Goal: Information Seeking & Learning: Find specific fact

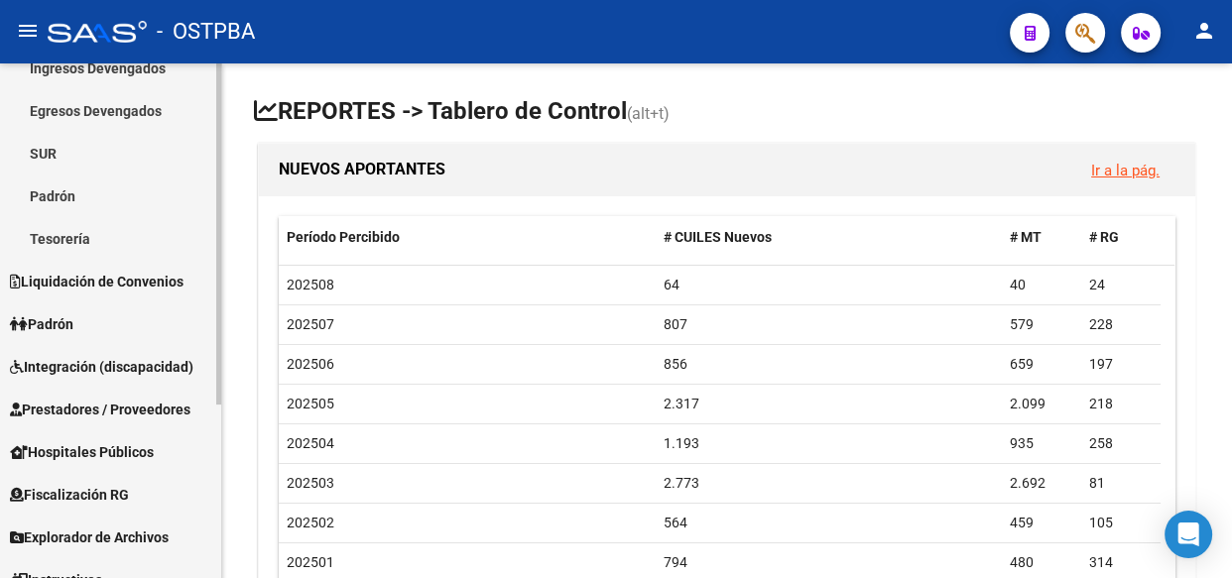
scroll to position [260, 0]
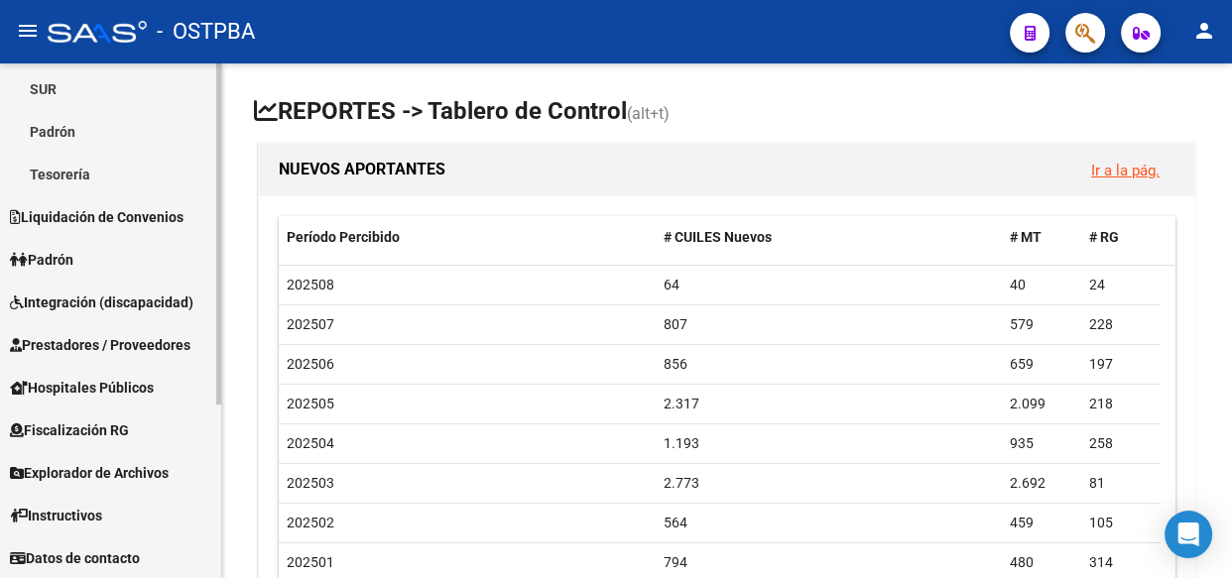
click at [74, 472] on span "Explorador de Archivos" at bounding box center [89, 473] width 159 height 22
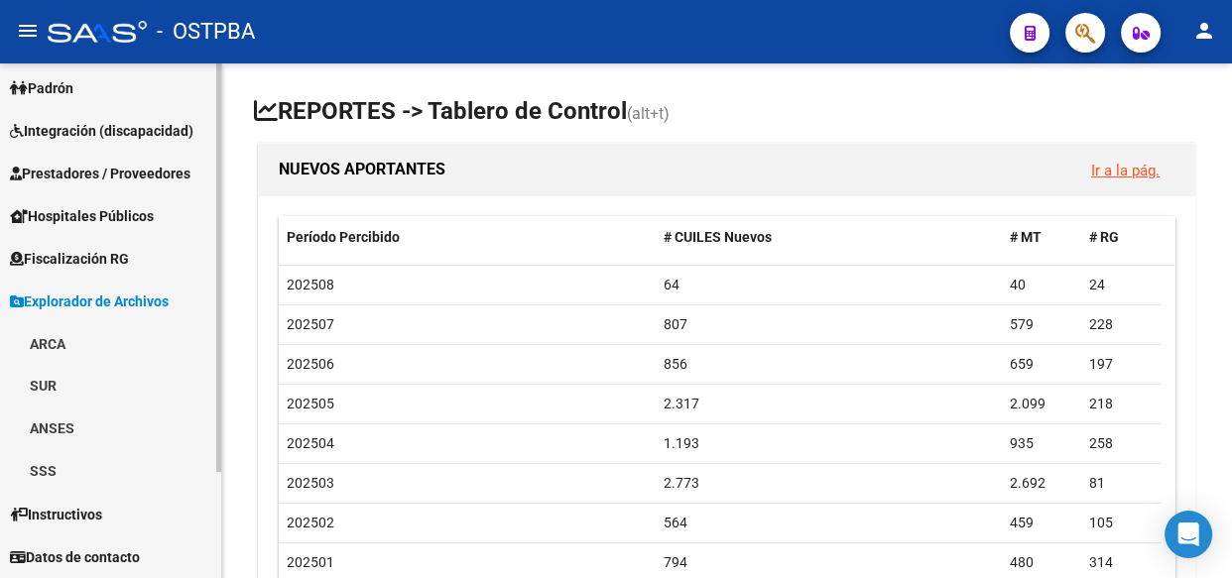
scroll to position [132, 0]
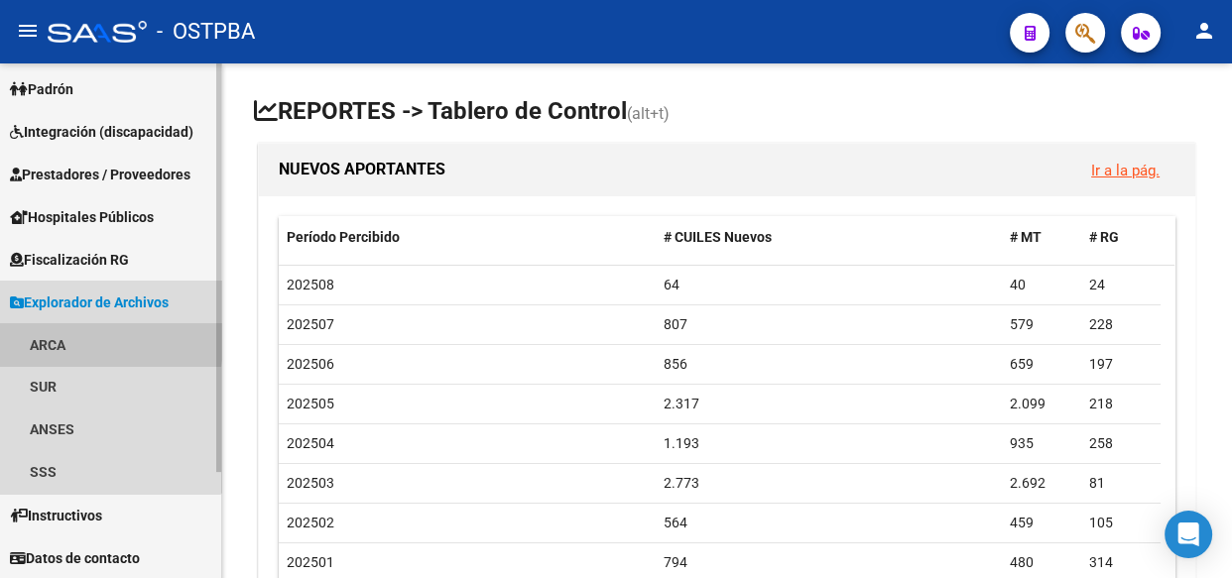
click at [44, 341] on link "ARCA" at bounding box center [110, 344] width 221 height 43
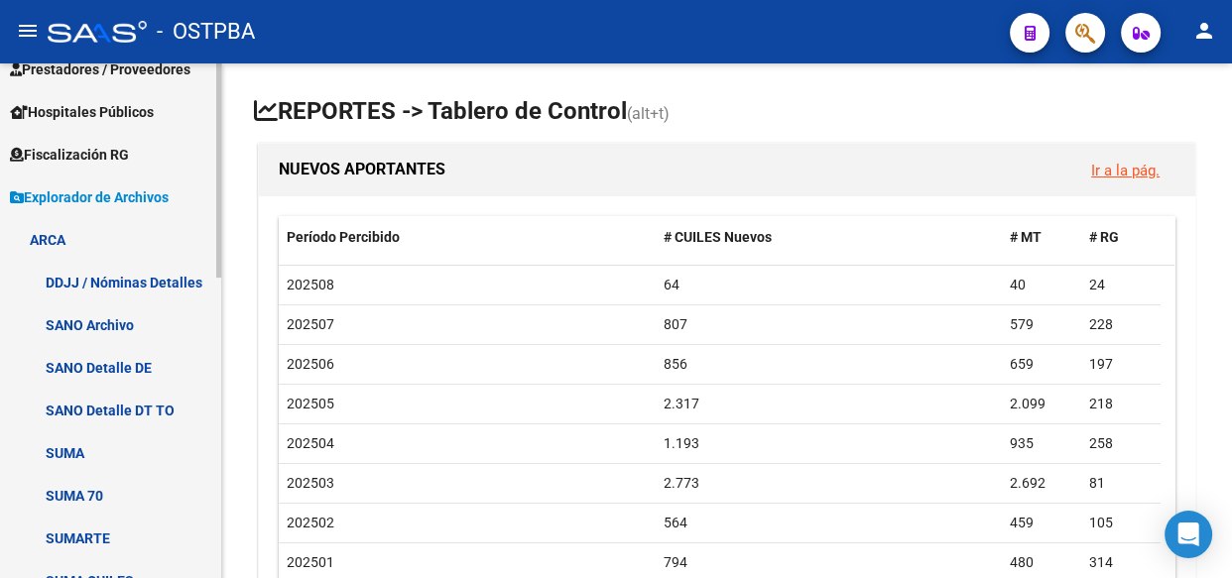
scroll to position [493, 0]
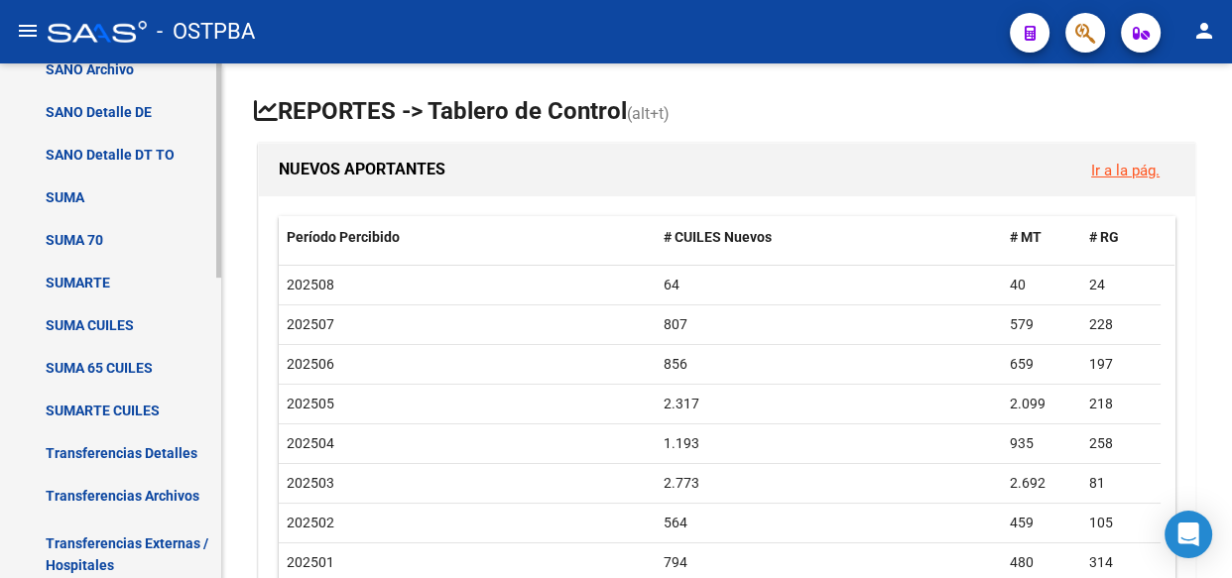
click at [69, 447] on link "Transferencias Detalles" at bounding box center [110, 452] width 221 height 43
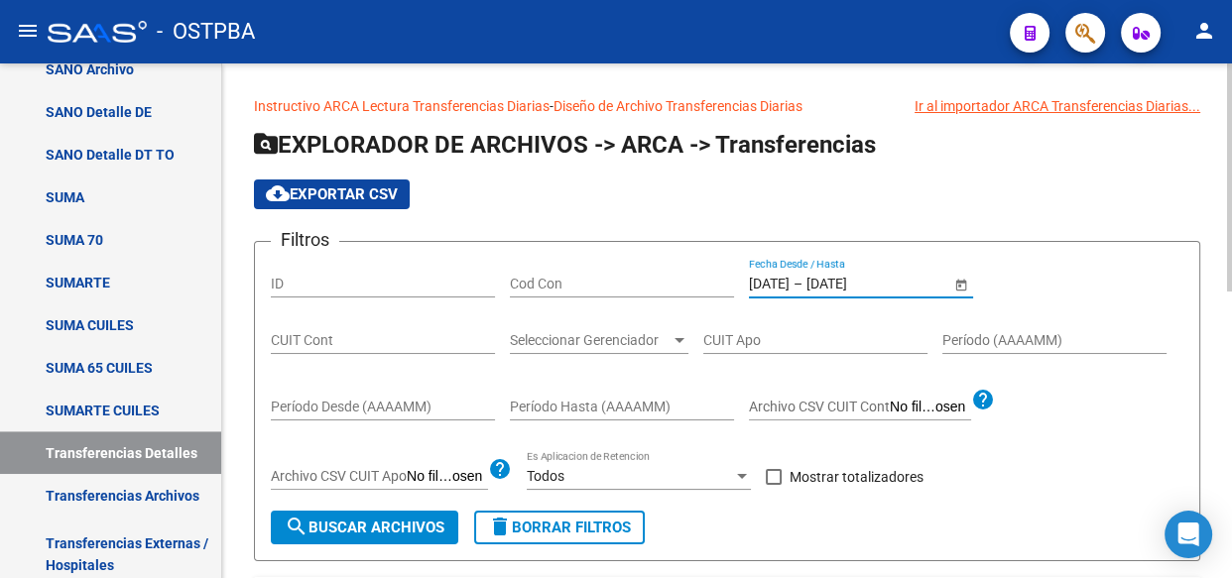
click at [827, 280] on input "[DATE]" at bounding box center [854, 284] width 97 height 17
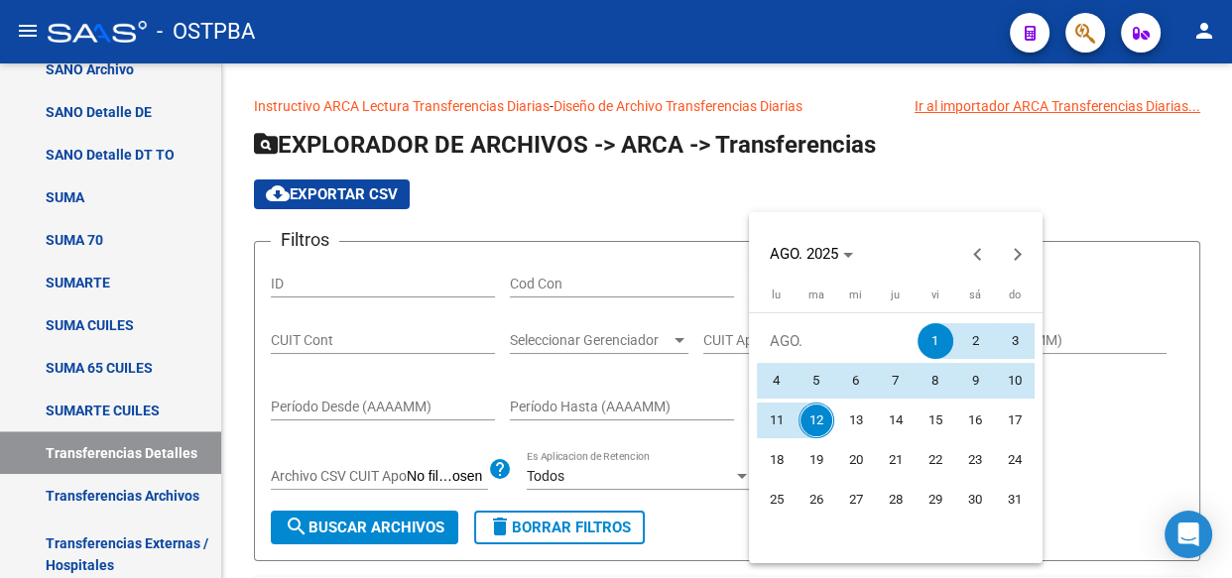
click at [774, 418] on span "11" at bounding box center [777, 421] width 36 height 36
type input "[DATE]"
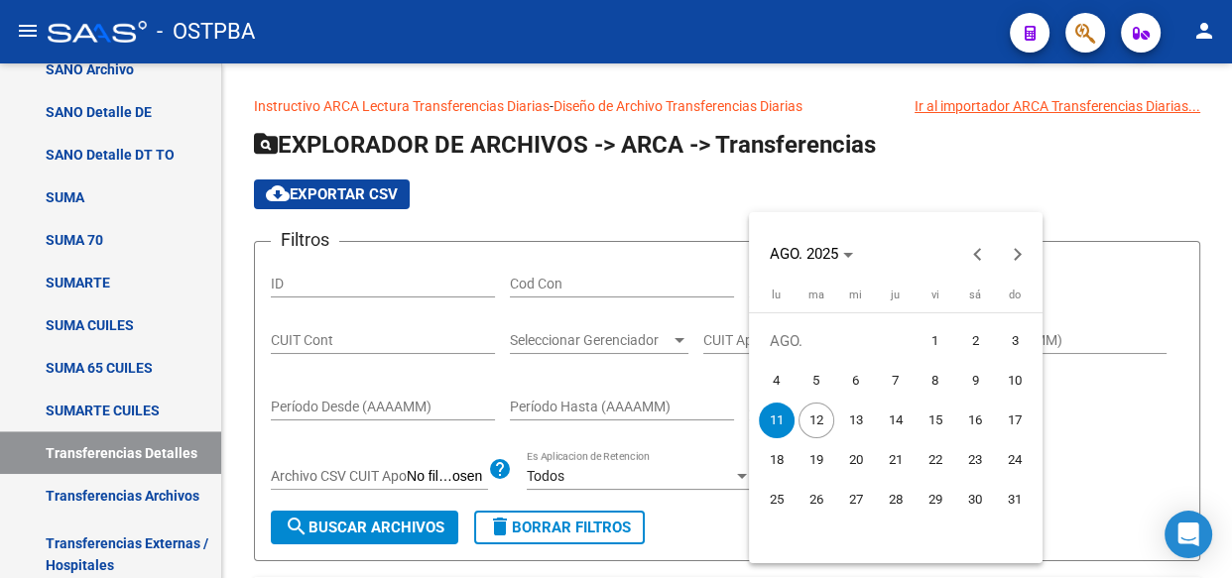
click at [774, 418] on span "11" at bounding box center [777, 421] width 36 height 36
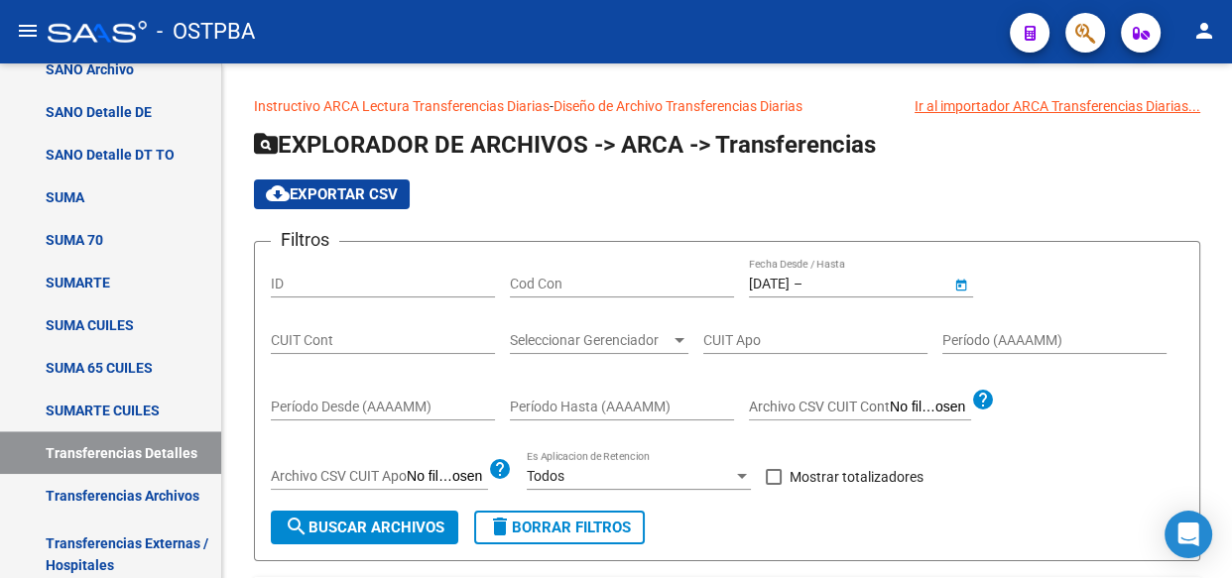
type input "[DATE]"
click at [777, 476] on span at bounding box center [774, 477] width 16 height 16
click at [774, 485] on input "Mostrar totalizadores" at bounding box center [773, 485] width 1 height 1
checkbox input "true"
click at [567, 328] on div "Seleccionar Gerenciador Seleccionar Gerenciador" at bounding box center [599, 334] width 179 height 40
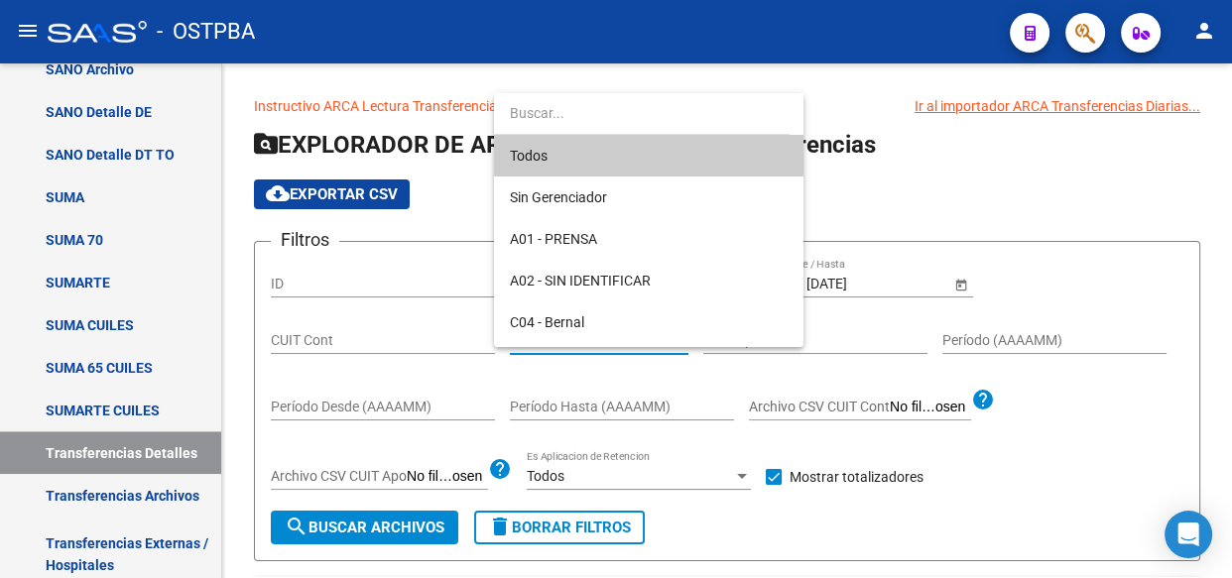
click at [565, 159] on span "Todos" at bounding box center [649, 156] width 278 height 42
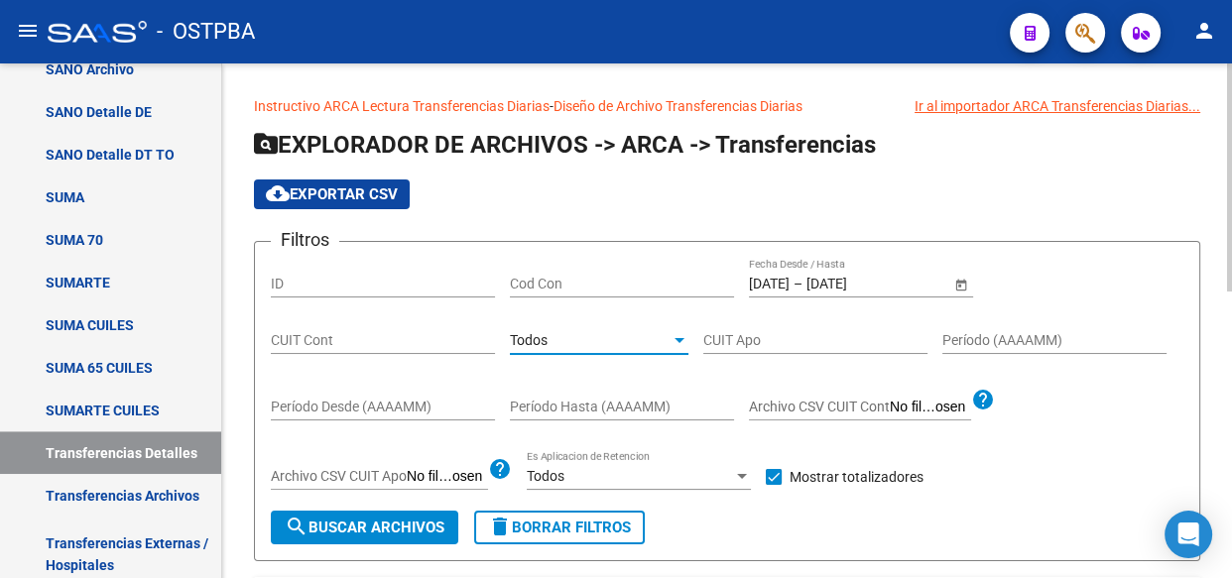
click at [381, 528] on span "search Buscar Archivos" at bounding box center [365, 528] width 160 height 18
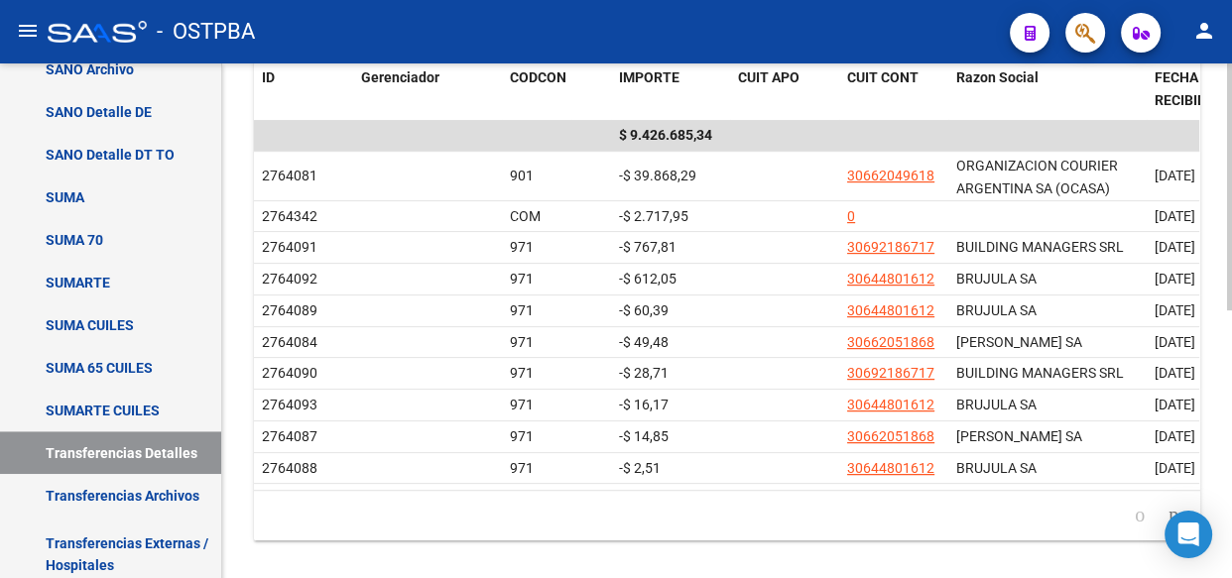
scroll to position [541, 0]
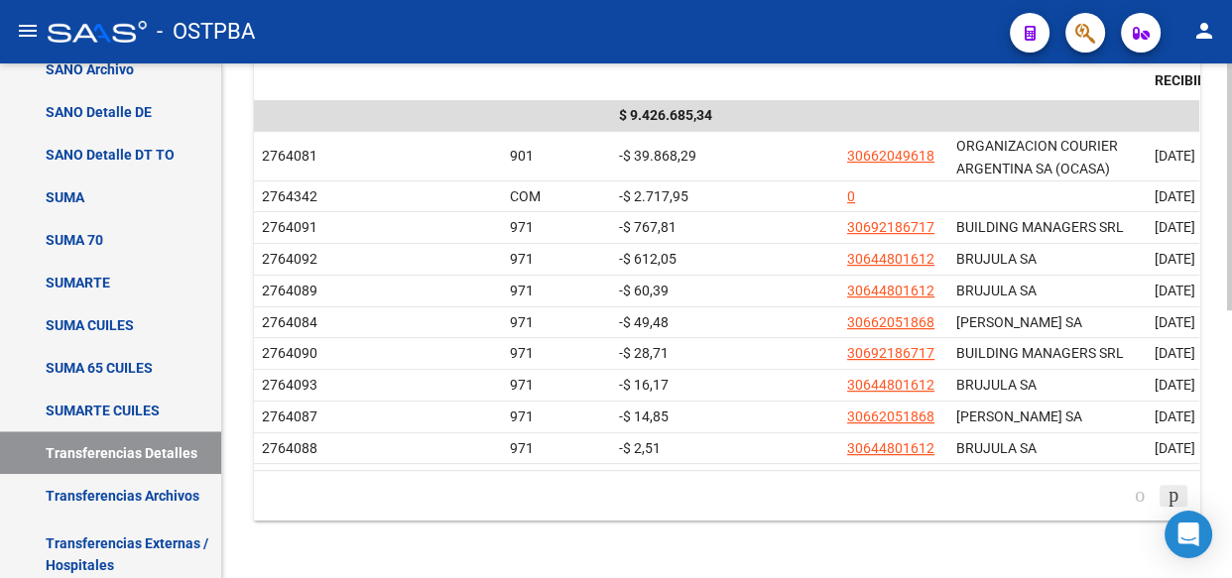
click at [1165, 504] on icon "go to next page" at bounding box center [1173, 495] width 16 height 24
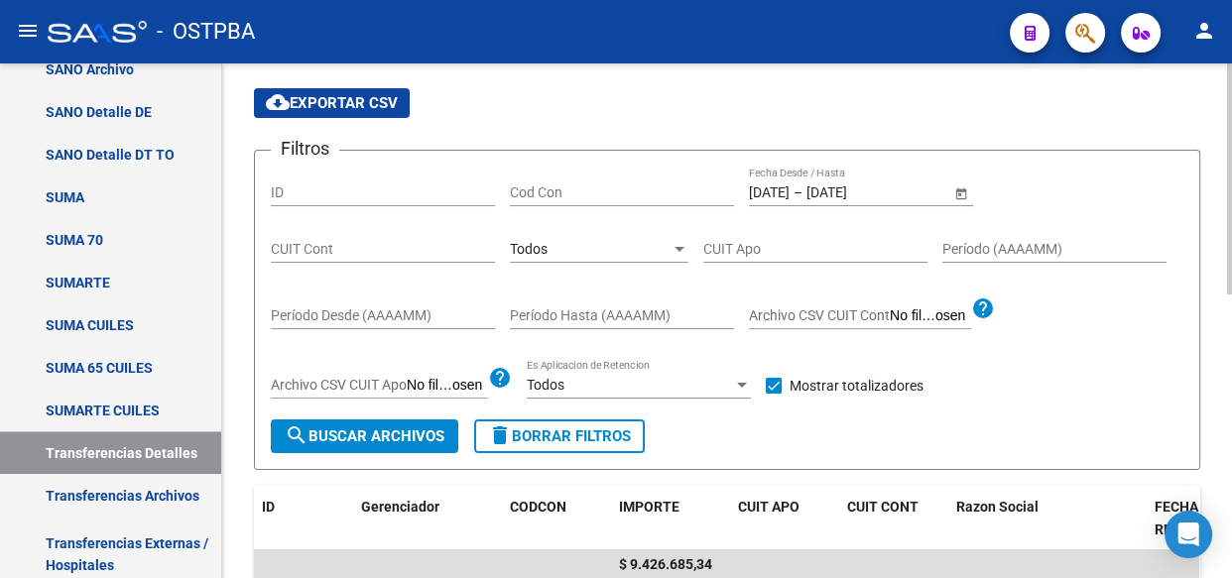
scroll to position [89, 0]
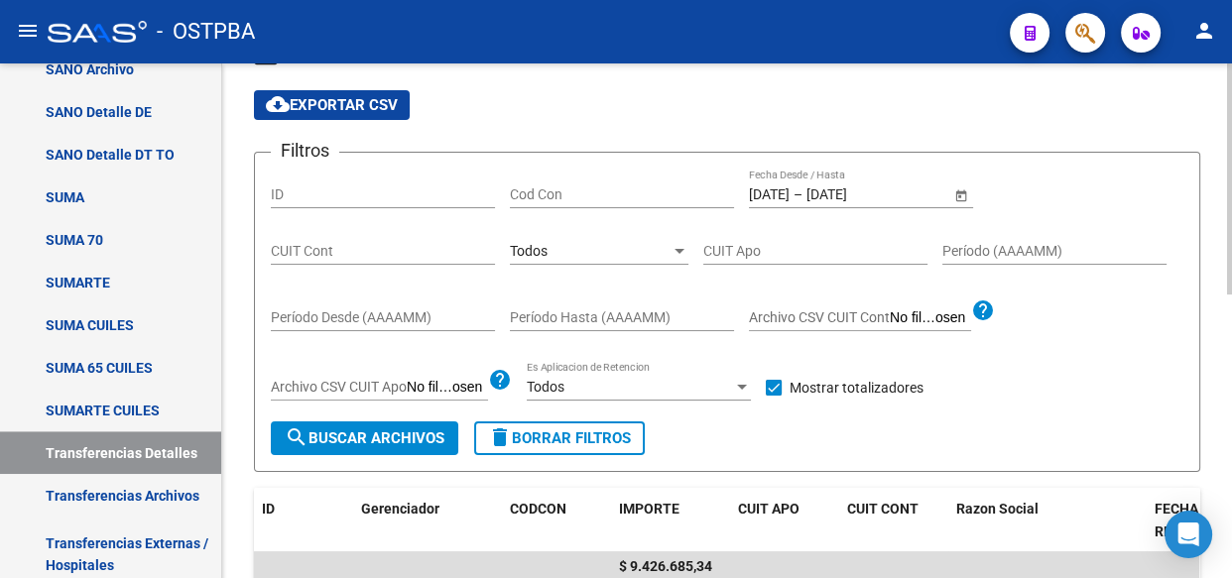
click at [584, 258] on div "Todos Seleccionar Gerenciador" at bounding box center [599, 245] width 179 height 40
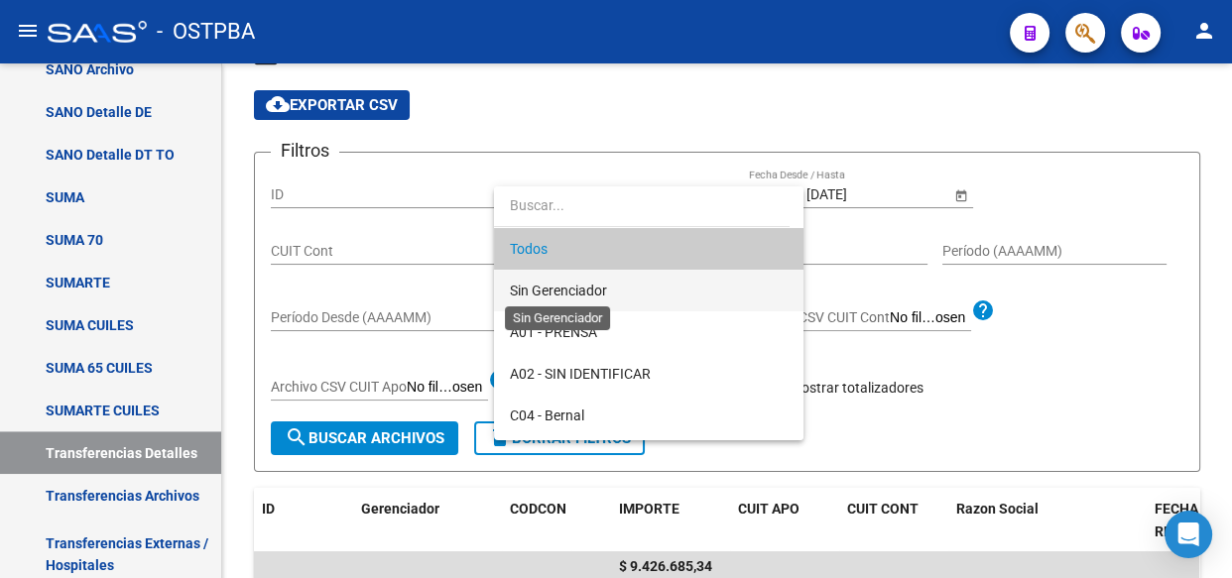
click at [564, 295] on span "Sin Gerenciador" at bounding box center [558, 291] width 97 height 16
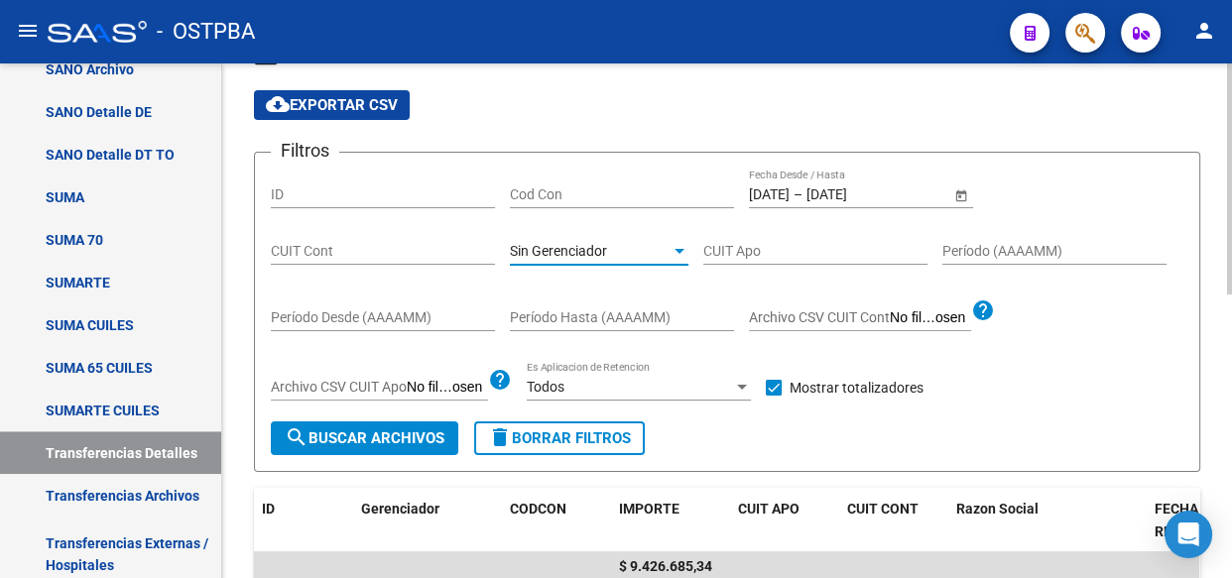
click at [408, 442] on span "search Buscar Archivos" at bounding box center [365, 438] width 160 height 18
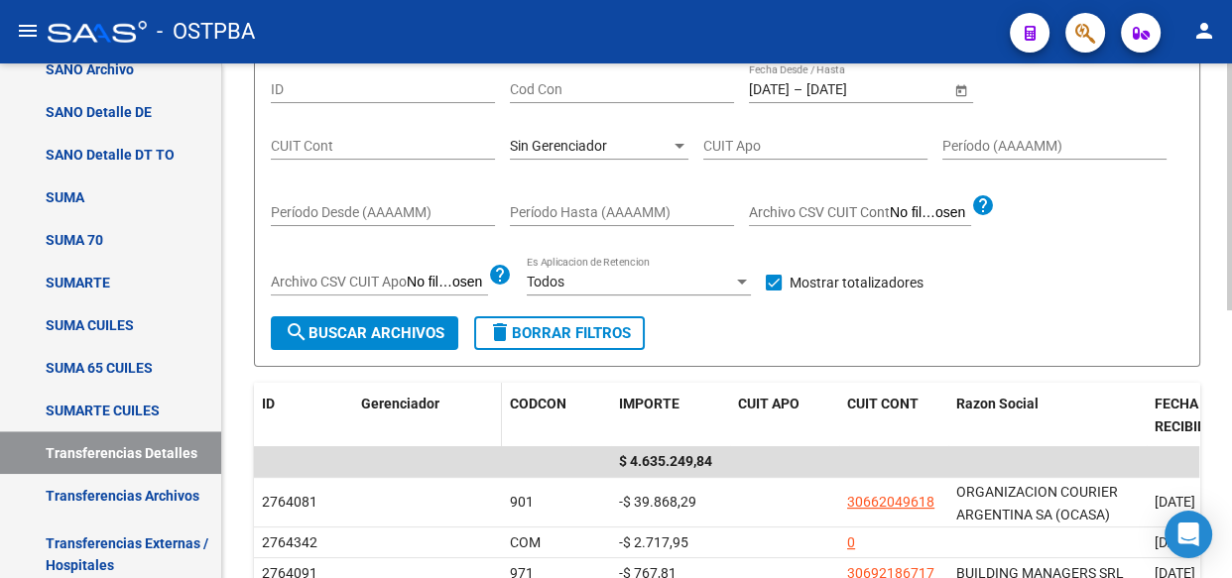
scroll to position [270, 0]
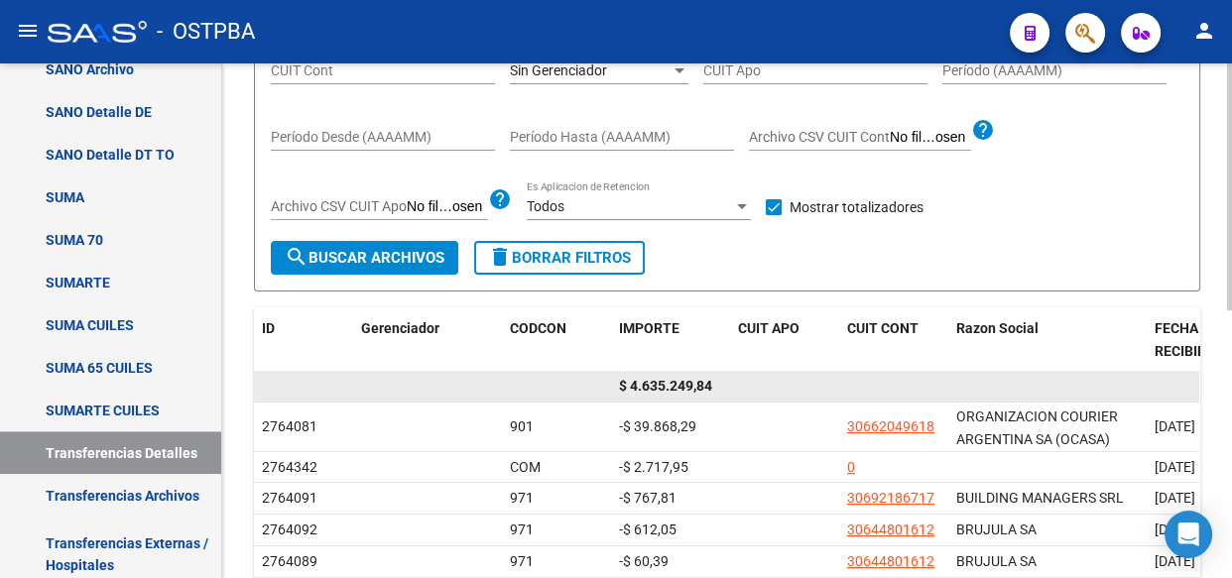
click at [676, 378] on span "$ 4.635.249,84" at bounding box center [665, 386] width 93 height 16
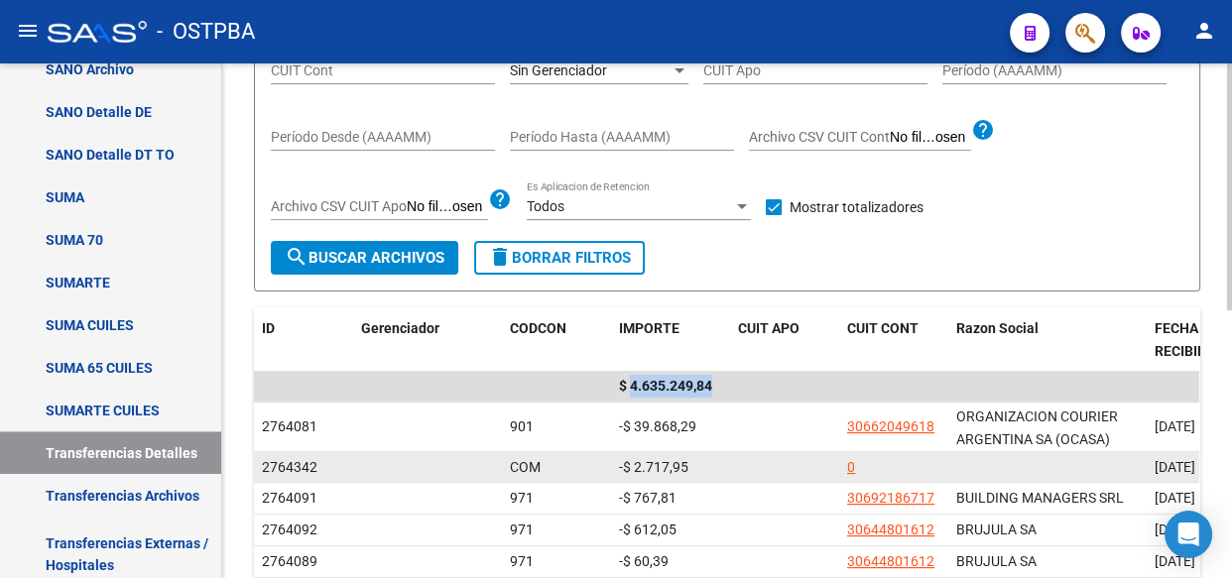
copy span "4.635.249,84"
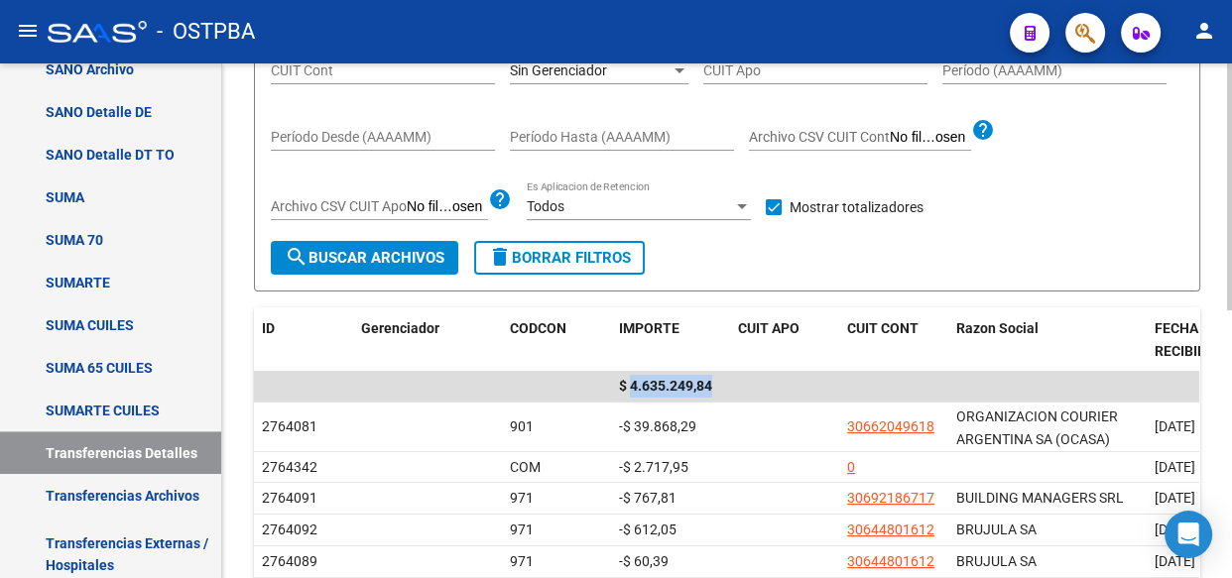
scroll to position [180, 0]
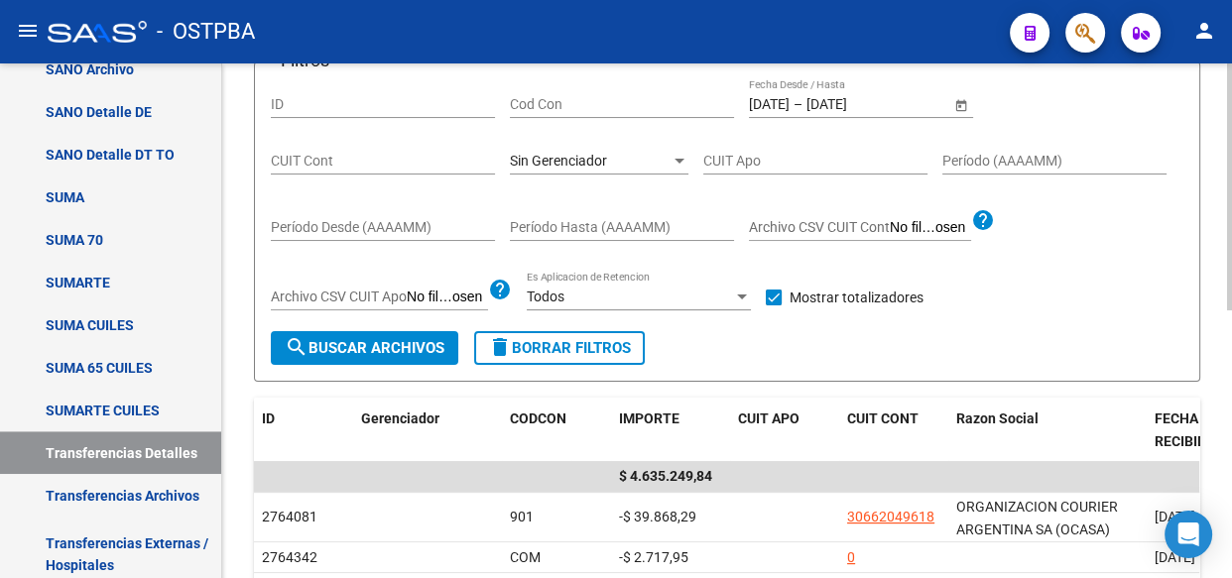
click at [545, 155] on span "Sin Gerenciador" at bounding box center [558, 161] width 97 height 16
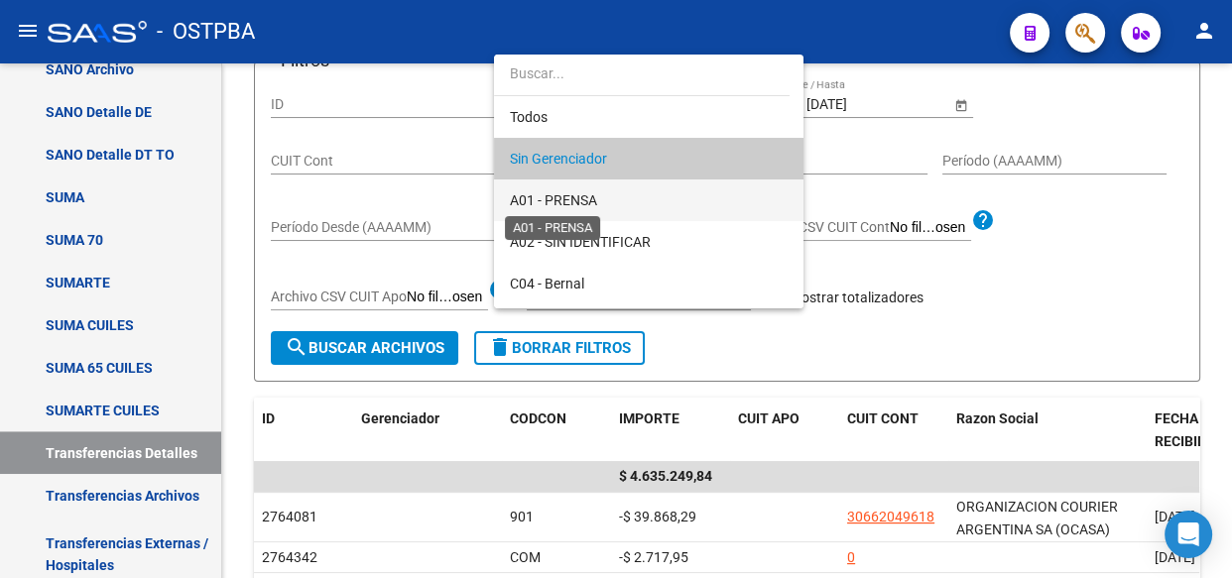
click at [542, 196] on span "A01 - PRENSA" at bounding box center [553, 200] width 87 height 16
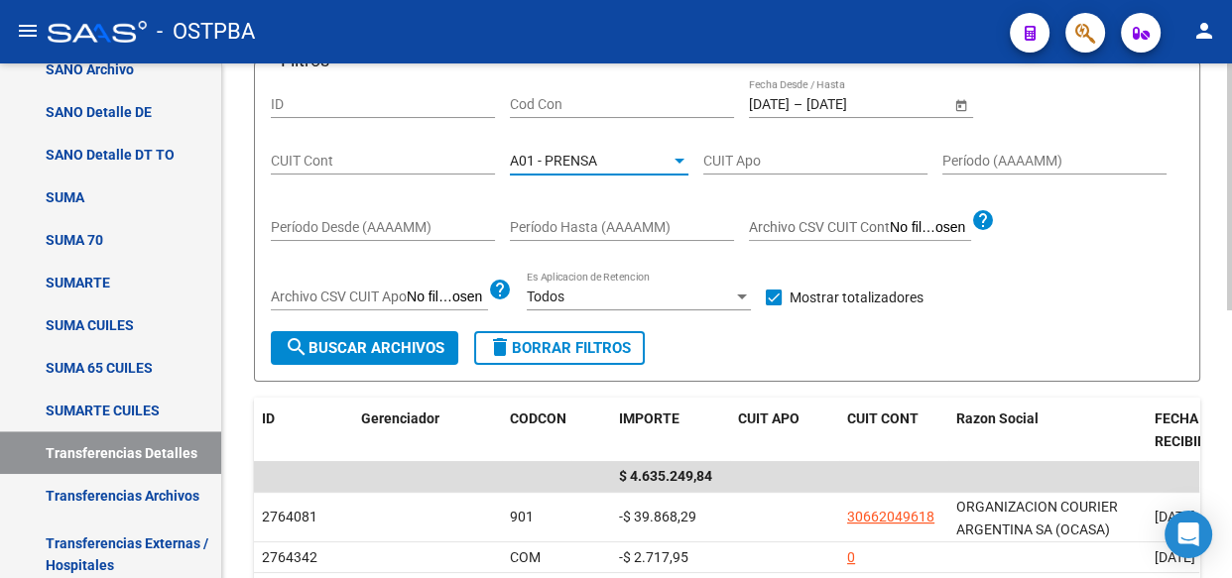
click at [399, 348] on span "search Buscar Archivos" at bounding box center [365, 348] width 160 height 18
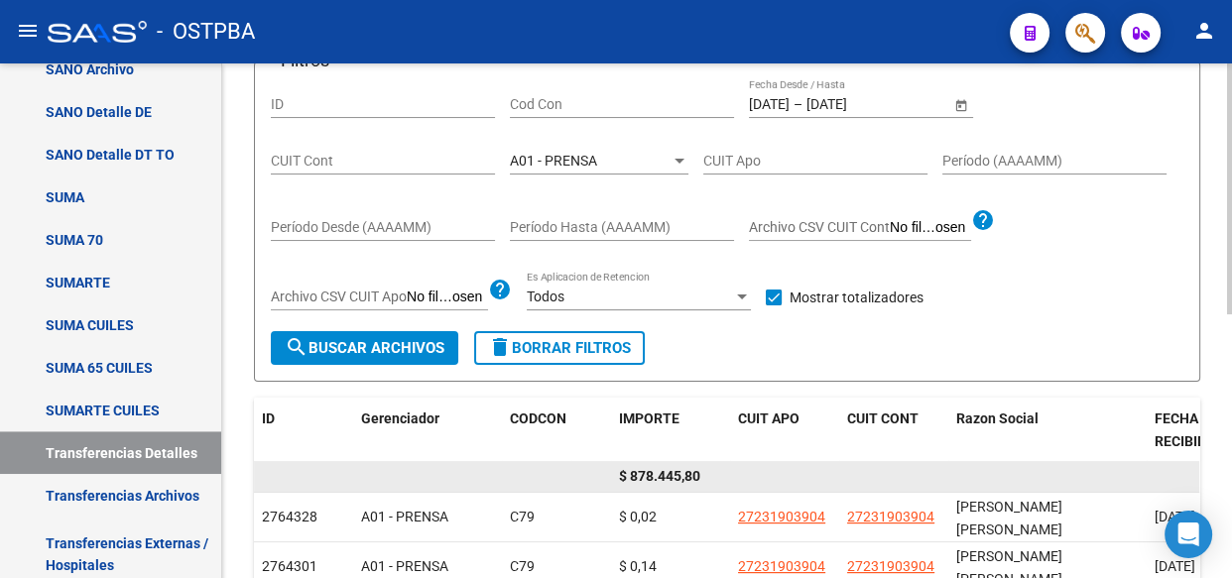
click at [664, 474] on span "$ 878.445,80" at bounding box center [659, 476] width 81 height 16
copy span "878.445,80"
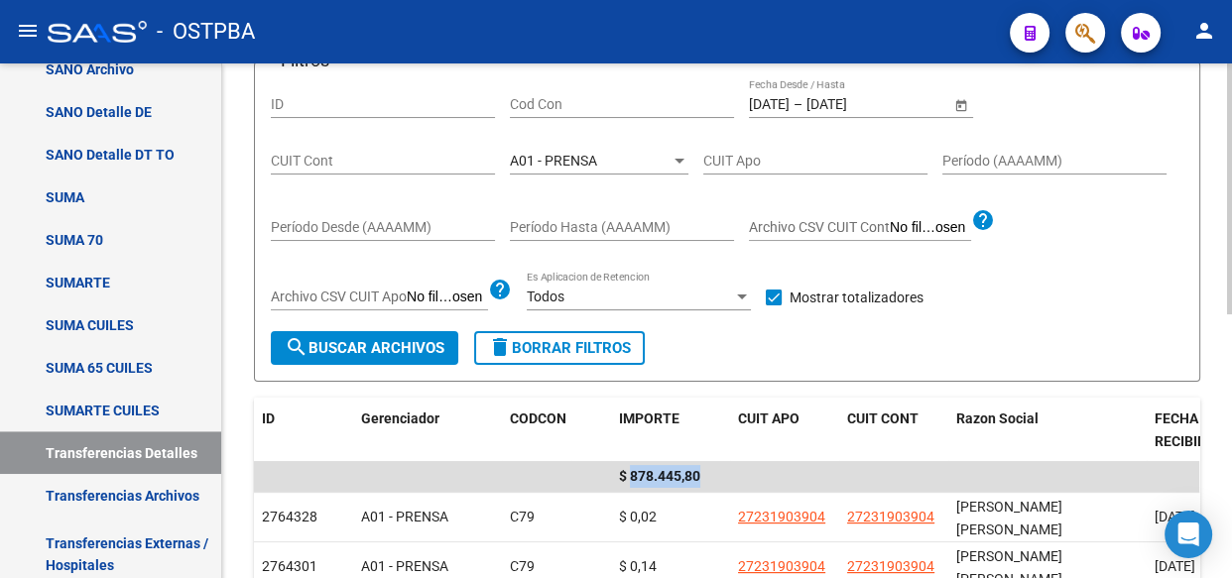
click at [579, 155] on span "A01 - PRENSA" at bounding box center [553, 161] width 87 height 16
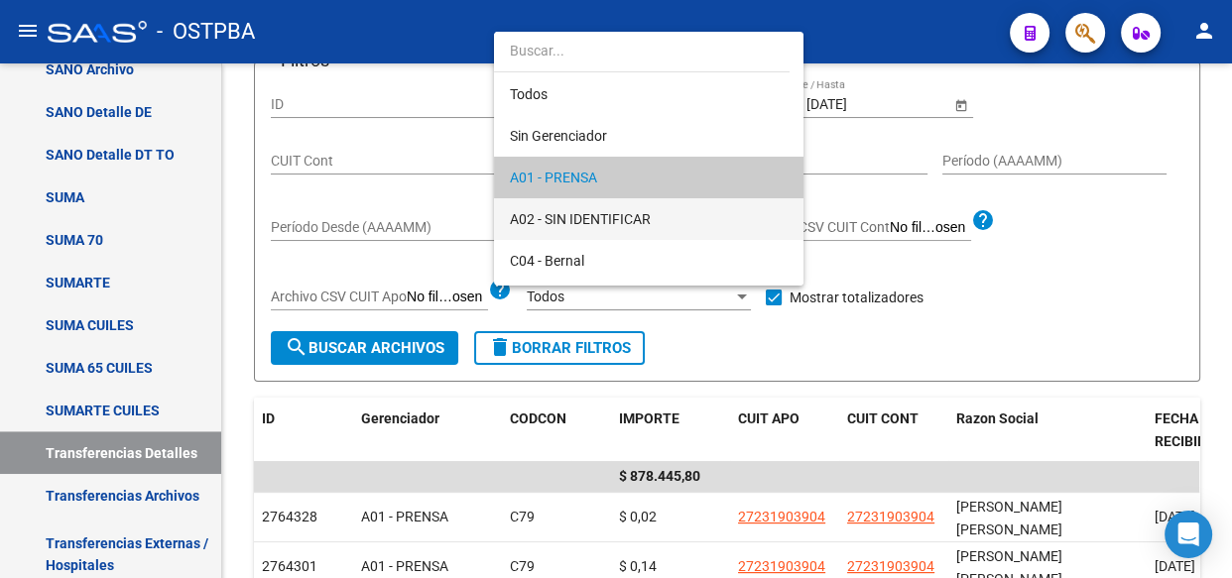
scroll to position [19, 0]
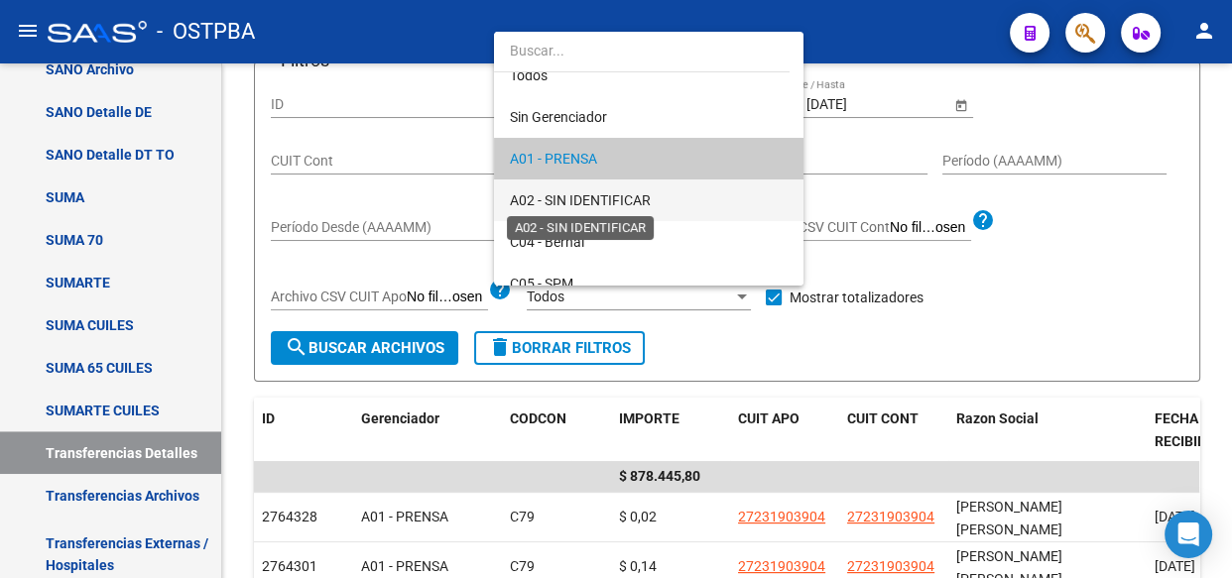
click at [569, 198] on span "A02 - SIN IDENTIFICAR" at bounding box center [580, 200] width 141 height 16
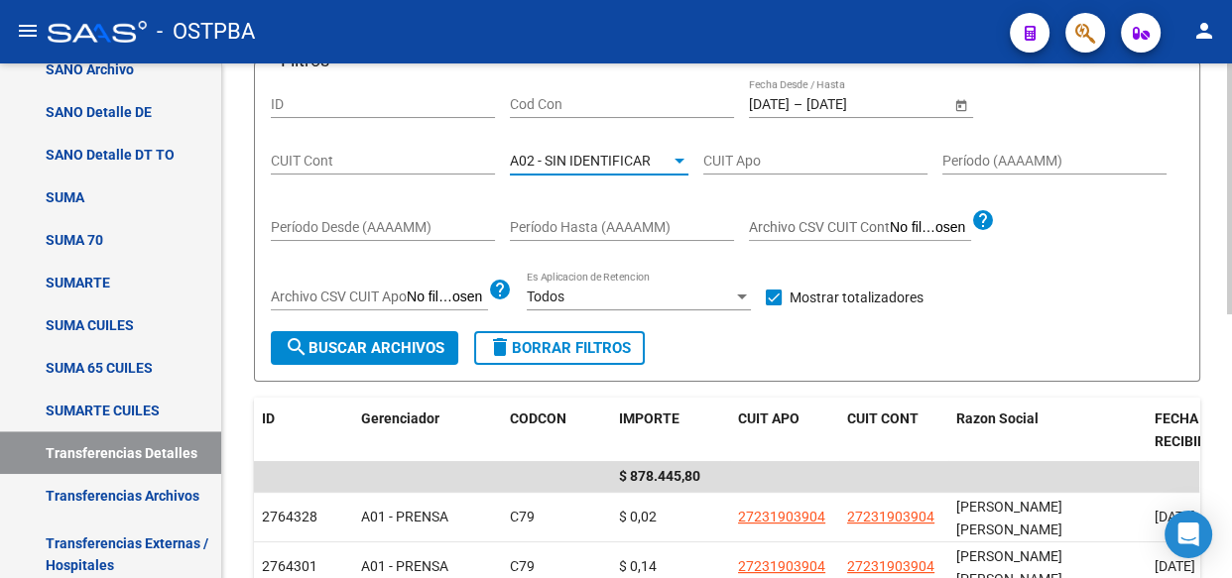
click at [410, 347] on span "search Buscar Archivos" at bounding box center [365, 348] width 160 height 18
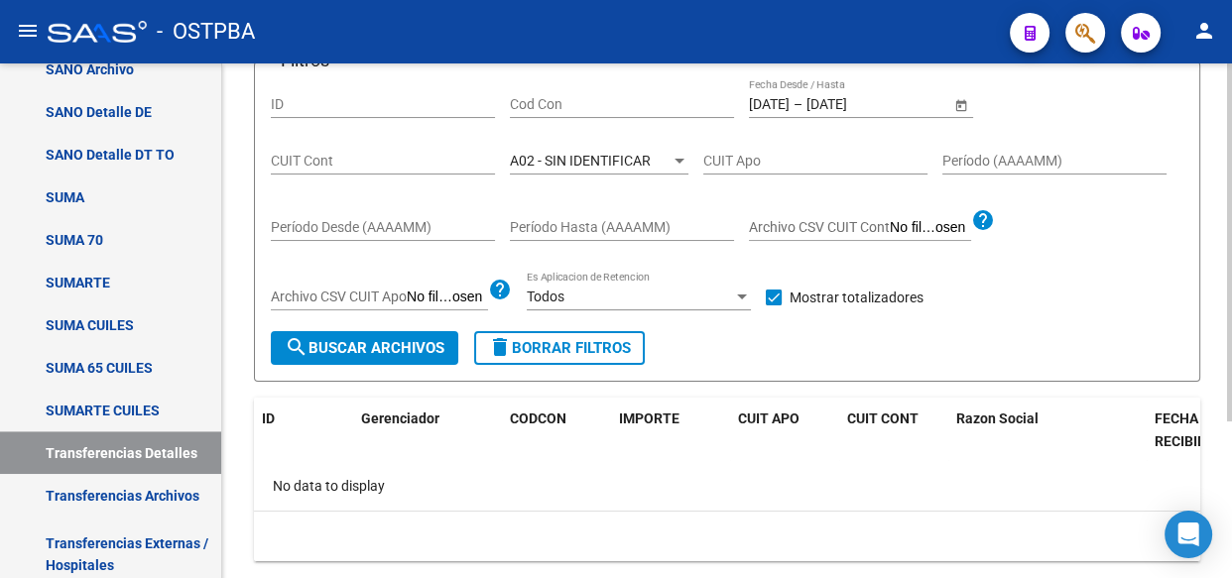
click at [573, 162] on span "A02 - SIN IDENTIFICAR" at bounding box center [580, 161] width 141 height 16
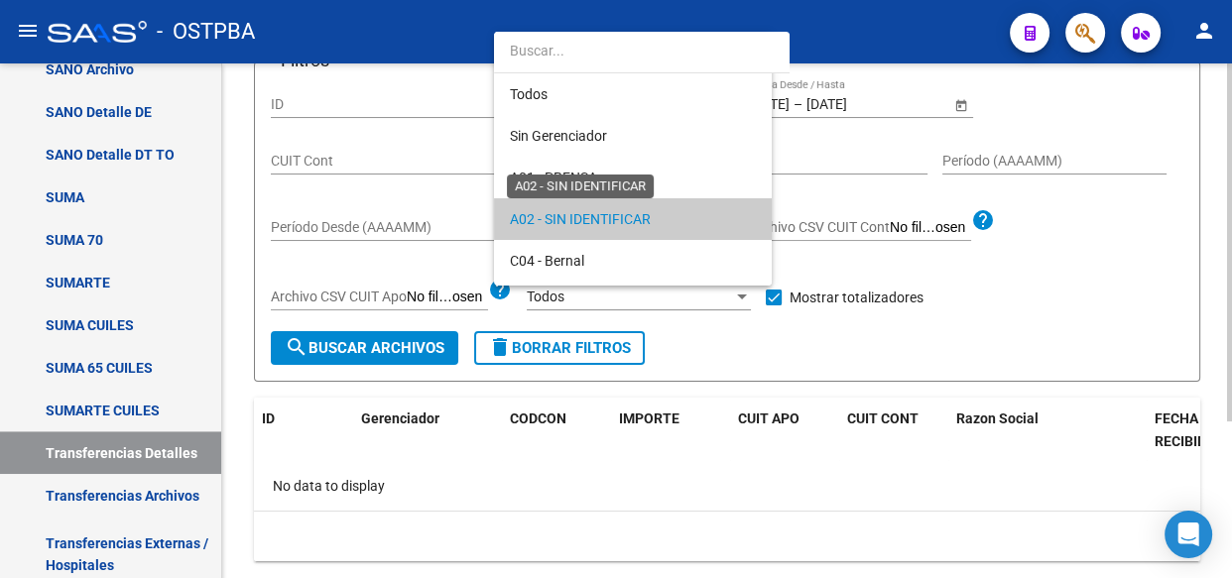
scroll to position [60, 0]
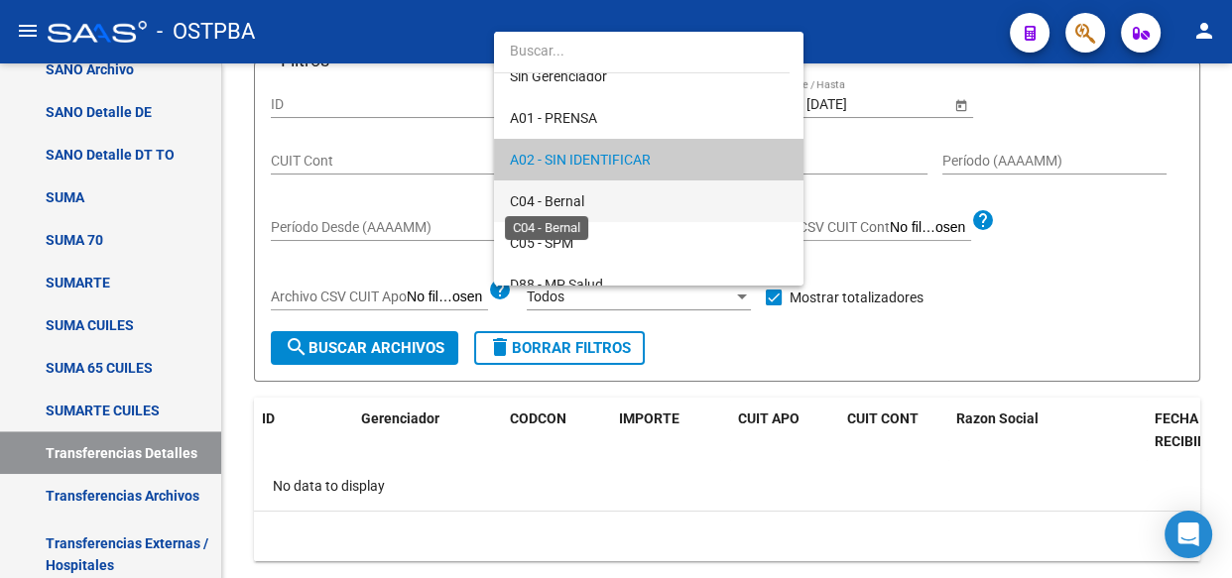
click at [573, 193] on span "C04 - Bernal" at bounding box center [547, 201] width 74 height 16
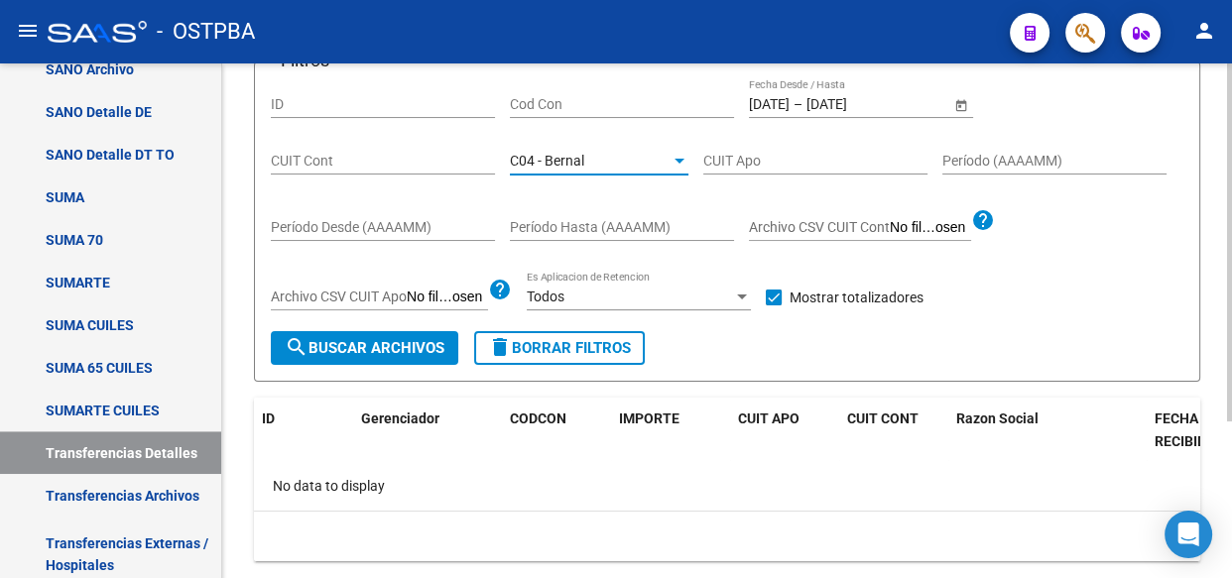
click at [411, 341] on span "search Buscar Archivos" at bounding box center [365, 348] width 160 height 18
click at [538, 159] on span "C04 - Bernal" at bounding box center [547, 161] width 74 height 16
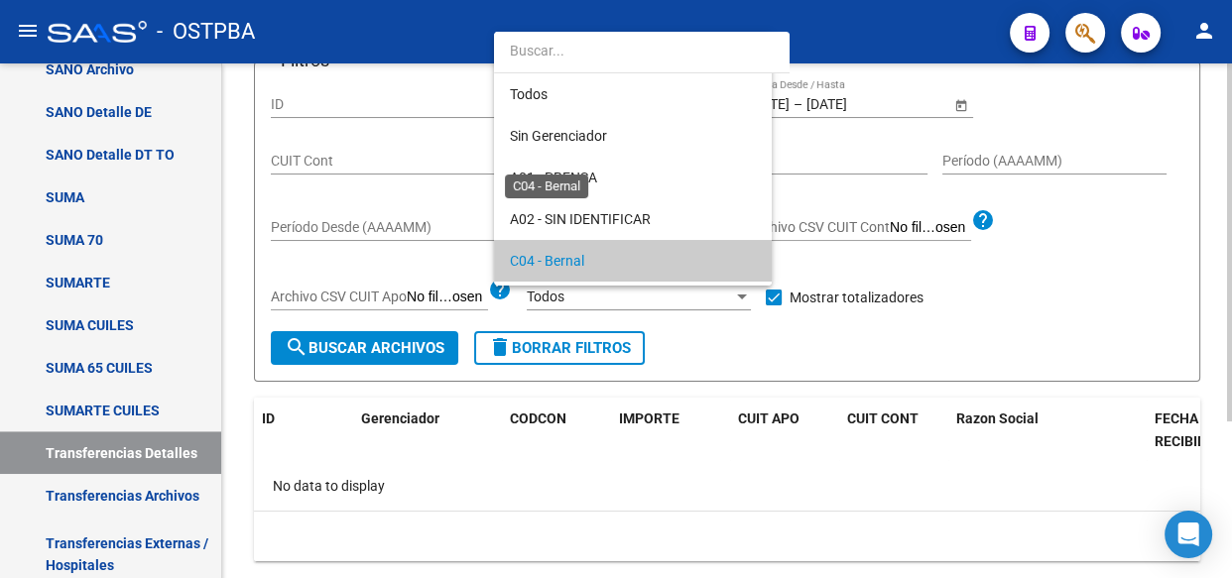
scroll to position [101, 0]
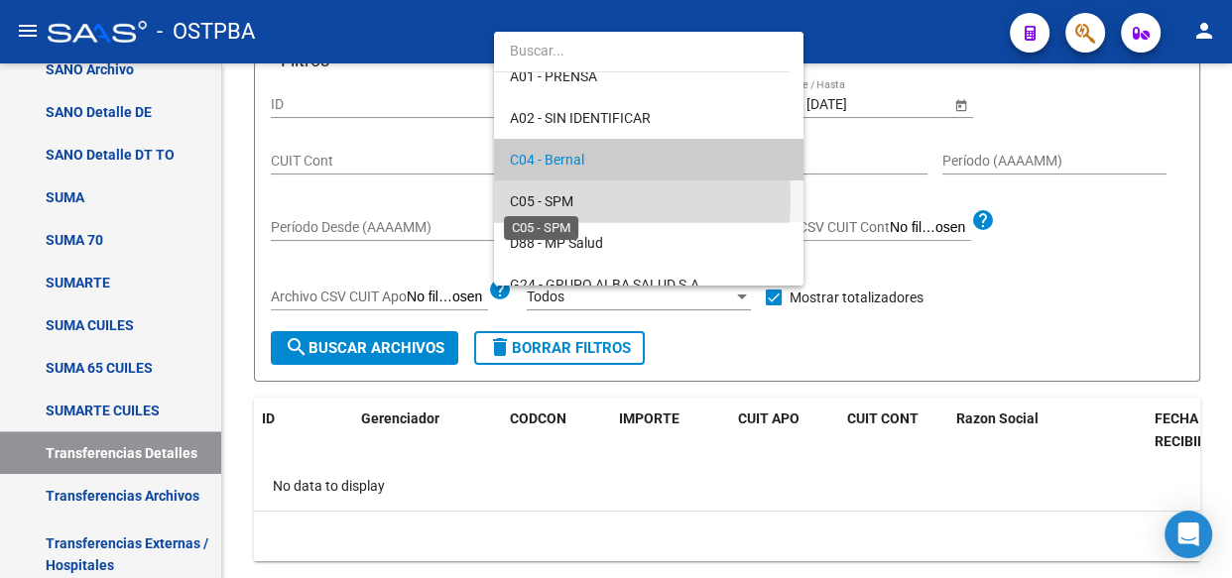
click at [543, 198] on span "C05 - SPM" at bounding box center [541, 201] width 63 height 16
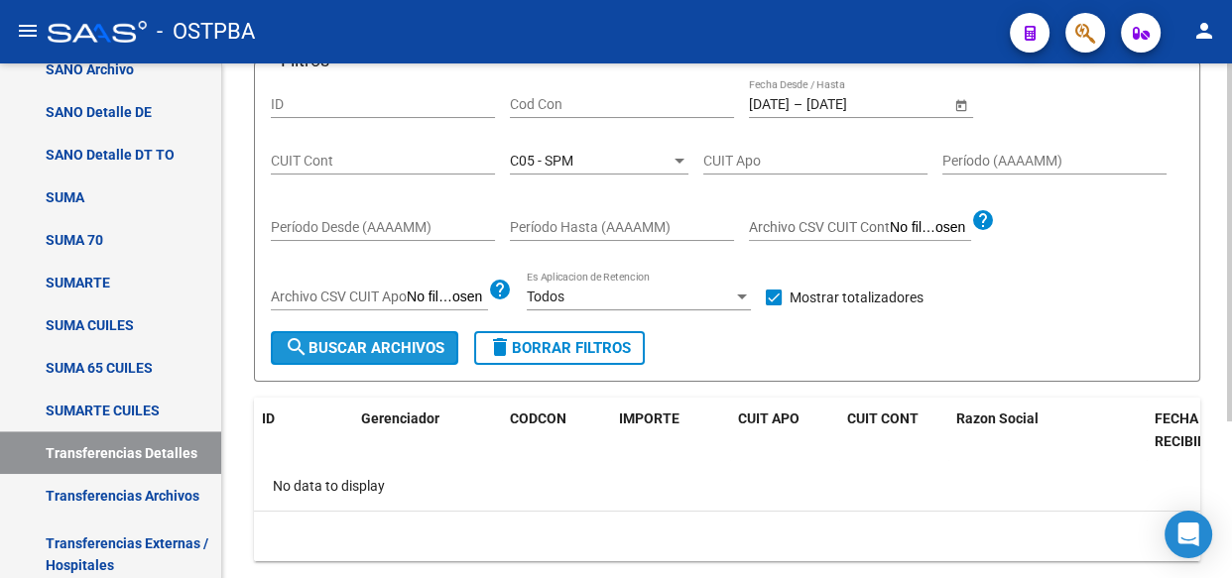
click at [390, 348] on span "search Buscar Archivos" at bounding box center [365, 348] width 160 height 18
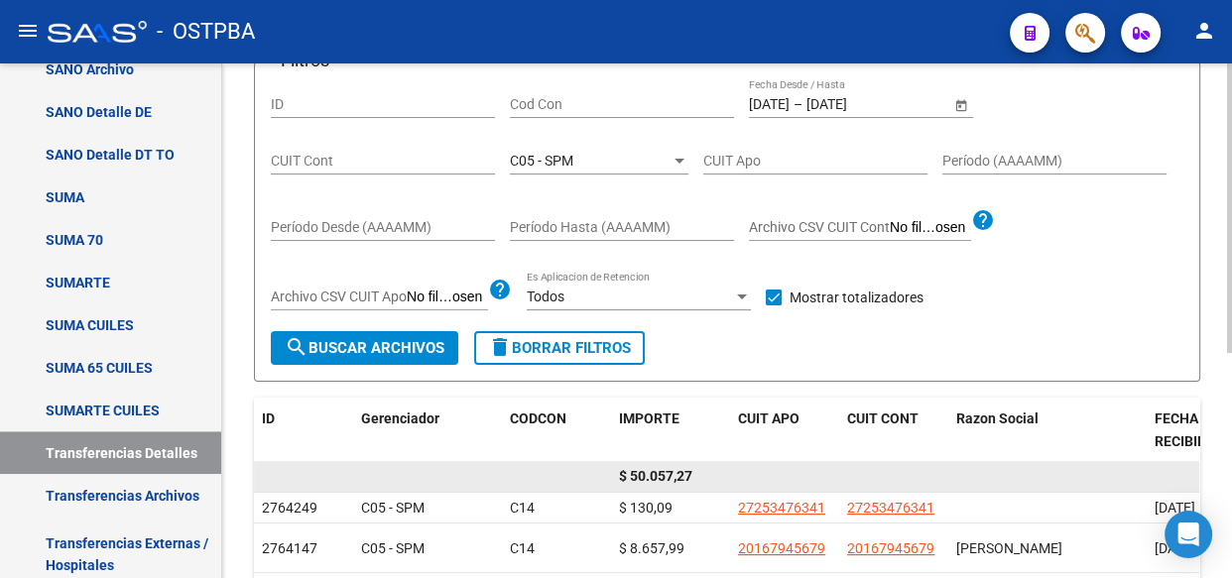
click at [664, 475] on span "$ 50.057,27" at bounding box center [655, 476] width 73 height 16
copy span "50.057,27"
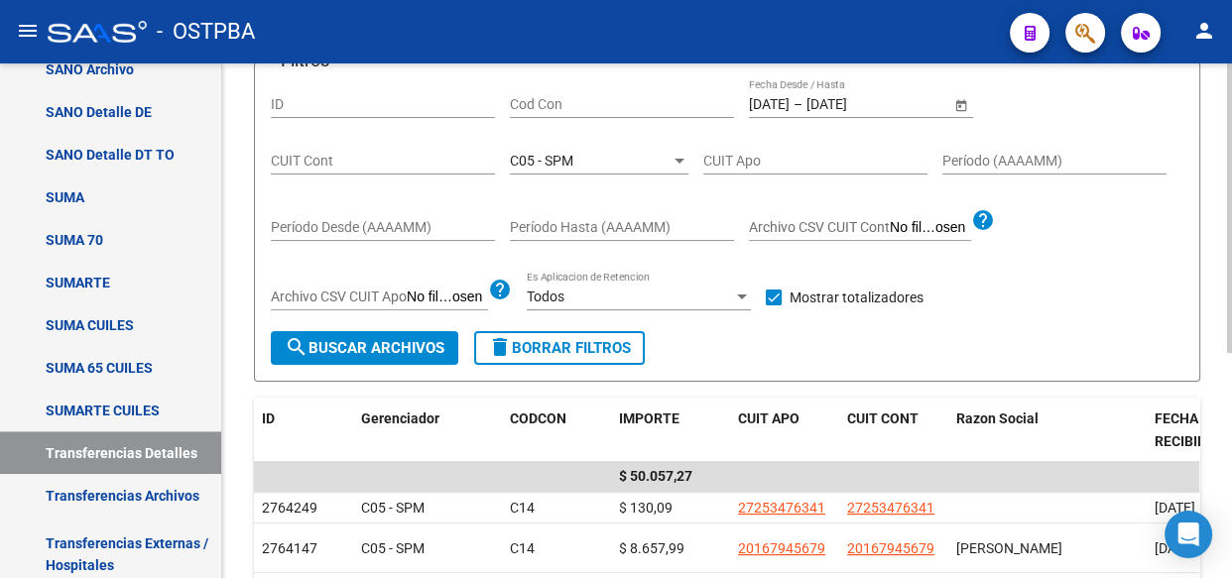
click at [570, 163] on span "C05 - SPM" at bounding box center [541, 161] width 63 height 16
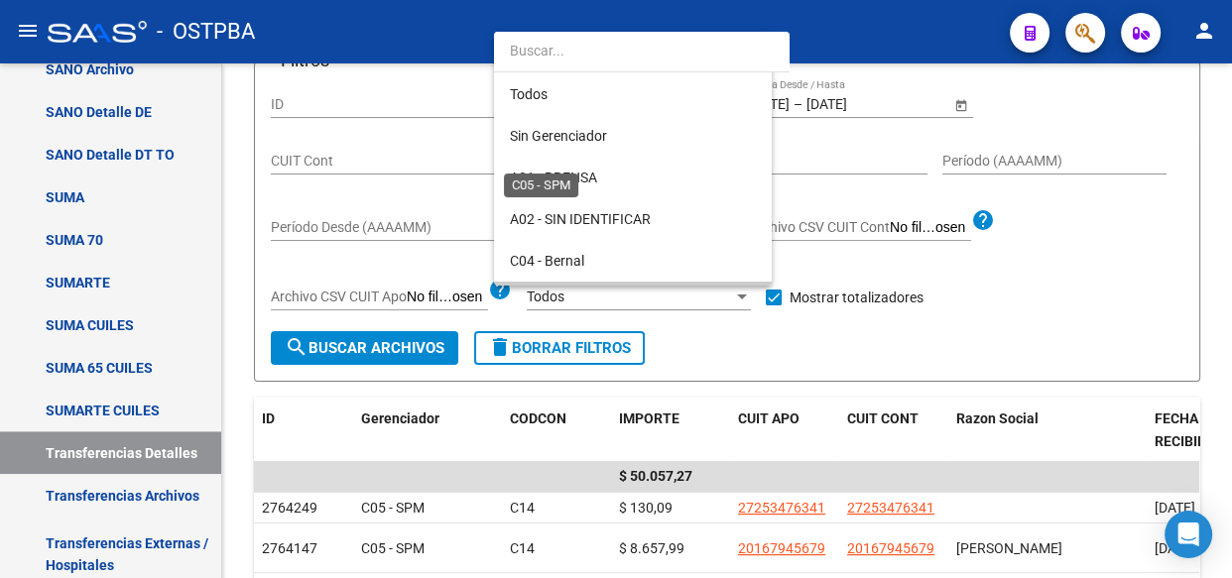
scroll to position [144, 0]
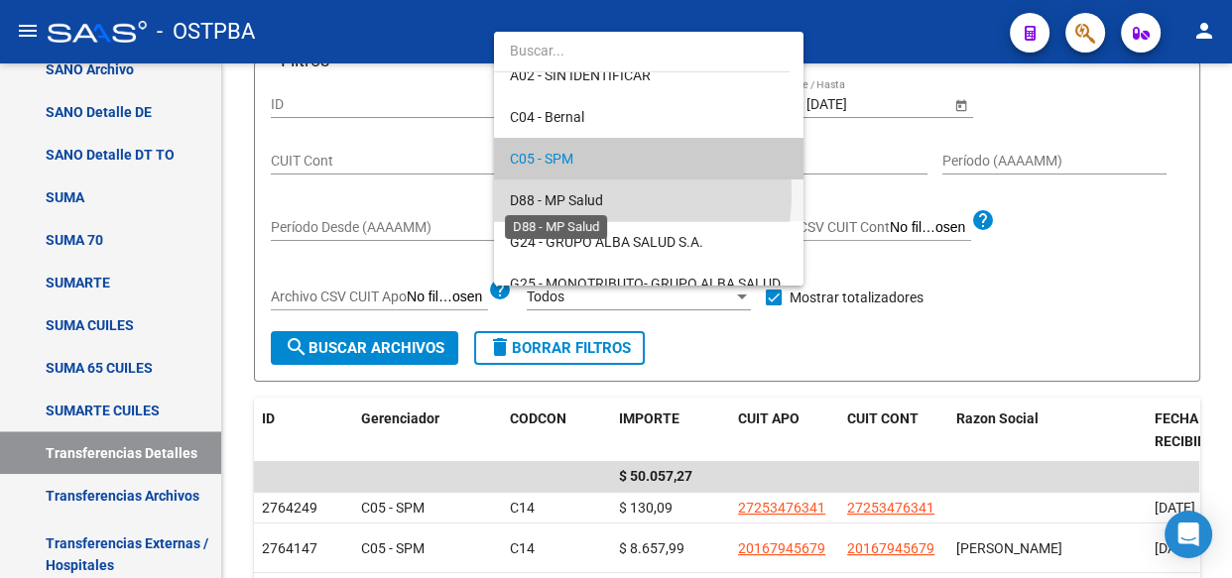
click at [559, 192] on span "D88 - MP Salud" at bounding box center [556, 200] width 93 height 16
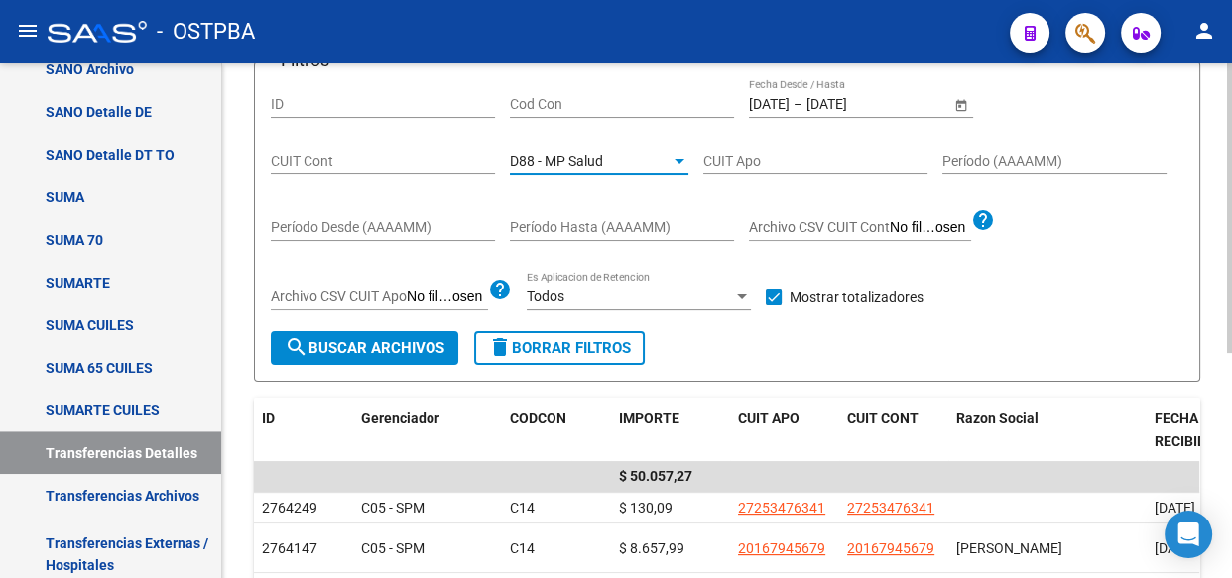
click at [411, 347] on span "search Buscar Archivos" at bounding box center [365, 348] width 160 height 18
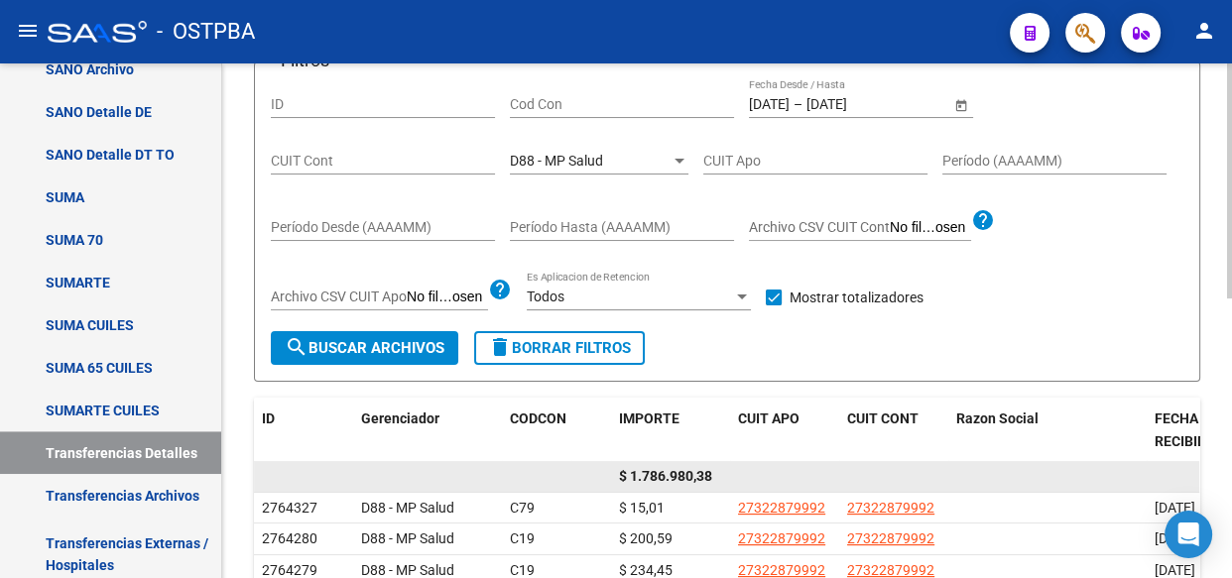
click at [658, 475] on span "$ 1.786.980,38" at bounding box center [665, 476] width 93 height 16
copy span "1.786.980,38"
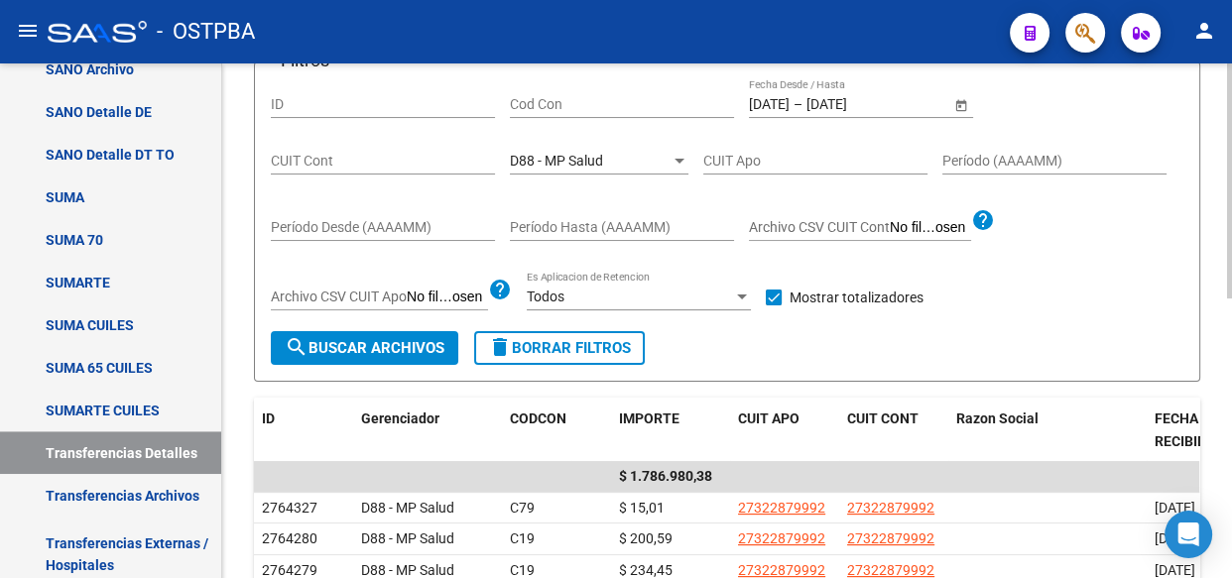
click at [552, 169] on div "D88 - MP Salud Seleccionar Gerenciador" at bounding box center [599, 155] width 179 height 40
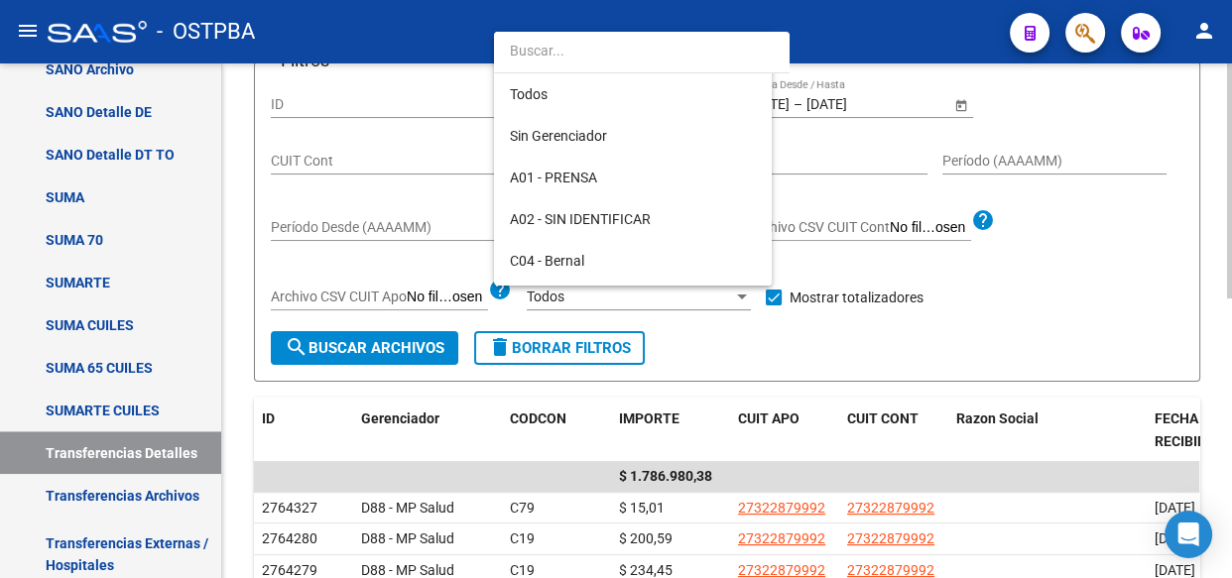
scroll to position [185, 0]
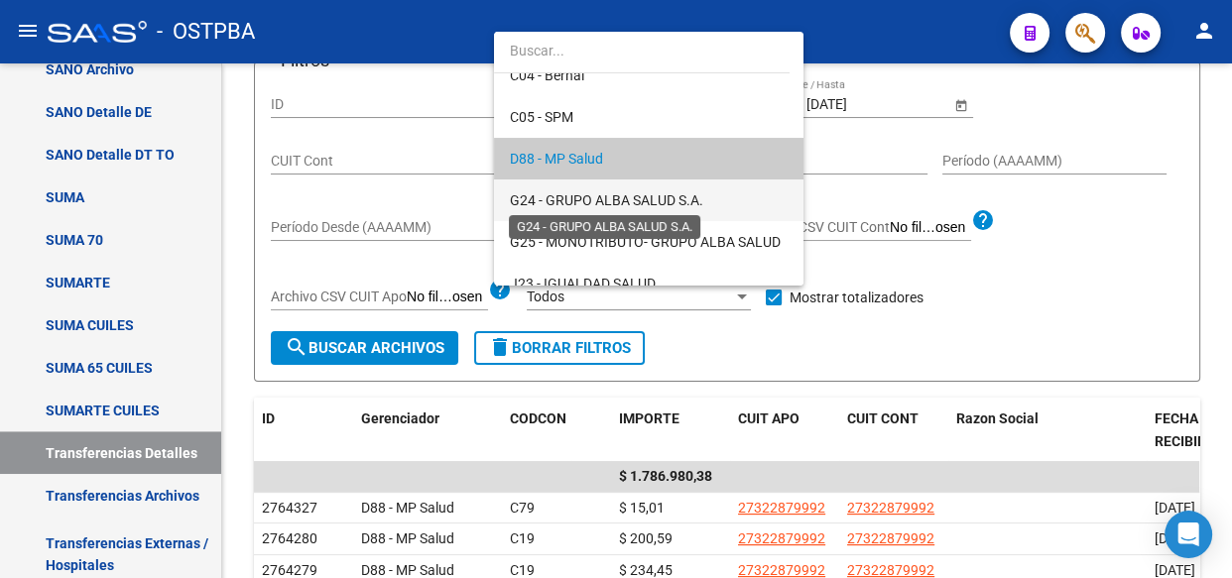
click at [553, 200] on span "G24 - GRUPO ALBA SALUD S.A." at bounding box center [606, 200] width 193 height 16
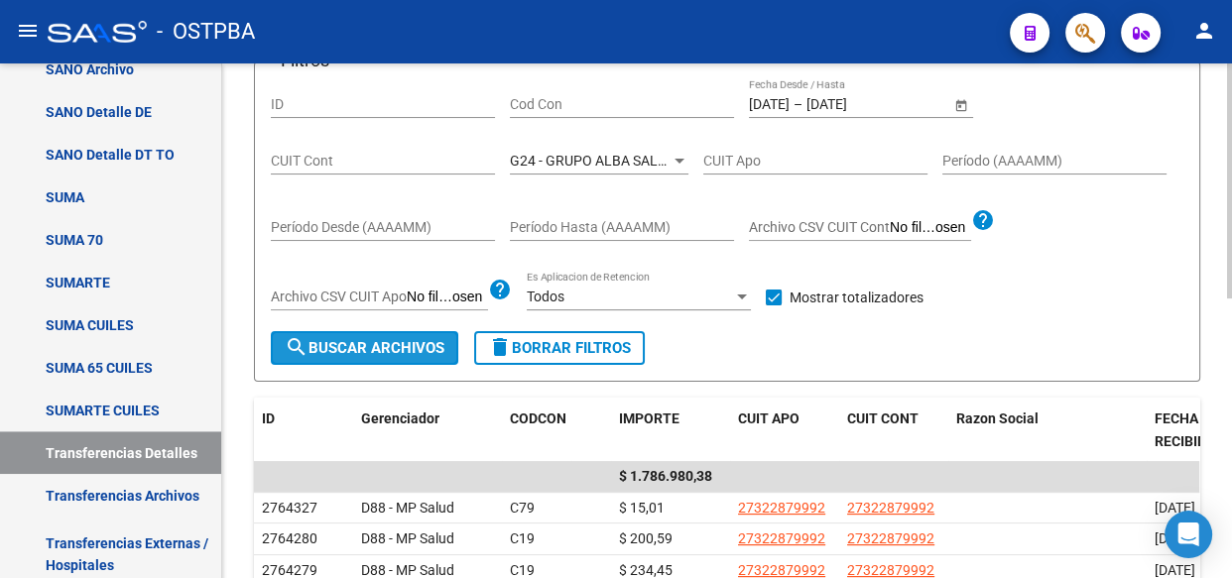
click at [421, 346] on span "search Buscar Archivos" at bounding box center [365, 348] width 160 height 18
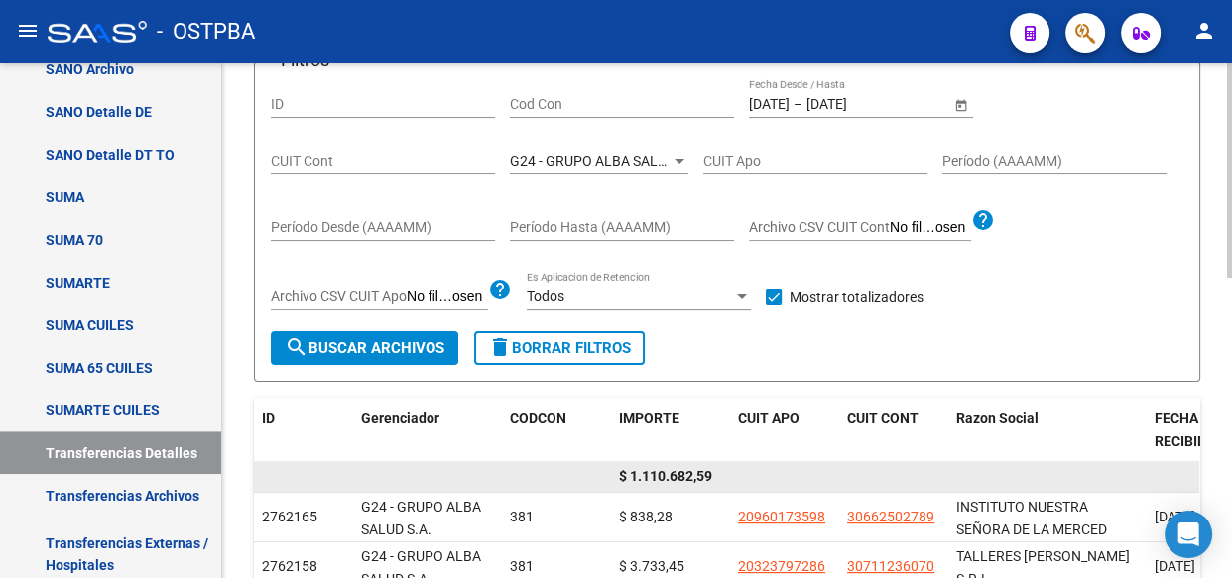
click at [684, 469] on span "$ 1.110.682,59" at bounding box center [665, 476] width 93 height 16
copy span "1.110.682,59"
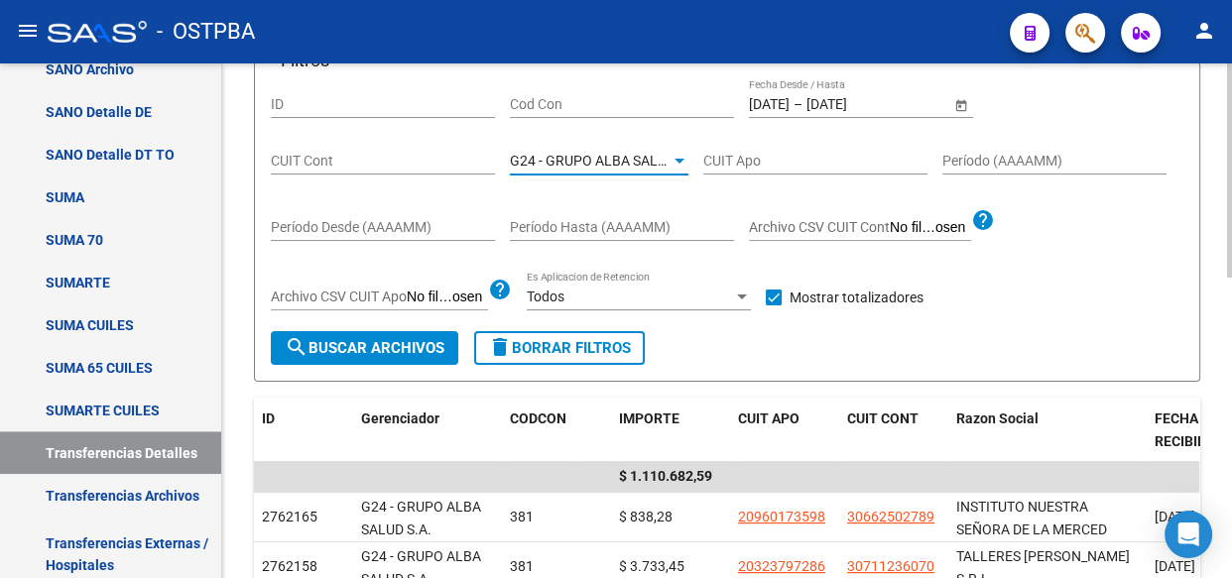
click at [602, 163] on span "G24 - GRUPO ALBA SALUD S.A." at bounding box center [606, 161] width 193 height 16
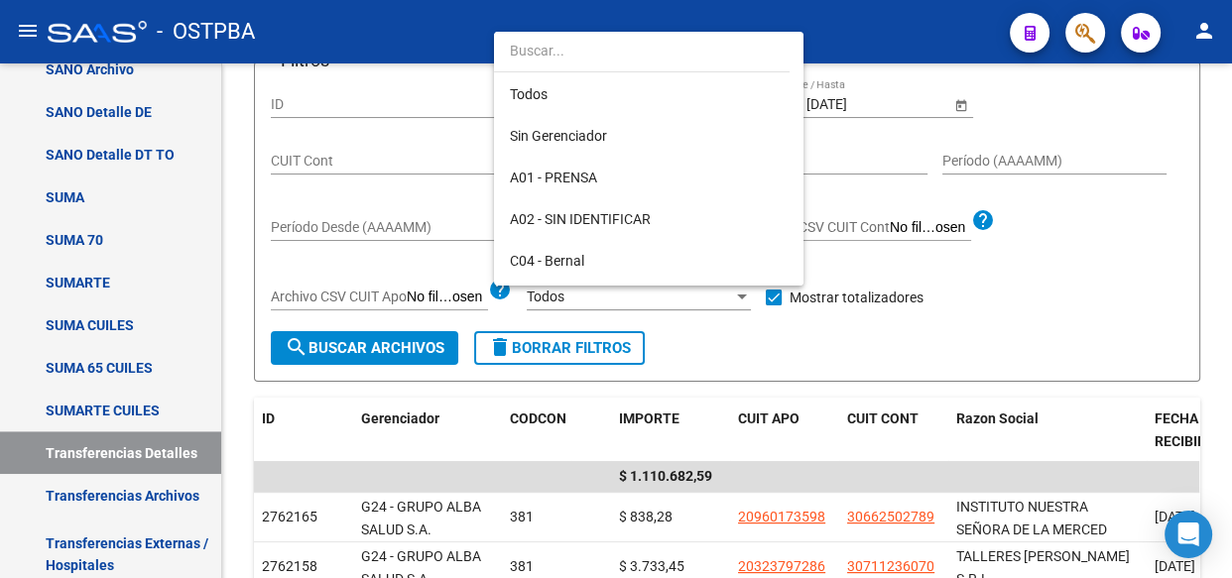
scroll to position [227, 0]
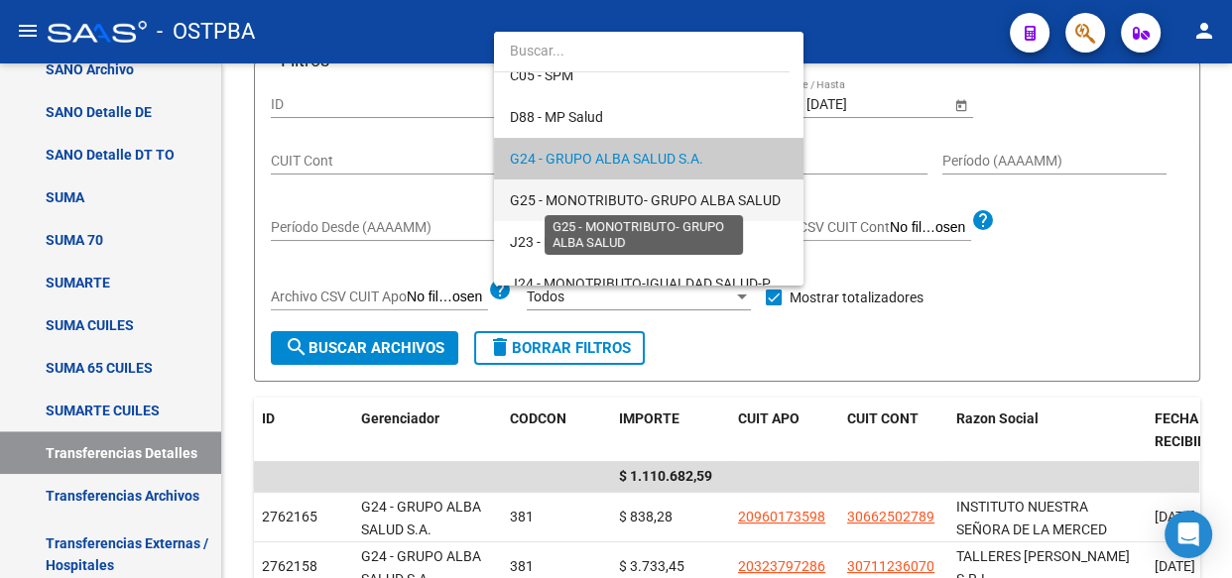
click at [602, 199] on span "G25 - MONOTRIBUTO- GRUPO ALBA SALUD" at bounding box center [645, 200] width 271 height 16
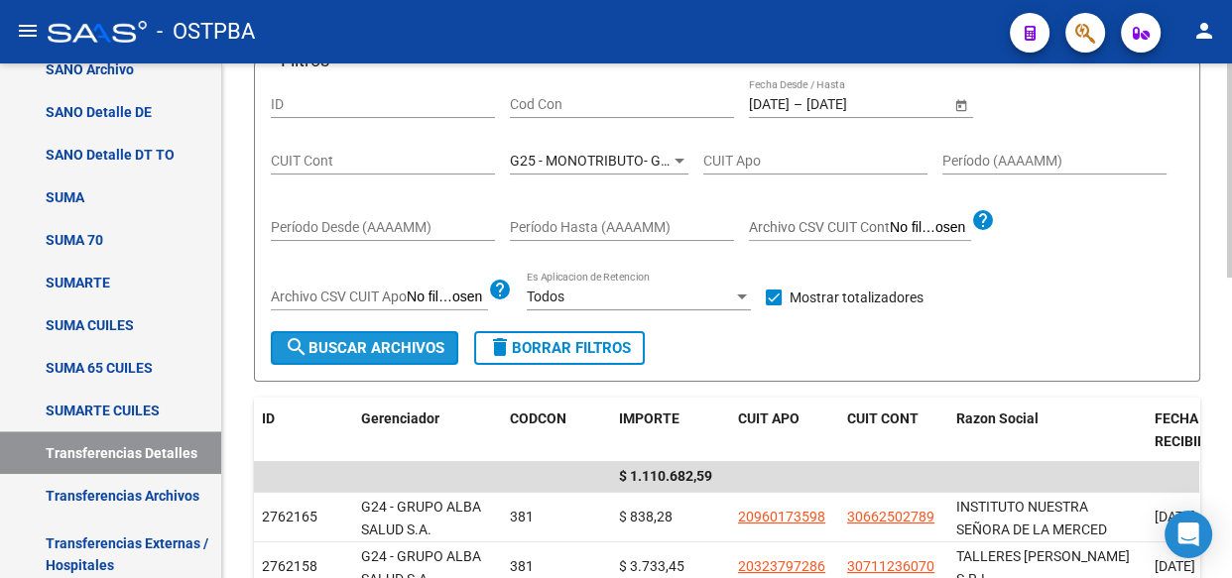
click at [360, 346] on span "search Buscar Archivos" at bounding box center [365, 348] width 160 height 18
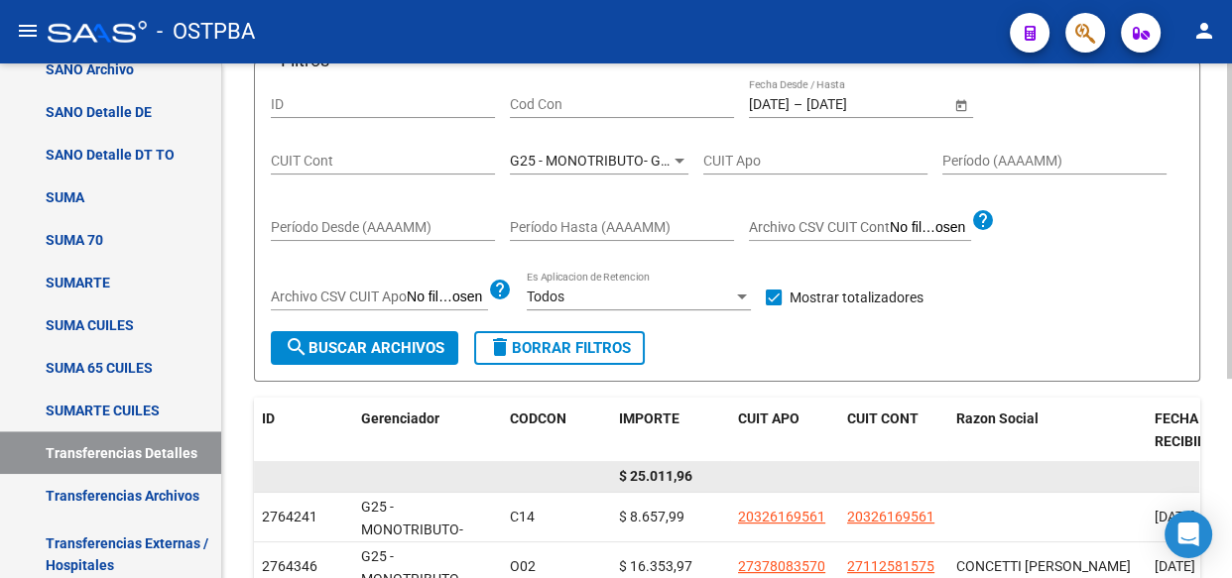
click at [670, 479] on span "$ 25.011,96" at bounding box center [655, 476] width 73 height 16
copy span "25.011,96"
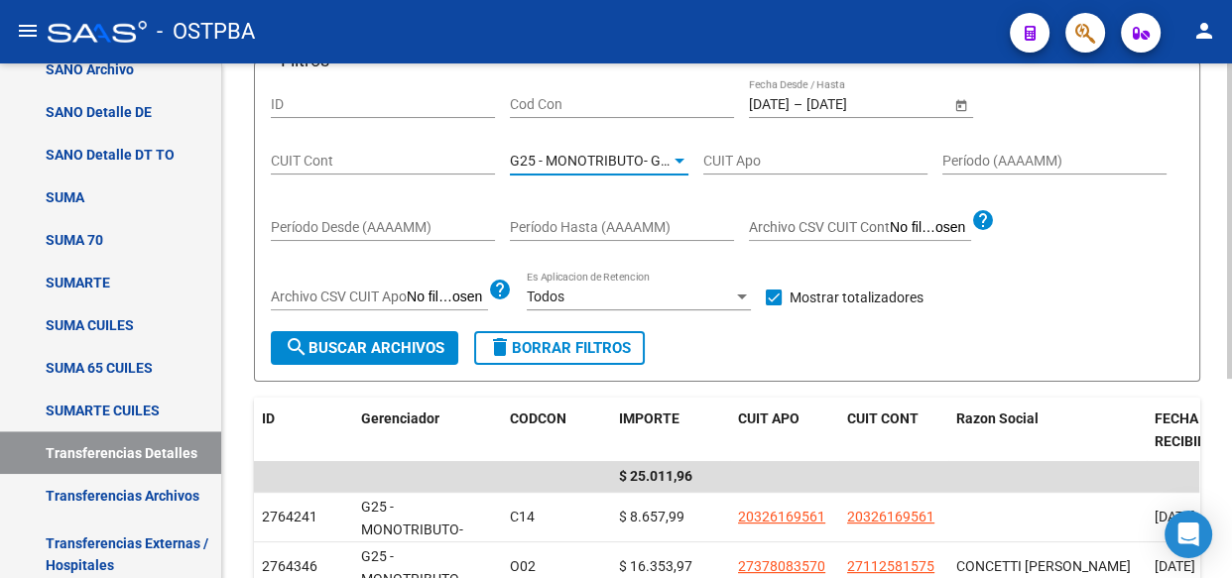
click at [562, 153] on span "G25 - MONOTRIBUTO- GRUPO ALBA SALUD" at bounding box center [645, 161] width 271 height 16
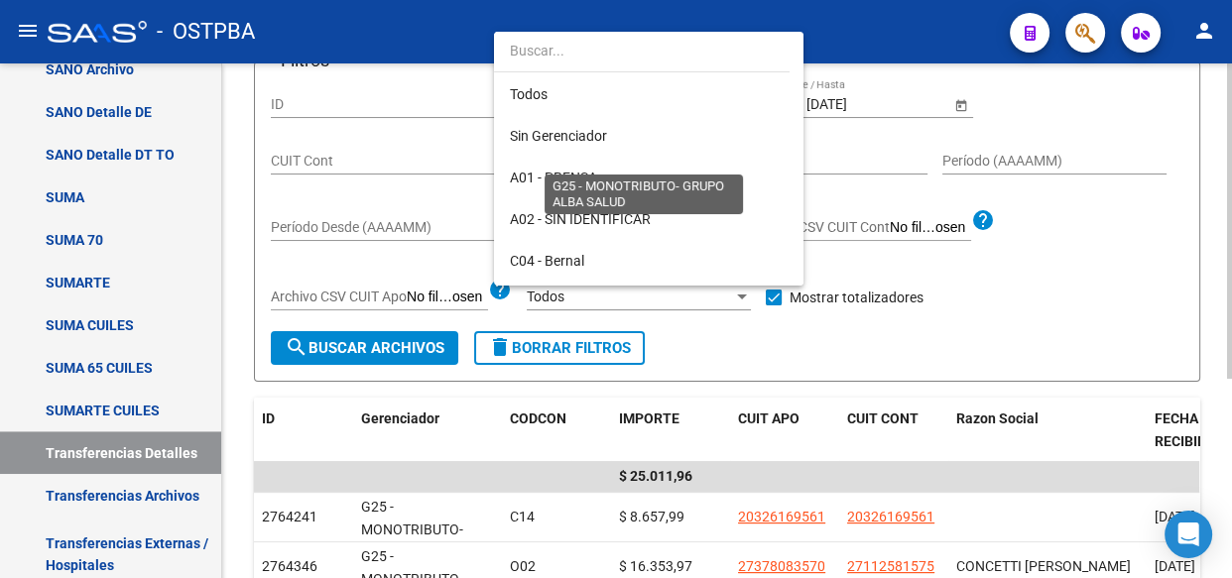
scroll to position [268, 0]
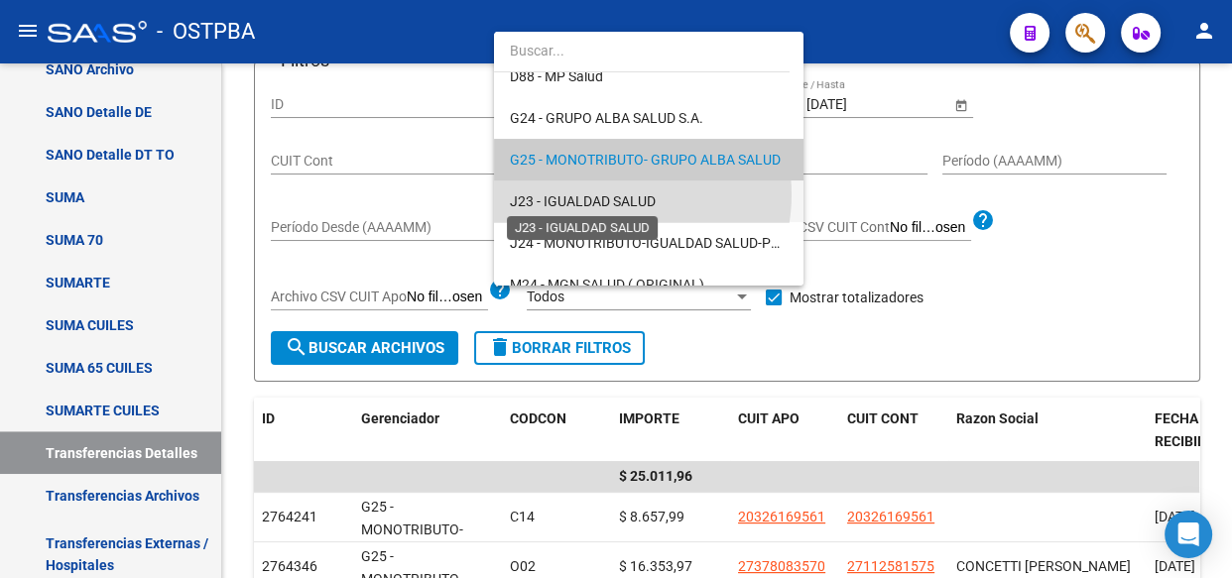
click at [605, 193] on span "J23 - IGUALDAD SALUD" at bounding box center [583, 201] width 146 height 16
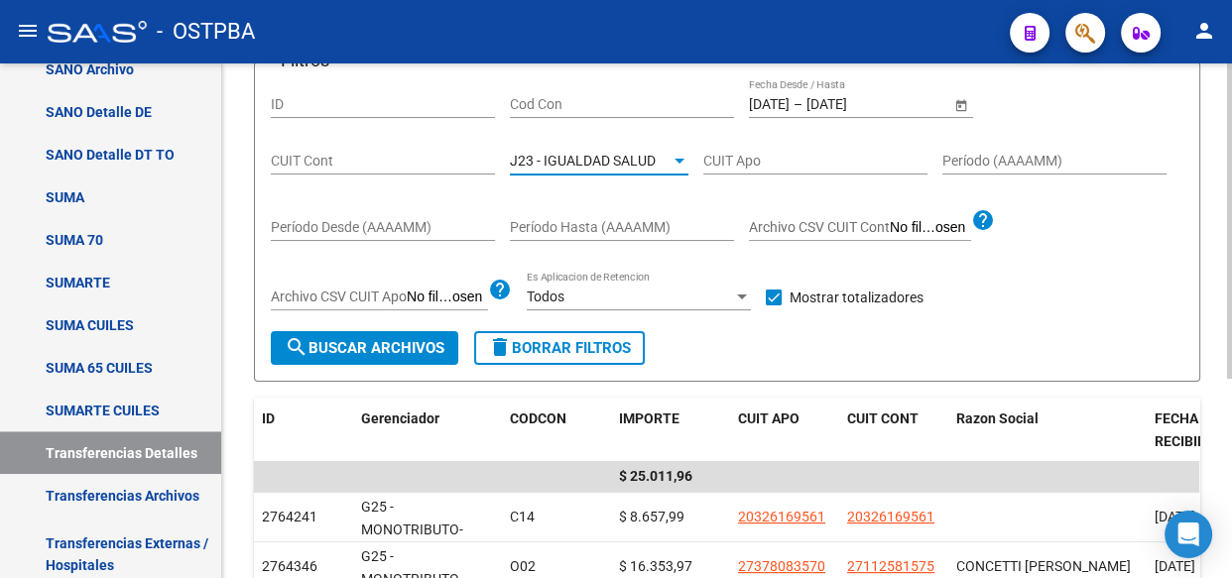
click at [378, 340] on span "search Buscar Archivos" at bounding box center [365, 348] width 160 height 18
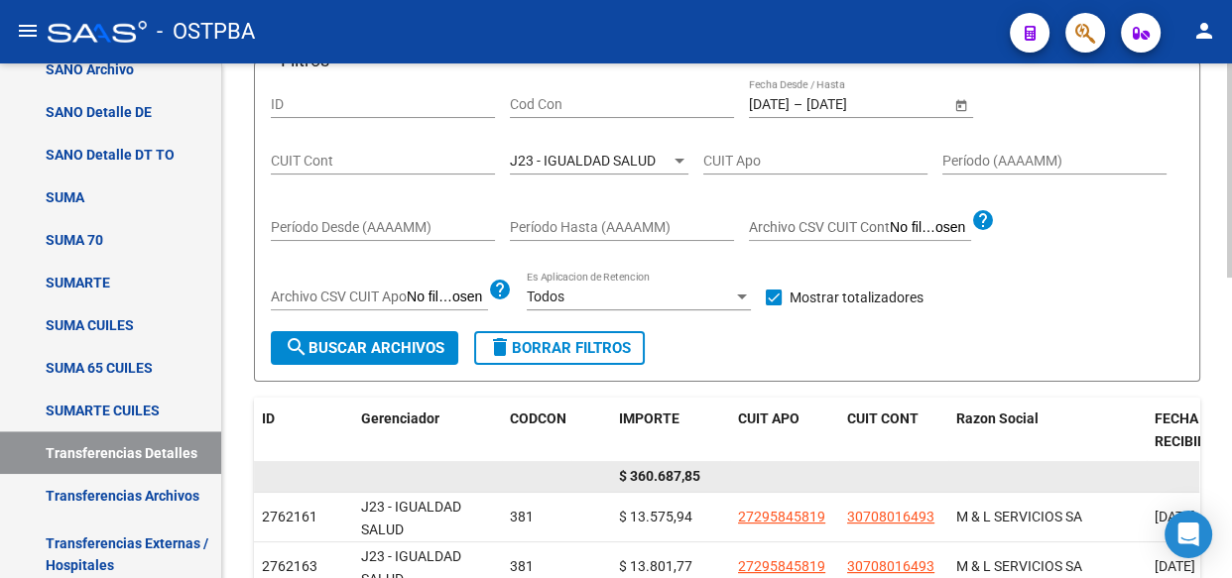
click at [658, 477] on span "$ 360.687,85" at bounding box center [659, 476] width 81 height 16
copy span "360.687,85"
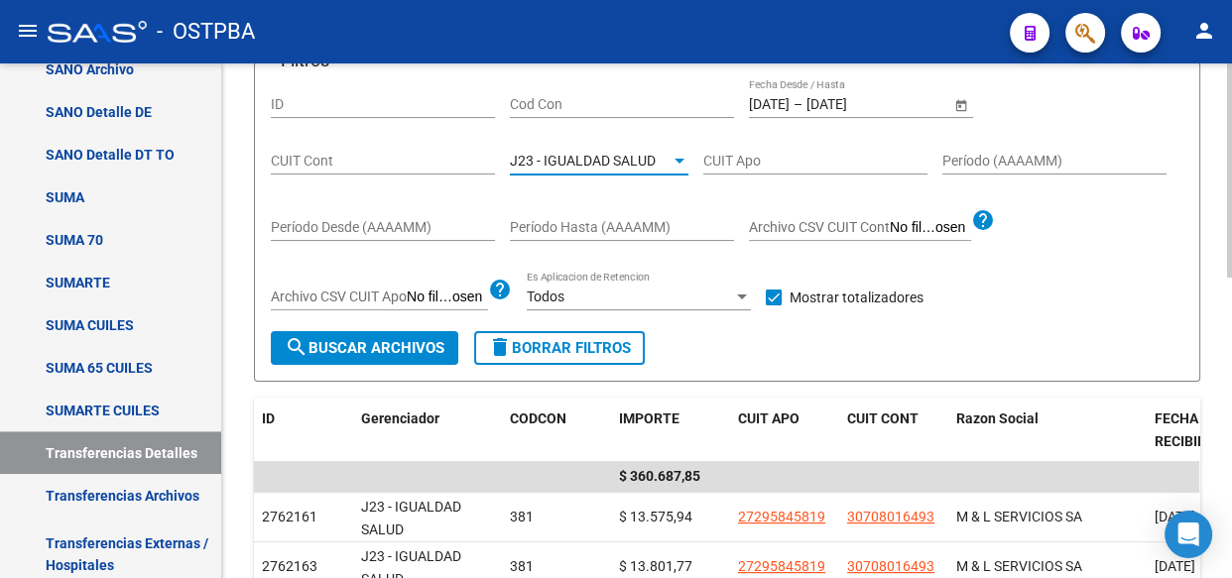
click at [625, 156] on span "J23 - IGUALDAD SALUD" at bounding box center [583, 161] width 146 height 16
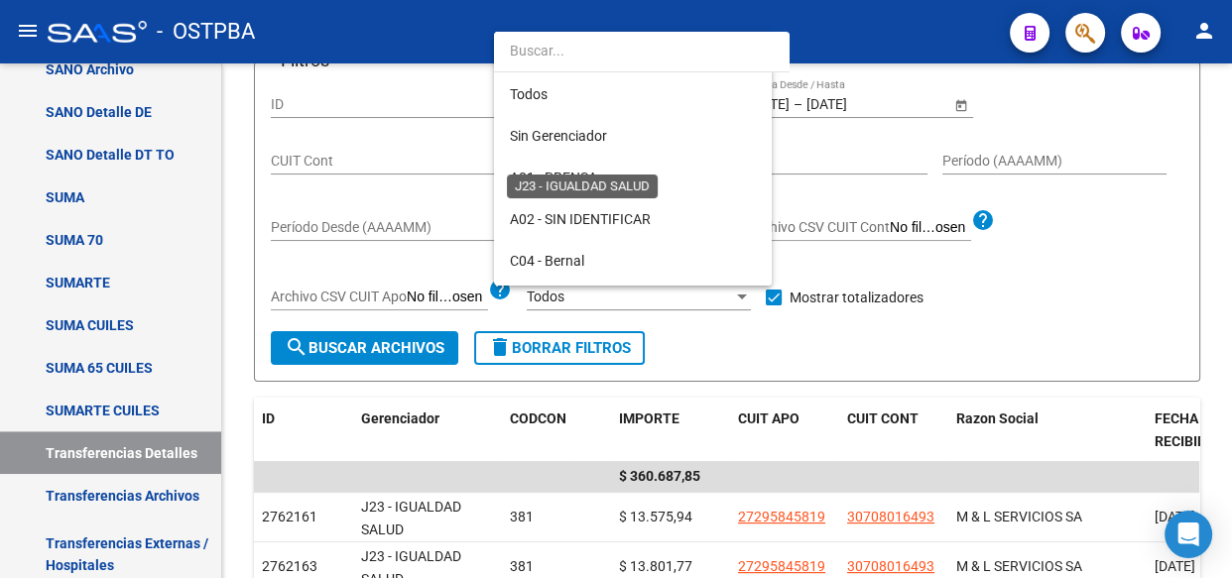
scroll to position [309, 0]
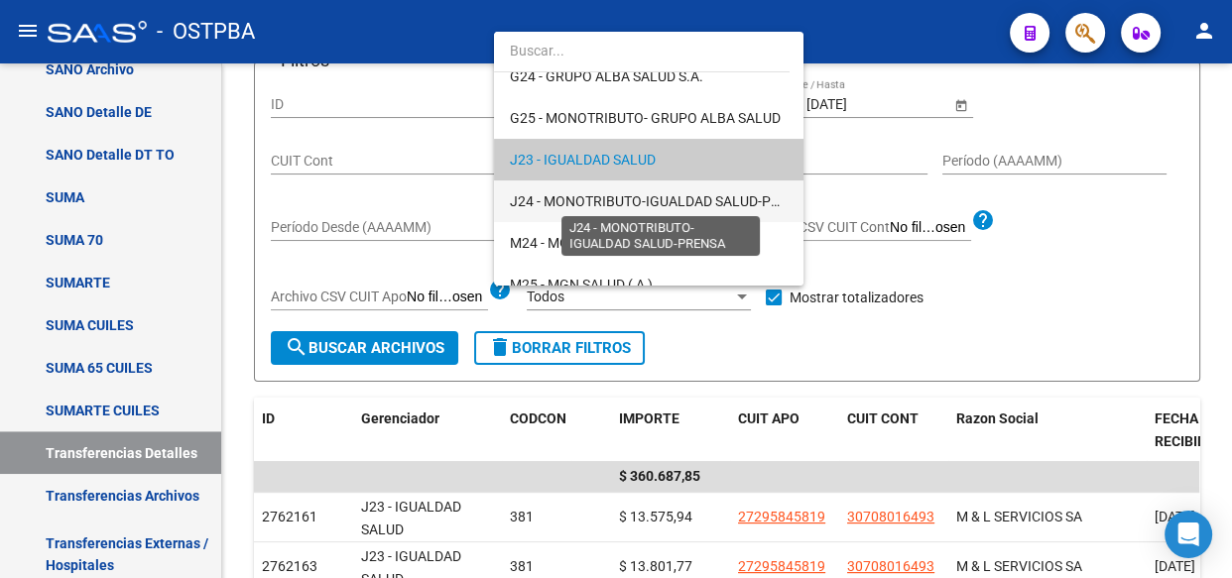
click at [588, 195] on span "J24 - MONOTRIBUTO-IGUALDAD SALUD-PRENSA" at bounding box center [662, 201] width 304 height 16
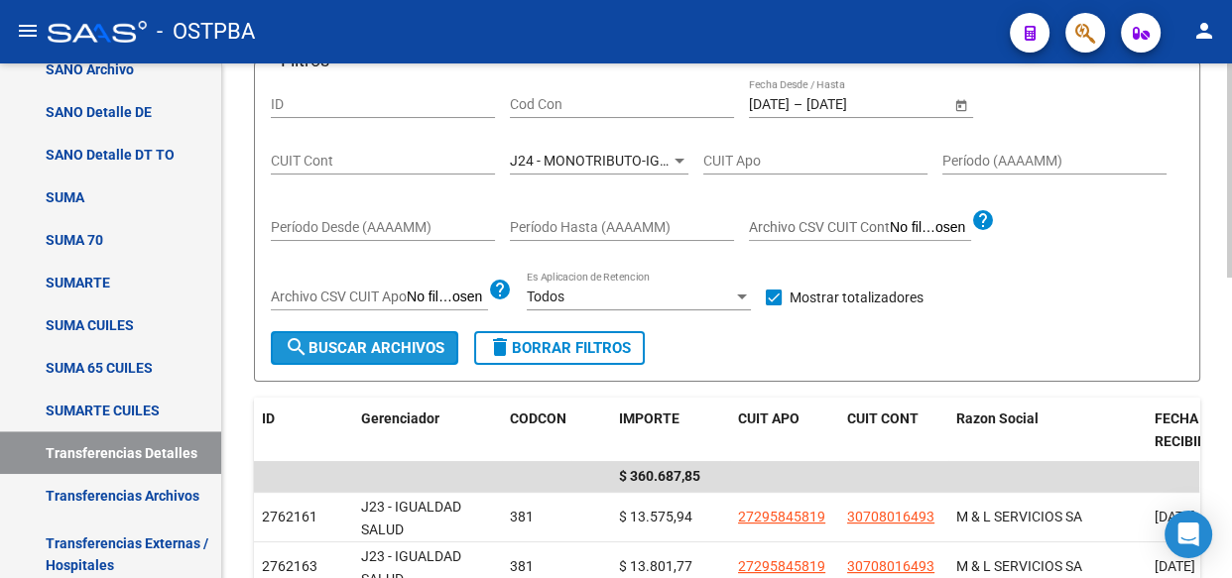
click at [369, 339] on span "search Buscar Archivos" at bounding box center [365, 348] width 160 height 18
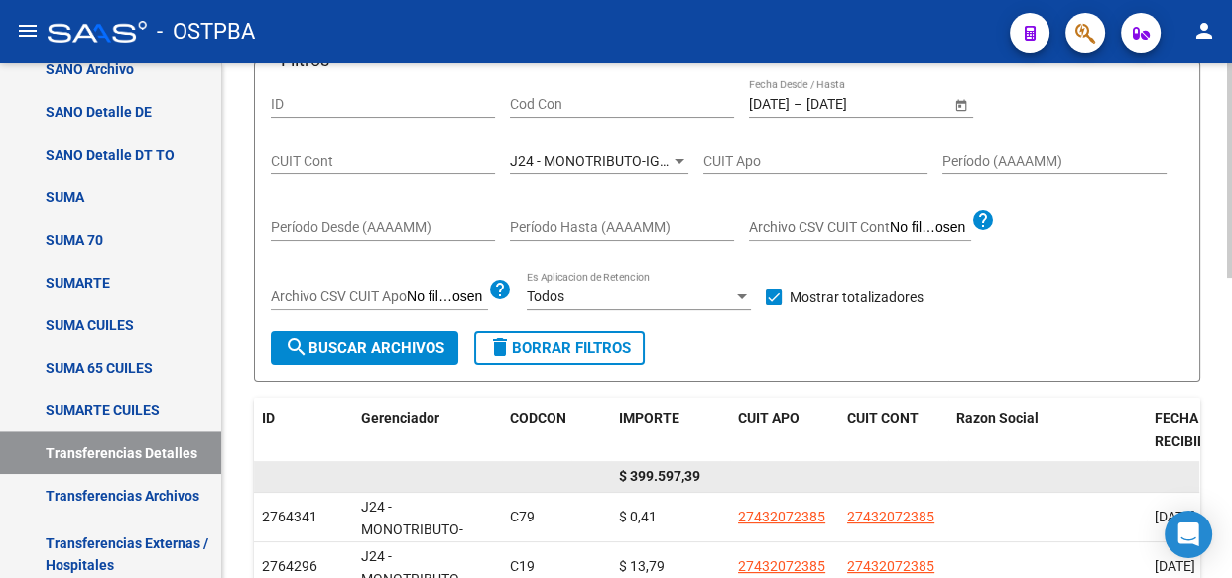
click at [643, 470] on span "$ 399.597,39" at bounding box center [659, 476] width 81 height 16
copy span "399.597,39"
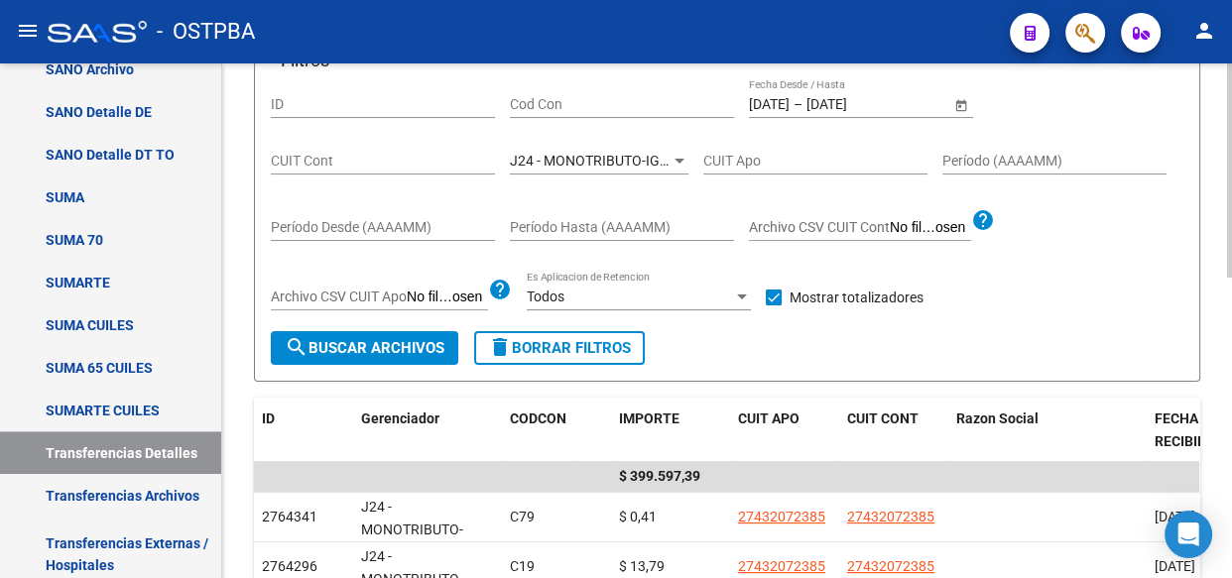
click at [543, 154] on span "J24 - MONOTRIBUTO-IGUALDAD SALUD-PRENSA" at bounding box center [662, 161] width 304 height 16
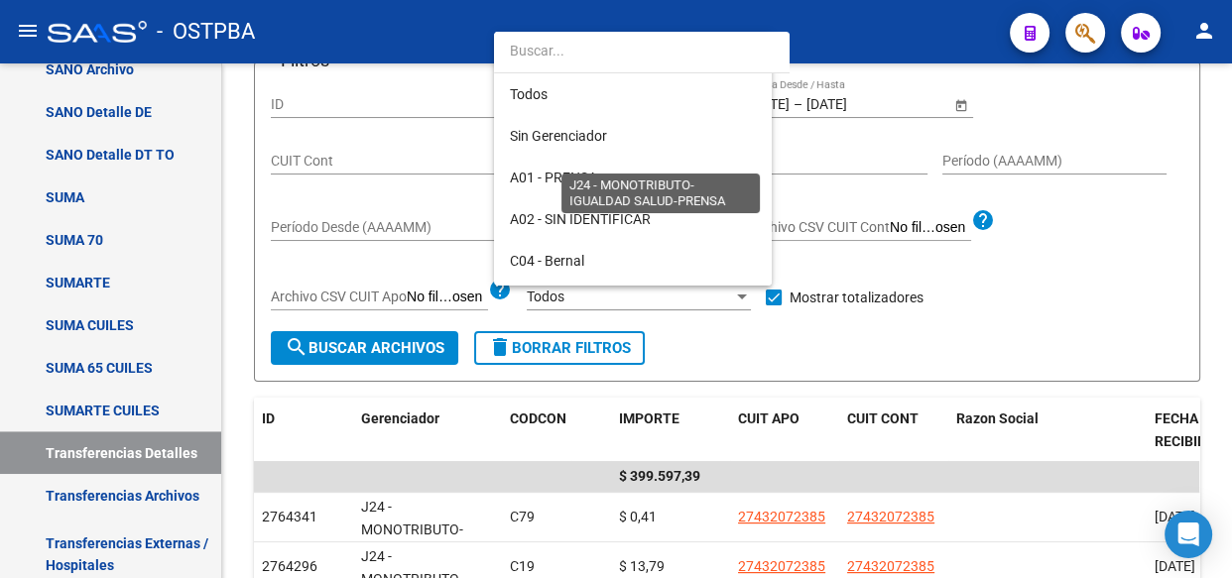
scroll to position [352, 0]
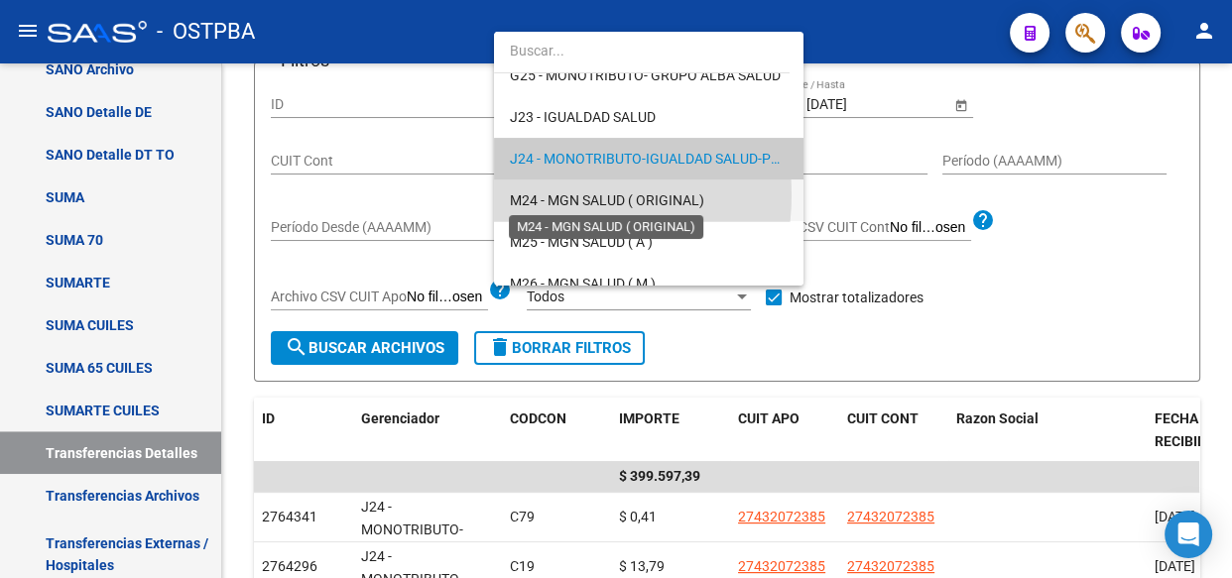
click at [542, 194] on span "M24 - MGN SALUD ( ORIGINAL)" at bounding box center [607, 200] width 194 height 16
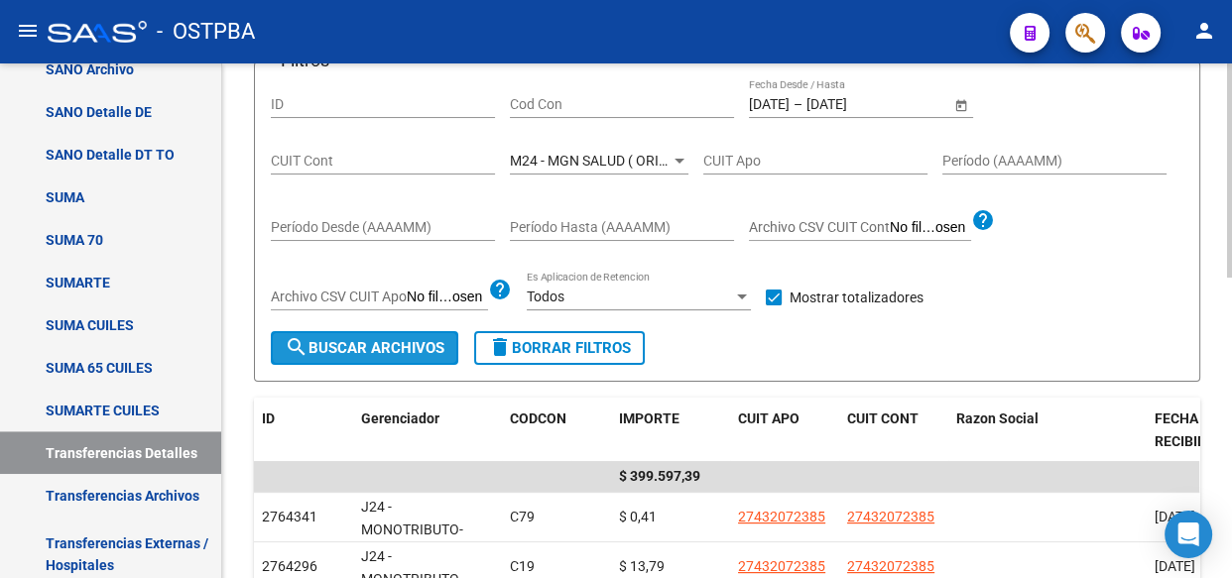
click at [409, 341] on span "search Buscar Archivos" at bounding box center [365, 348] width 160 height 18
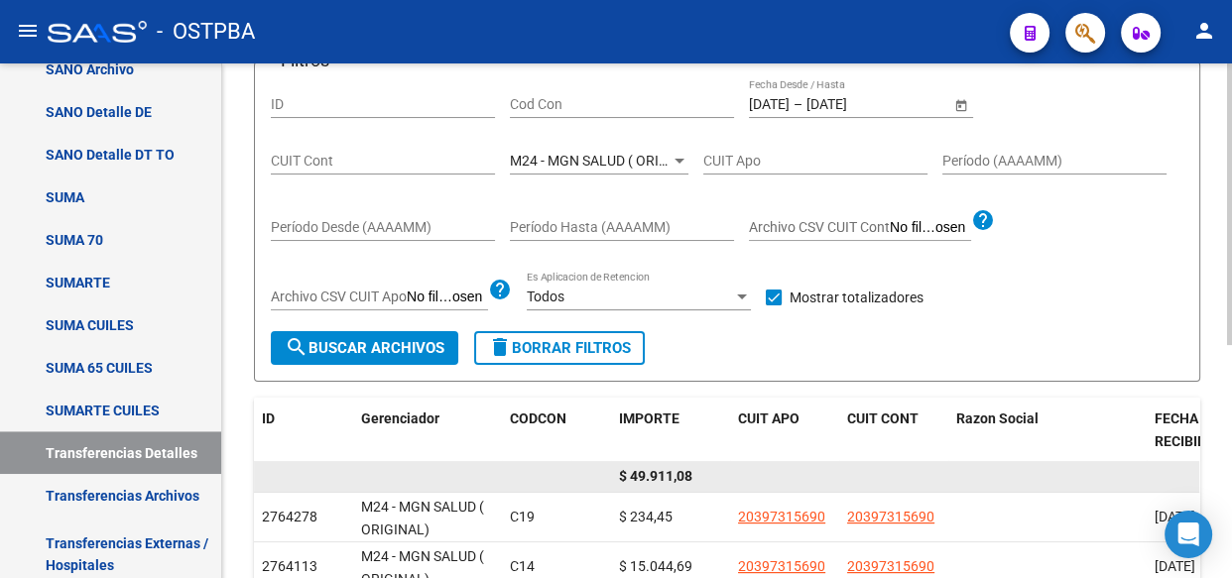
click at [677, 476] on span "$ 49.911,08" at bounding box center [655, 476] width 73 height 16
copy span "49.911,08"
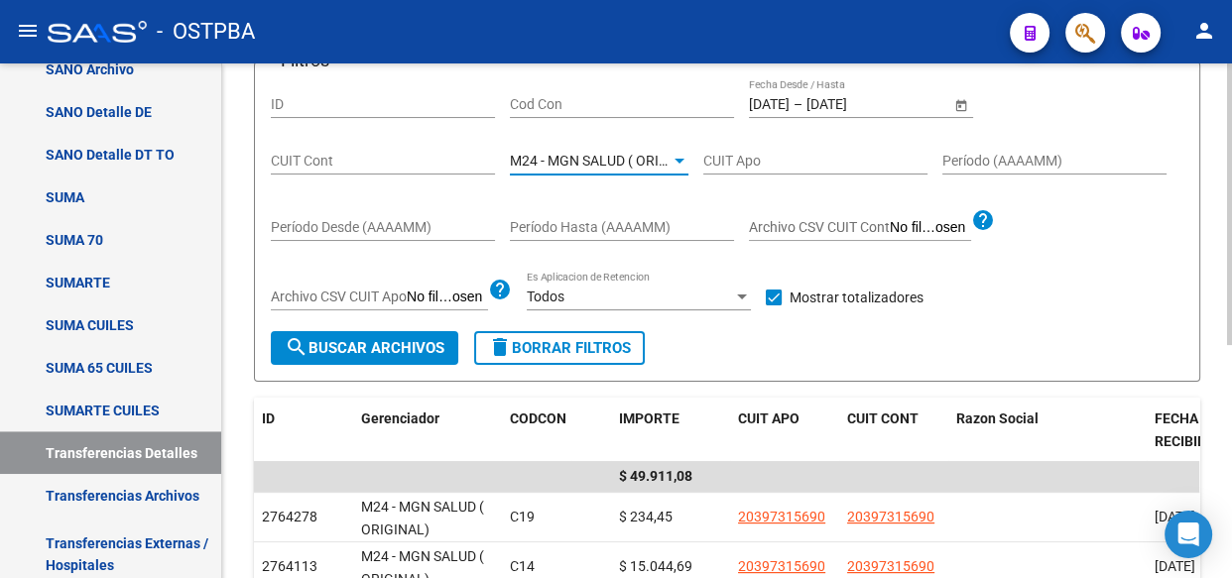
click at [606, 154] on span "M24 - MGN SALUD ( ORIGINAL)" at bounding box center [607, 161] width 194 height 16
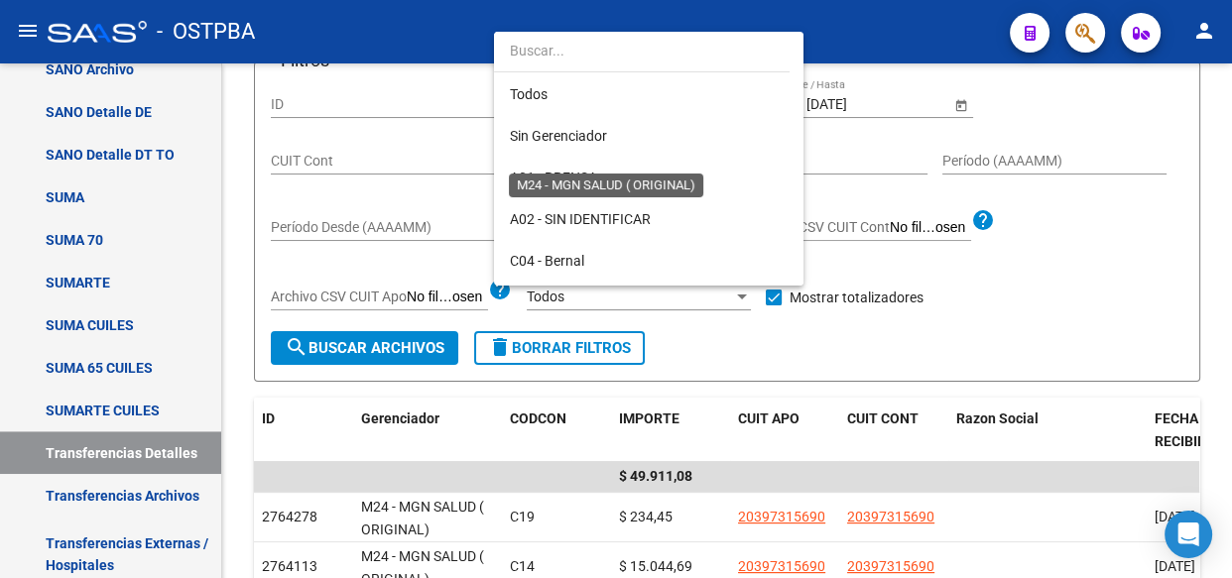
scroll to position [394, 0]
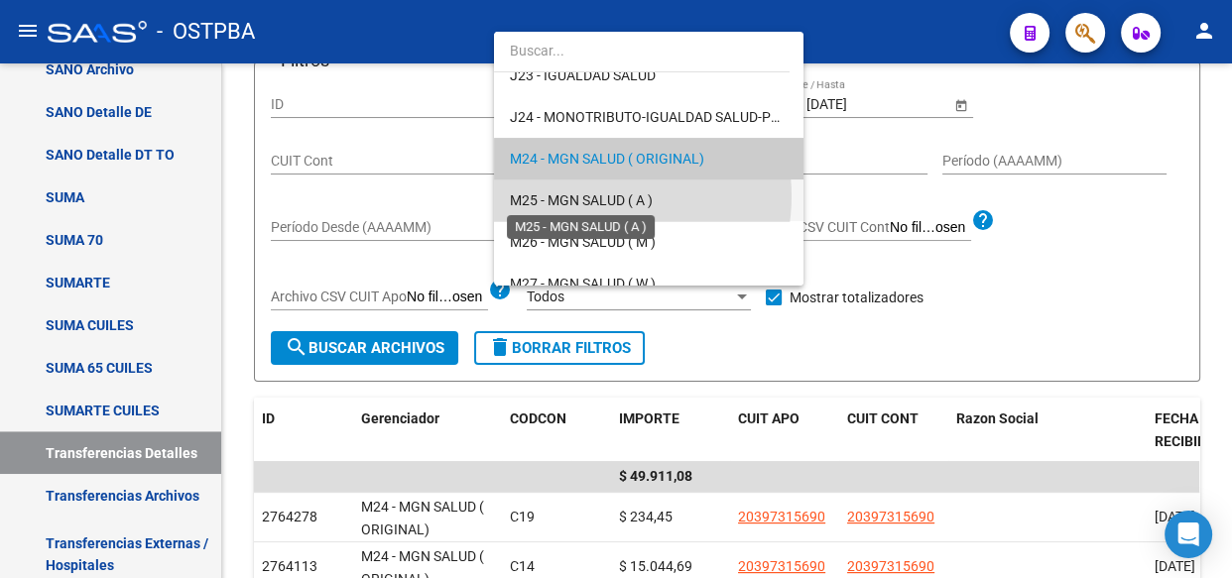
click at [592, 195] on span "M25 - MGN SALUD ( A )" at bounding box center [581, 200] width 143 height 16
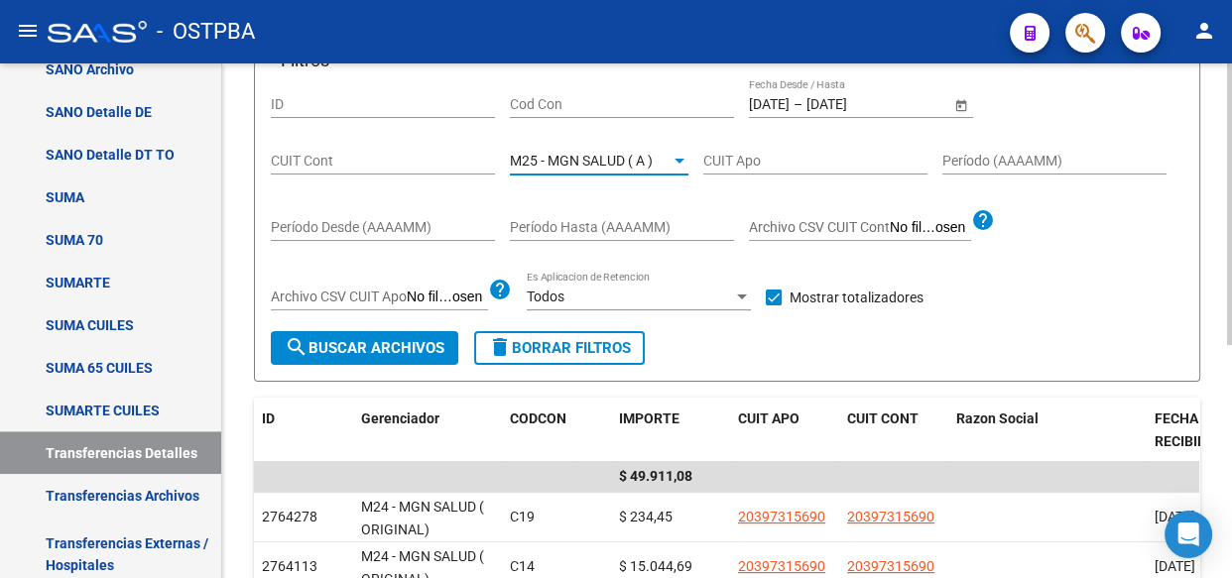
click at [399, 339] on span "search Buscar Archivos" at bounding box center [365, 348] width 160 height 18
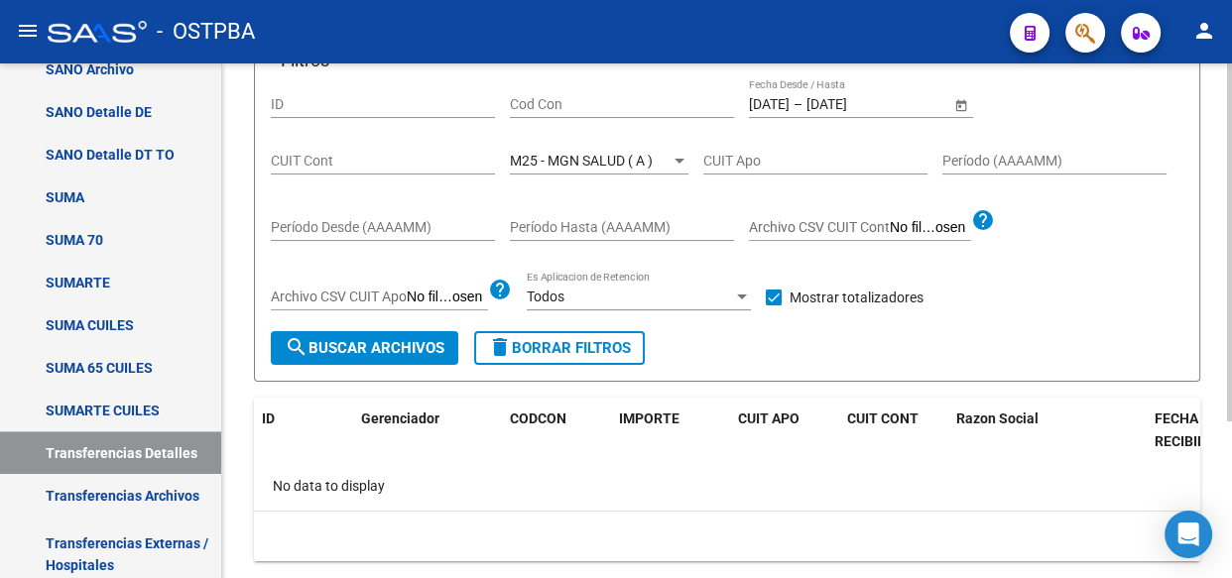
click at [594, 146] on div "M25 - MGN SALUD ( A ) Seleccionar Gerenciador" at bounding box center [599, 155] width 179 height 40
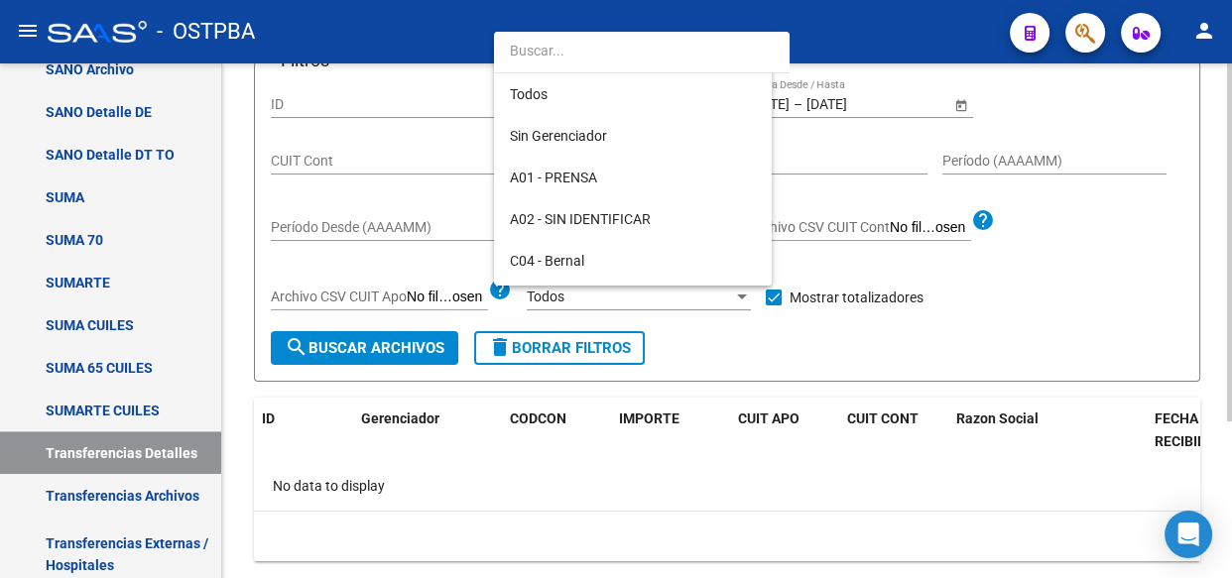
scroll to position [435, 0]
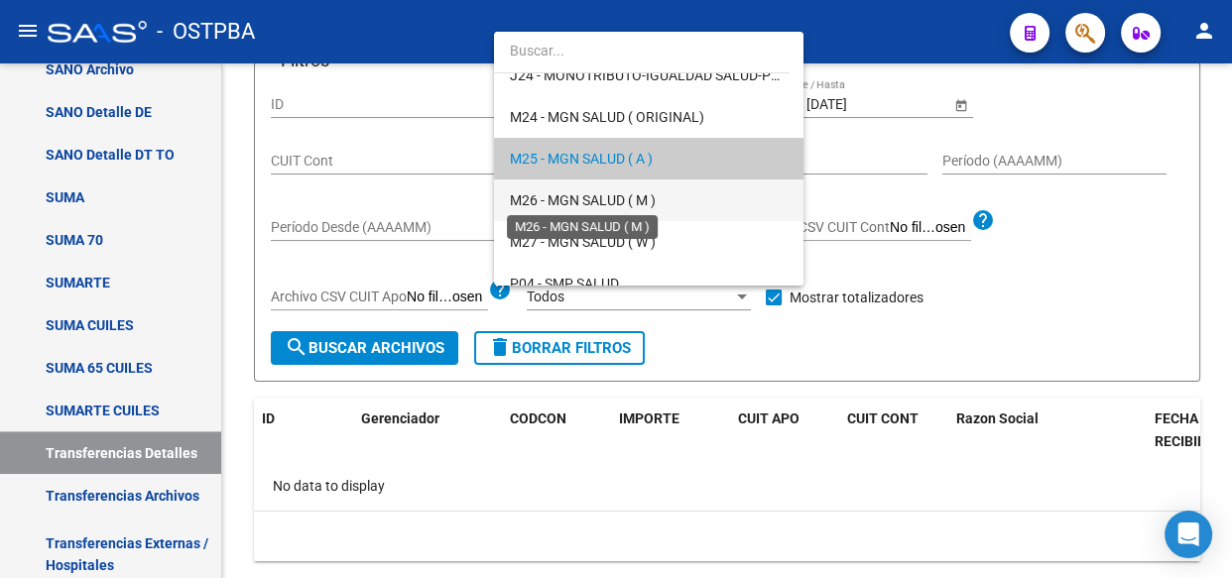
click at [582, 195] on span "M26 - MGN SALUD ( M )" at bounding box center [583, 200] width 146 height 16
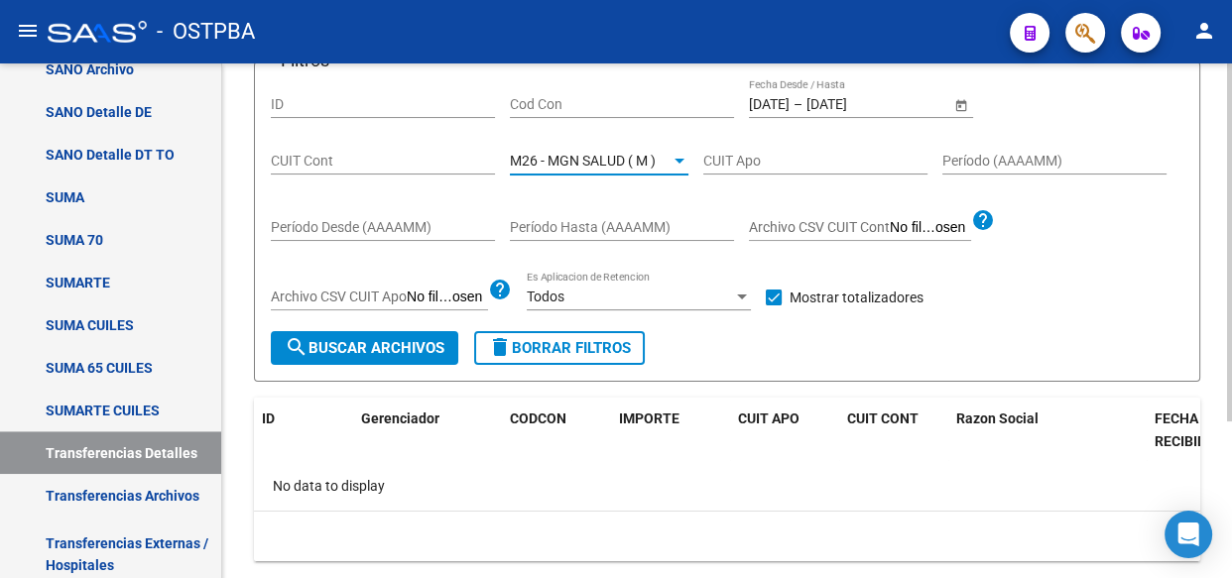
click at [411, 339] on span "search Buscar Archivos" at bounding box center [365, 348] width 160 height 18
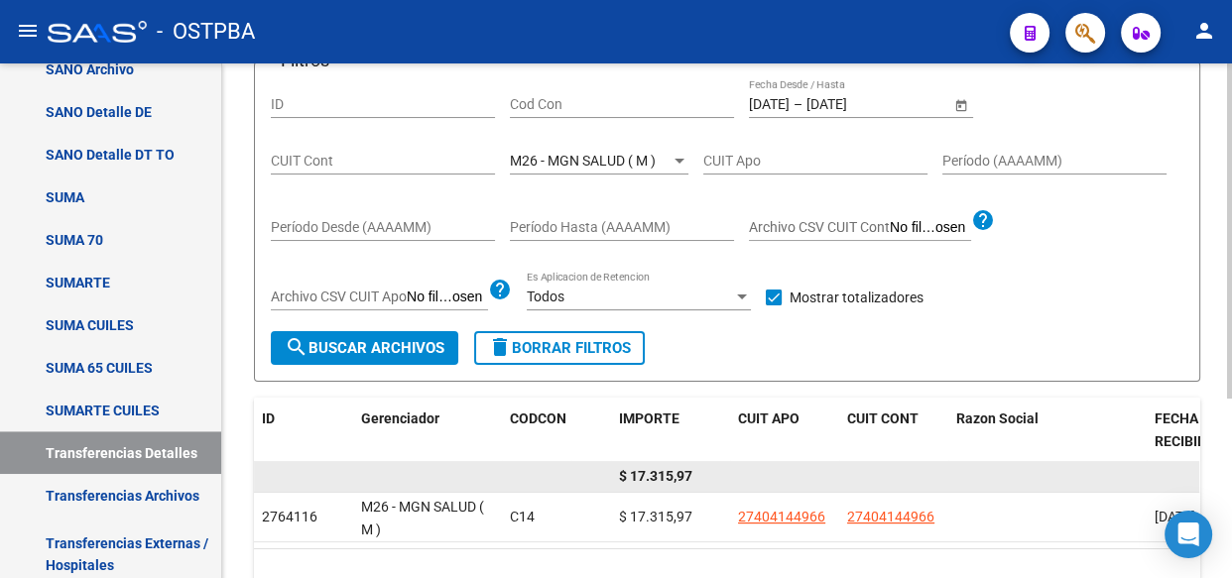
click at [670, 473] on span "$ 17.315,97" at bounding box center [655, 476] width 73 height 16
click at [672, 473] on span "$ 17.315,97" at bounding box center [655, 476] width 73 height 16
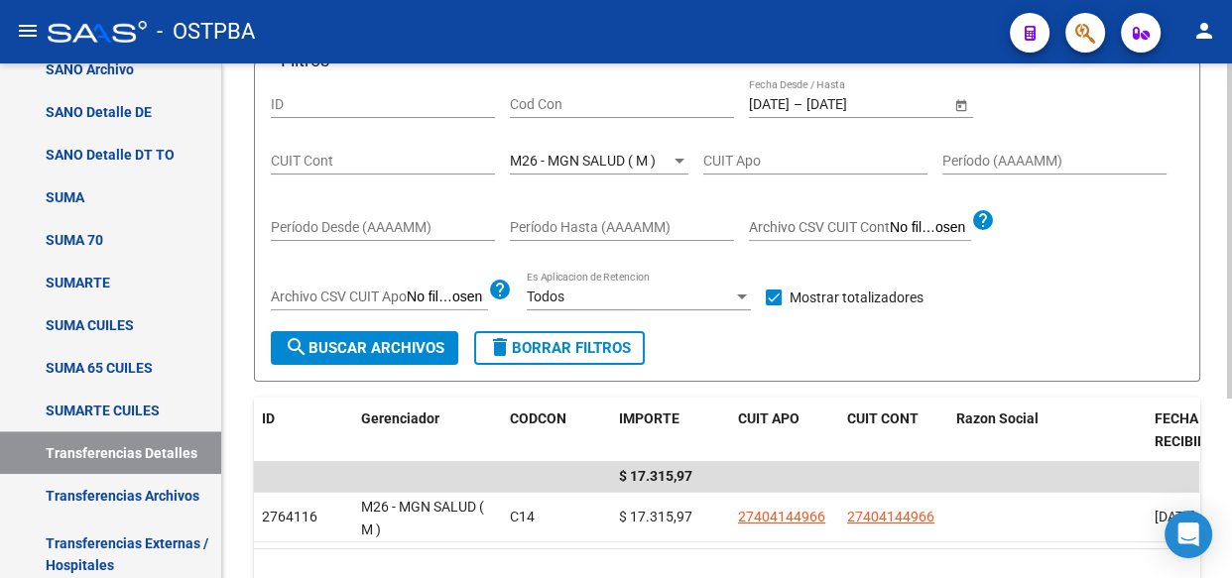
click at [624, 159] on span "M26 - MGN SALUD ( M )" at bounding box center [583, 161] width 146 height 16
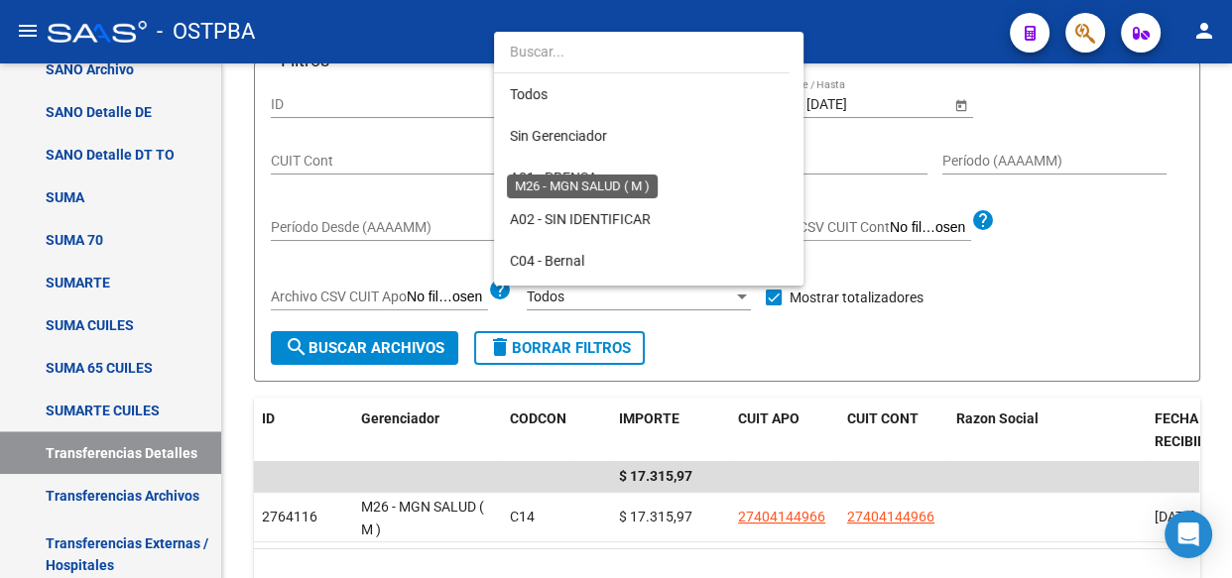
scroll to position [476, 0]
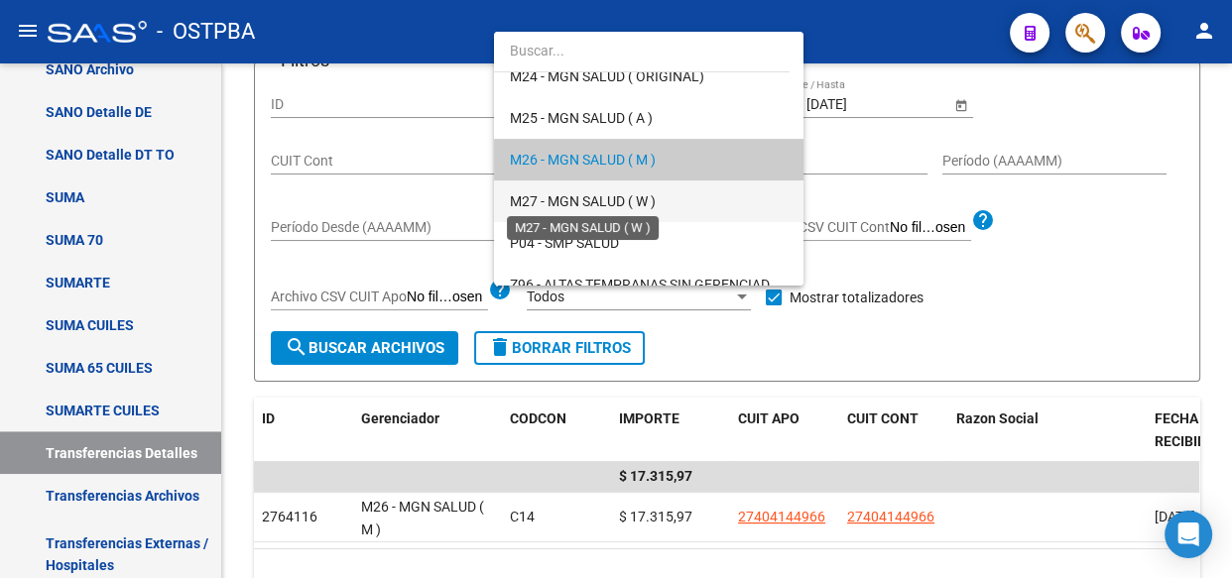
click at [565, 194] on span "M27 - MGN SALUD ( W )" at bounding box center [583, 201] width 146 height 16
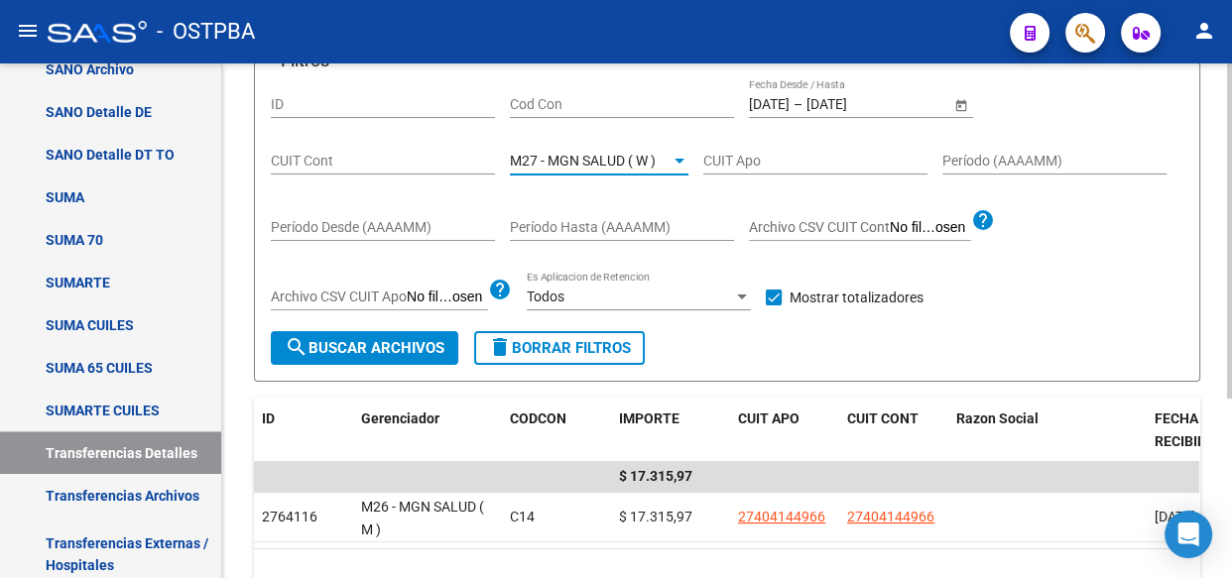
click at [358, 346] on span "search Buscar Archivos" at bounding box center [365, 348] width 160 height 18
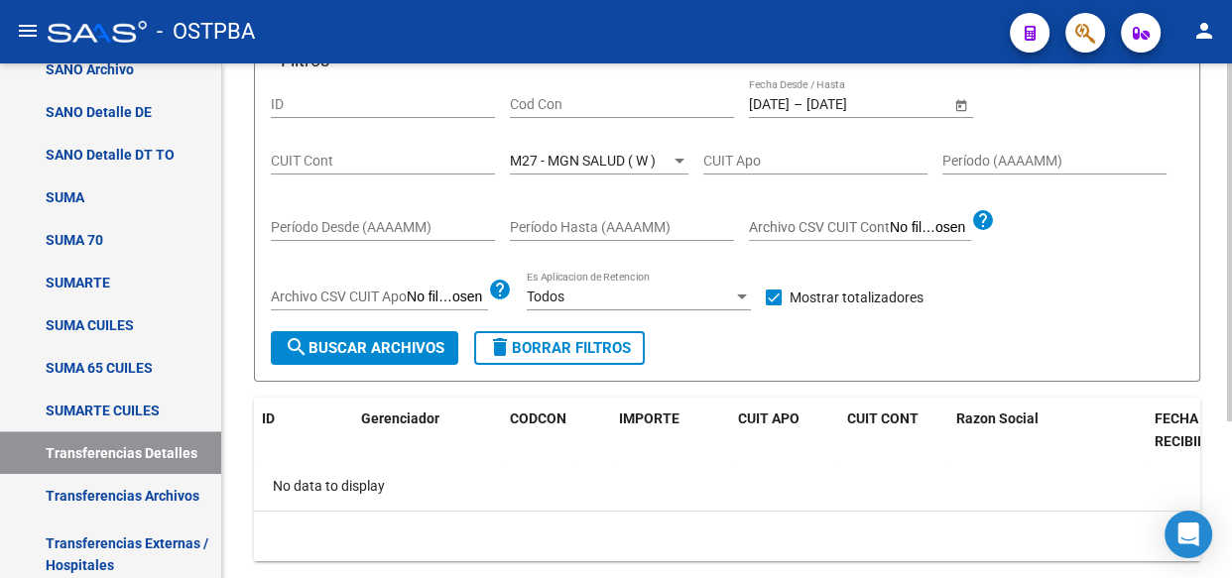
click at [584, 160] on span "M27 - MGN SALUD ( W )" at bounding box center [583, 161] width 146 height 16
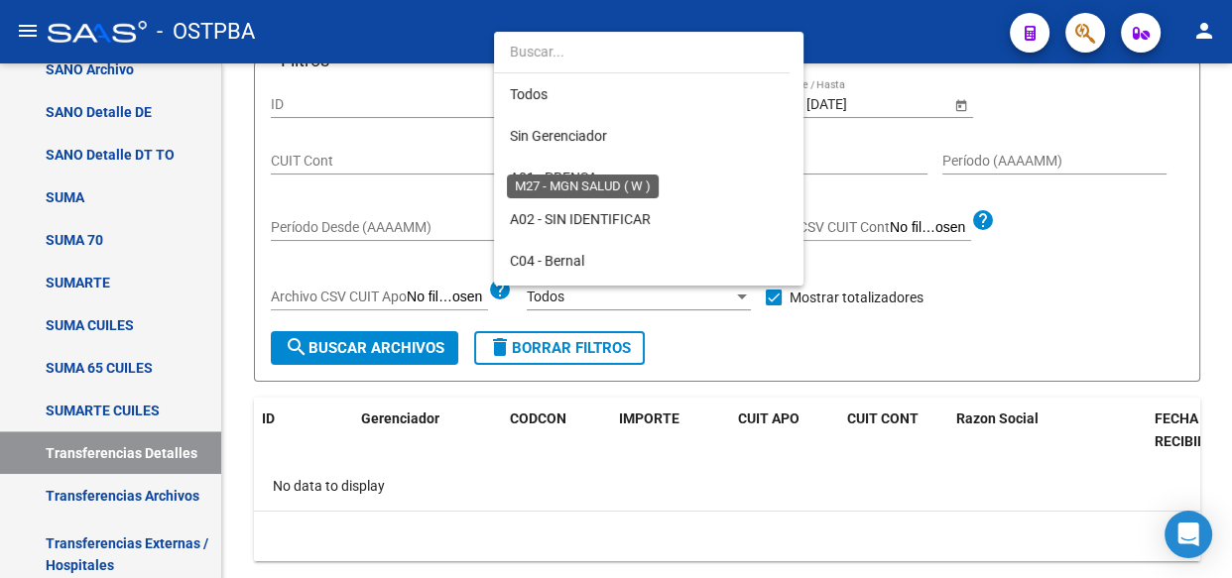
scroll to position [518, 0]
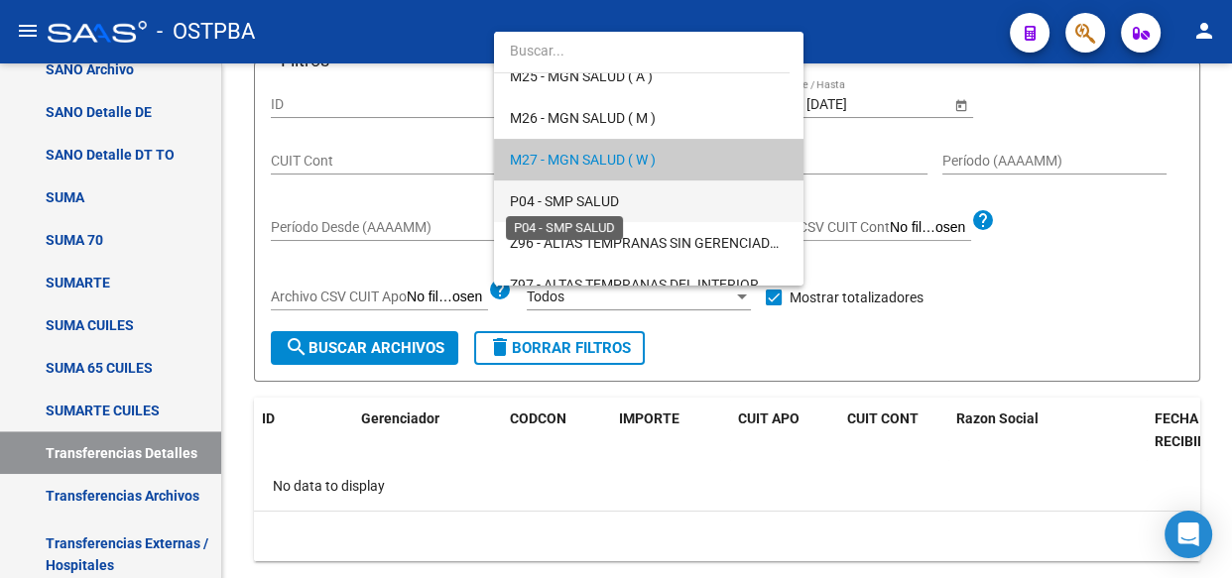
click at [585, 195] on span "P04 - SMP SALUD" at bounding box center [564, 201] width 109 height 16
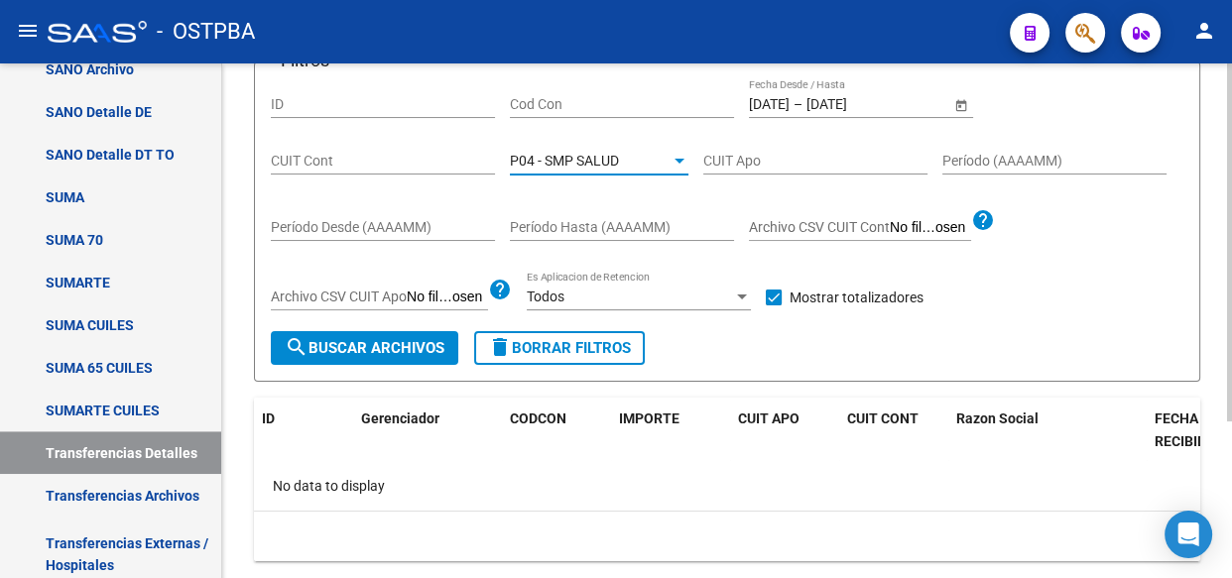
click at [430, 340] on span "search Buscar Archivos" at bounding box center [365, 348] width 160 height 18
click at [613, 159] on span "P04 - SMP SALUD" at bounding box center [564, 161] width 109 height 16
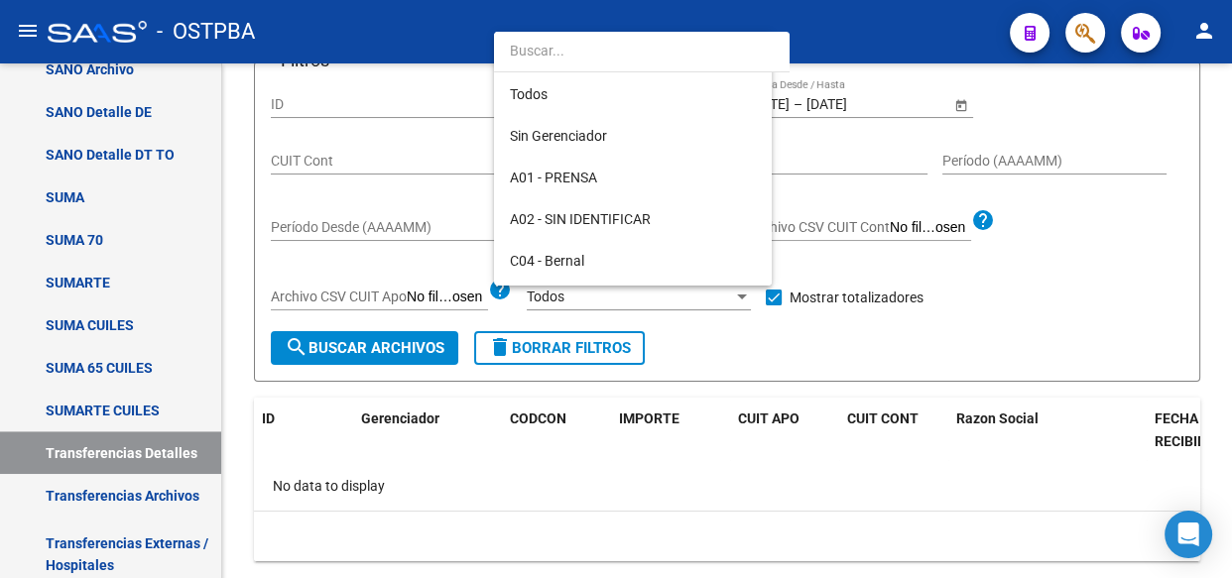
scroll to position [560, 0]
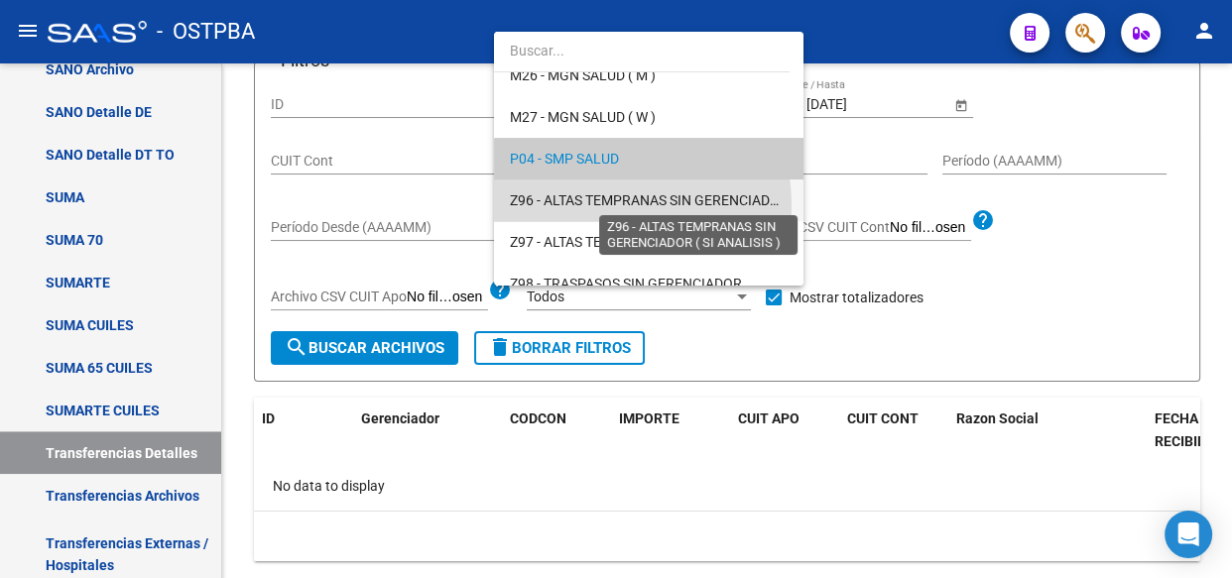
click at [597, 204] on span "Z96 - ALTAS TEMPRANAS SIN GERENCIADOR ( SI ANALISIS )" at bounding box center [696, 200] width 372 height 16
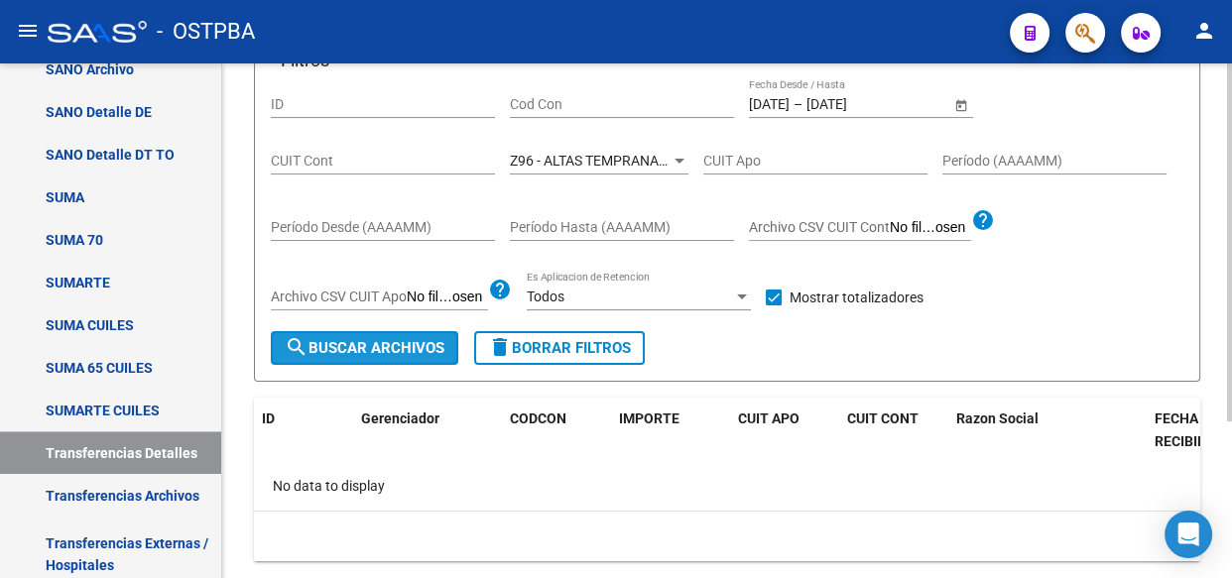
click at [413, 339] on span "search Buscar Archivos" at bounding box center [365, 348] width 160 height 18
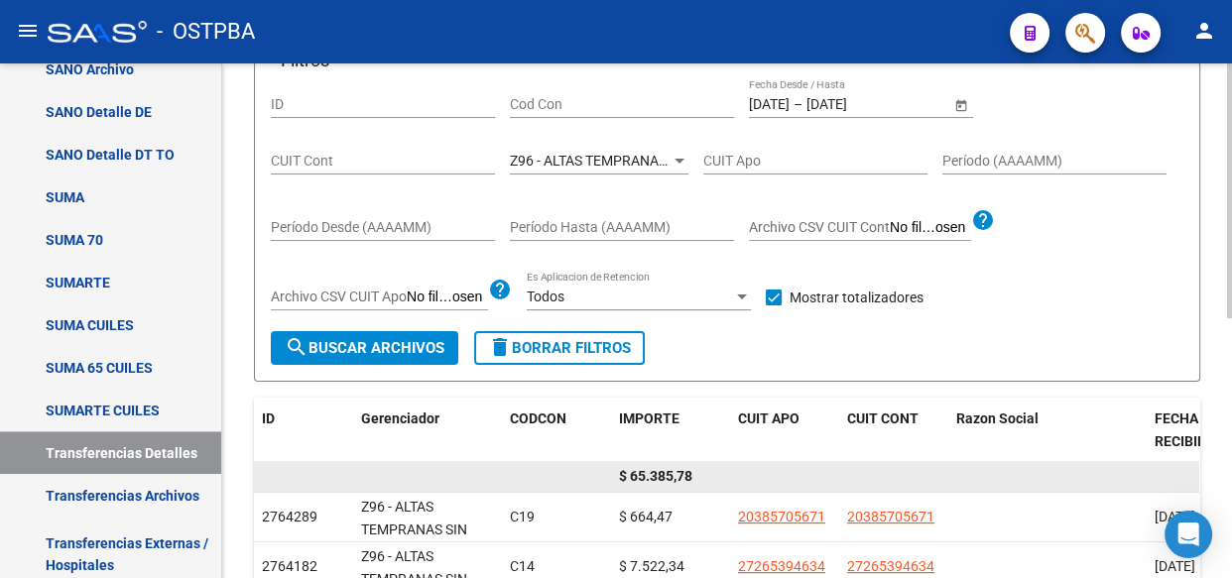
click at [670, 473] on span "$ 65.385,78" at bounding box center [655, 476] width 73 height 16
copy span "65.385,78"
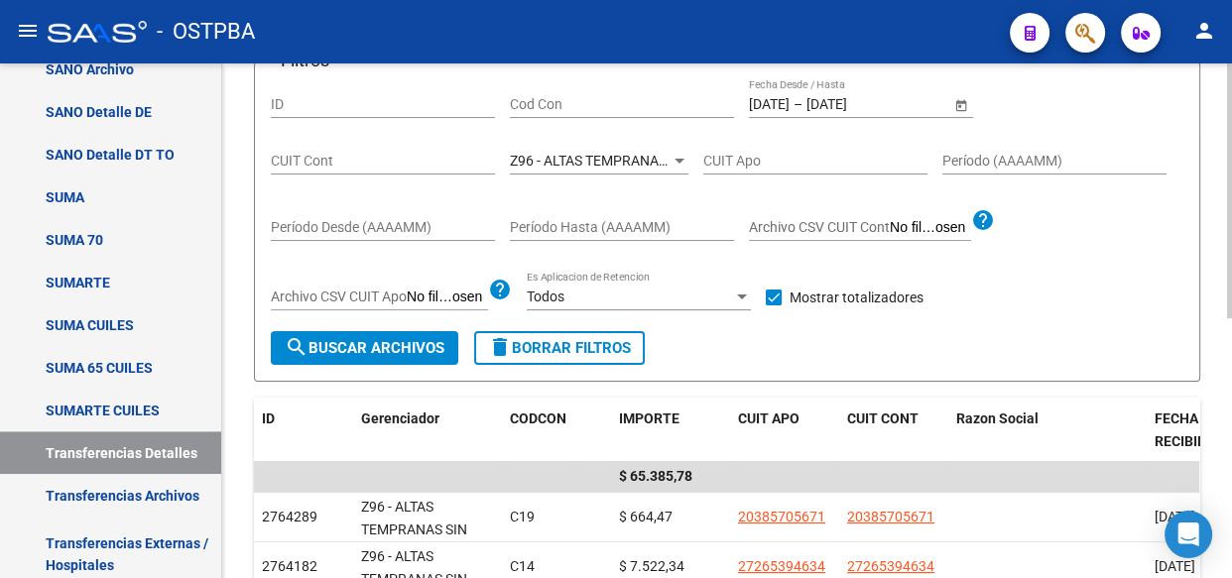
click at [631, 153] on span "Z96 - ALTAS TEMPRANAS SIN GERENCIADOR ( SI ANALISIS )" at bounding box center [696, 161] width 372 height 16
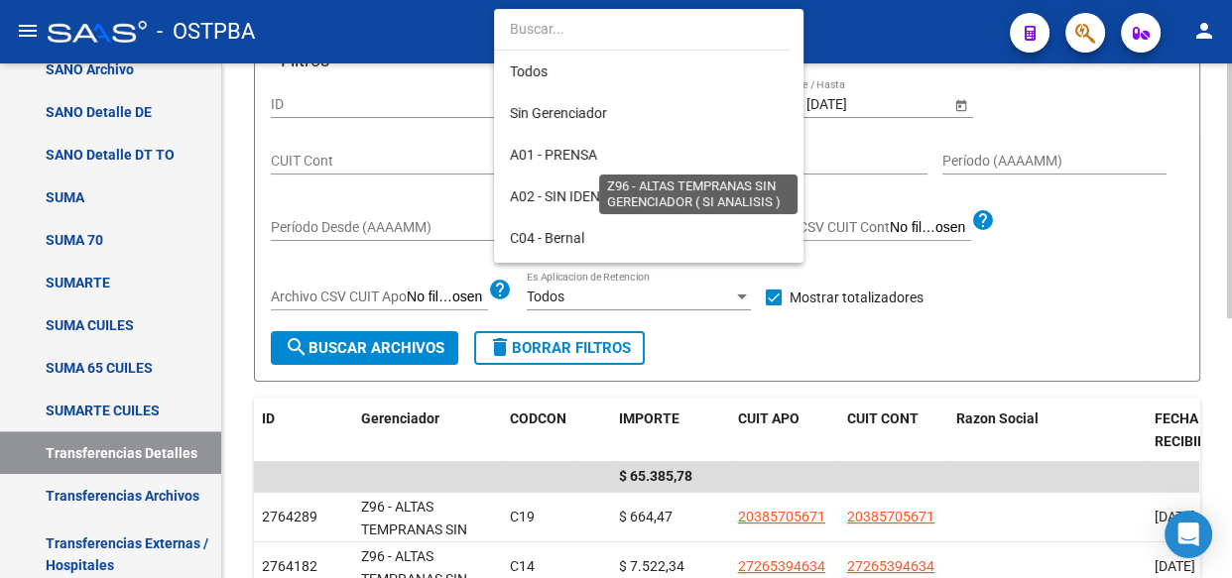
scroll to position [578, 0]
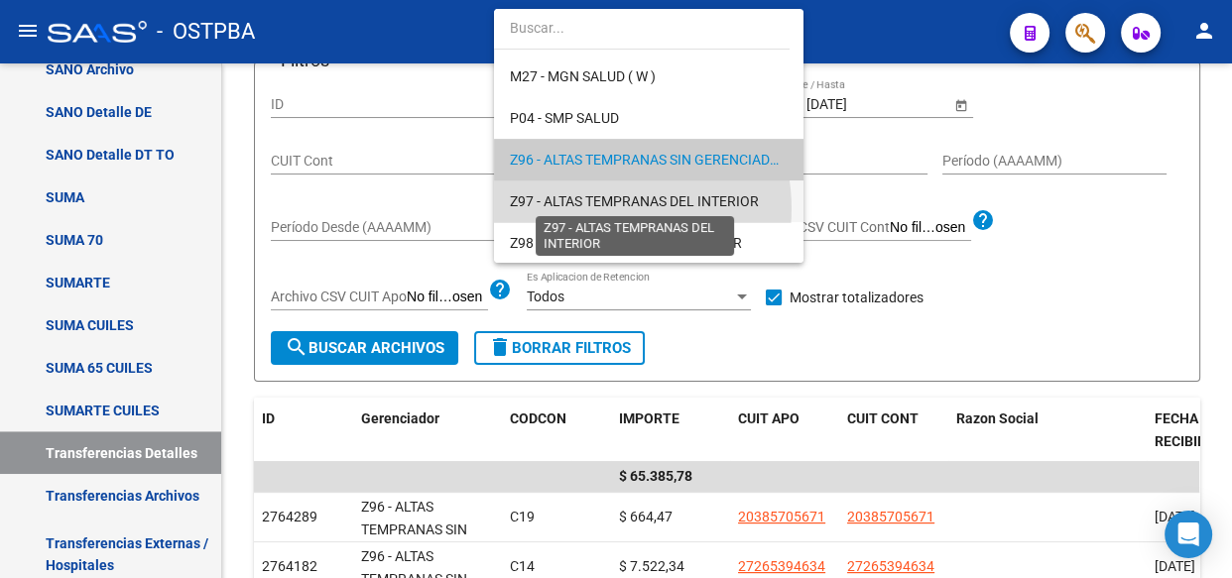
click at [598, 207] on span "Z97 - ALTAS TEMPRANAS DEL INTERIOR" at bounding box center [634, 201] width 249 height 16
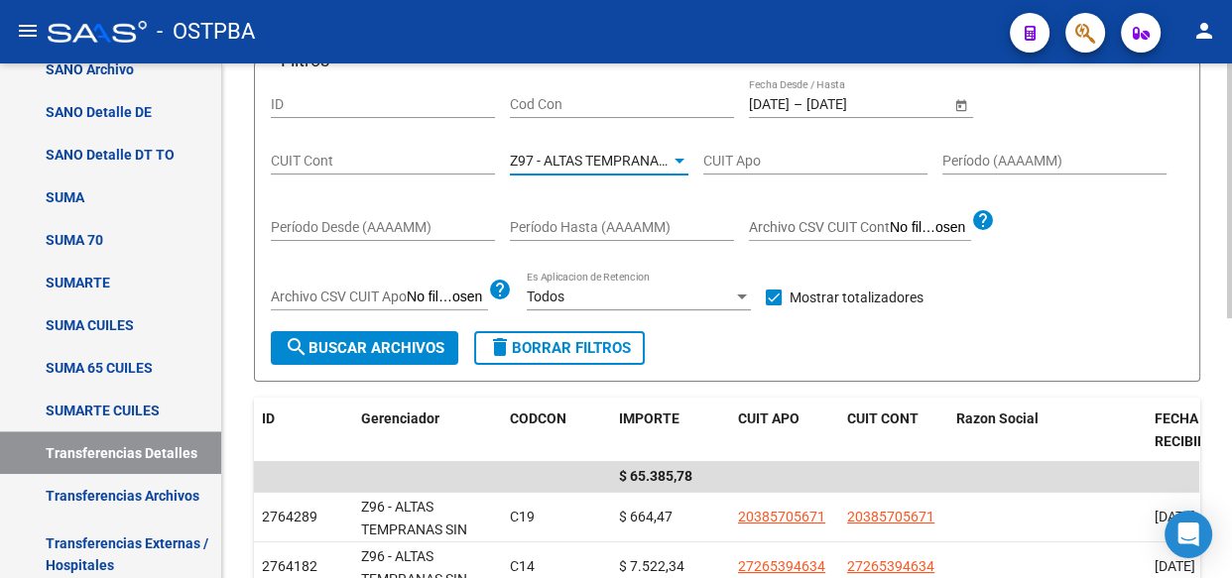
click at [358, 344] on span "search Buscar Archivos" at bounding box center [365, 348] width 160 height 18
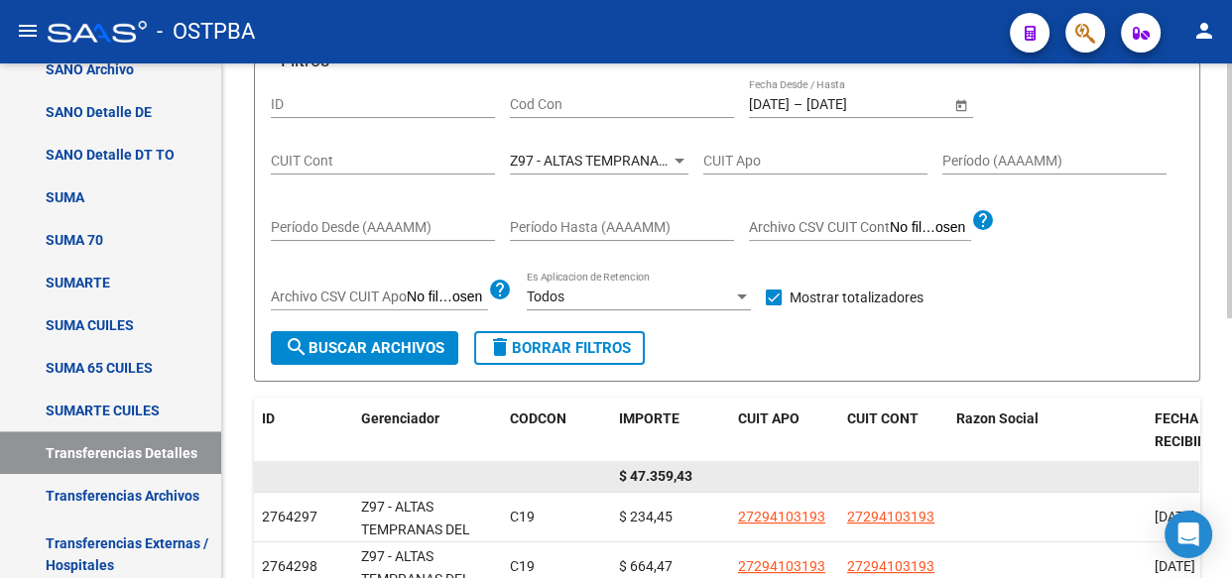
click at [664, 476] on span "$ 47.359,43" at bounding box center [655, 476] width 73 height 16
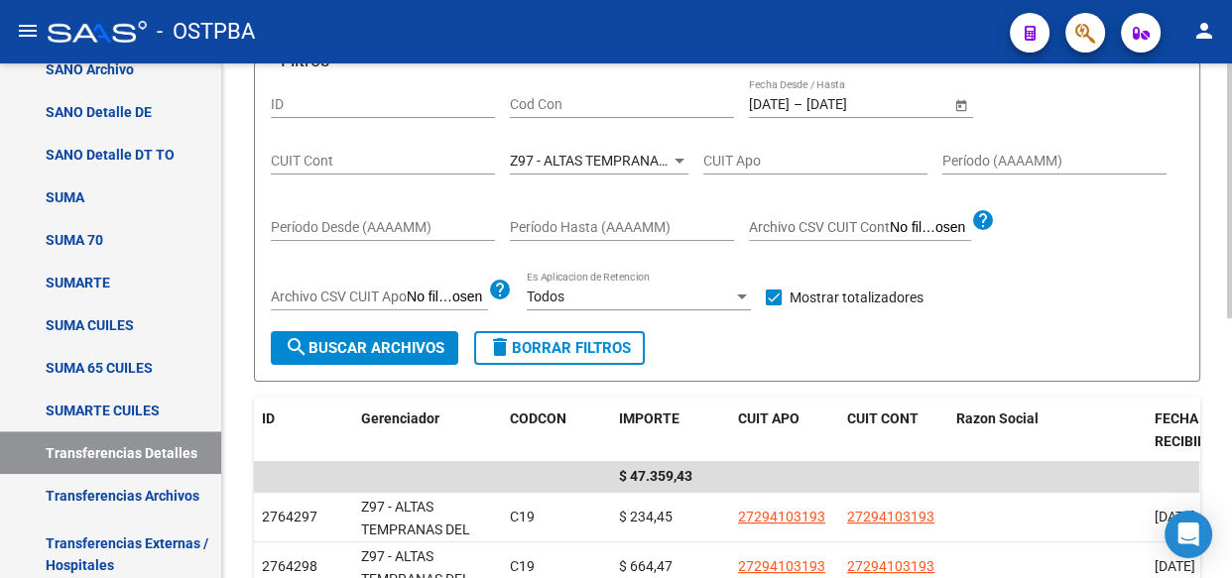
click at [559, 160] on span "Z97 - ALTAS TEMPRANAS DEL INTERIOR" at bounding box center [634, 161] width 249 height 16
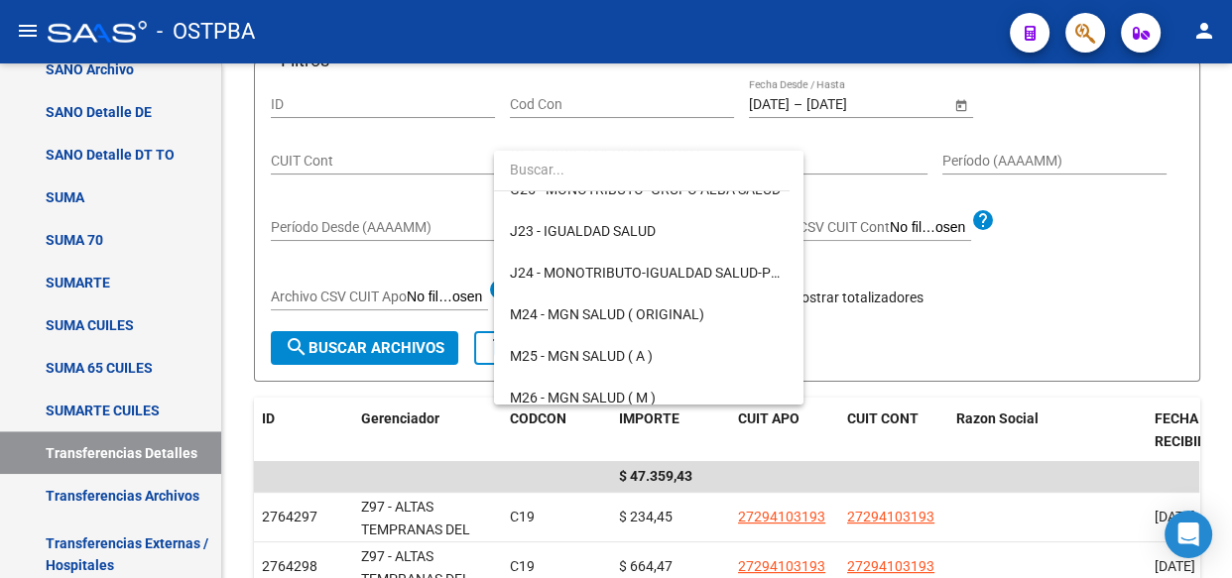
scroll to position [0, 0]
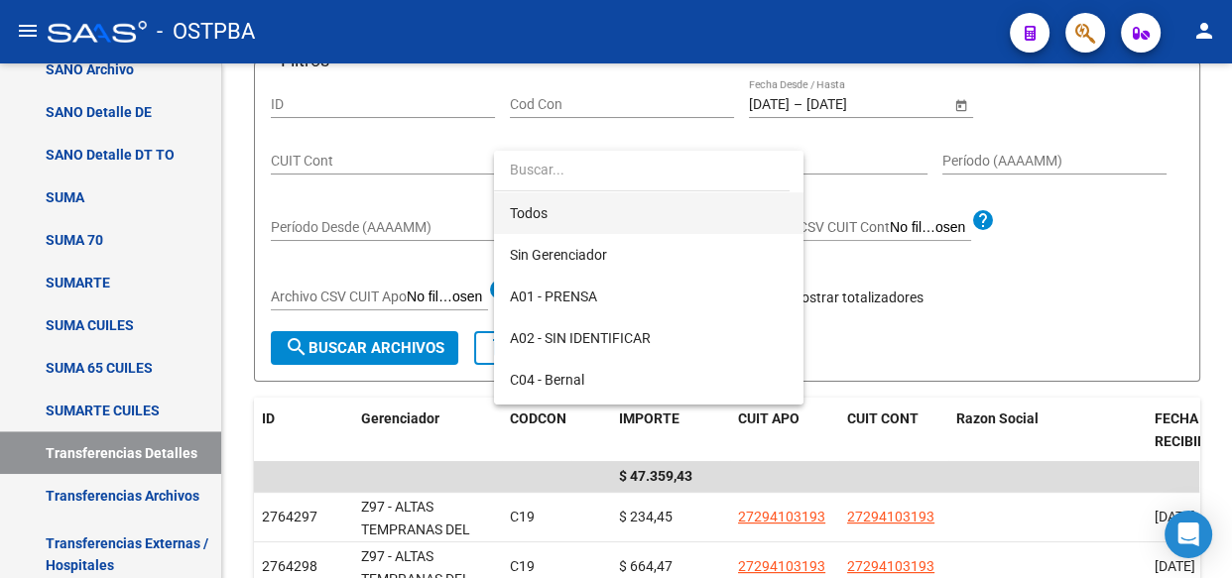
click at [516, 218] on span "Todos" at bounding box center [649, 213] width 278 height 42
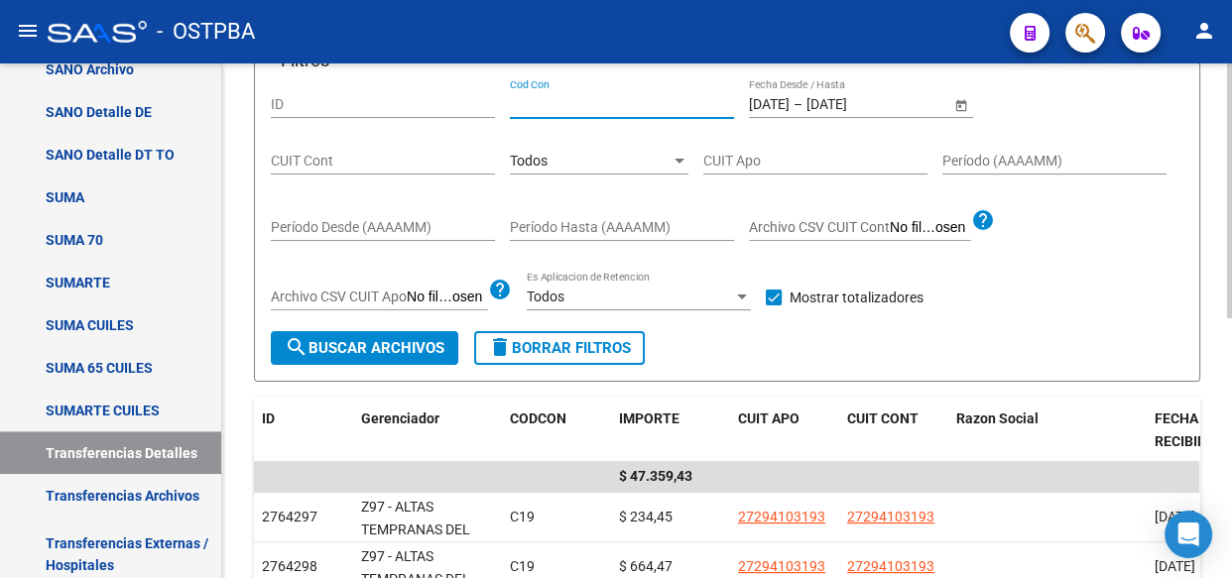
click at [520, 100] on input "Cod Con" at bounding box center [622, 104] width 224 height 17
type input "c14"
click at [367, 347] on span "search Buscar Archivos" at bounding box center [365, 348] width 160 height 18
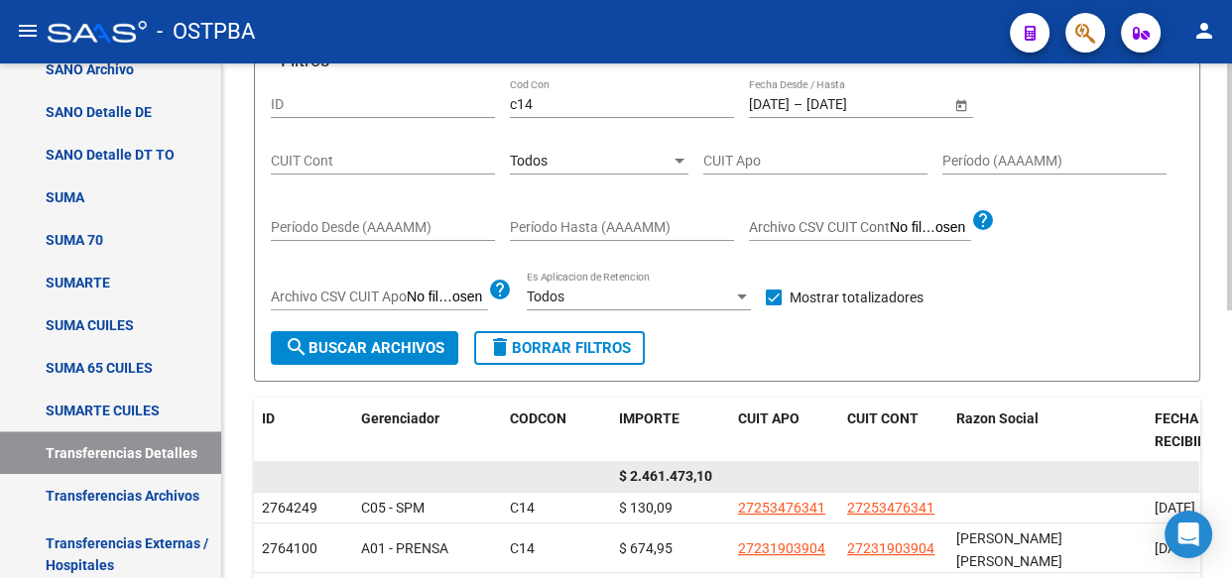
click at [675, 475] on span "$ 2.461.473,10" at bounding box center [665, 476] width 93 height 16
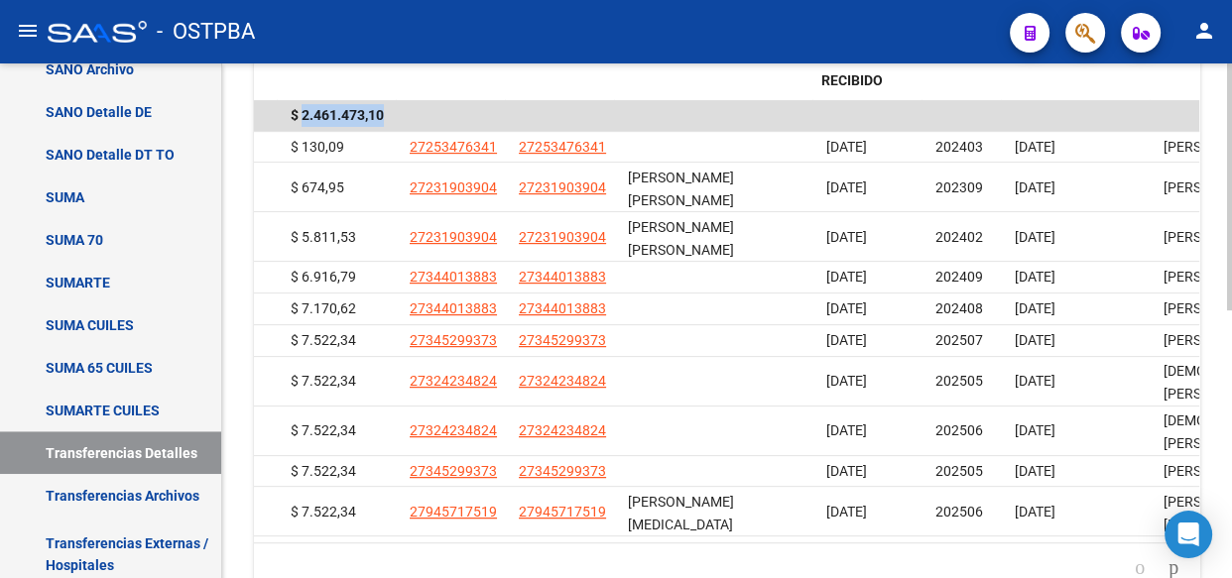
scroll to position [0, 343]
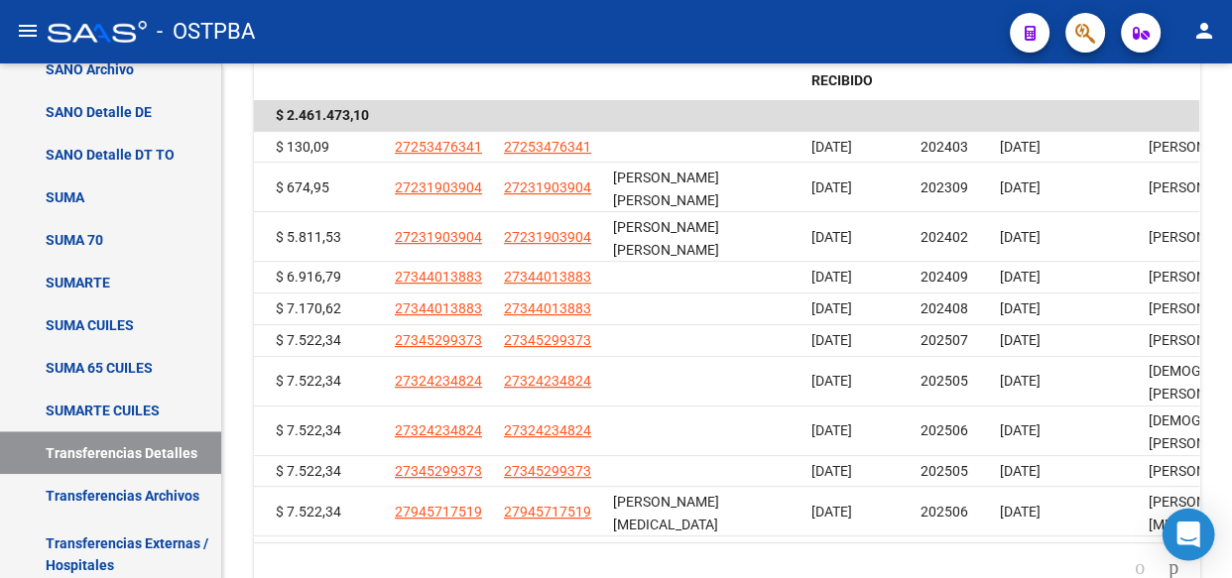
click at [1167, 507] on body "menu - OSTPBA person Firma Express Reportes Tablero de Control Ingresos Percibi…" at bounding box center [616, 289] width 1232 height 578
click at [1165, 555] on icon "go to next page" at bounding box center [1173, 567] width 16 height 24
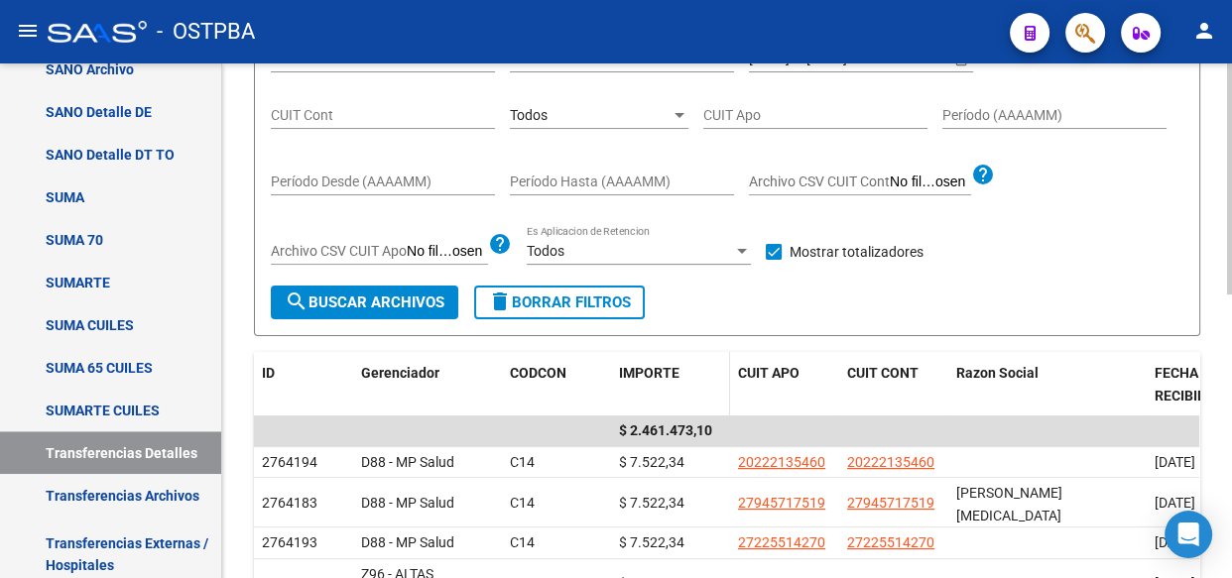
scroll to position [180, 0]
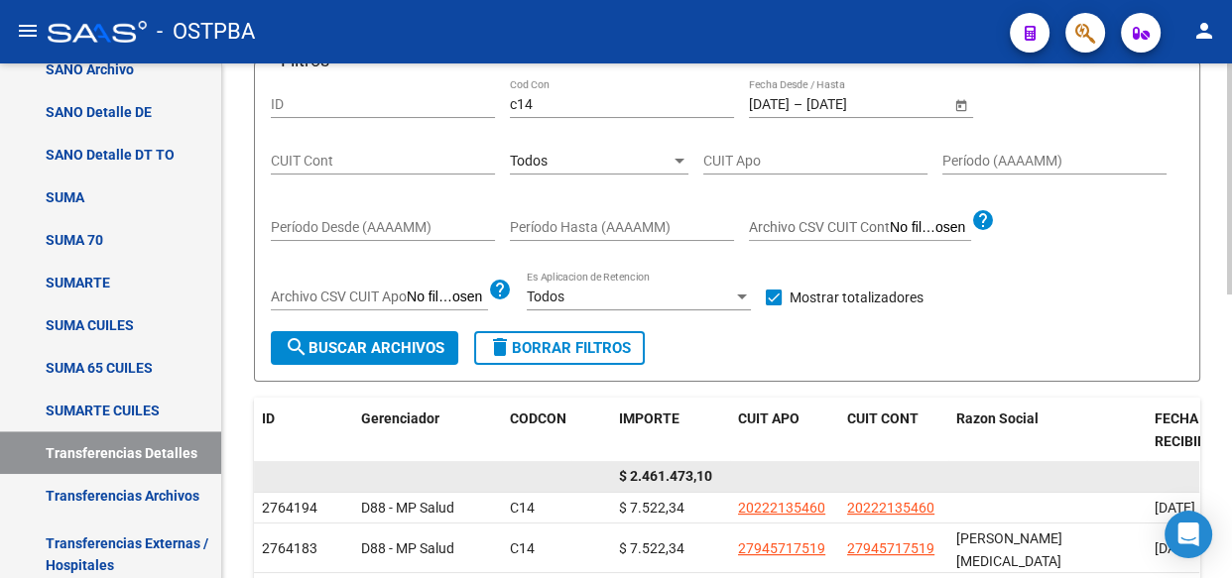
click at [681, 468] on span "$ 2.461.473,10" at bounding box center [665, 476] width 93 height 16
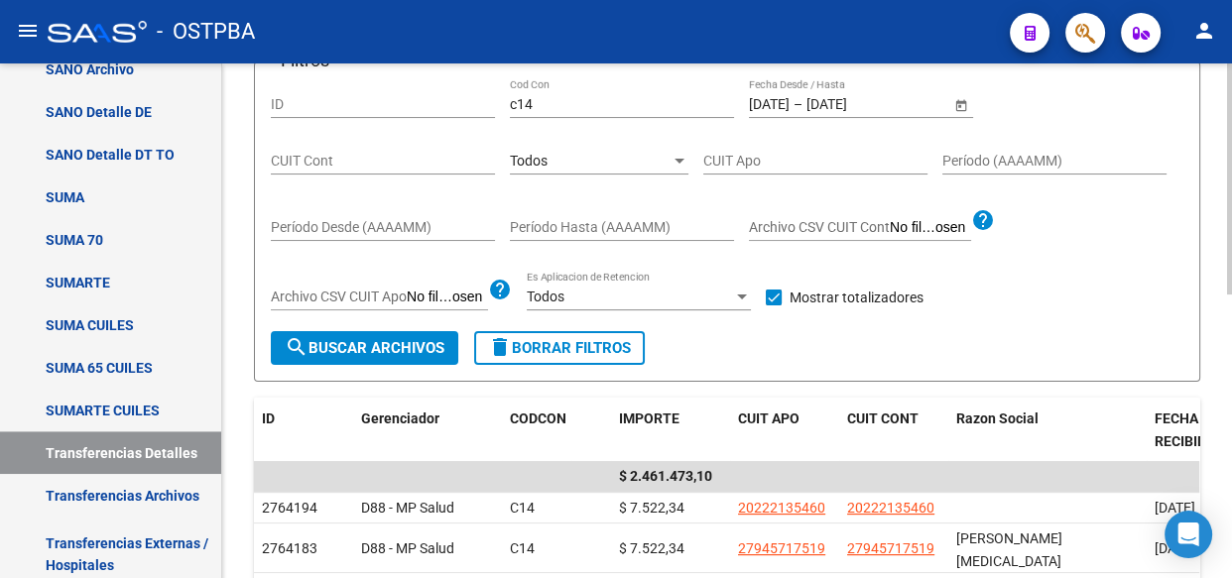
click at [541, 159] on span "Todos" at bounding box center [529, 161] width 38 height 16
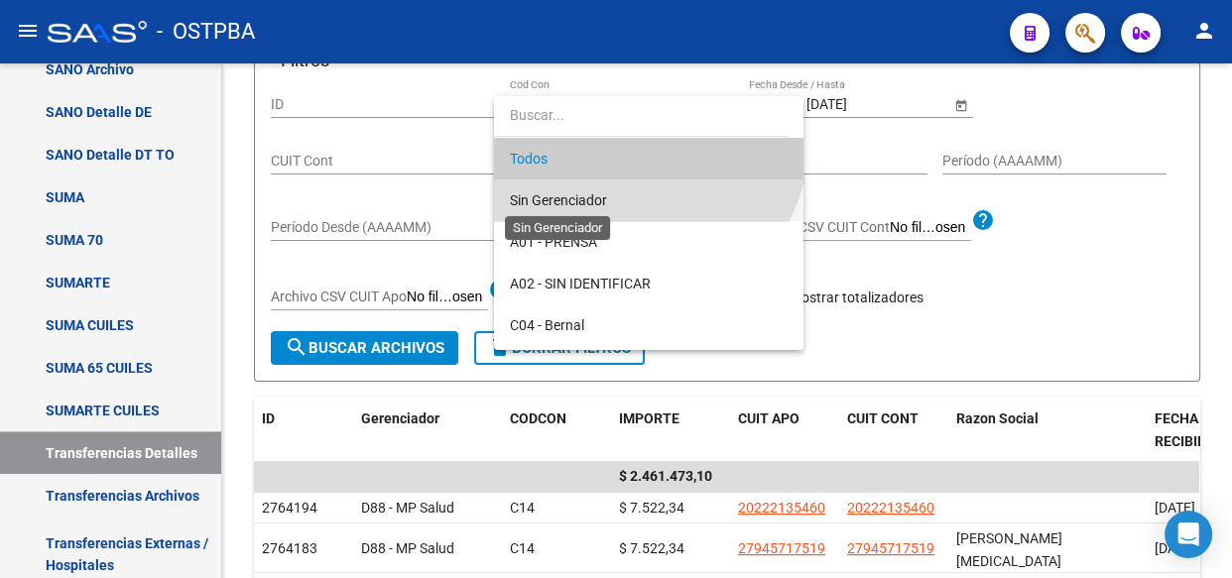
click at [555, 200] on span "Sin Gerenciador" at bounding box center [558, 200] width 97 height 16
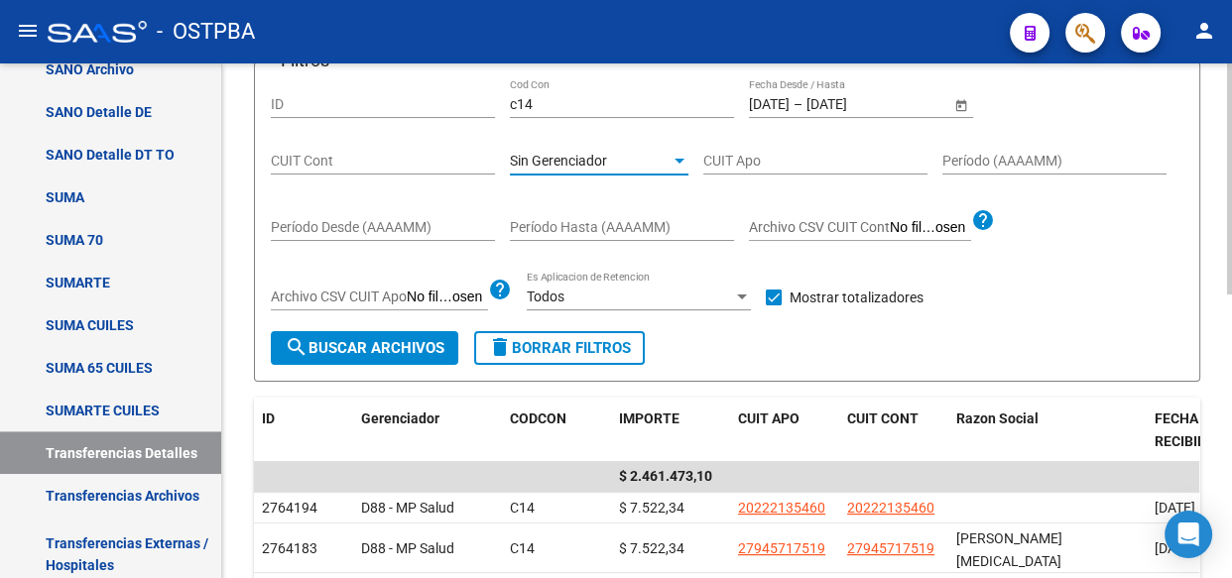
click at [376, 342] on span "search Buscar Archivos" at bounding box center [365, 348] width 160 height 18
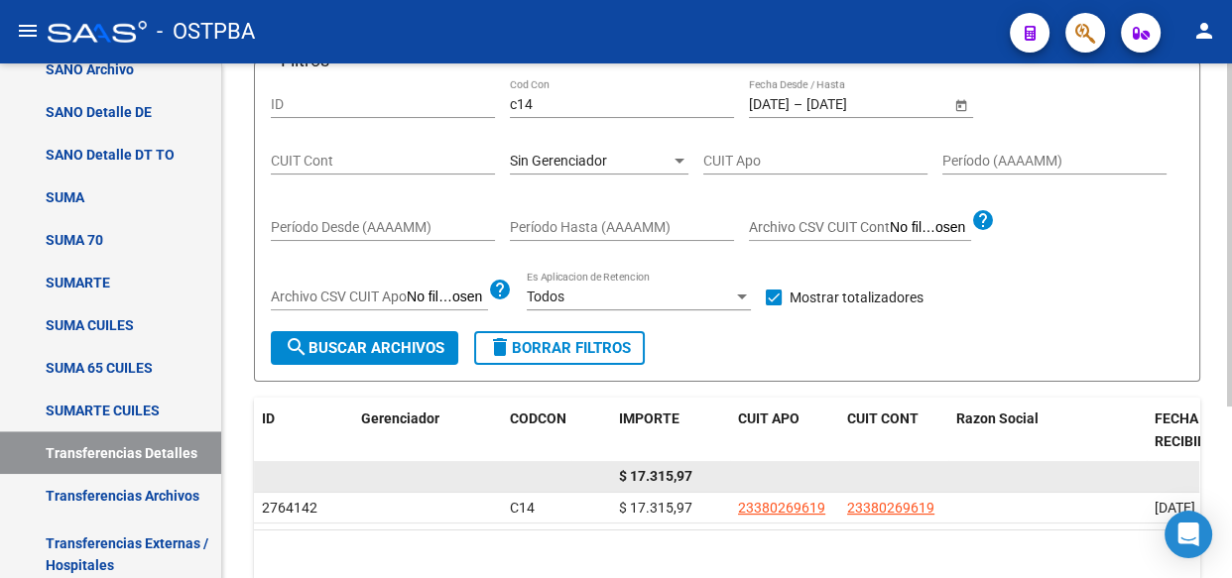
click at [667, 471] on span "$ 17.315,97" at bounding box center [655, 476] width 73 height 16
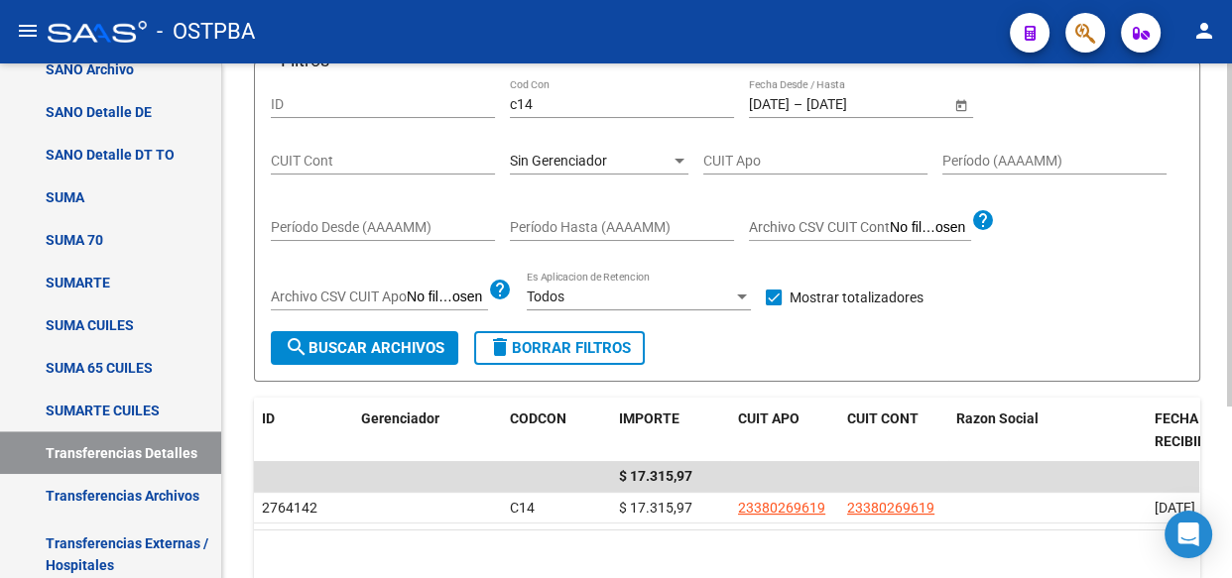
click at [578, 156] on span "Sin Gerenciador" at bounding box center [558, 161] width 97 height 16
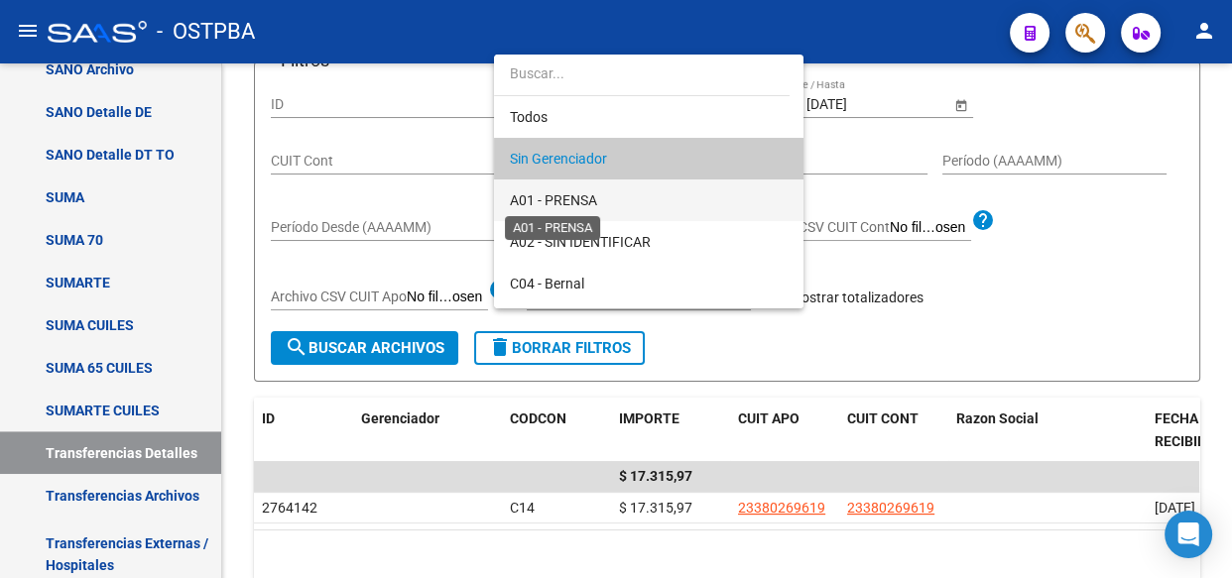
click at [562, 198] on span "A01 - PRENSA" at bounding box center [553, 200] width 87 height 16
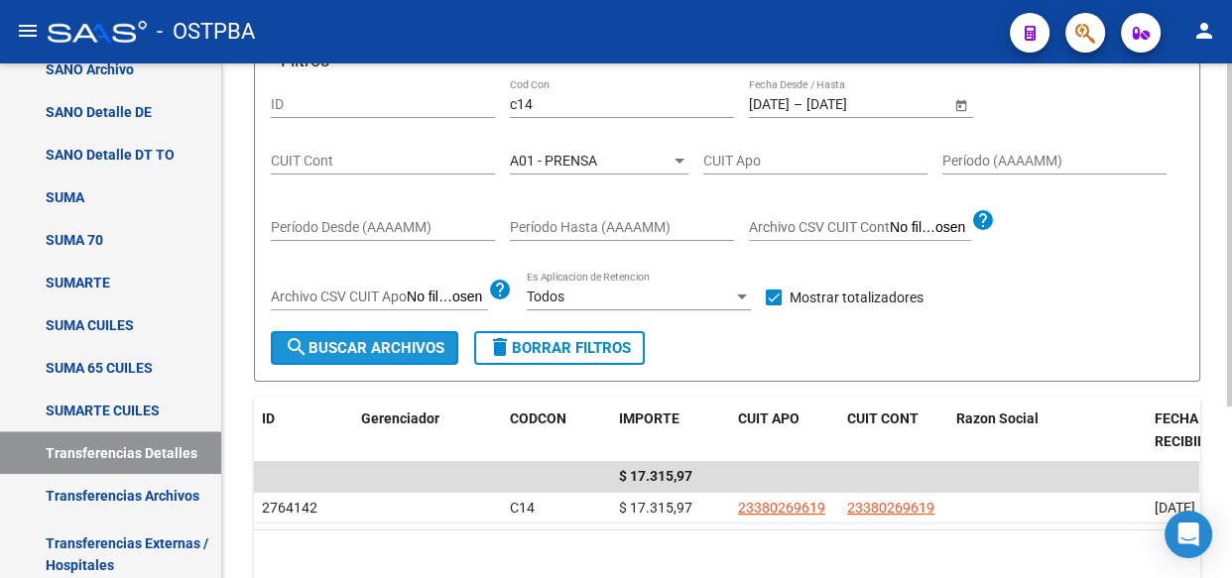
click at [415, 345] on span "search Buscar Archivos" at bounding box center [365, 348] width 160 height 18
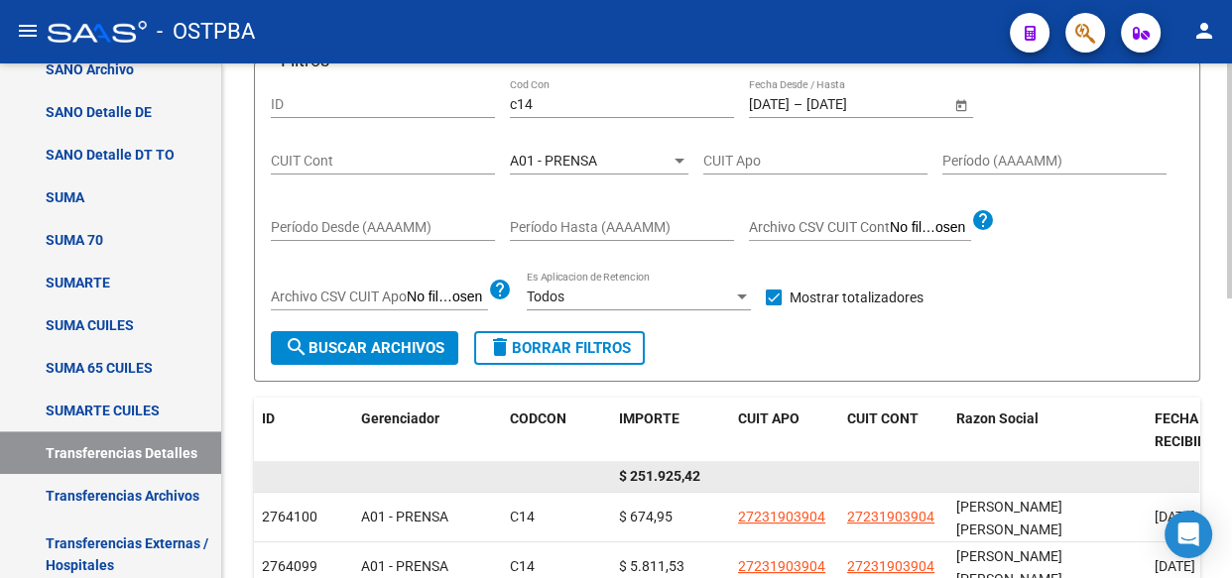
click at [665, 475] on span "$ 251.925,42" at bounding box center [659, 476] width 81 height 16
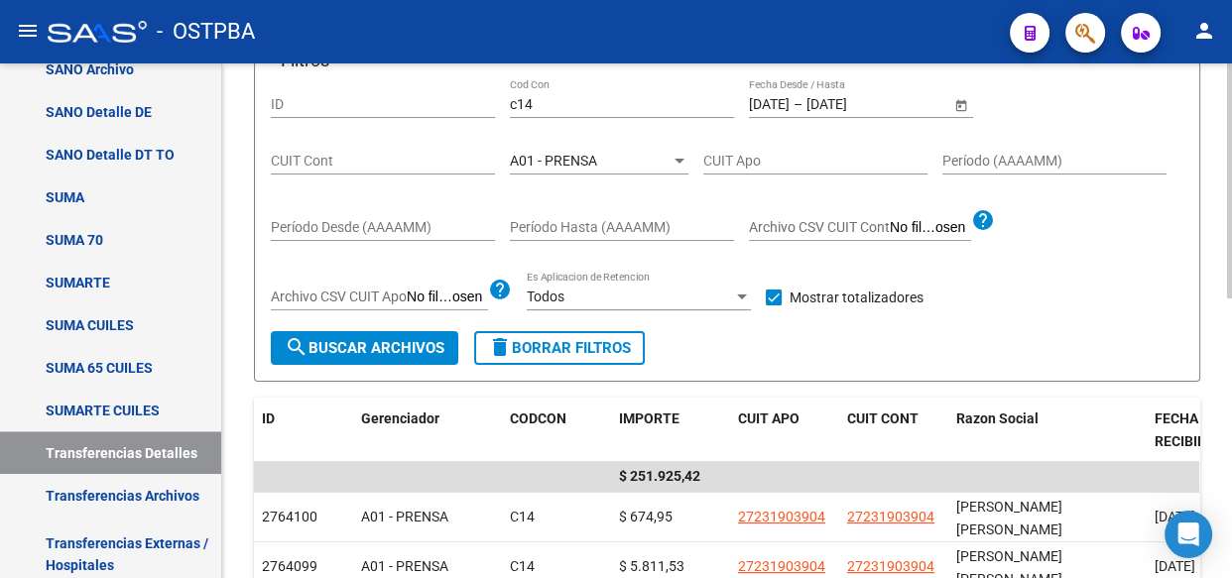
click at [595, 169] on div "A01 - PRENSA Seleccionar Gerenciador" at bounding box center [599, 155] width 179 height 40
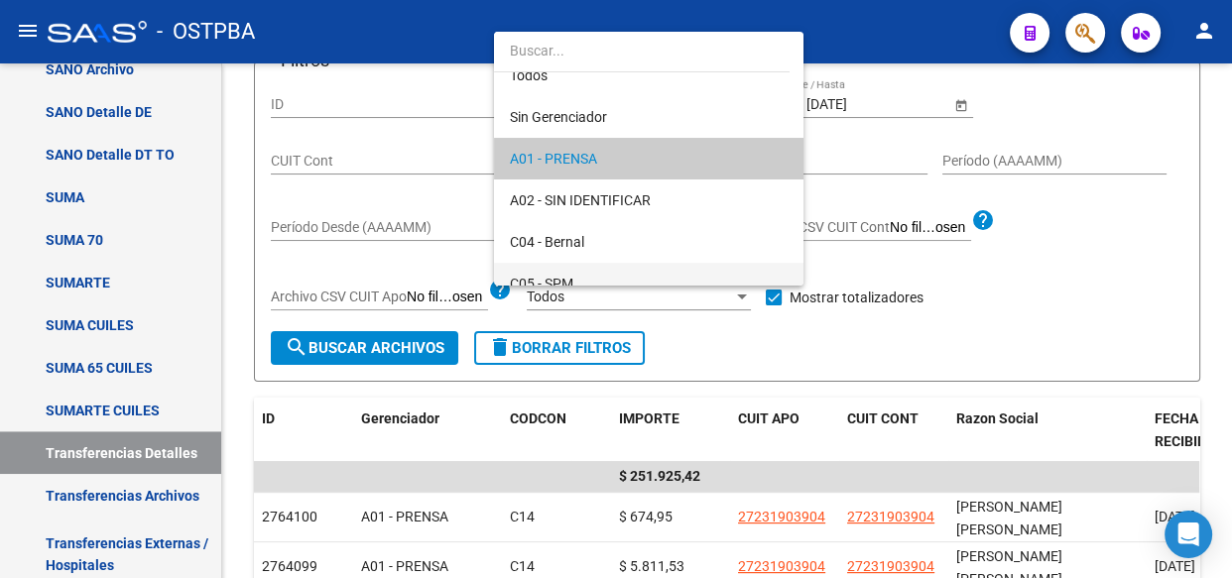
scroll to position [109, 0]
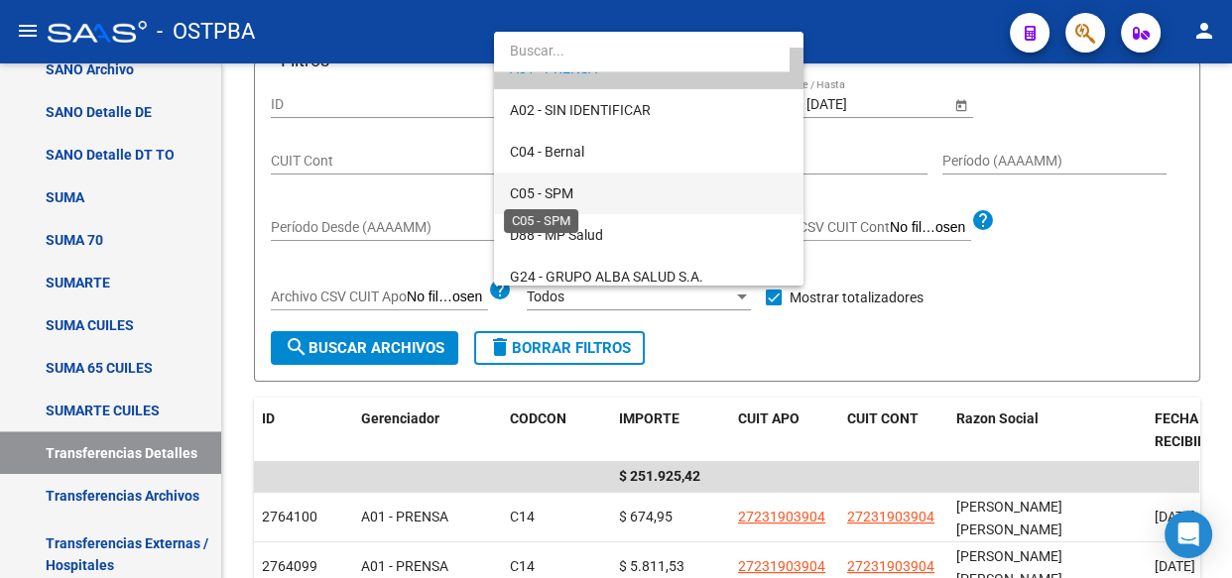
click at [565, 186] on span "C05 - SPM" at bounding box center [541, 193] width 63 height 16
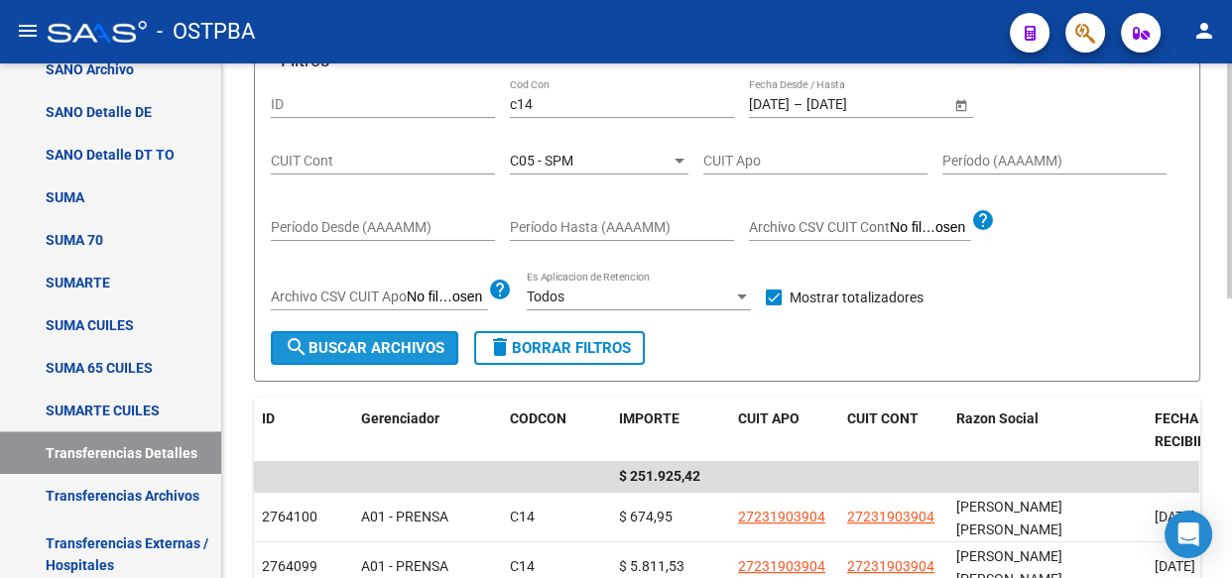
click at [325, 339] on span "search Buscar Archivos" at bounding box center [365, 348] width 160 height 18
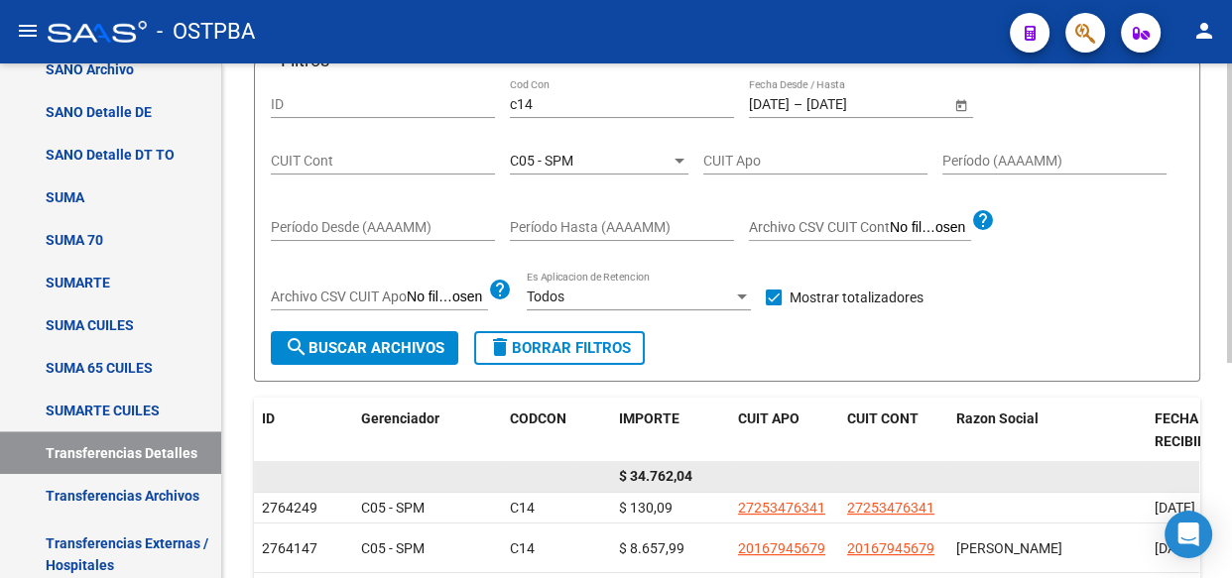
click at [664, 473] on span "$ 34.762,04" at bounding box center [655, 476] width 73 height 16
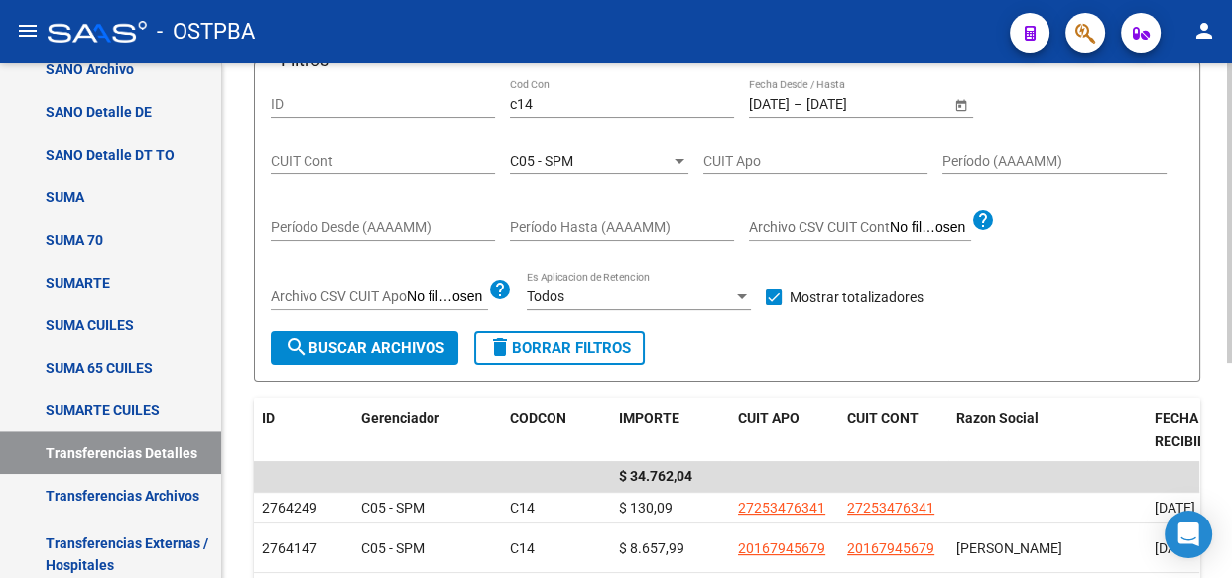
click at [563, 154] on span "C05 - SPM" at bounding box center [541, 161] width 63 height 16
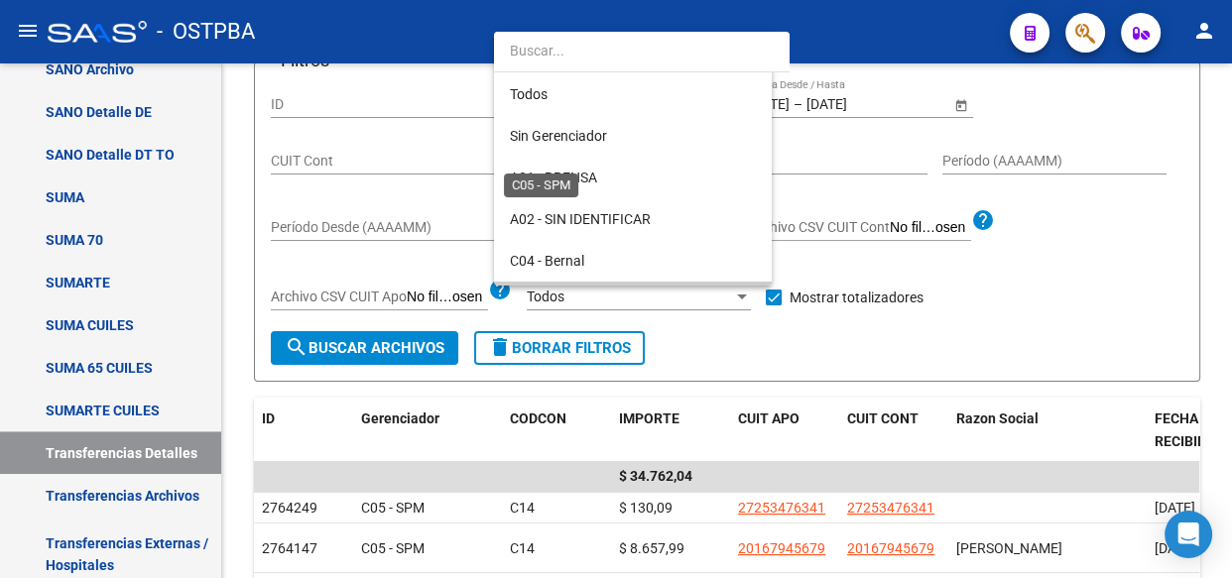
scroll to position [144, 0]
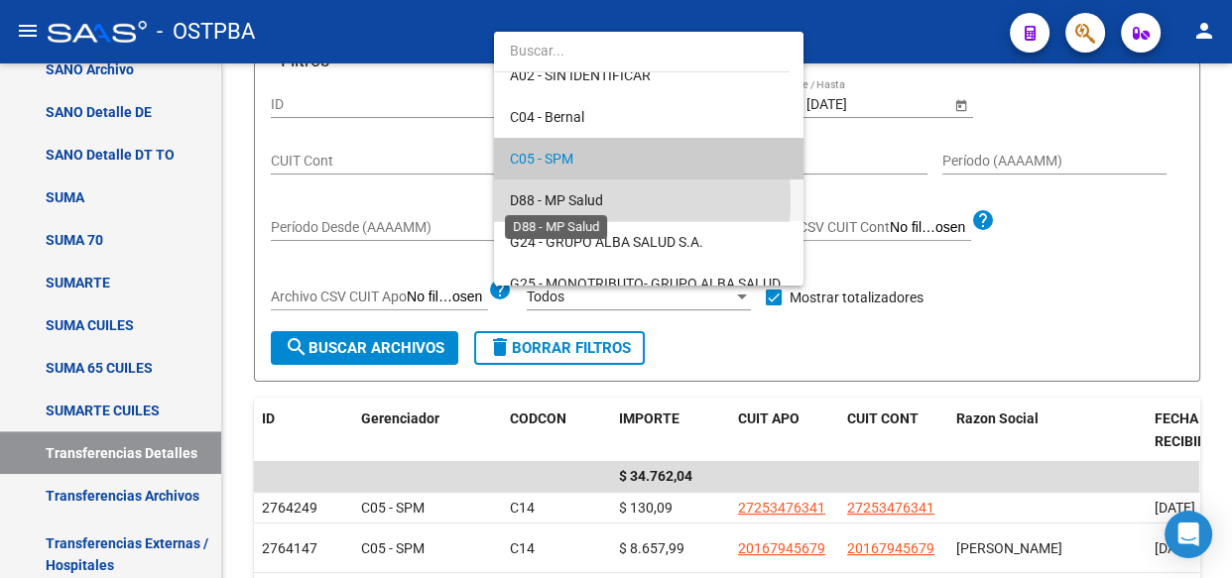
click at [540, 199] on span "D88 - MP Salud" at bounding box center [556, 200] width 93 height 16
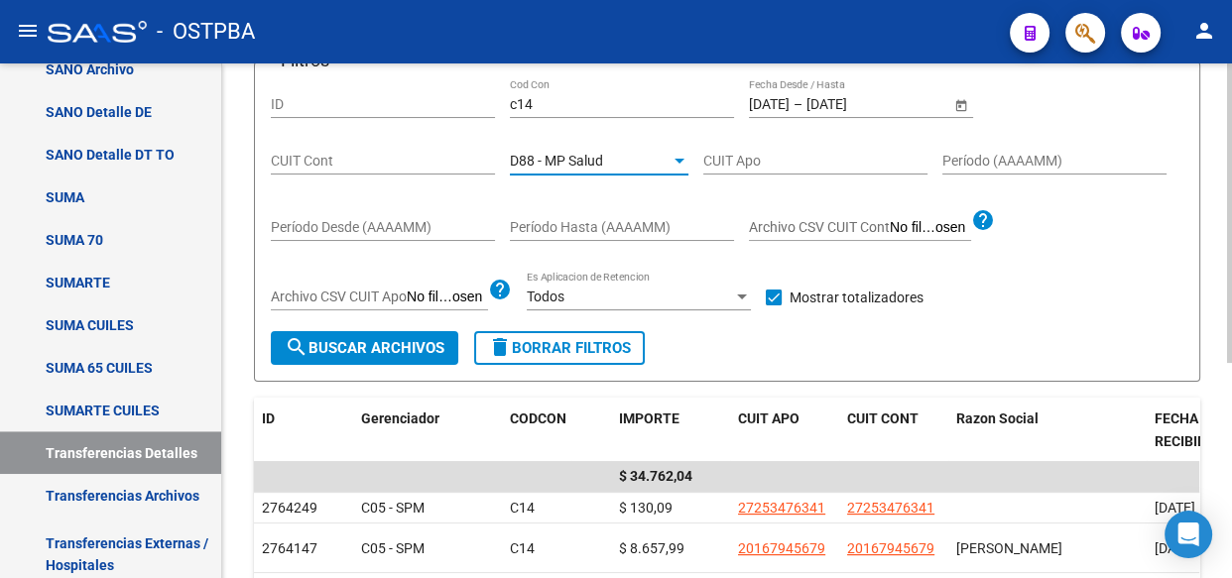
click at [389, 359] on button "search Buscar Archivos" at bounding box center [364, 348] width 187 height 34
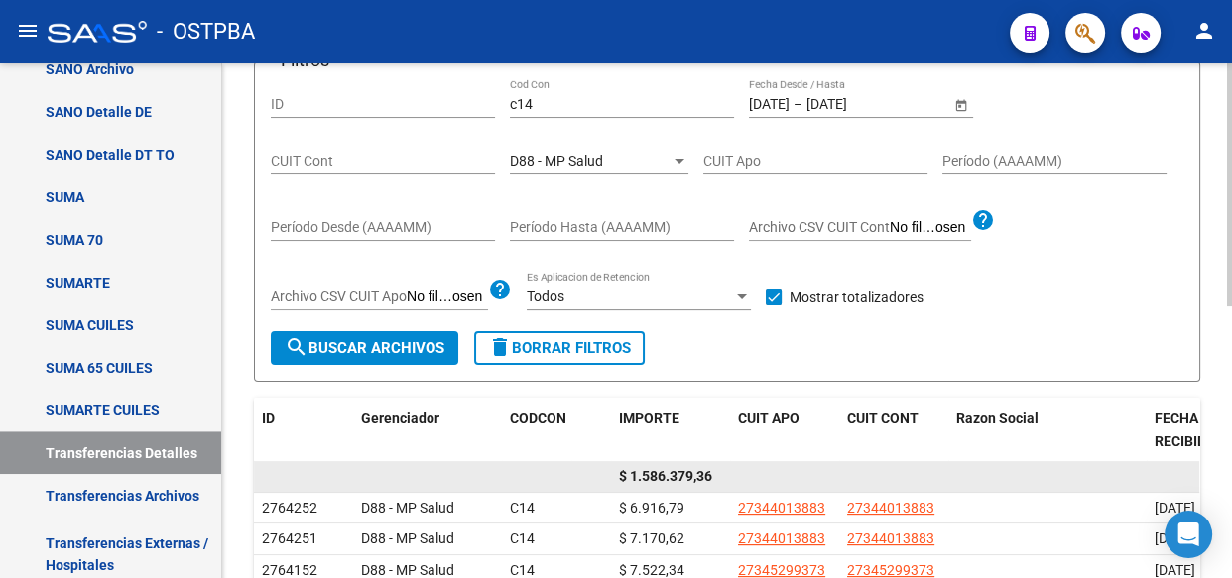
click at [689, 475] on span "$ 1.586.379,36" at bounding box center [665, 476] width 93 height 16
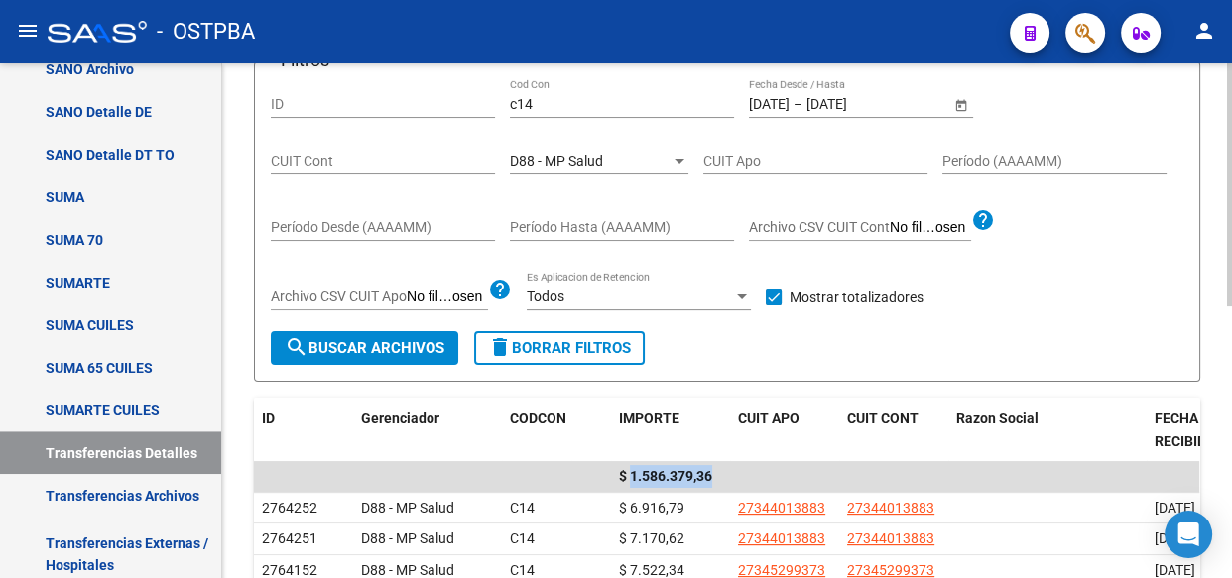
click at [574, 141] on div "D88 - MP Salud Seleccionar Gerenciador" at bounding box center [599, 155] width 179 height 40
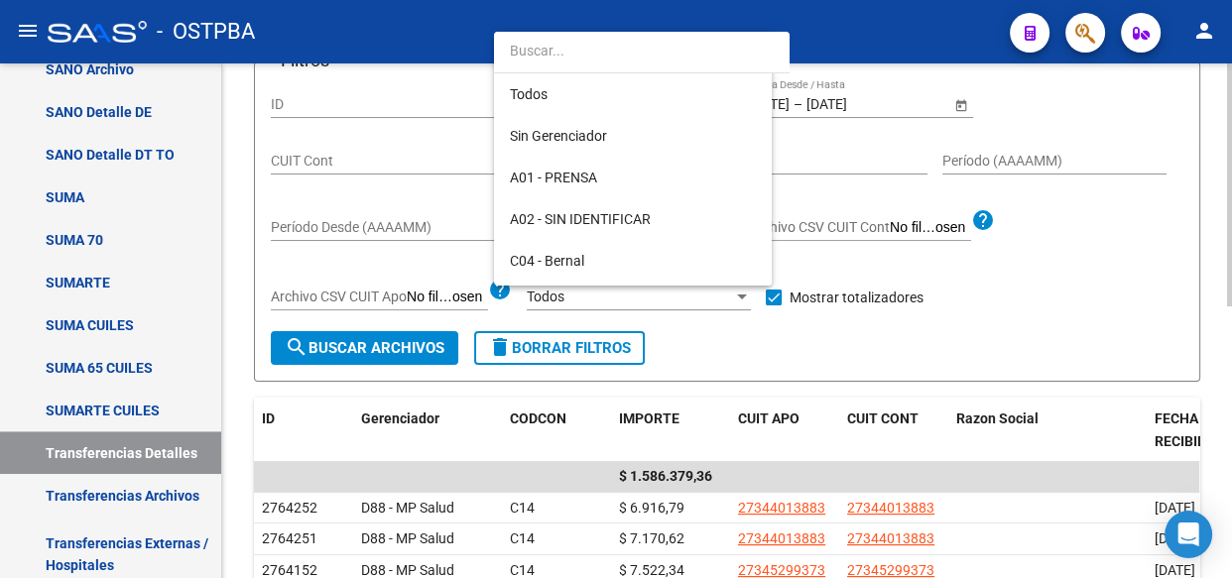
scroll to position [185, 0]
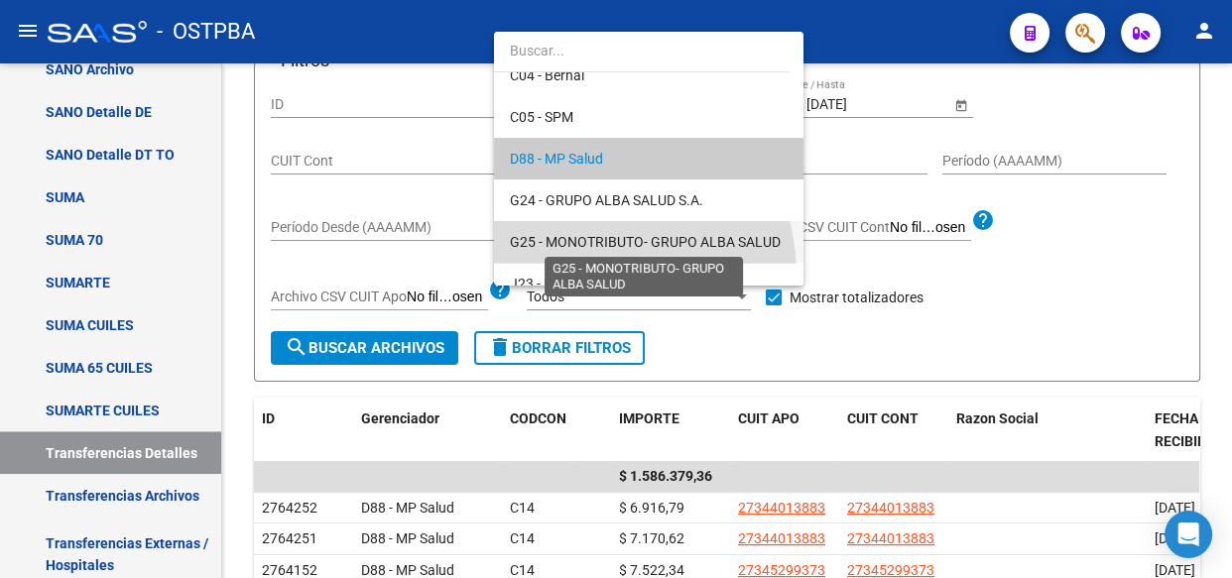
click at [574, 234] on span "G25 - MONOTRIBUTO- GRUPO ALBA SALUD" at bounding box center [645, 242] width 271 height 16
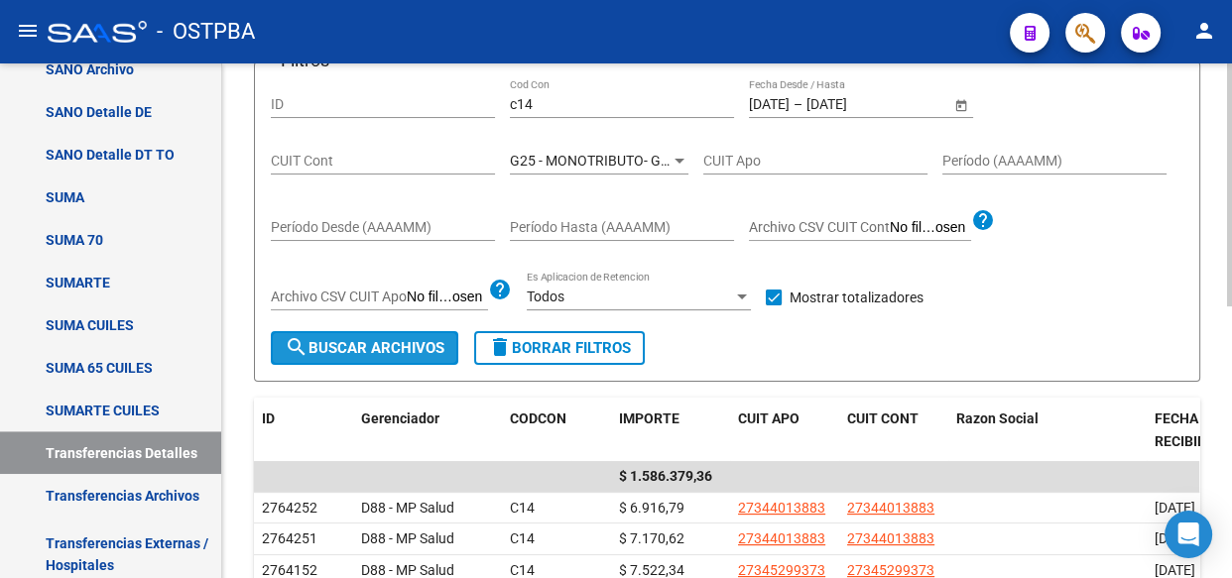
click at [397, 353] on span "search Buscar Archivos" at bounding box center [365, 348] width 160 height 18
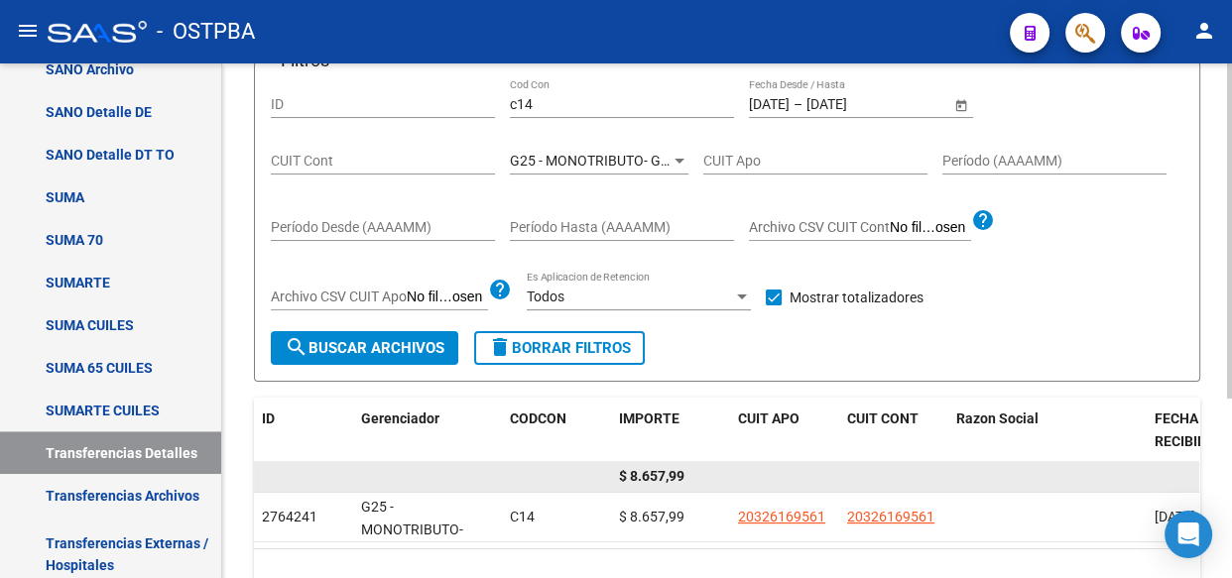
click at [652, 472] on span "$ 8.657,99" at bounding box center [651, 476] width 65 height 16
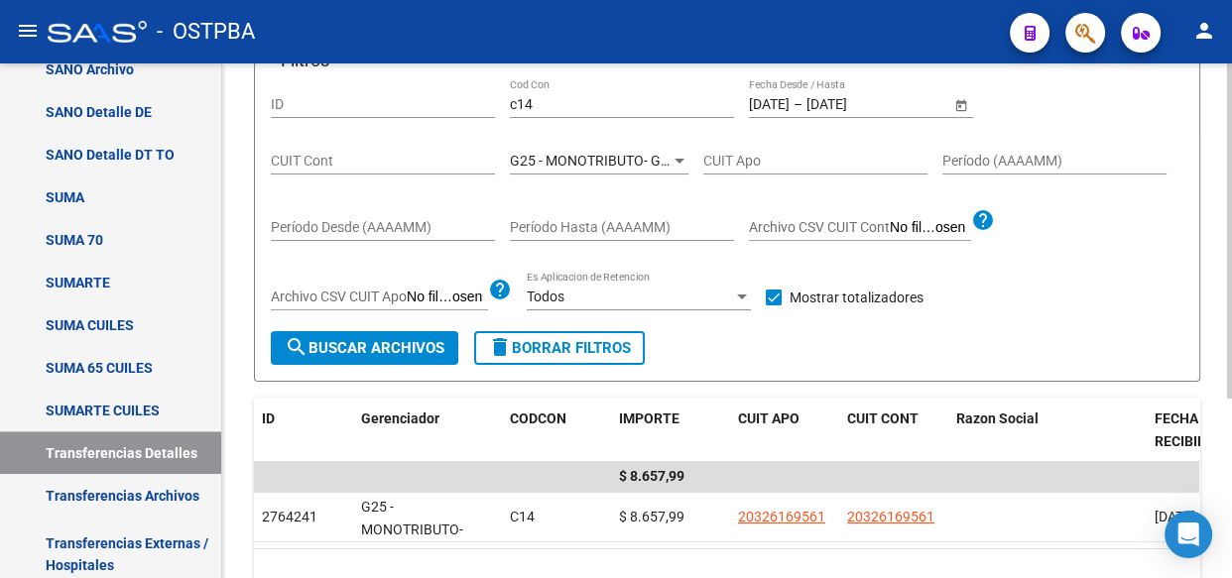
click at [569, 167] on div "G25 - MONOTRIBUTO- GRUPO ALBA SALUD Seleccionar Gerenciador" at bounding box center [599, 155] width 179 height 40
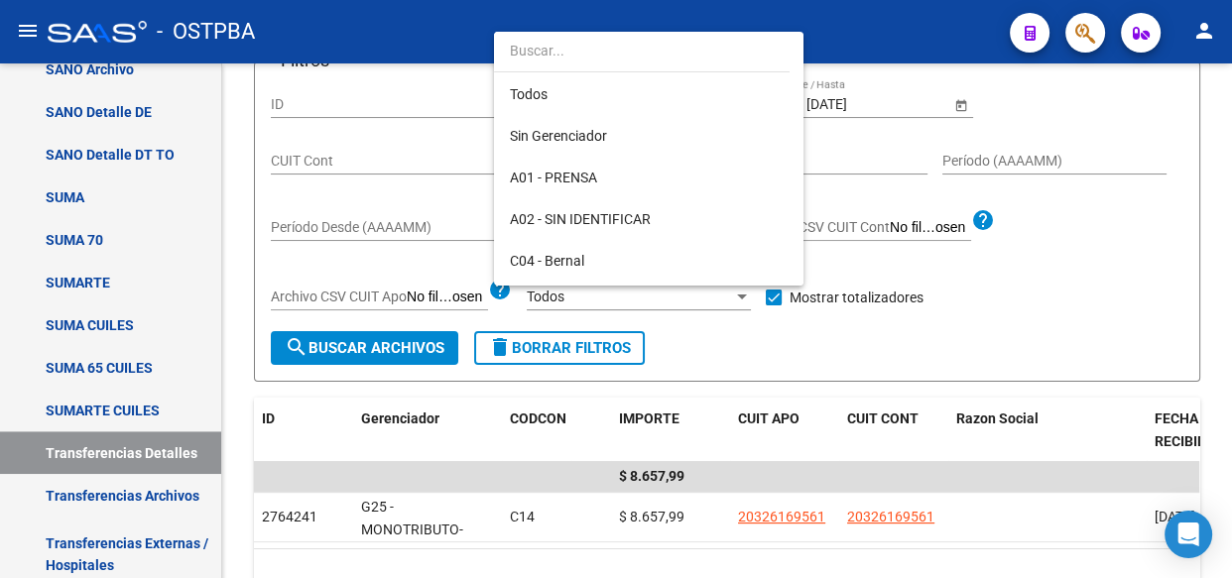
scroll to position [268, 0]
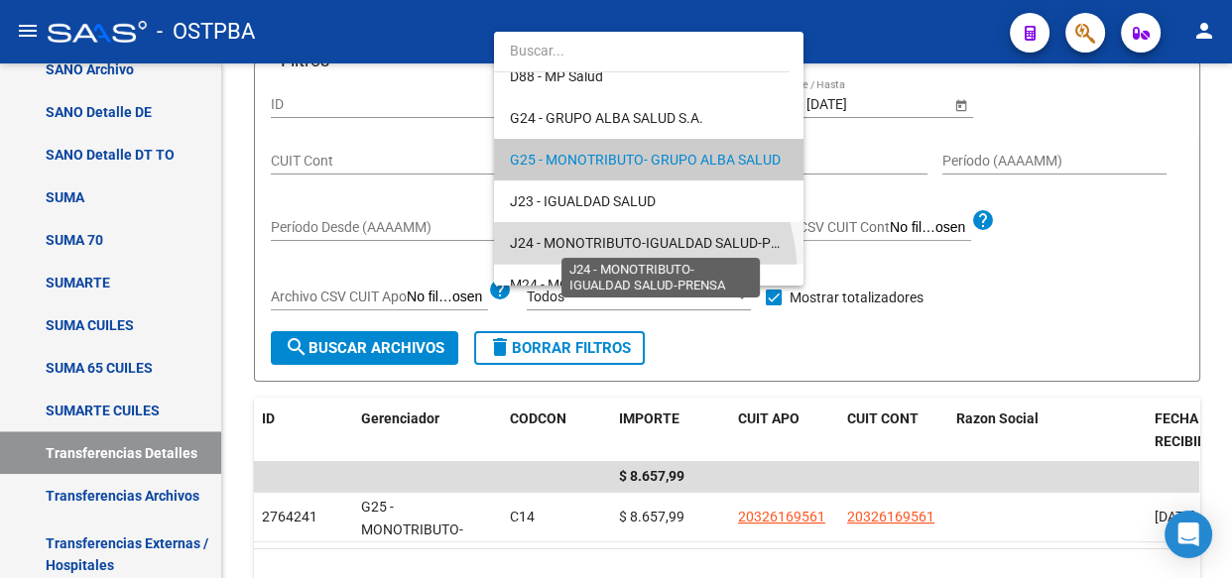
click at [575, 237] on span "J24 - MONOTRIBUTO-IGUALDAD SALUD-PRENSA" at bounding box center [662, 243] width 304 height 16
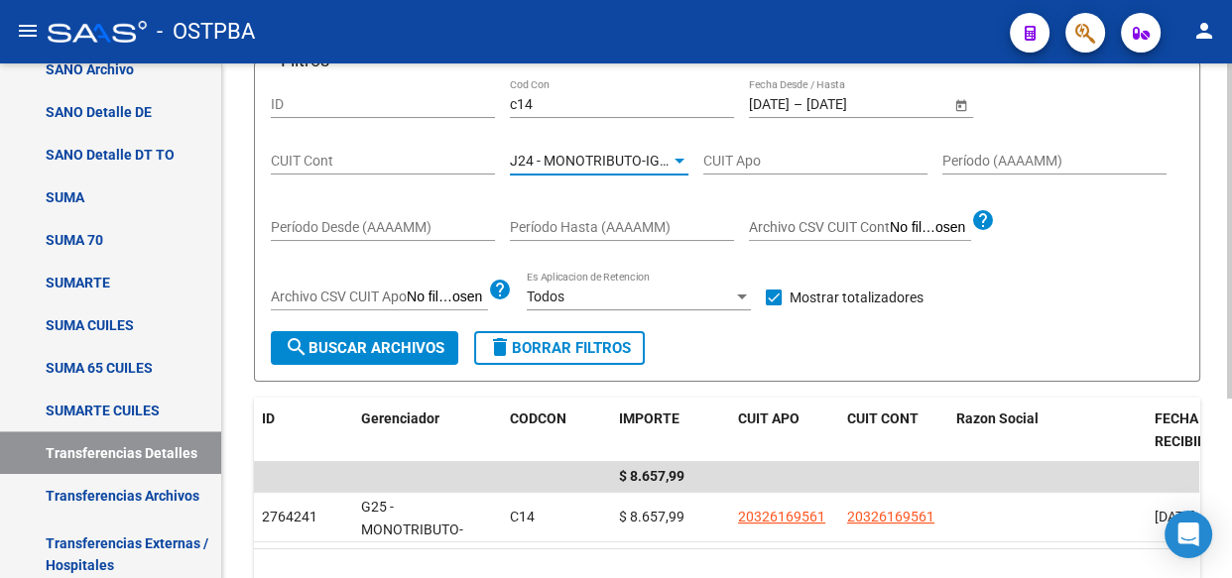
click at [411, 346] on span "search Buscar Archivos" at bounding box center [365, 348] width 160 height 18
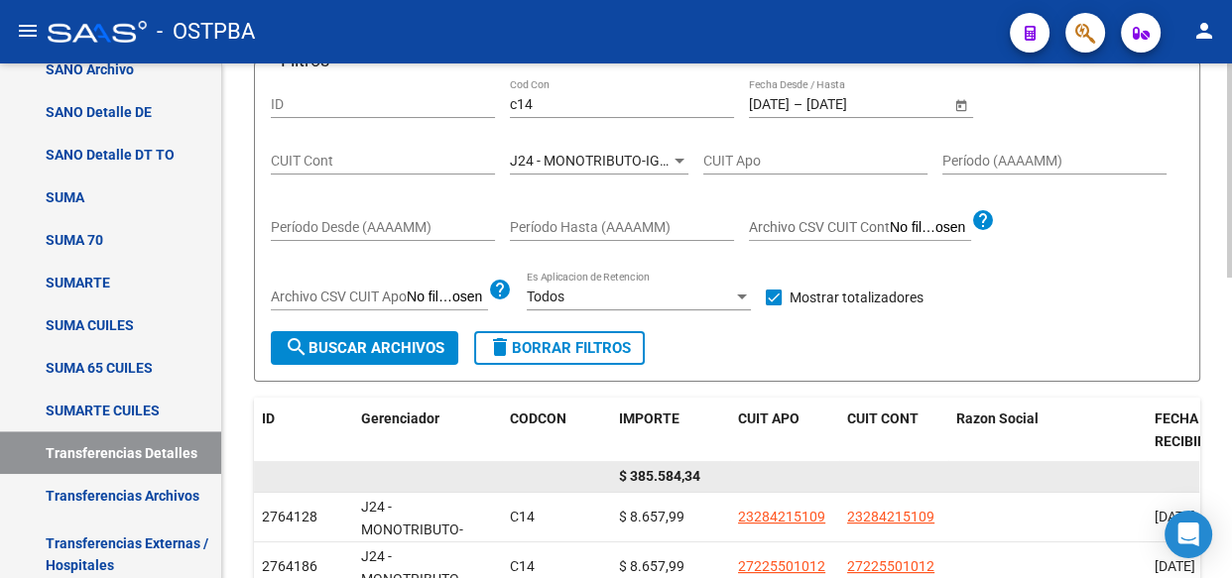
click at [673, 475] on span "$ 385.584,34" at bounding box center [659, 476] width 81 height 16
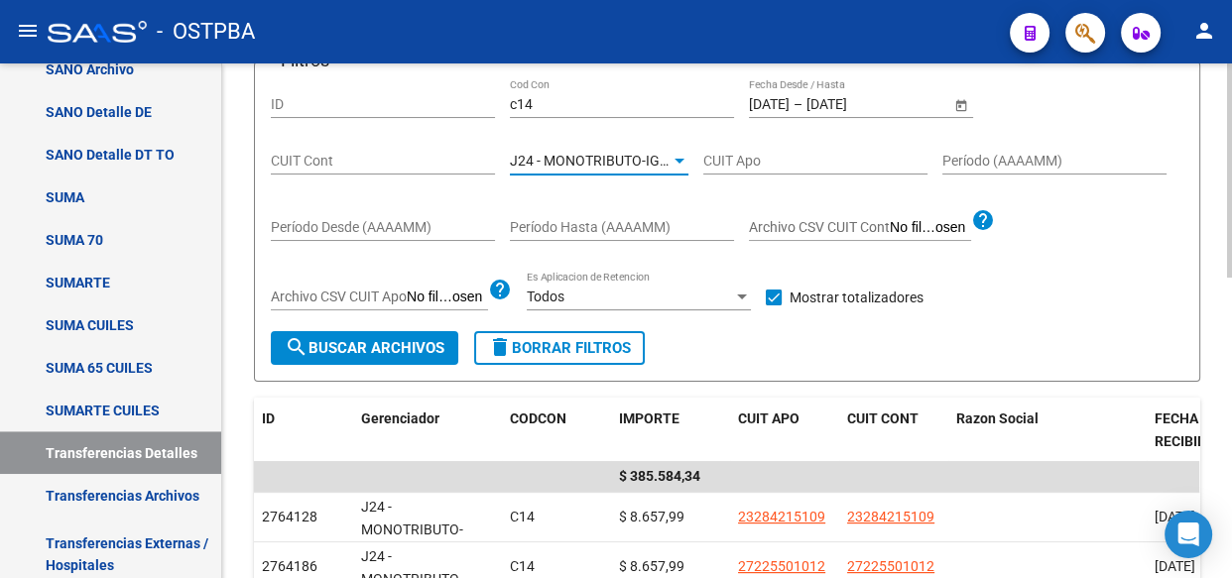
click at [626, 163] on span "J24 - MONOTRIBUTO-IGUALDAD SALUD-PRENSA" at bounding box center [662, 161] width 304 height 16
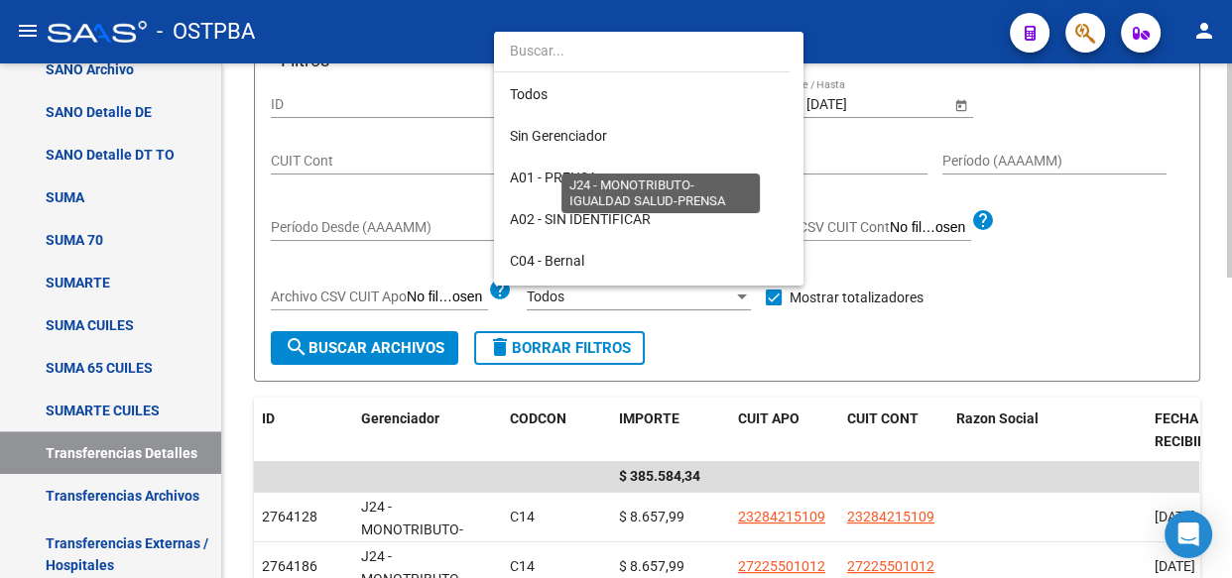
scroll to position [352, 0]
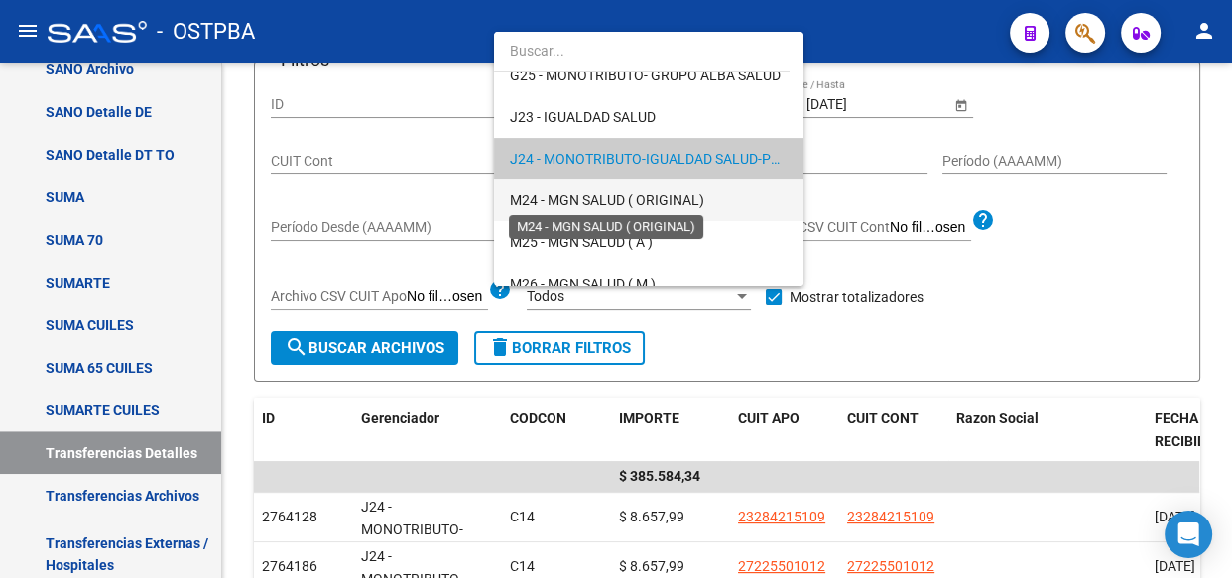
click at [597, 192] on span "M24 - MGN SALUD ( ORIGINAL)" at bounding box center [607, 200] width 194 height 16
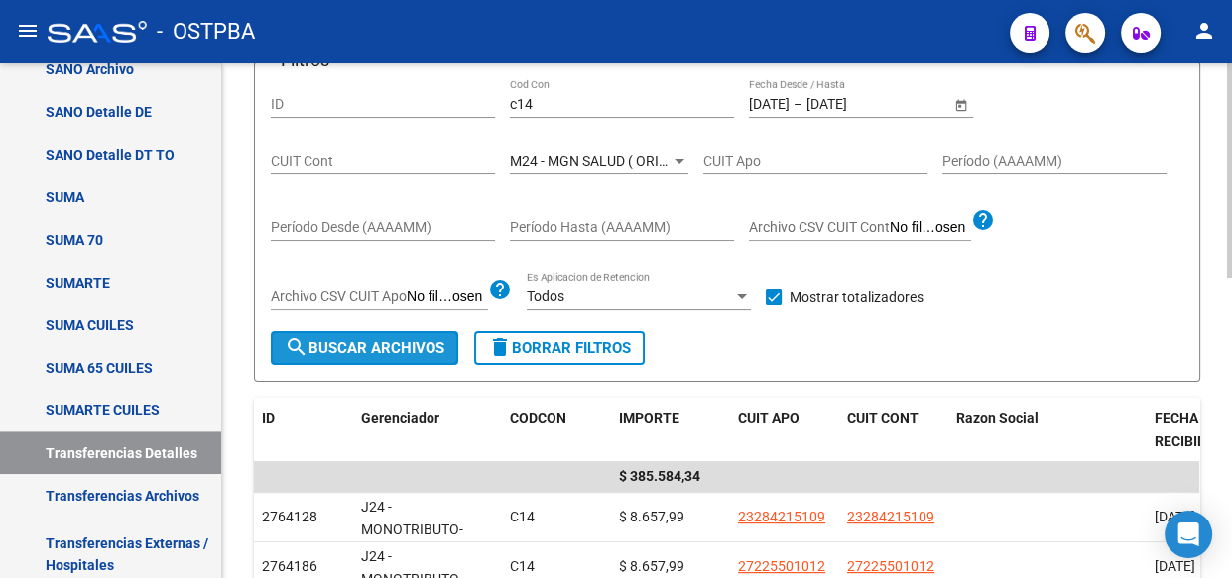
click at [389, 347] on span "search Buscar Archivos" at bounding box center [365, 348] width 160 height 18
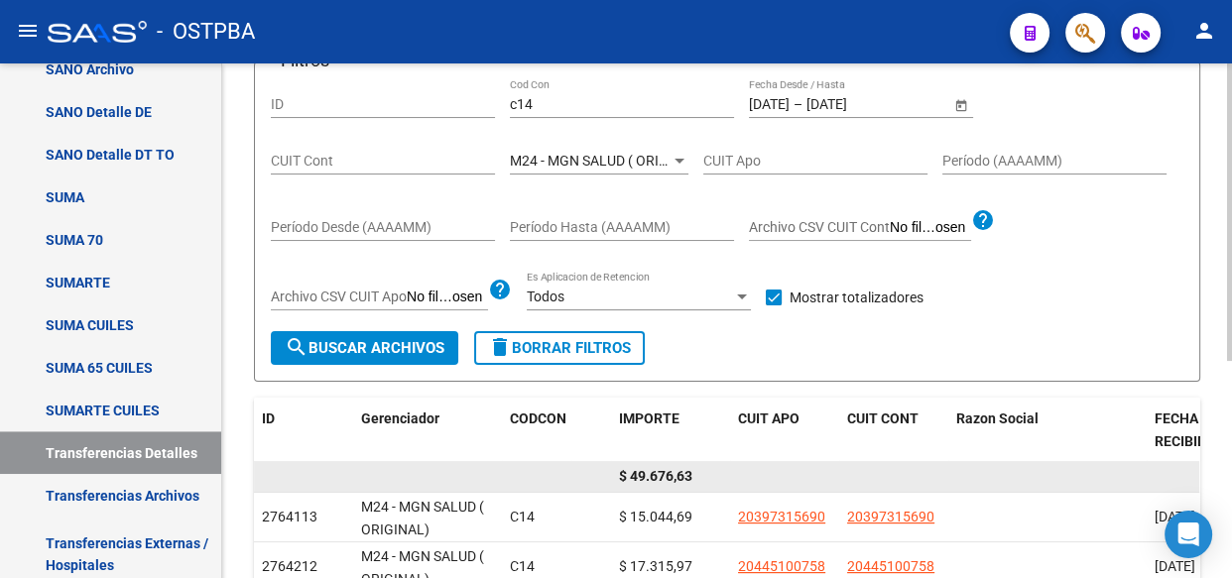
click at [656, 474] on span "$ 49.676,63" at bounding box center [655, 476] width 73 height 16
click at [659, 475] on span "$ 49.676,63" at bounding box center [655, 476] width 73 height 16
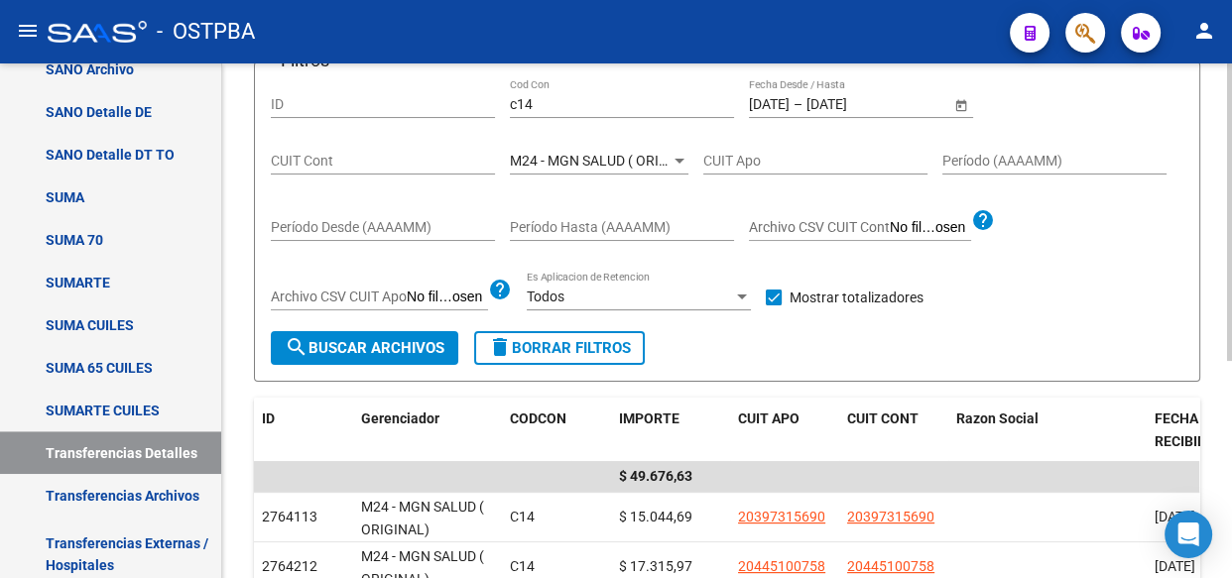
click at [622, 149] on div "M24 - MGN SALUD ( ORIGINAL) Seleccionar Gerenciador" at bounding box center [599, 155] width 179 height 40
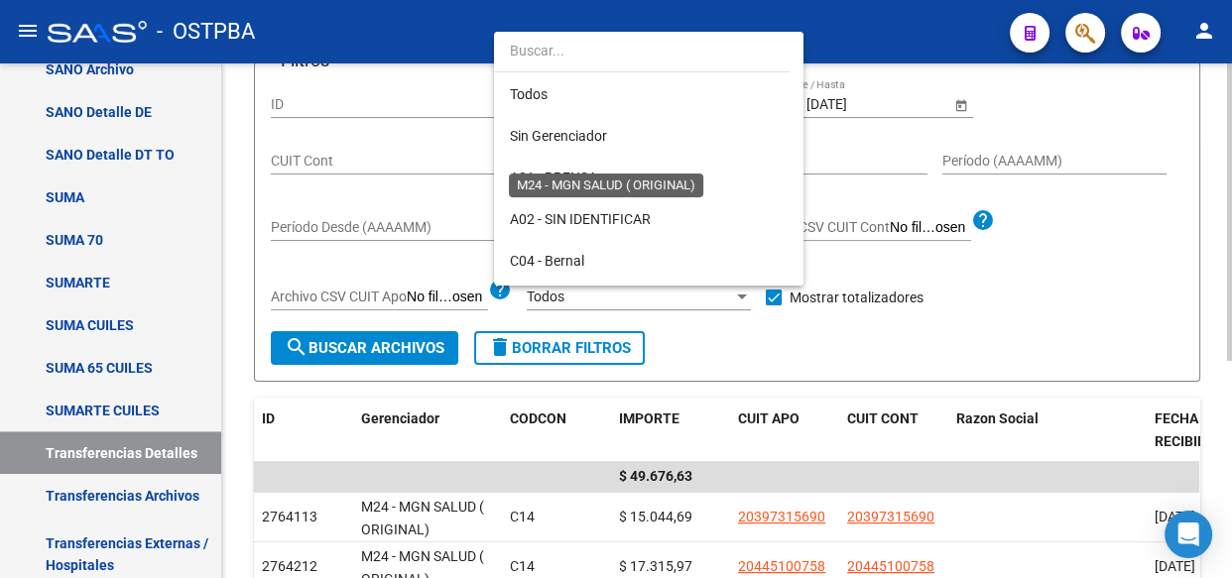
scroll to position [394, 0]
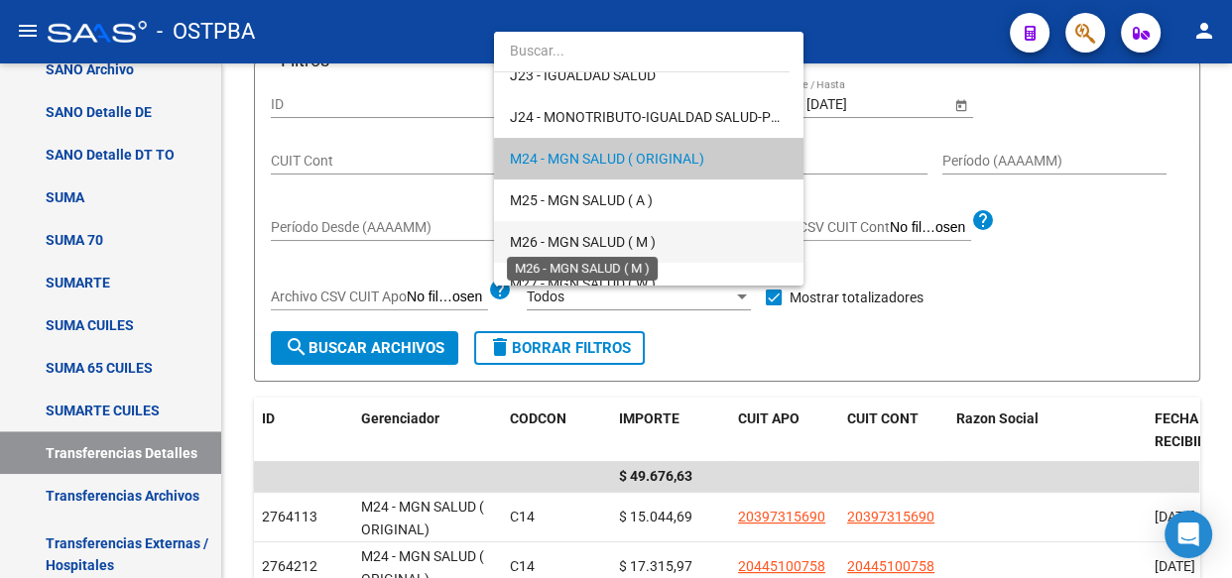
click at [590, 240] on span "M26 - MGN SALUD ( M )" at bounding box center [583, 242] width 146 height 16
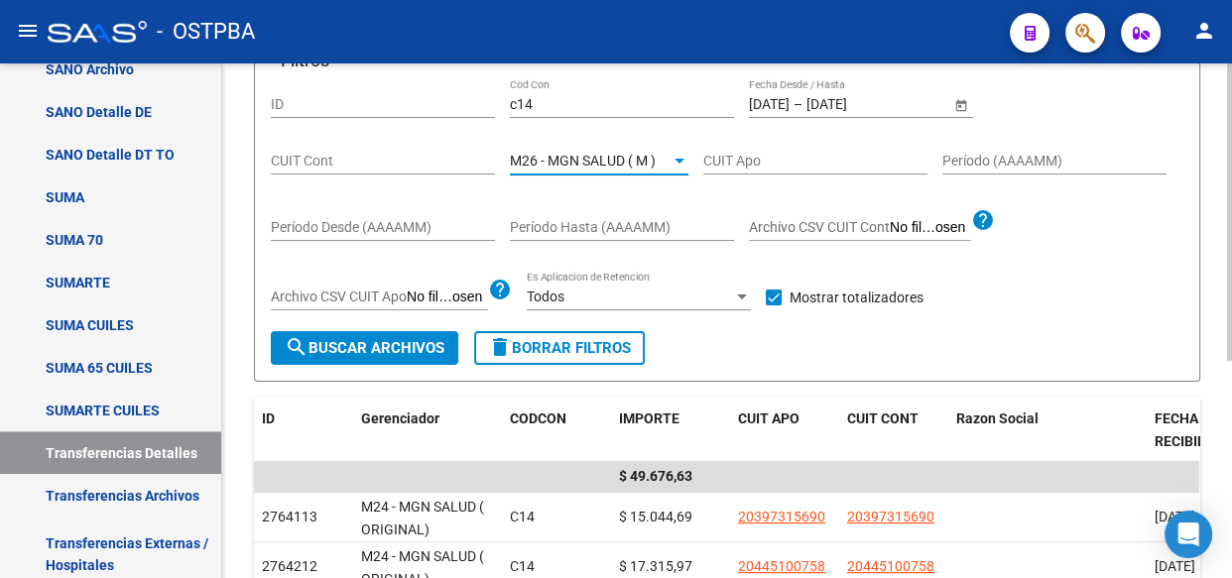
click at [365, 348] on span "search Buscar Archivos" at bounding box center [365, 348] width 160 height 18
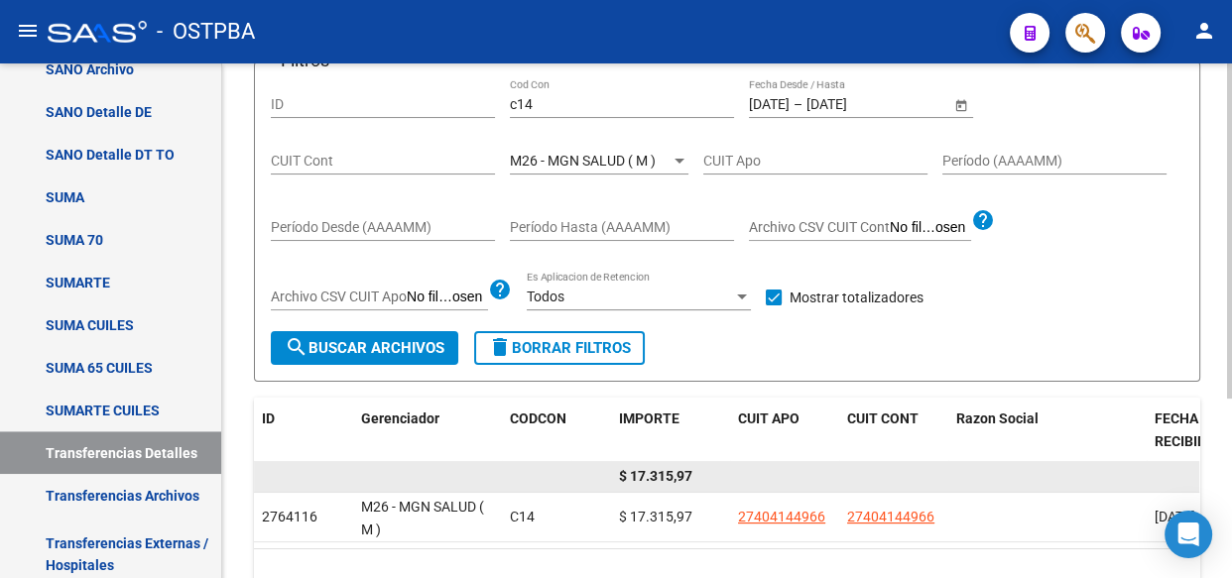
click at [666, 475] on span "$ 17.315,97" at bounding box center [655, 476] width 73 height 16
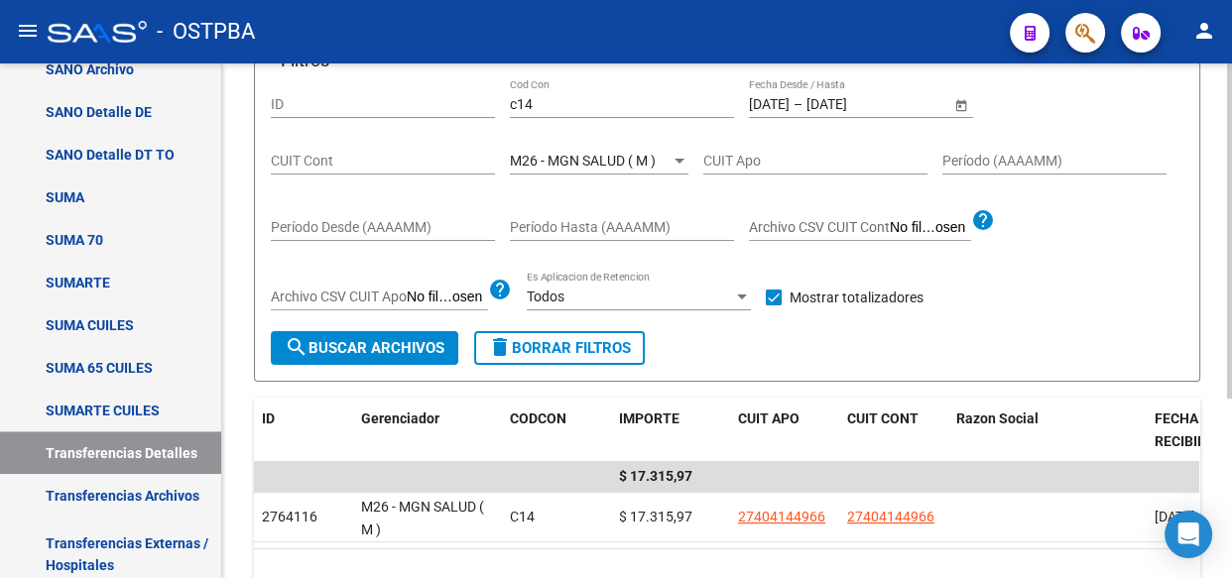
click at [588, 153] on span "M26 - MGN SALUD ( M )" at bounding box center [583, 161] width 146 height 16
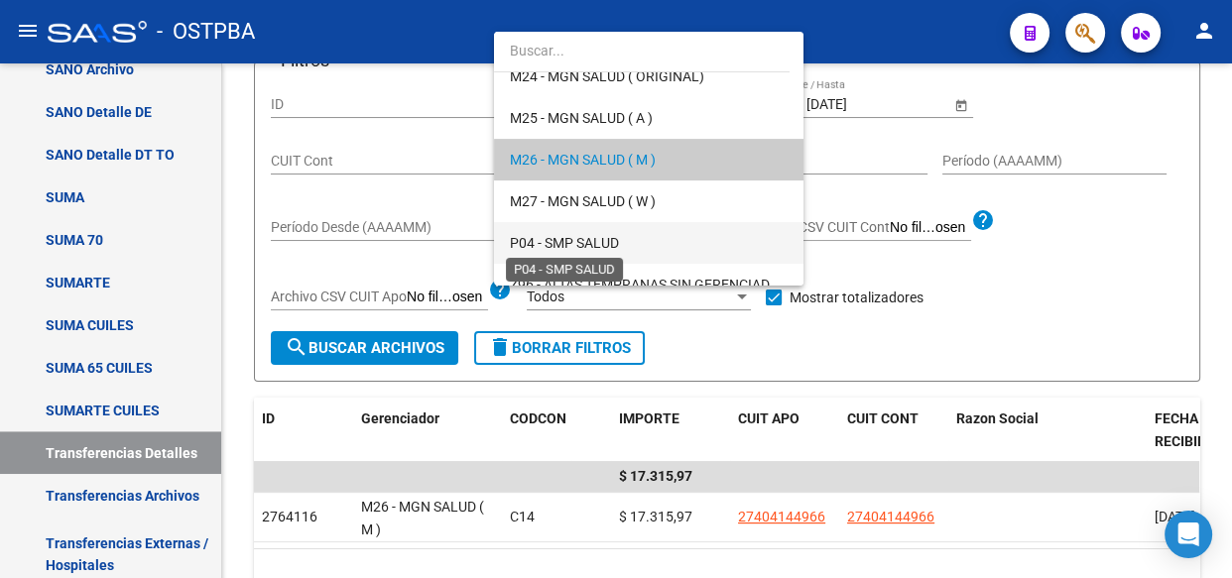
scroll to position [566, 0]
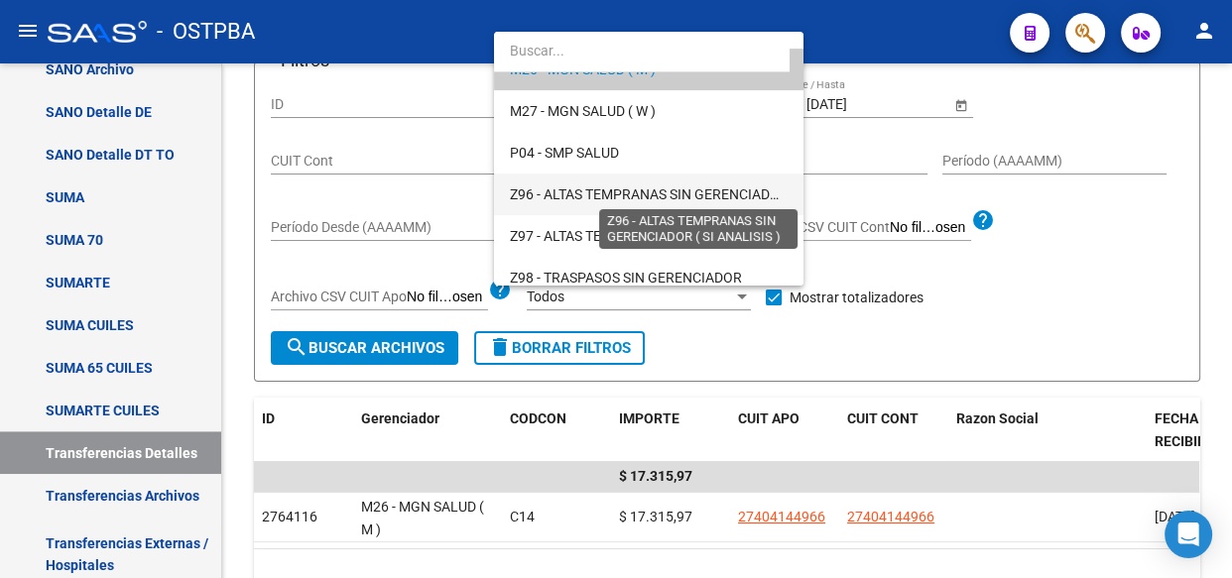
click at [571, 194] on span "Z96 - ALTAS TEMPRANAS SIN GERENCIADOR ( SI ANALISIS )" at bounding box center [696, 194] width 372 height 16
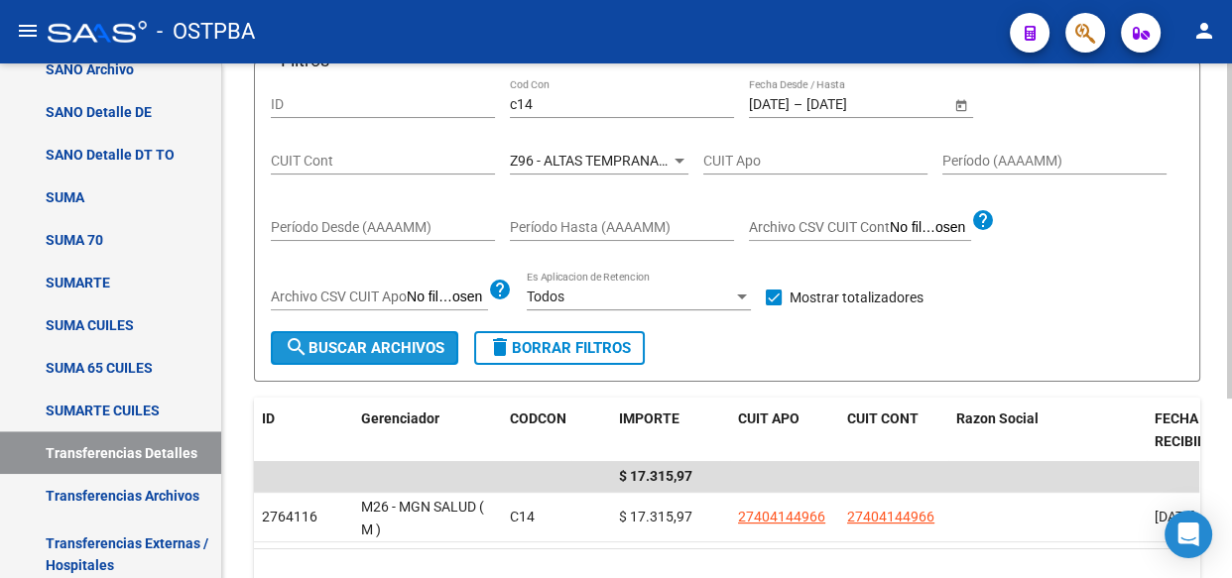
click at [398, 347] on span "search Buscar Archivos" at bounding box center [365, 348] width 160 height 18
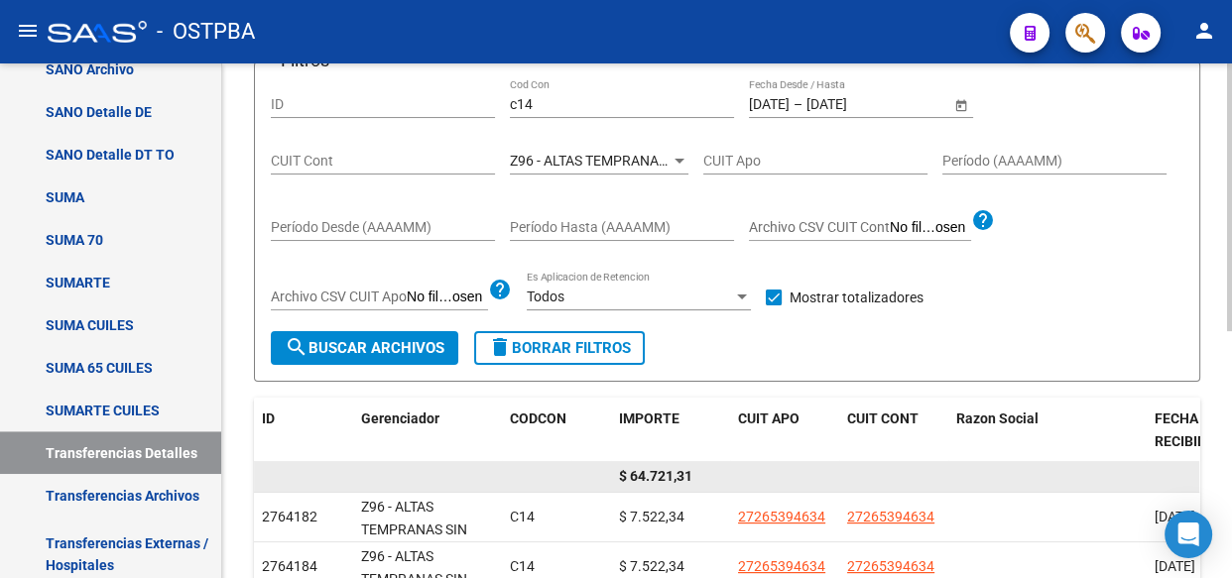
click at [656, 476] on span "$ 64.721,31" at bounding box center [655, 476] width 73 height 16
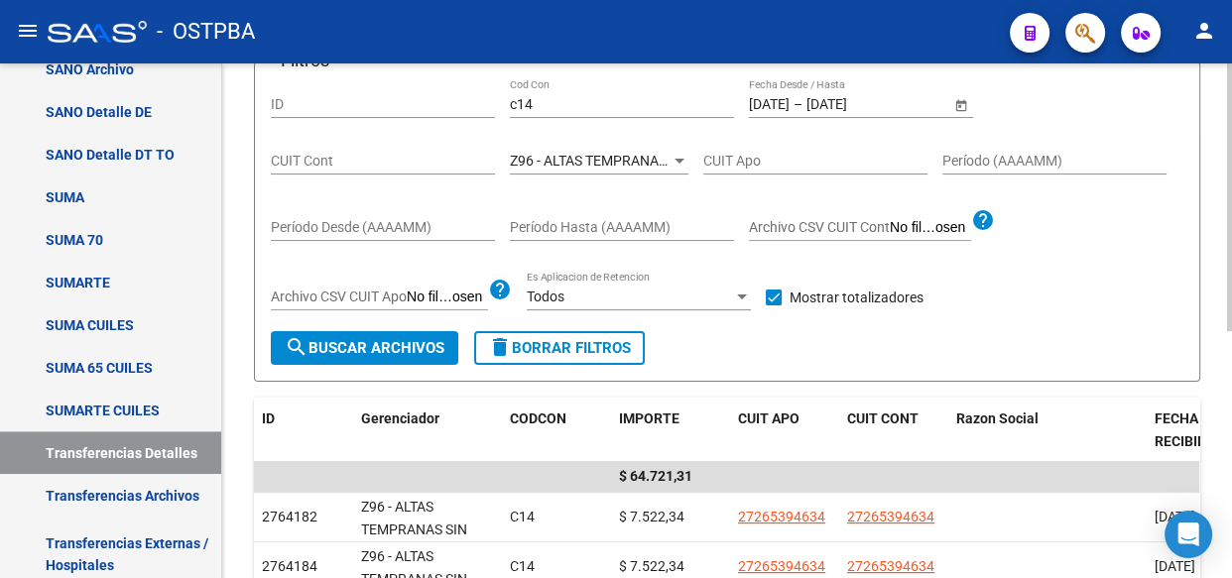
click at [576, 161] on span "Z96 - ALTAS TEMPRANAS SIN GERENCIADOR ( SI ANALISIS )" at bounding box center [696, 161] width 372 height 16
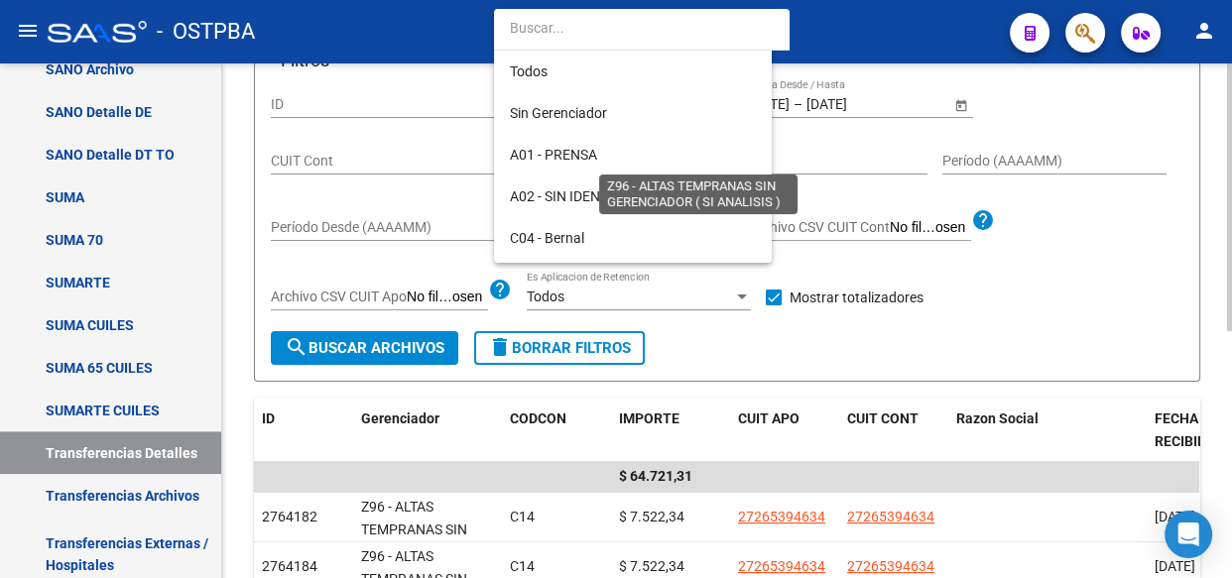
scroll to position [578, 0]
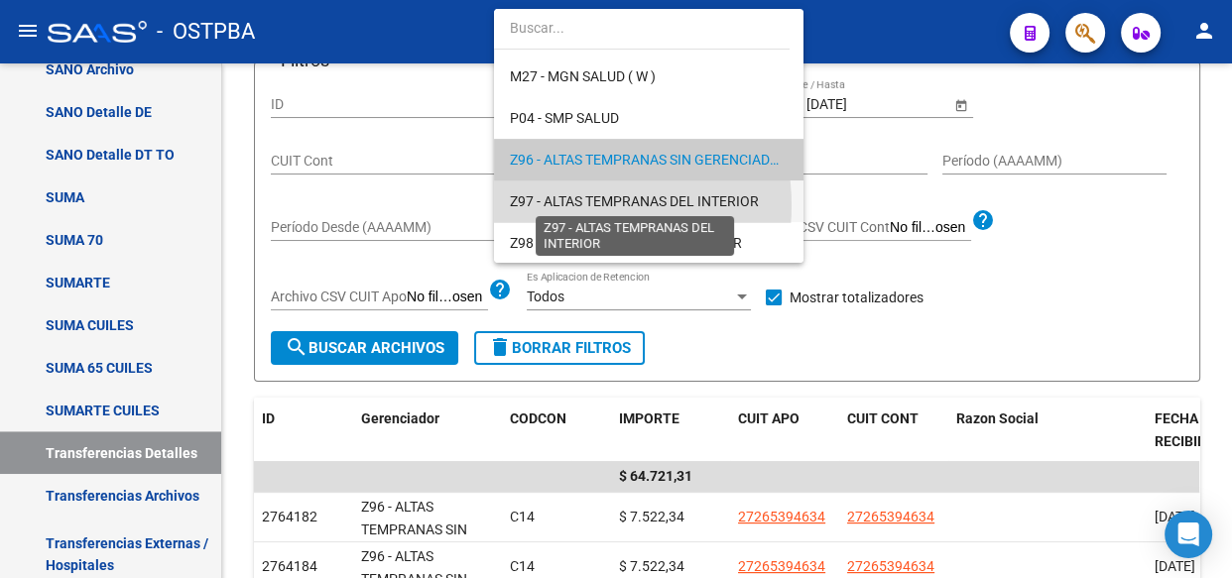
click at [569, 204] on span "Z97 - ALTAS TEMPRANAS DEL INTERIOR" at bounding box center [634, 201] width 249 height 16
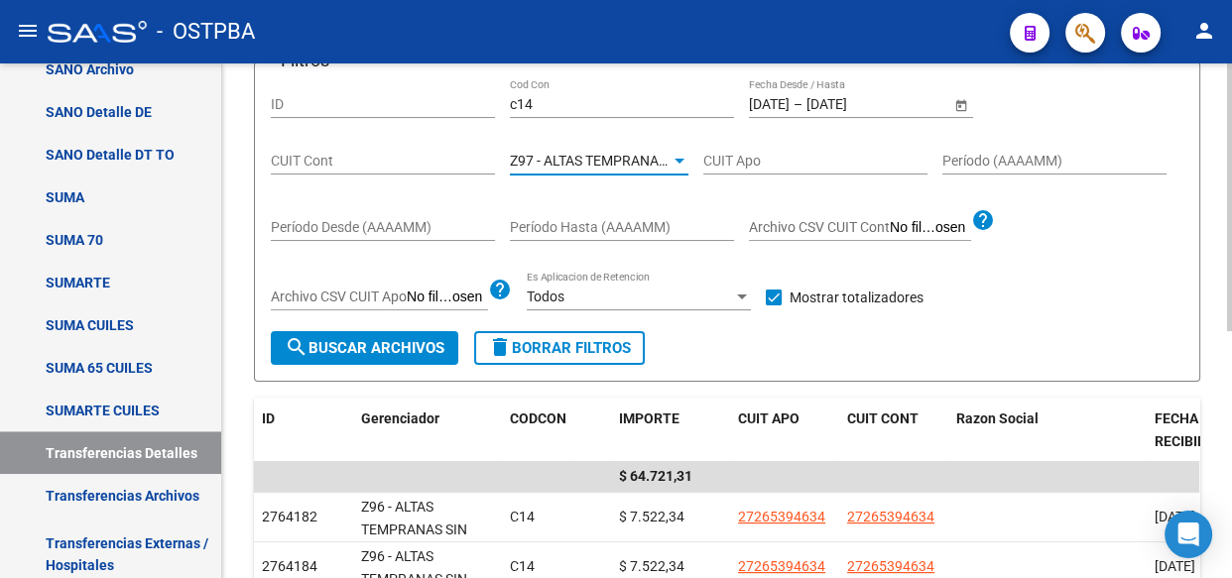
click at [375, 348] on span "search Buscar Archivos" at bounding box center [365, 348] width 160 height 18
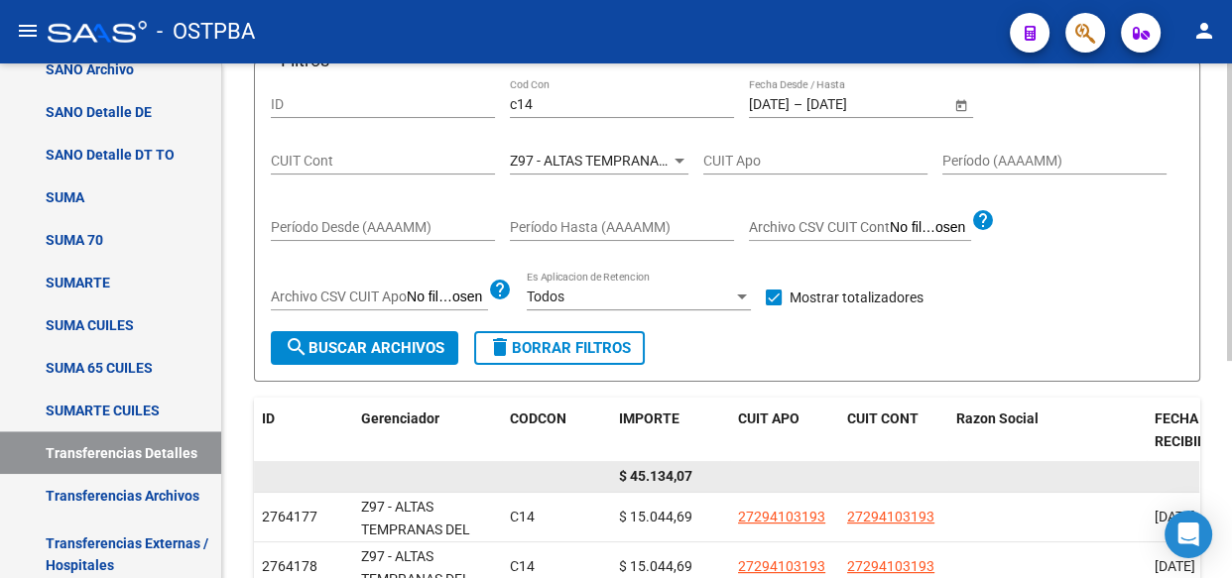
click at [665, 476] on span "$ 45.134,07" at bounding box center [655, 476] width 73 height 16
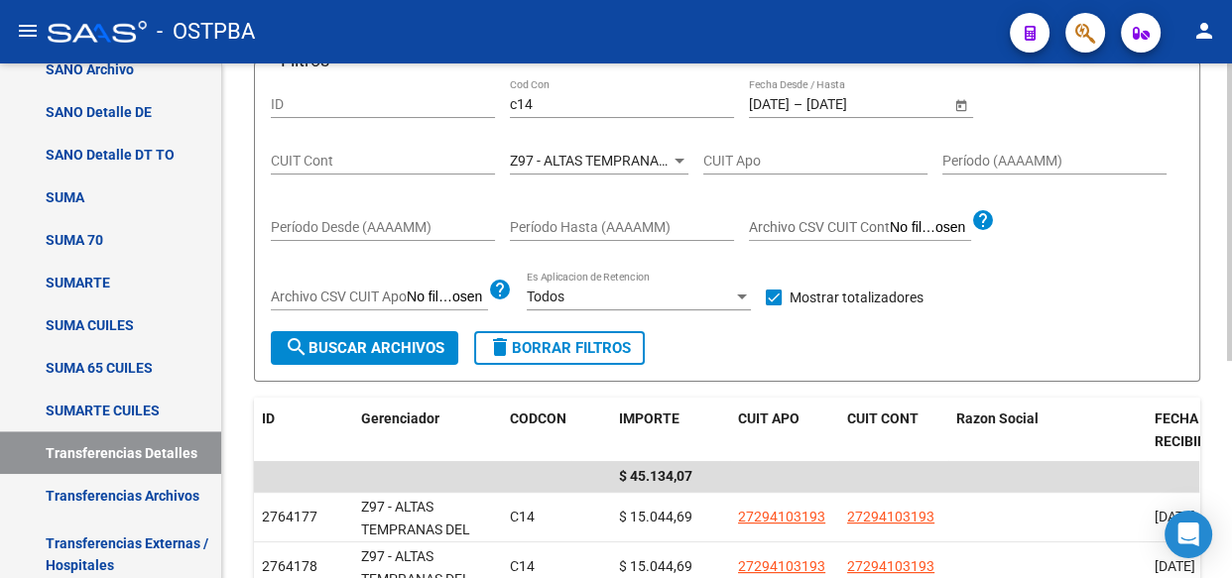
click at [553, 105] on input "c14" at bounding box center [622, 104] width 224 height 17
click at [682, 159] on div at bounding box center [679, 161] width 10 height 5
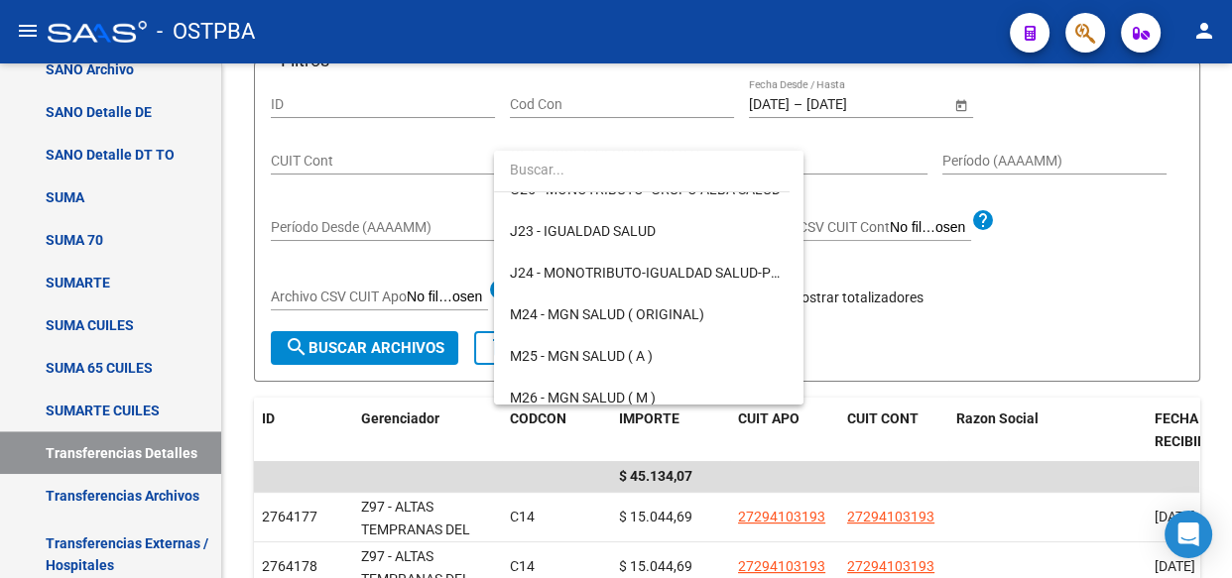
scroll to position [0, 0]
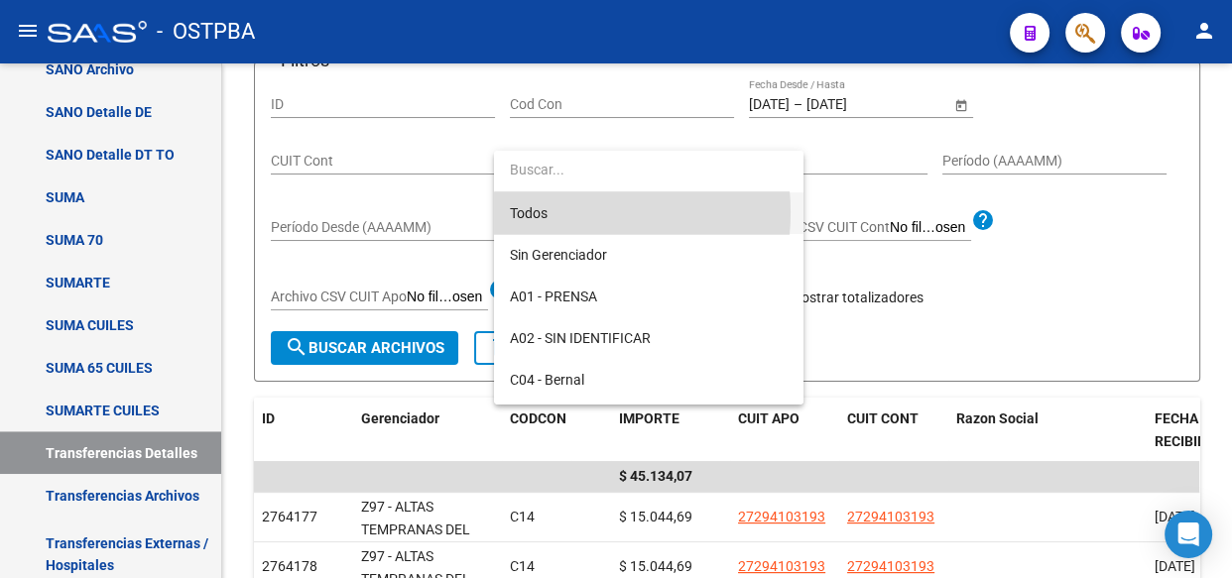
click at [547, 212] on span "Todos" at bounding box center [649, 213] width 278 height 42
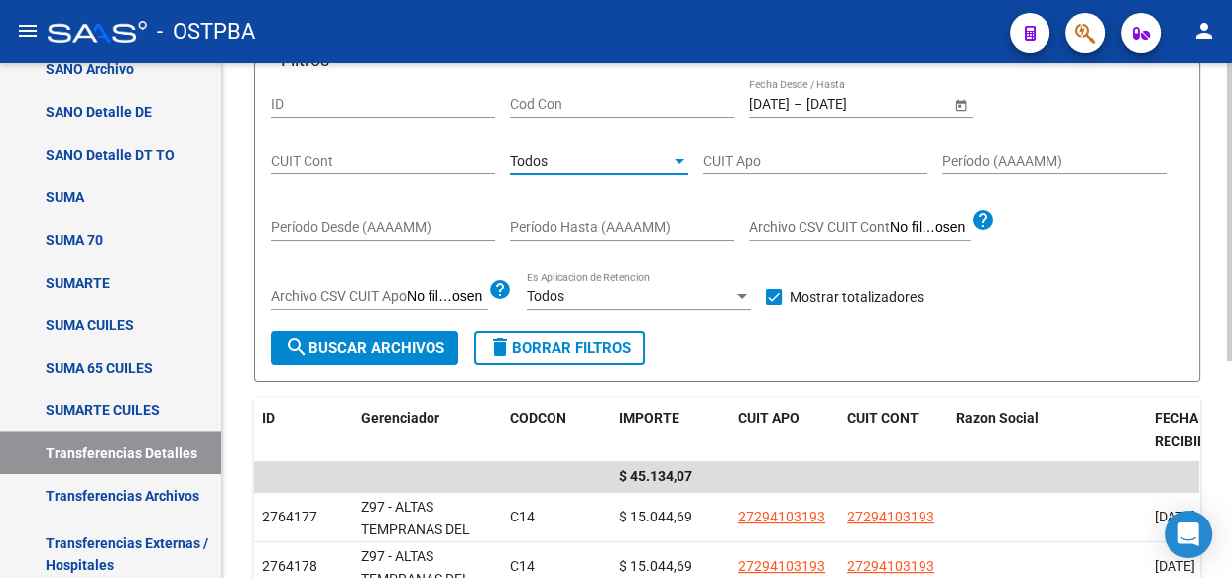
click at [860, 108] on input "[DATE]" at bounding box center [854, 104] width 97 height 17
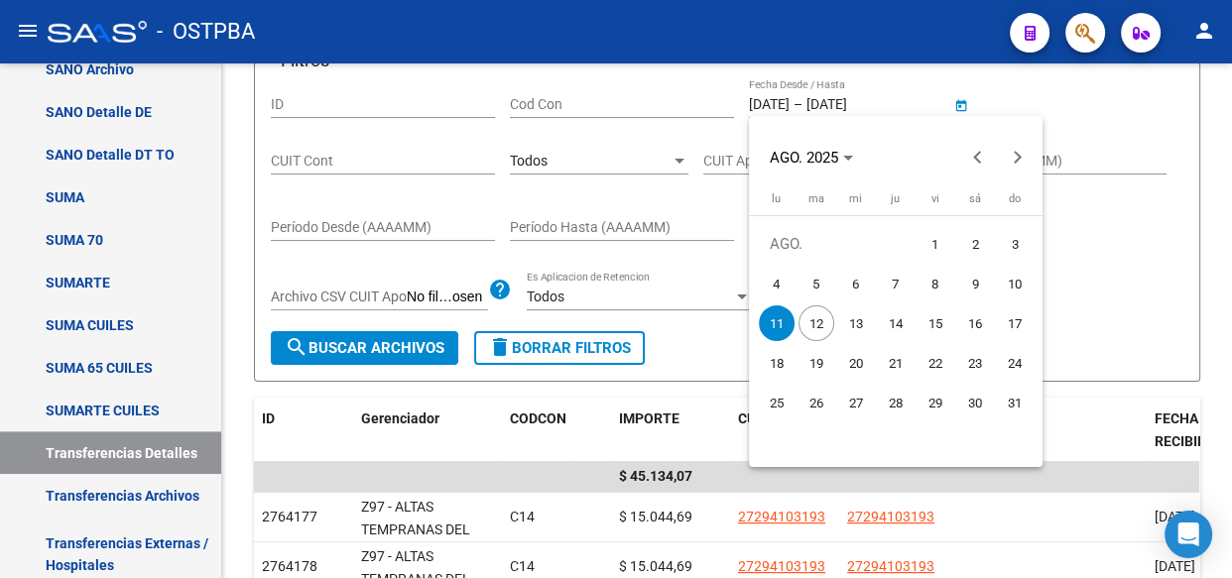
click at [812, 327] on span "12" at bounding box center [816, 323] width 36 height 36
type input "[DATE]"
click at [812, 327] on span "12" at bounding box center [816, 323] width 36 height 36
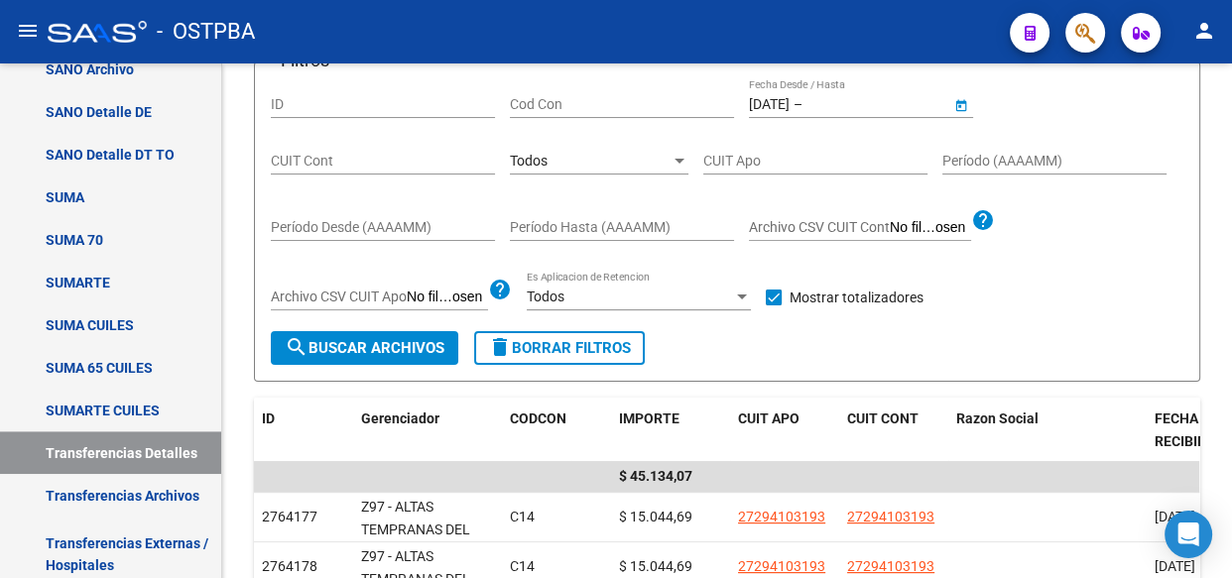
type input "[DATE]"
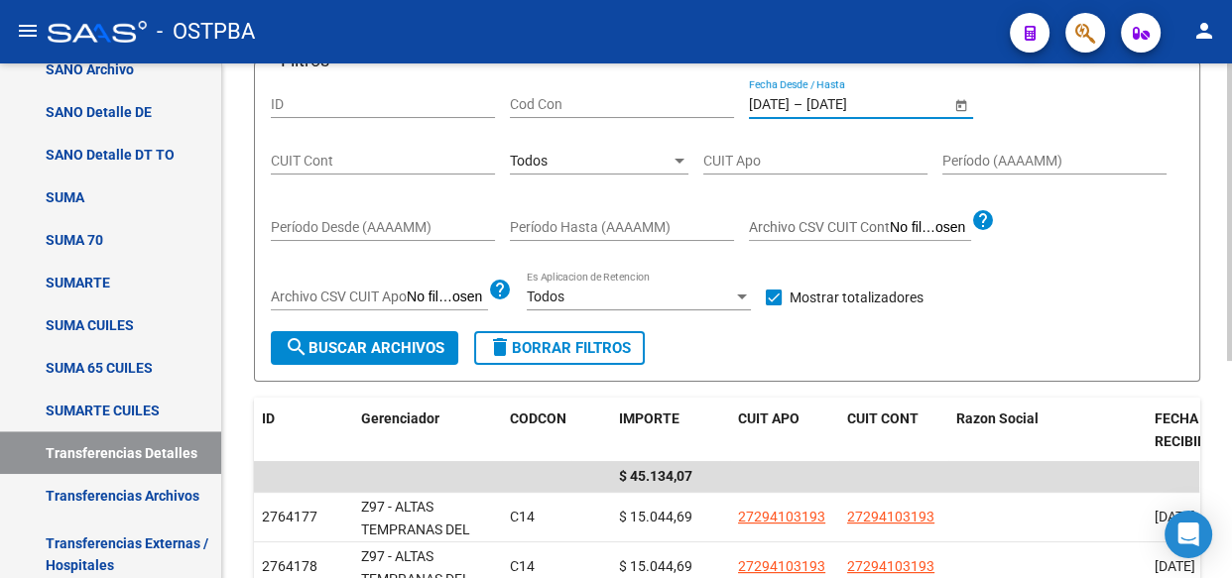
click at [359, 348] on span "search Buscar Archivos" at bounding box center [365, 348] width 160 height 18
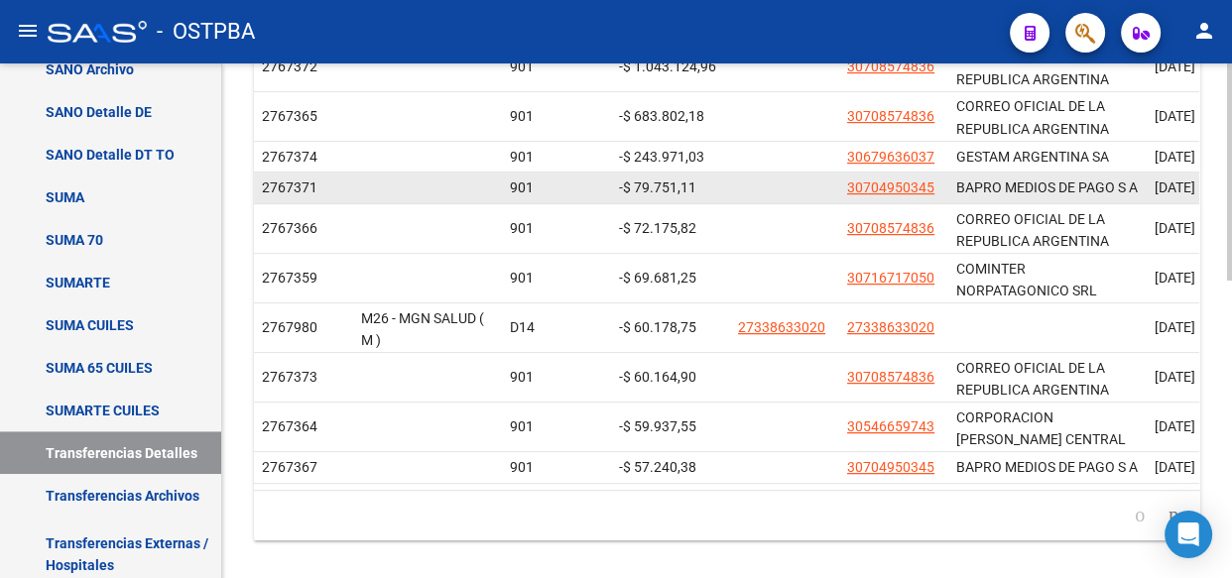
scroll to position [631, 0]
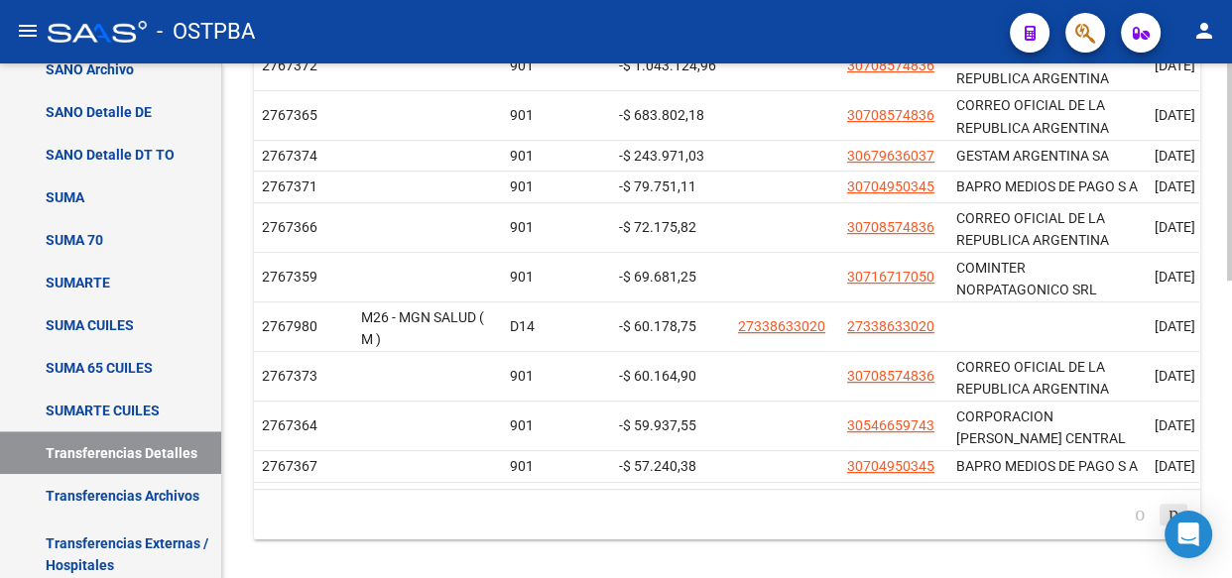
click at [1166, 526] on icon "go to next page" at bounding box center [1173, 514] width 16 height 24
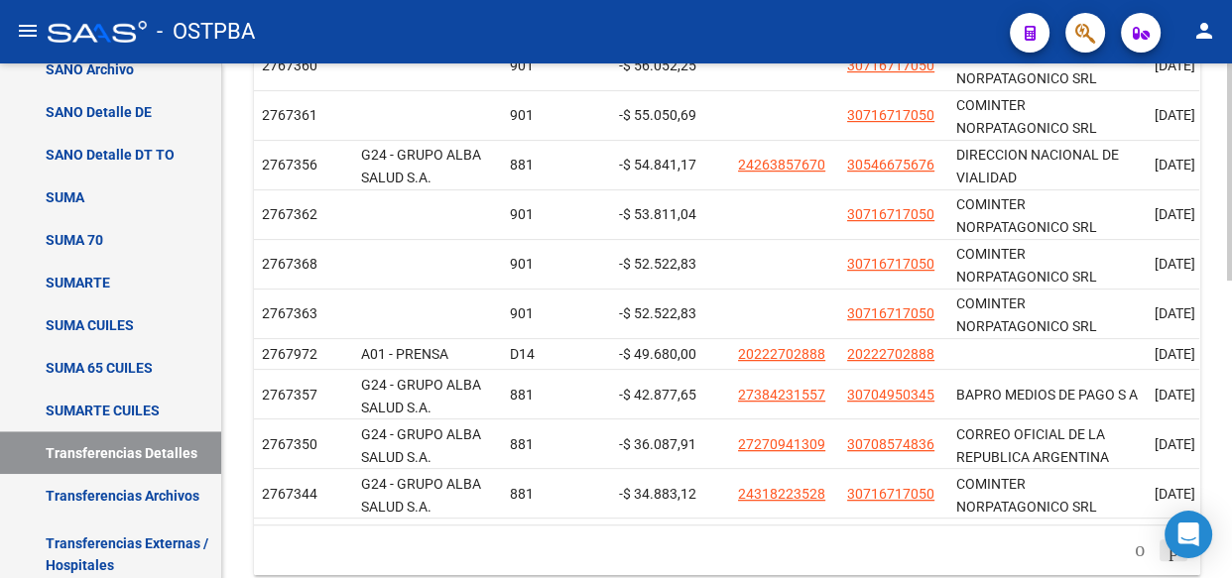
click at [1165, 558] on icon "go to next page" at bounding box center [1173, 550] width 16 height 24
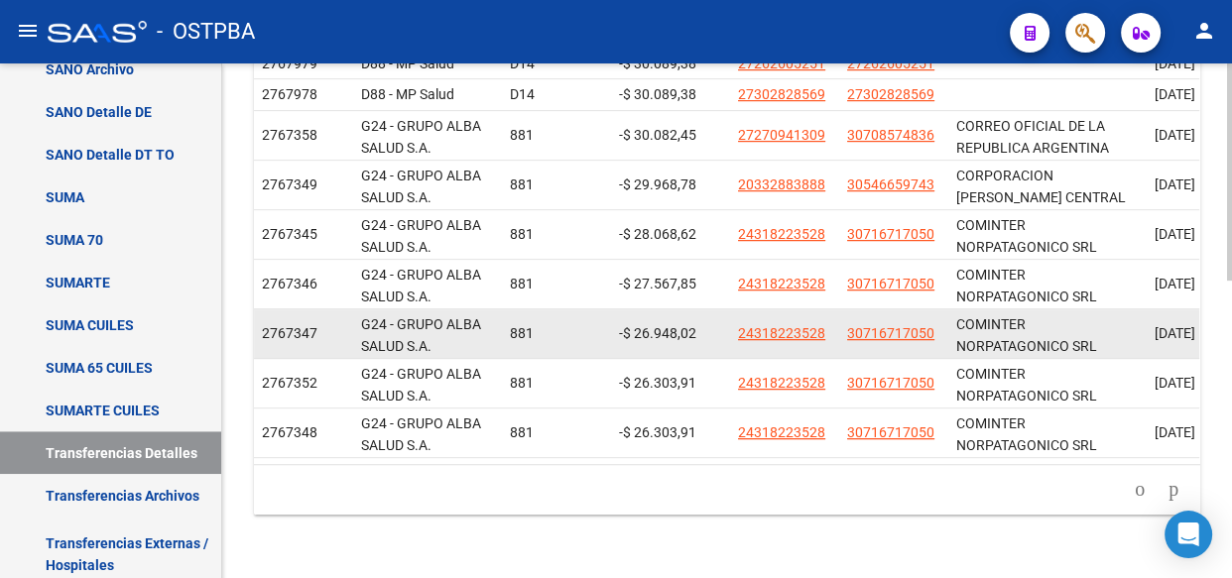
scroll to position [704, 0]
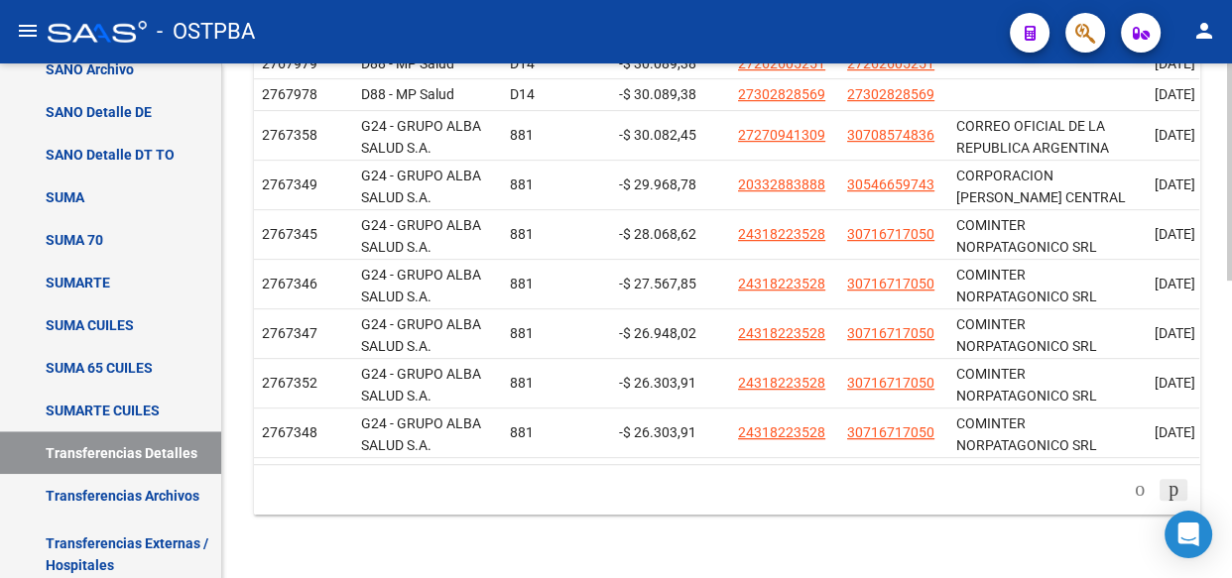
click at [1167, 486] on icon "go to next page" at bounding box center [1173, 489] width 16 height 24
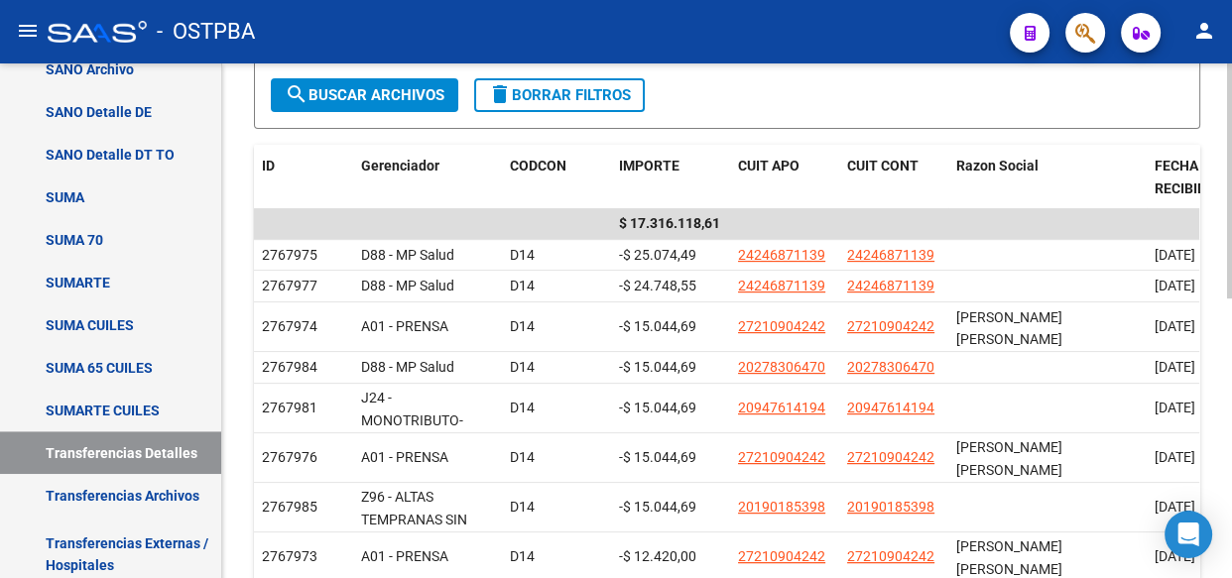
scroll to position [613, 0]
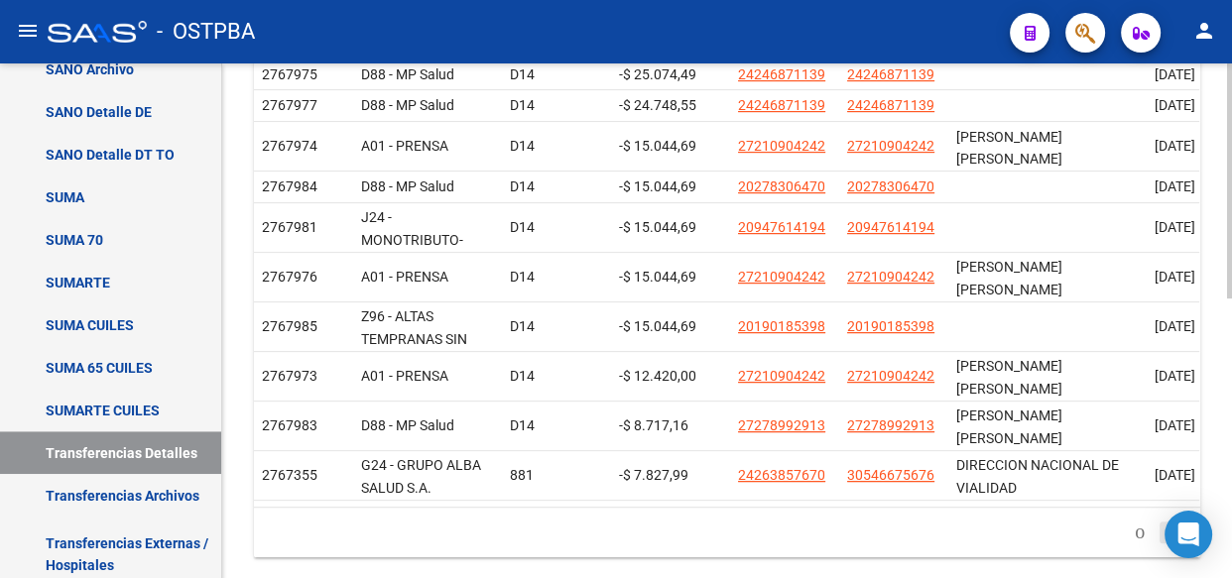
click at [1166, 520] on icon "go to next page" at bounding box center [1173, 532] width 16 height 24
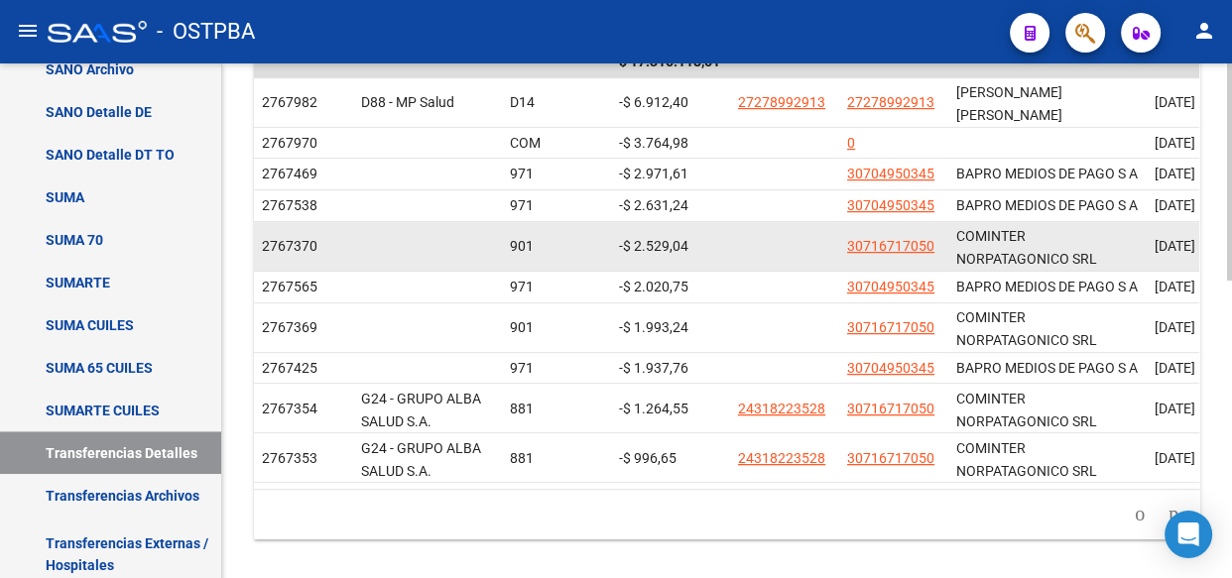
scroll to position [704, 0]
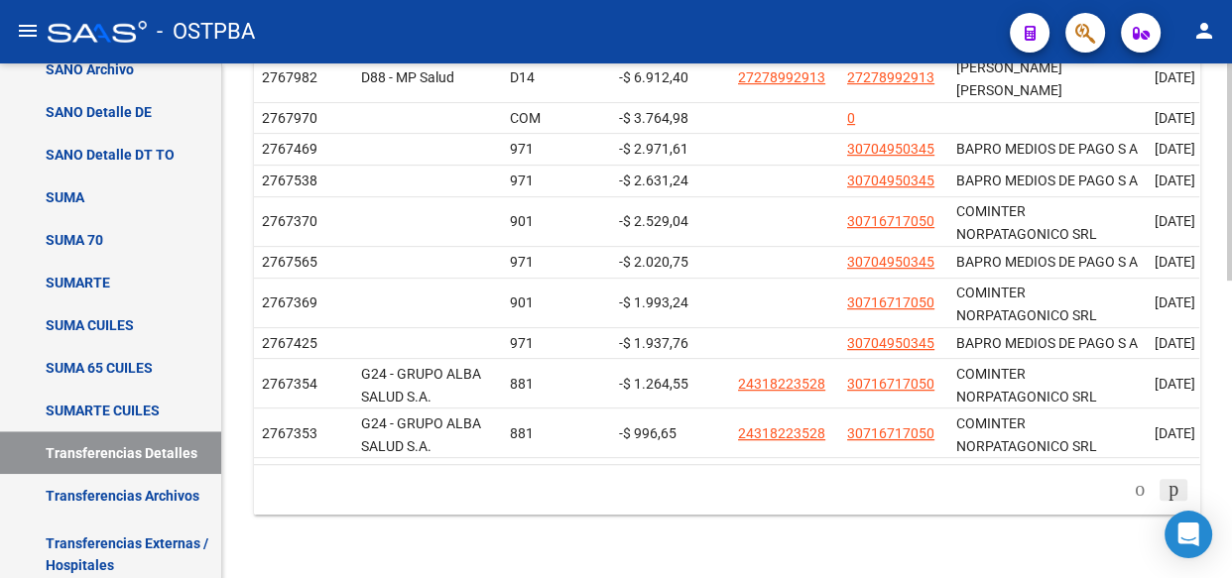
click at [1165, 486] on icon "go to next page" at bounding box center [1173, 489] width 16 height 24
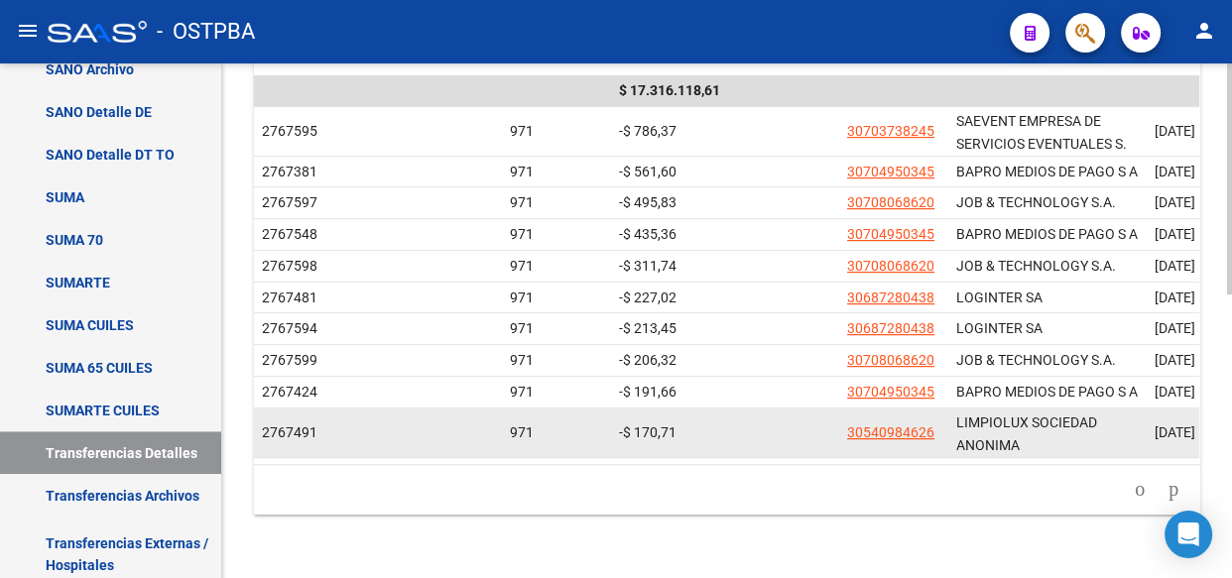
scroll to position [631, 0]
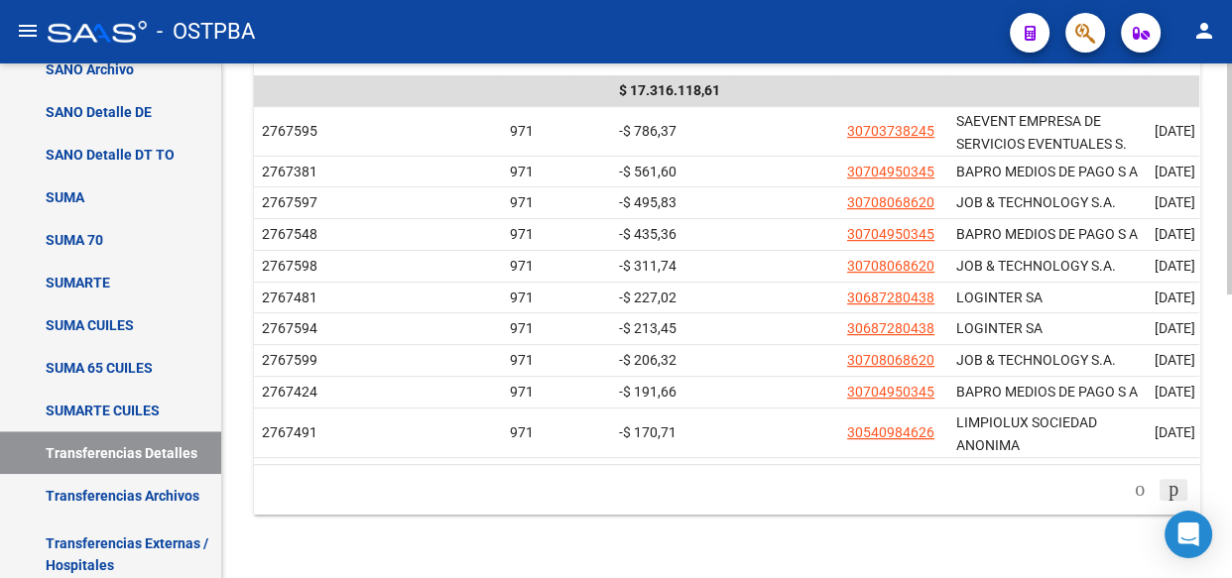
click at [1168, 490] on icon "go to next page" at bounding box center [1173, 489] width 16 height 24
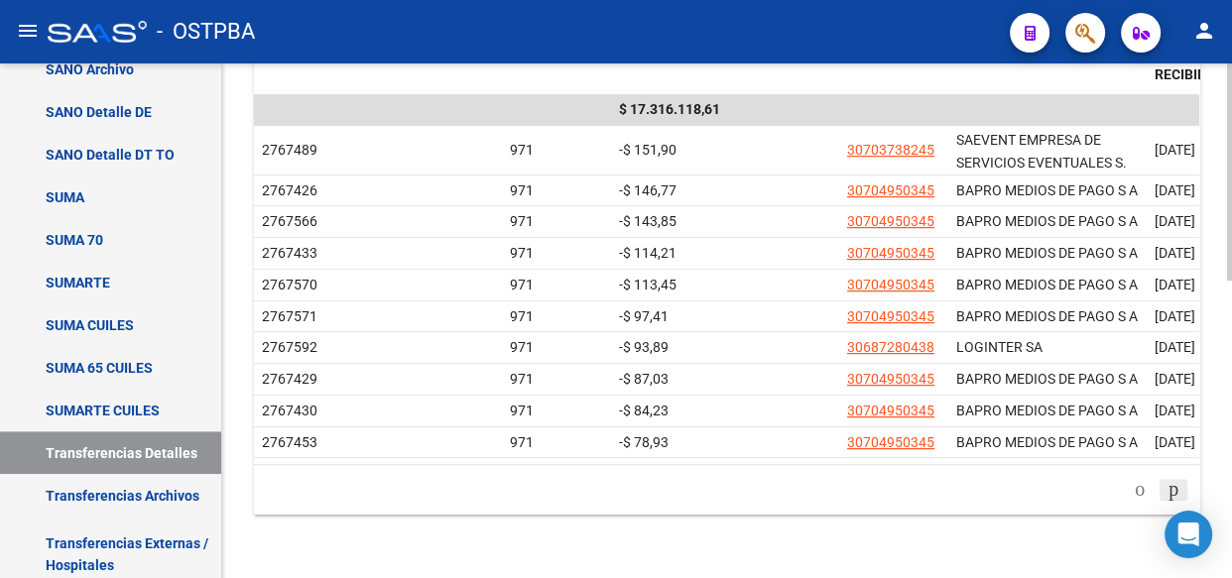
scroll to position [704, 0]
click at [1170, 491] on icon "go to next page" at bounding box center [1173, 489] width 16 height 24
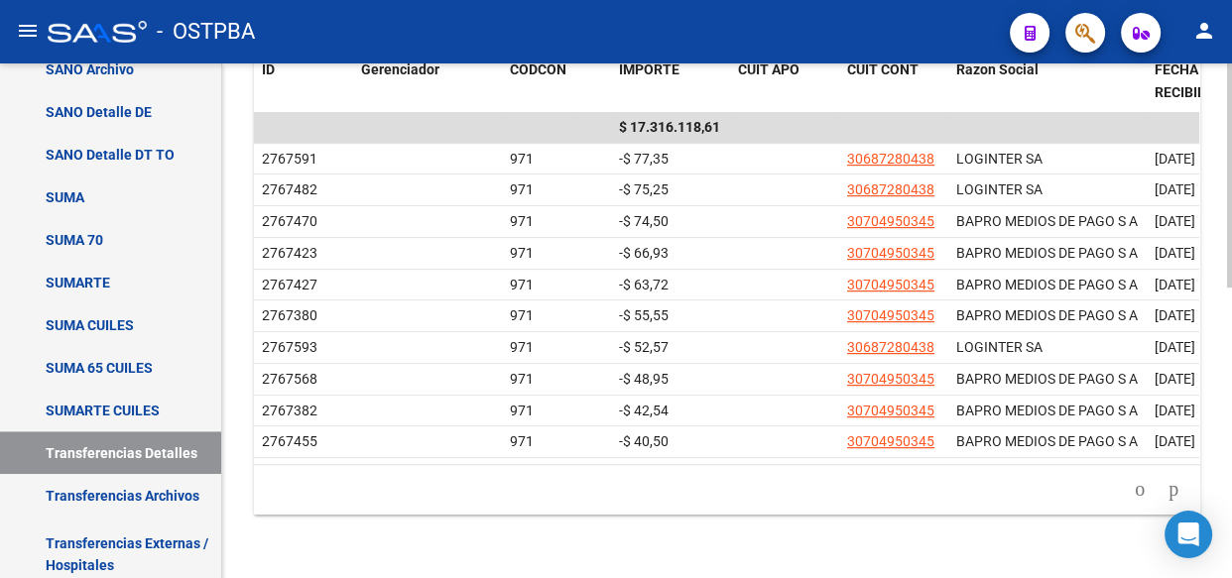
scroll to position [667, 0]
click at [1175, 484] on icon "go to next page" at bounding box center [1173, 489] width 16 height 24
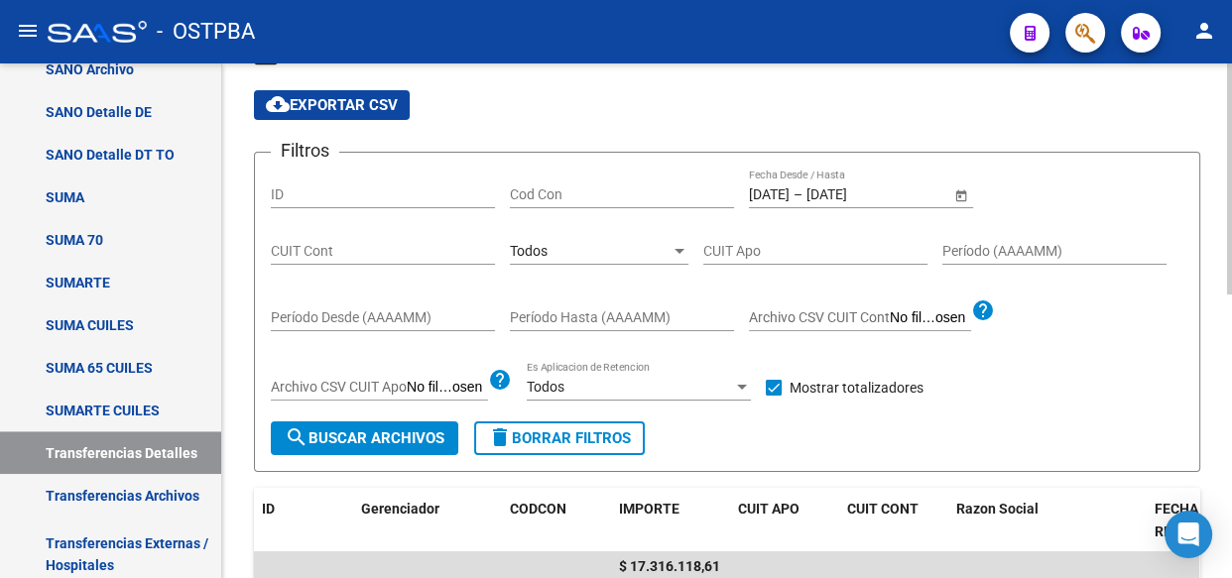
scroll to position [180, 0]
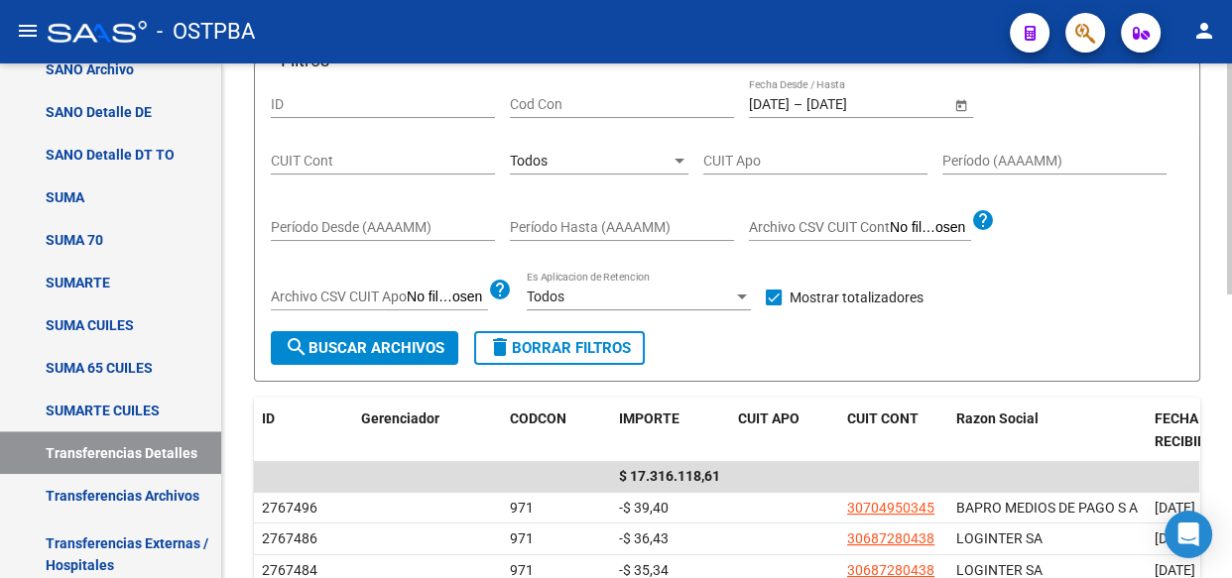
click at [596, 153] on div "Todos" at bounding box center [590, 161] width 161 height 17
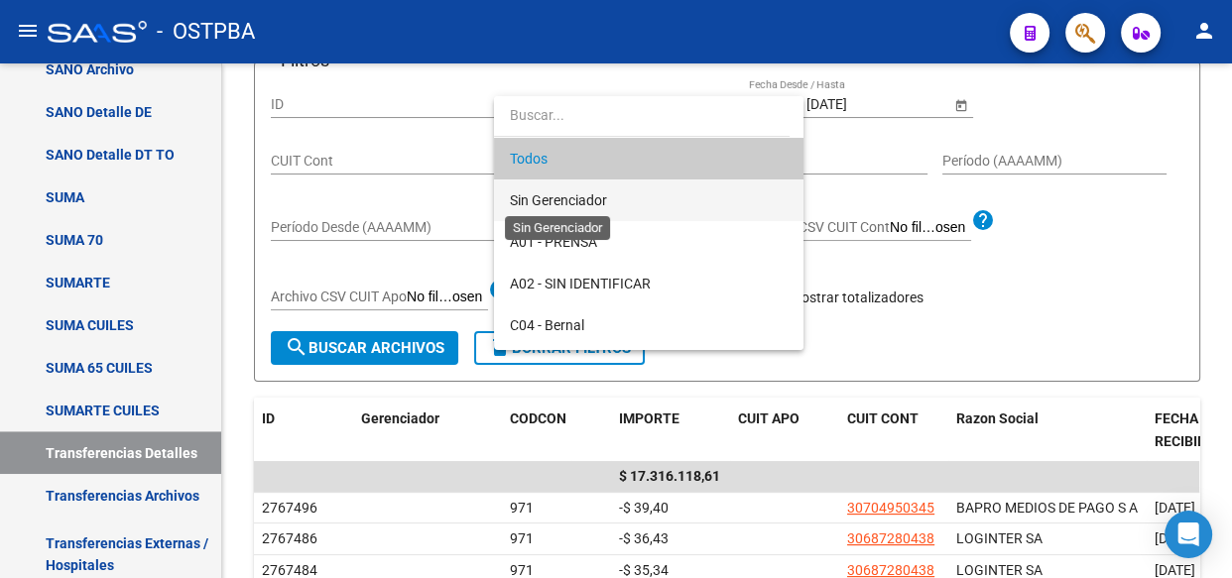
click at [548, 203] on span "Sin Gerenciador" at bounding box center [558, 200] width 97 height 16
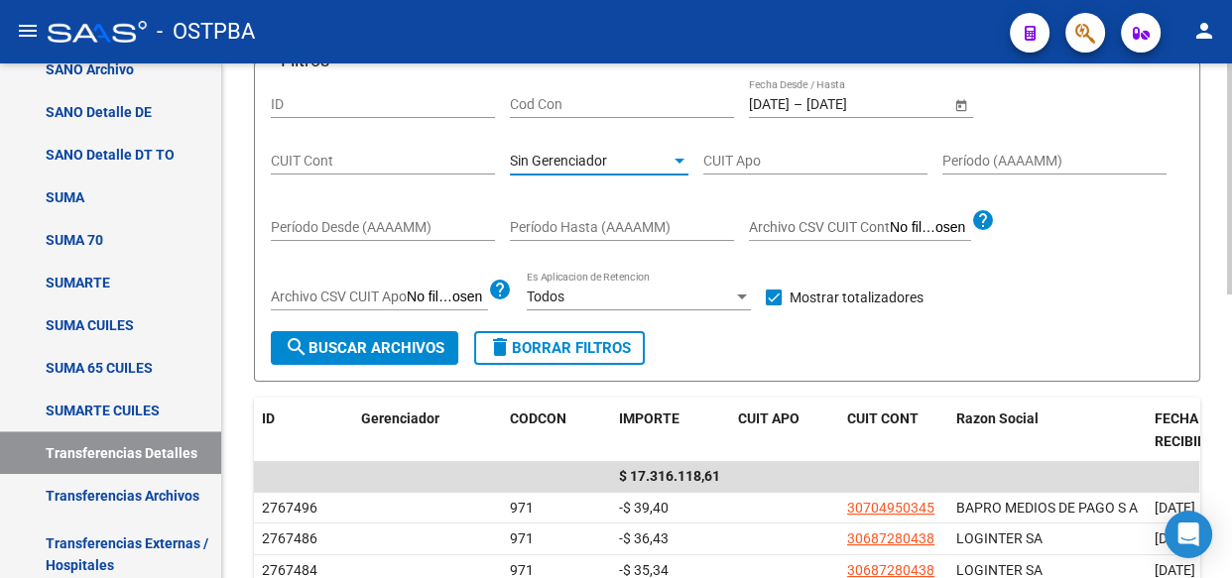
click at [423, 339] on span "search Buscar Archivos" at bounding box center [365, 348] width 160 height 18
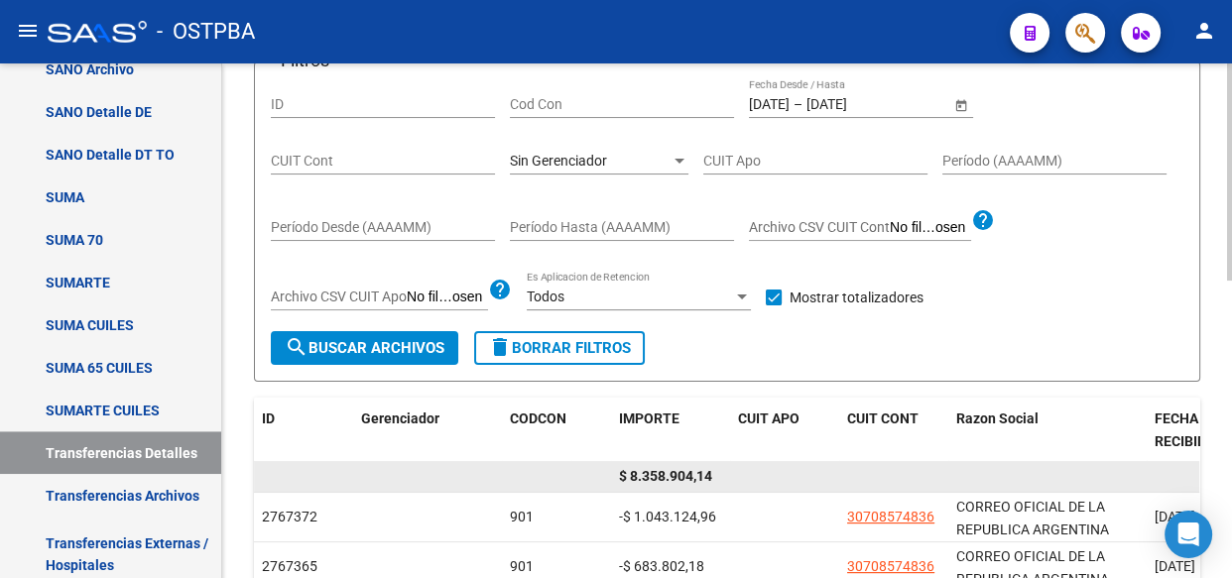
click at [688, 474] on span "$ 8.358.904,14" at bounding box center [665, 476] width 93 height 16
click at [690, 475] on span "$ 8.358.904,14" at bounding box center [665, 476] width 93 height 16
click at [691, 475] on span "$ 8.358.904,14" at bounding box center [665, 476] width 93 height 16
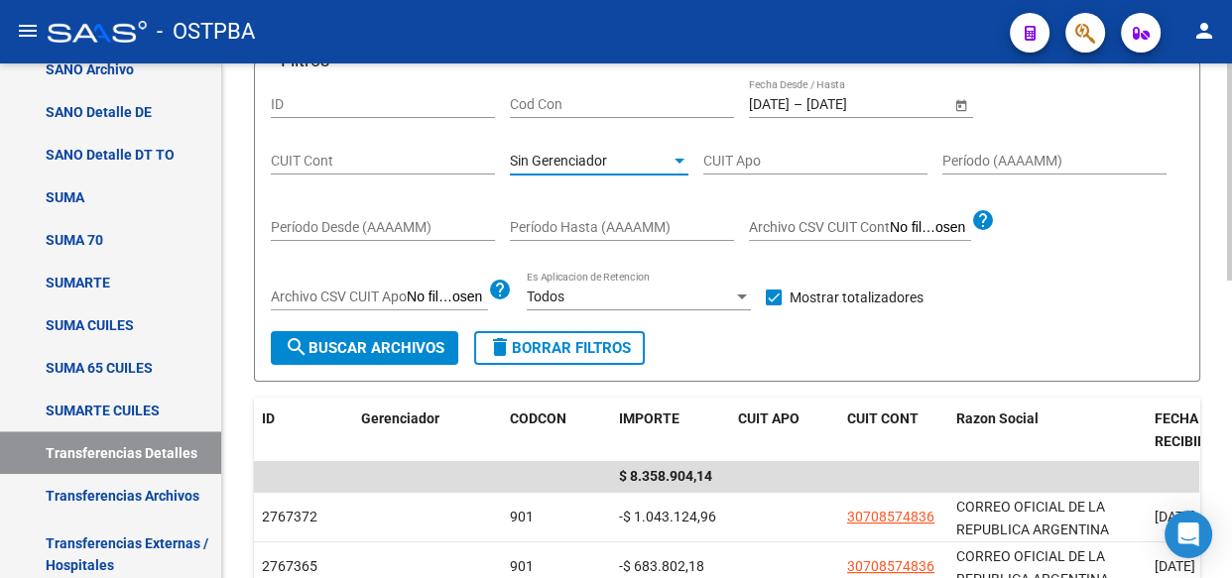
click at [588, 155] on span "Sin Gerenciador" at bounding box center [558, 161] width 97 height 16
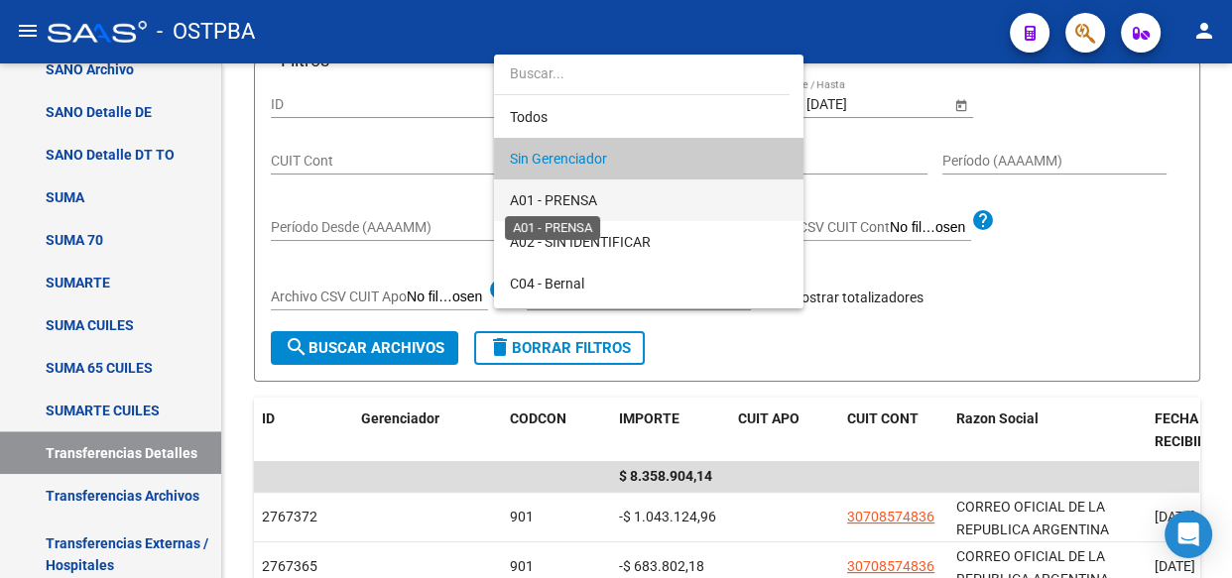
click at [574, 198] on span "A01 - PRENSA" at bounding box center [553, 200] width 87 height 16
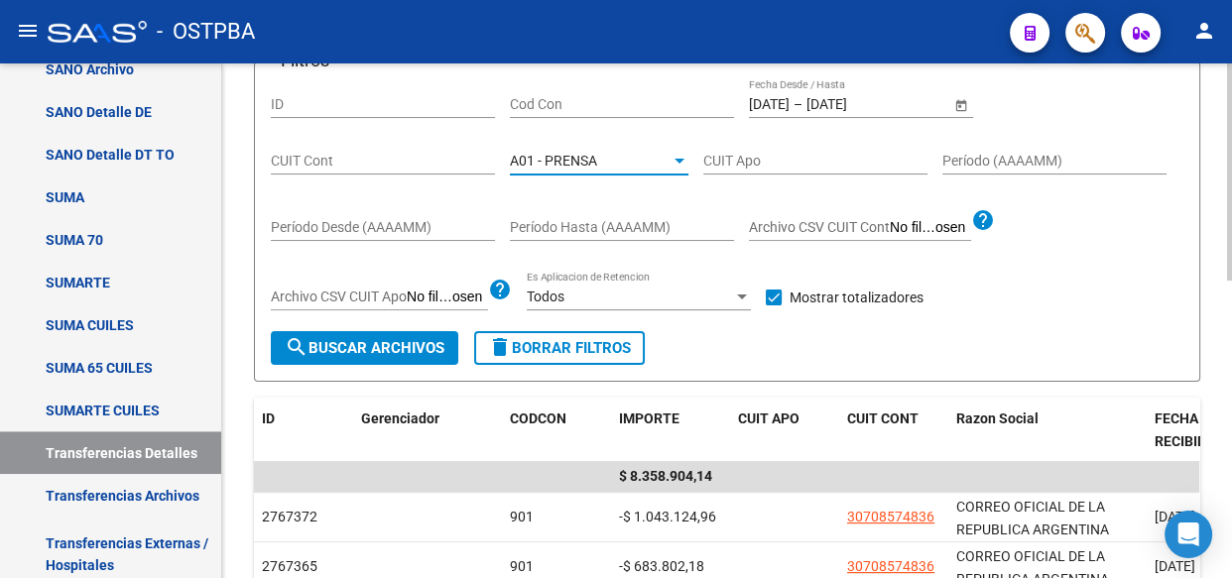
click at [424, 352] on span "search Buscar Archivos" at bounding box center [365, 348] width 160 height 18
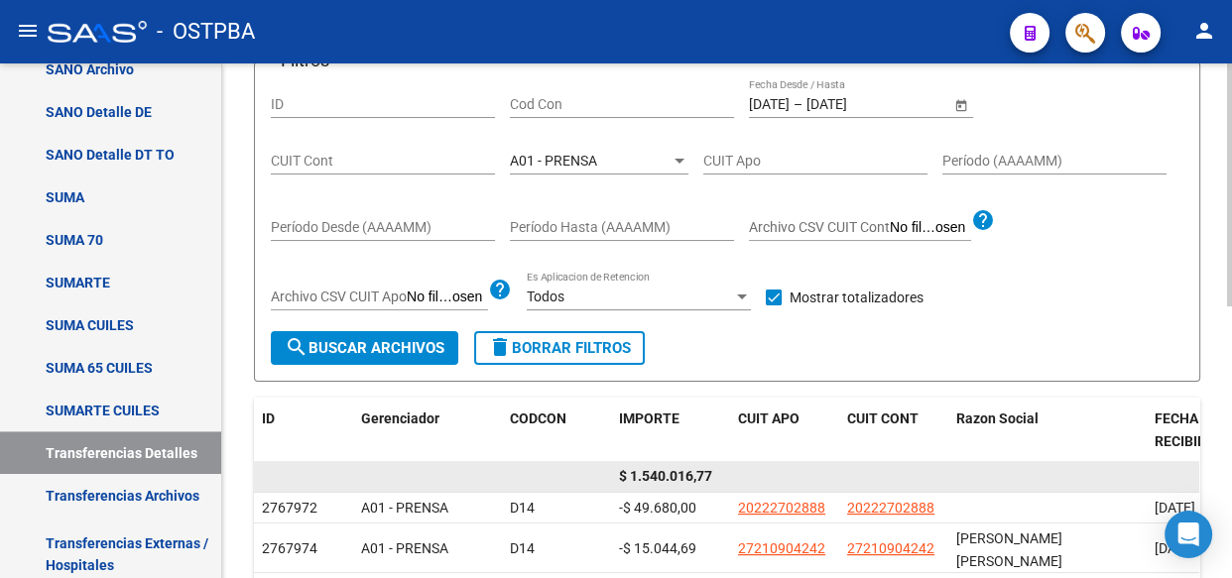
click at [684, 470] on span "$ 1.540.016,77" at bounding box center [665, 476] width 93 height 16
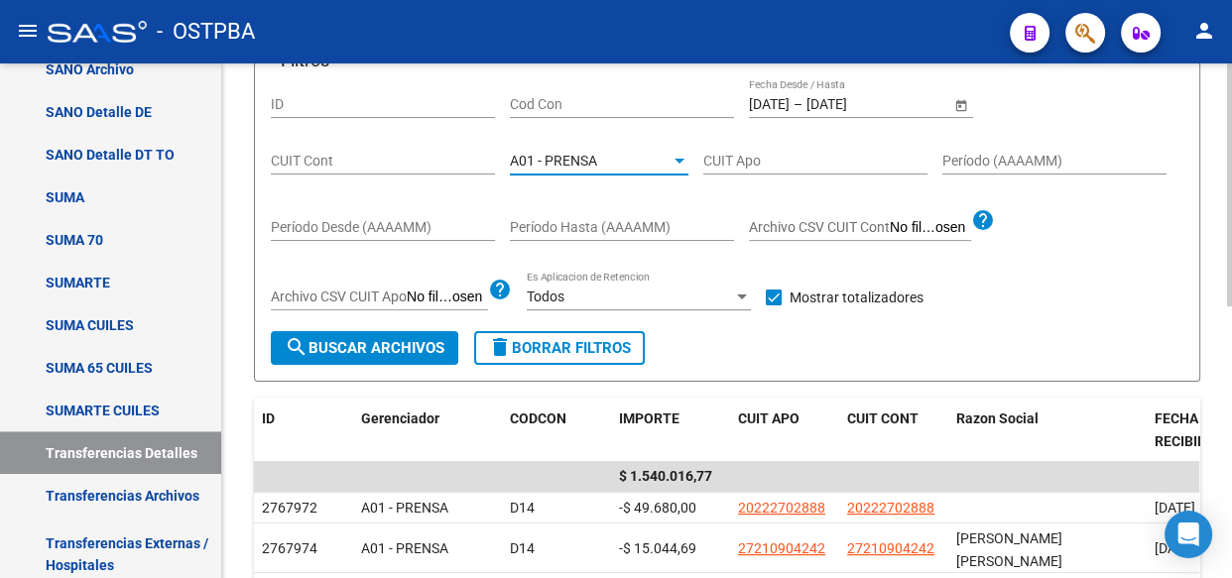
click at [560, 159] on span "A01 - PRENSA" at bounding box center [553, 161] width 87 height 16
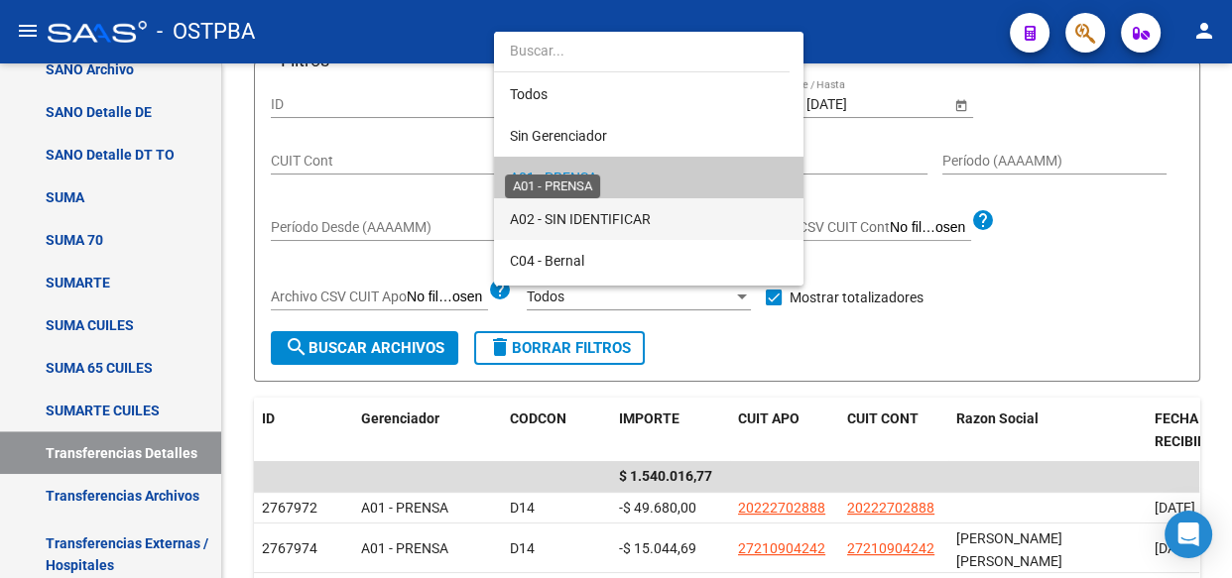
scroll to position [19, 0]
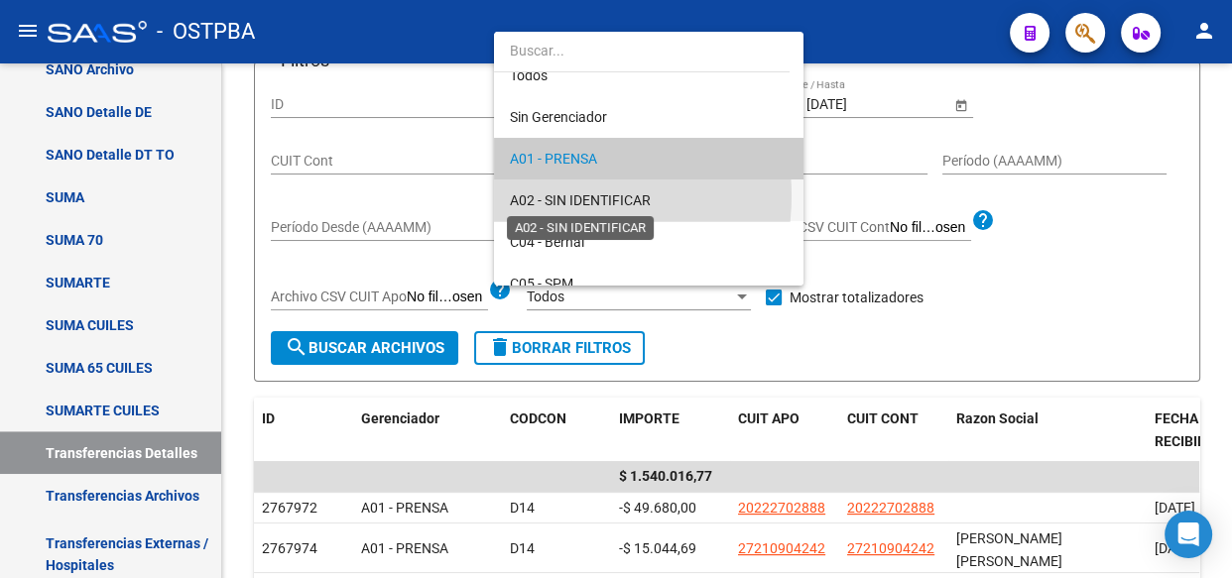
click at [554, 195] on span "A02 - SIN IDENTIFICAR" at bounding box center [580, 200] width 141 height 16
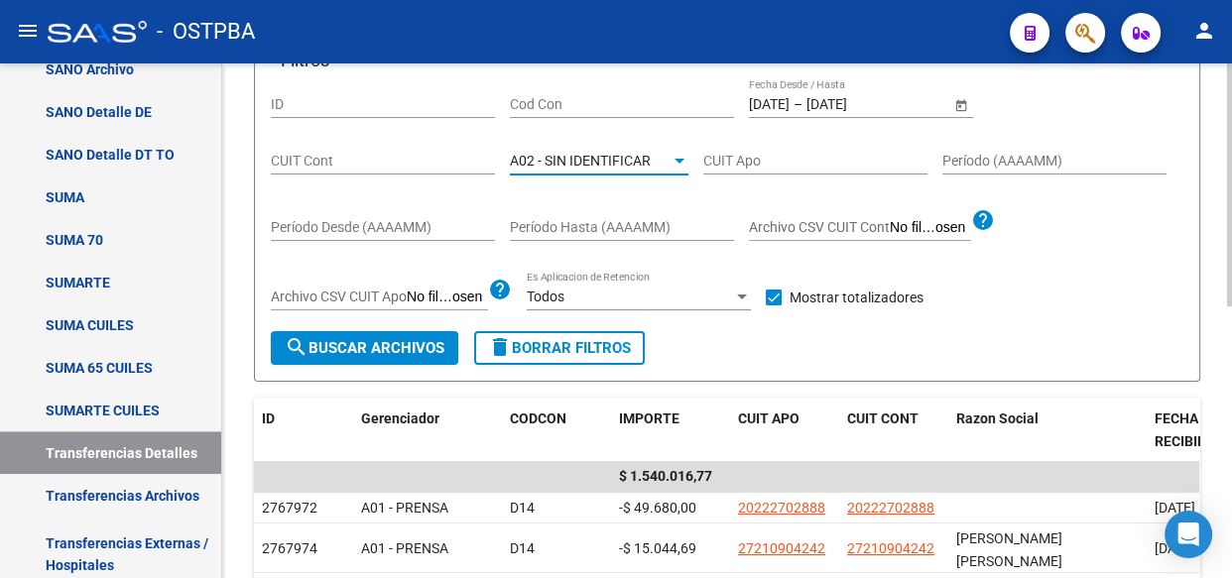
click at [342, 350] on span "search Buscar Archivos" at bounding box center [365, 348] width 160 height 18
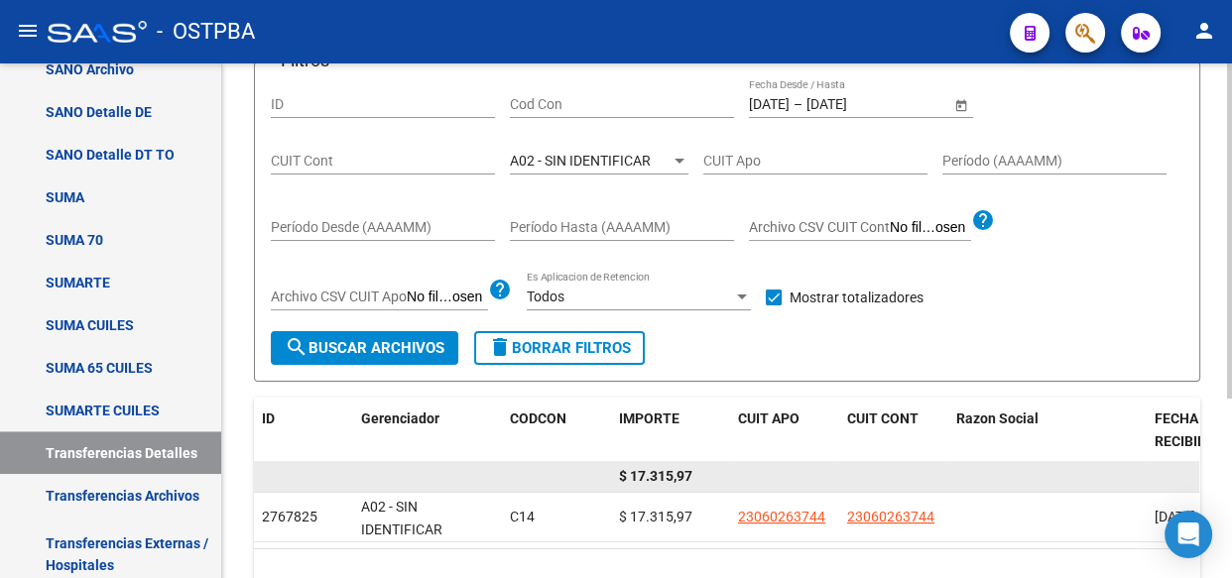
click at [662, 478] on span "$ 17.315,97" at bounding box center [655, 476] width 73 height 16
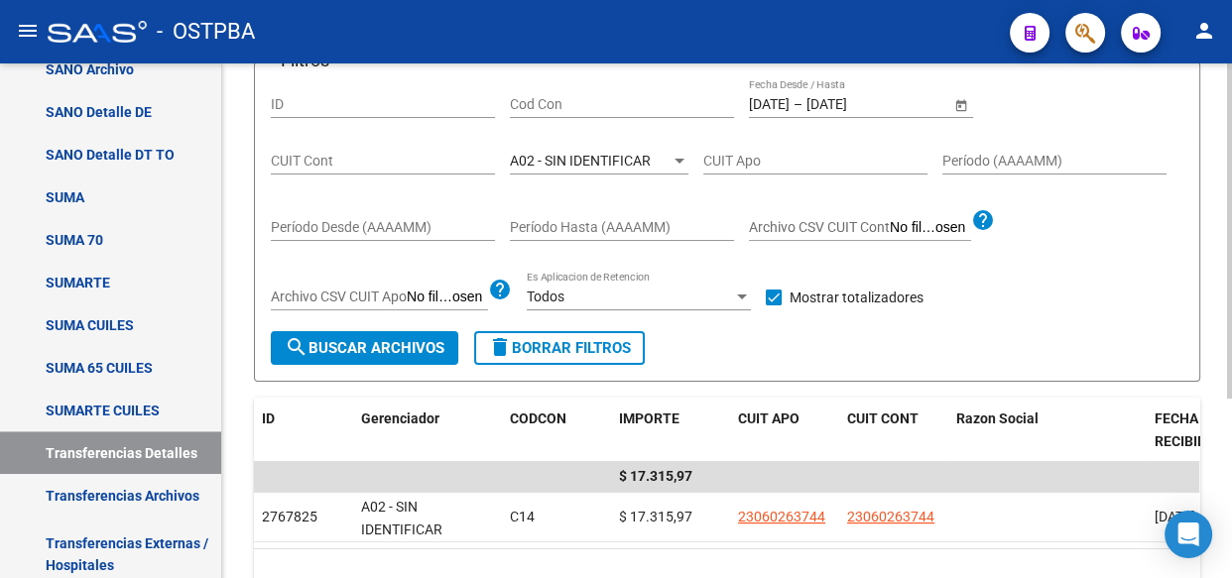
click at [567, 155] on span "A02 - SIN IDENTIFICAR" at bounding box center [580, 161] width 141 height 16
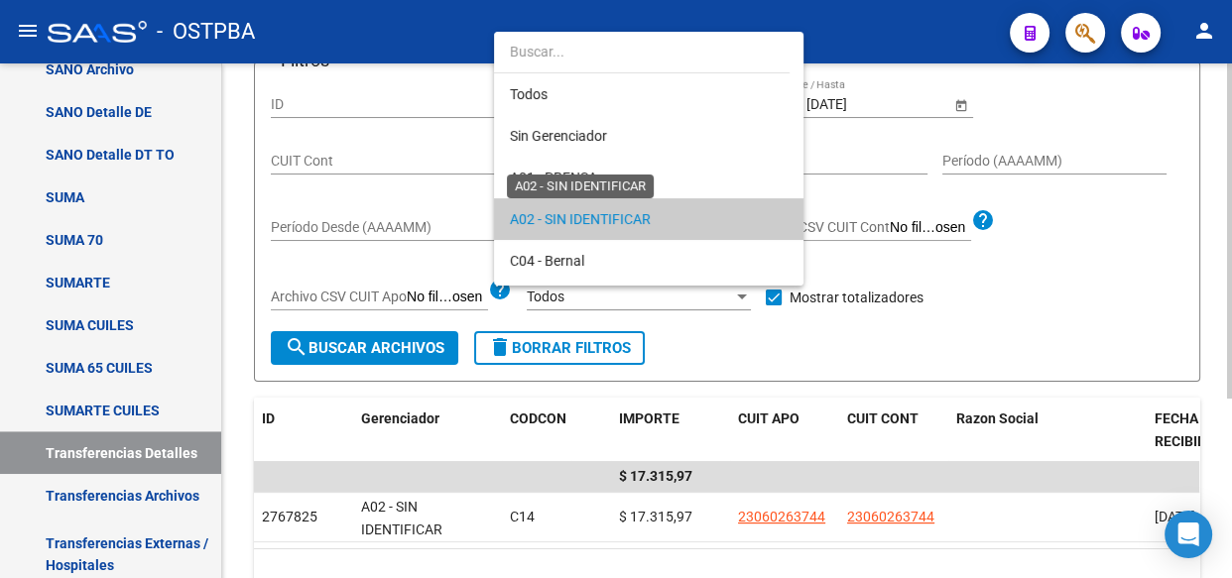
scroll to position [60, 0]
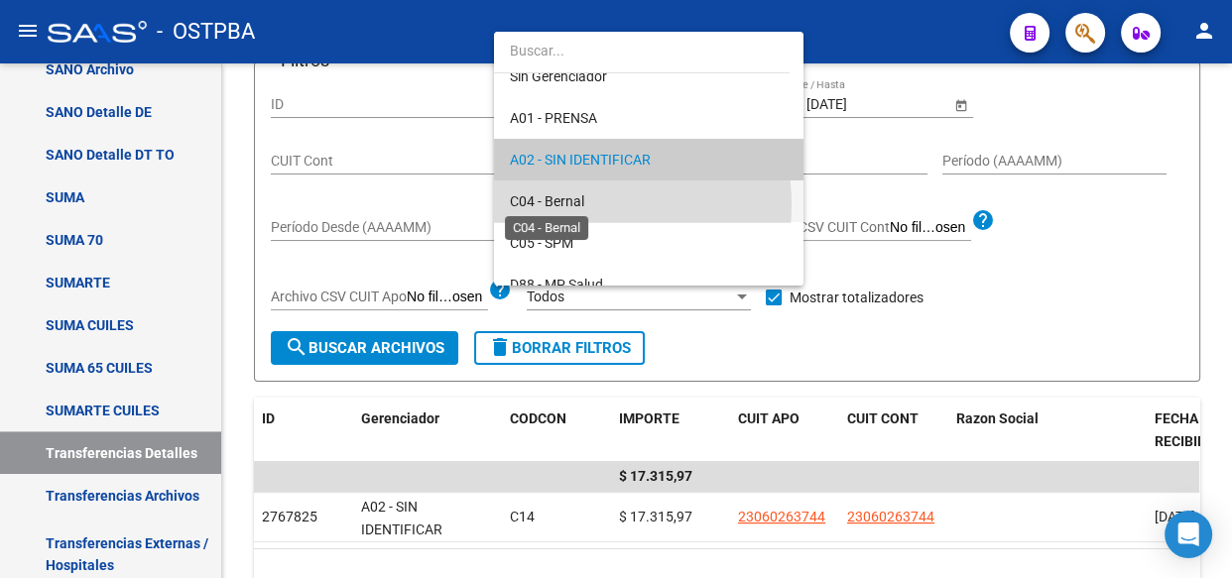
click at [566, 203] on span "C04 - Bernal" at bounding box center [547, 201] width 74 height 16
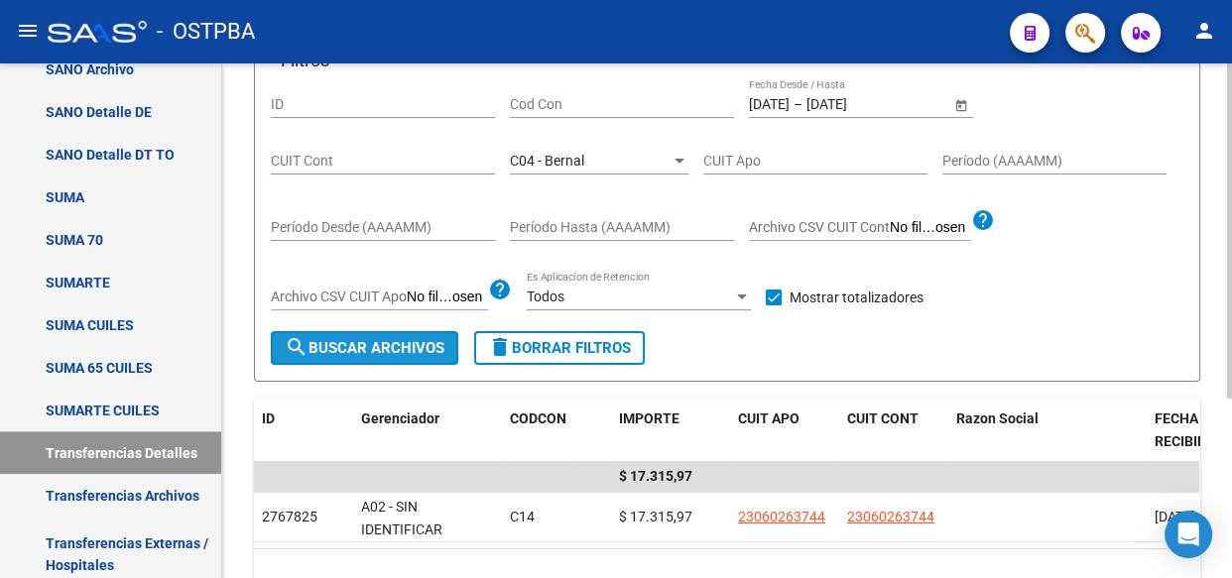
click at [378, 348] on span "search Buscar Archivos" at bounding box center [365, 348] width 160 height 18
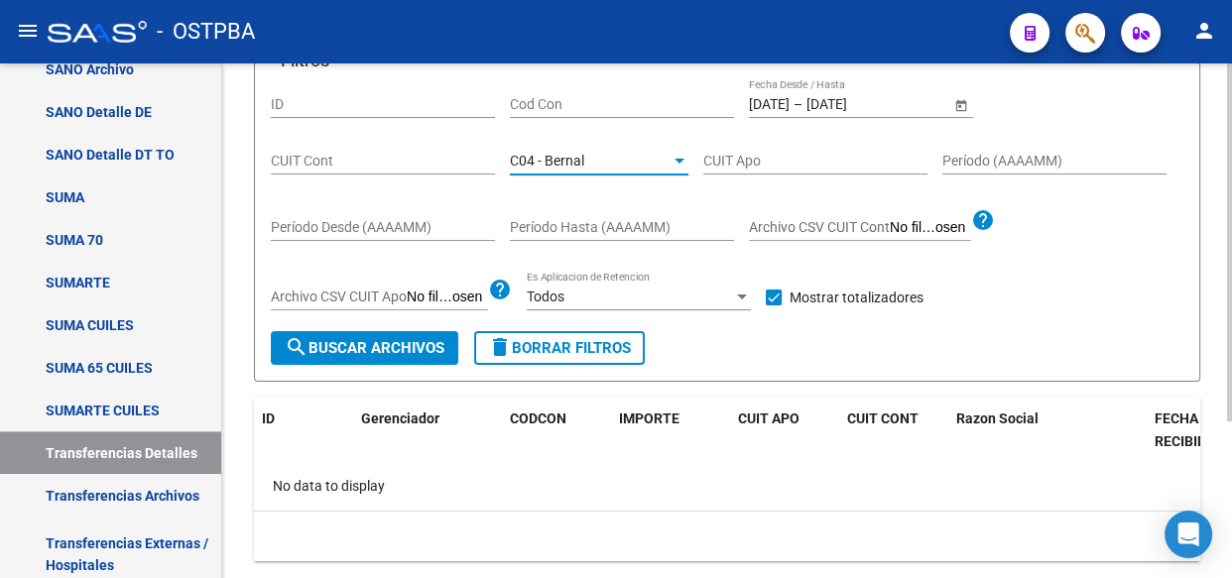
click at [554, 157] on span "C04 - Bernal" at bounding box center [547, 161] width 74 height 16
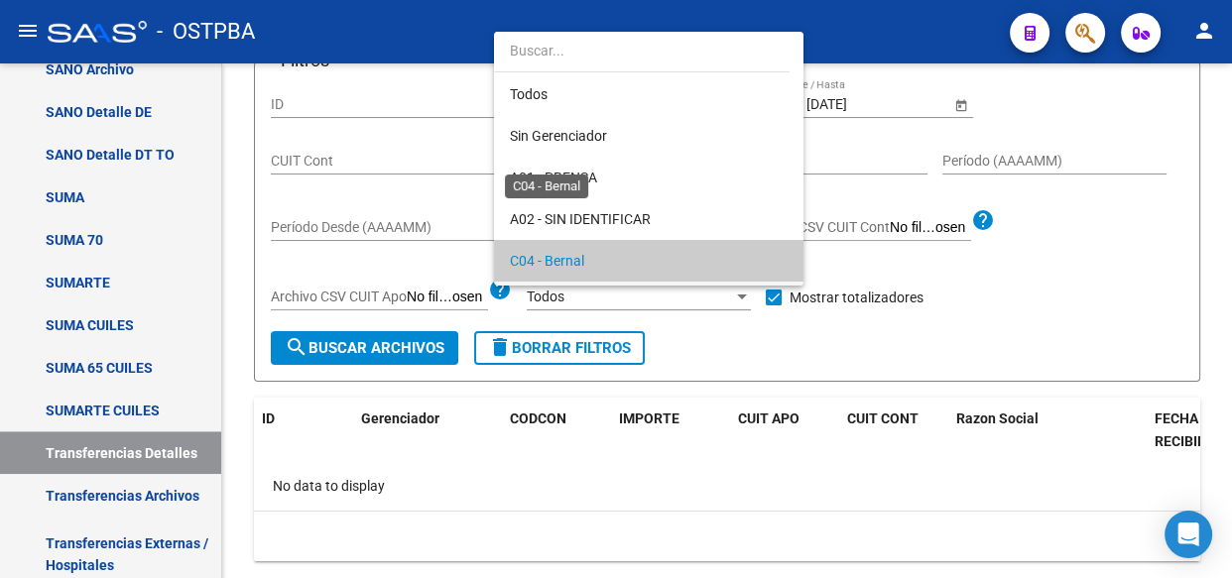
scroll to position [101, 0]
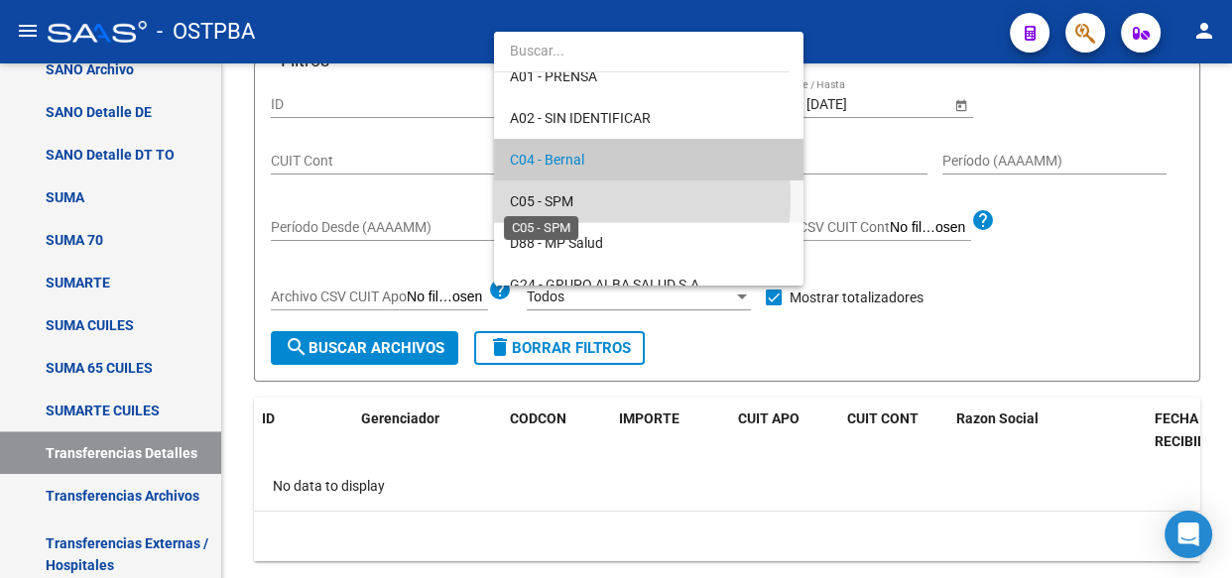
click at [550, 197] on span "C05 - SPM" at bounding box center [541, 201] width 63 height 16
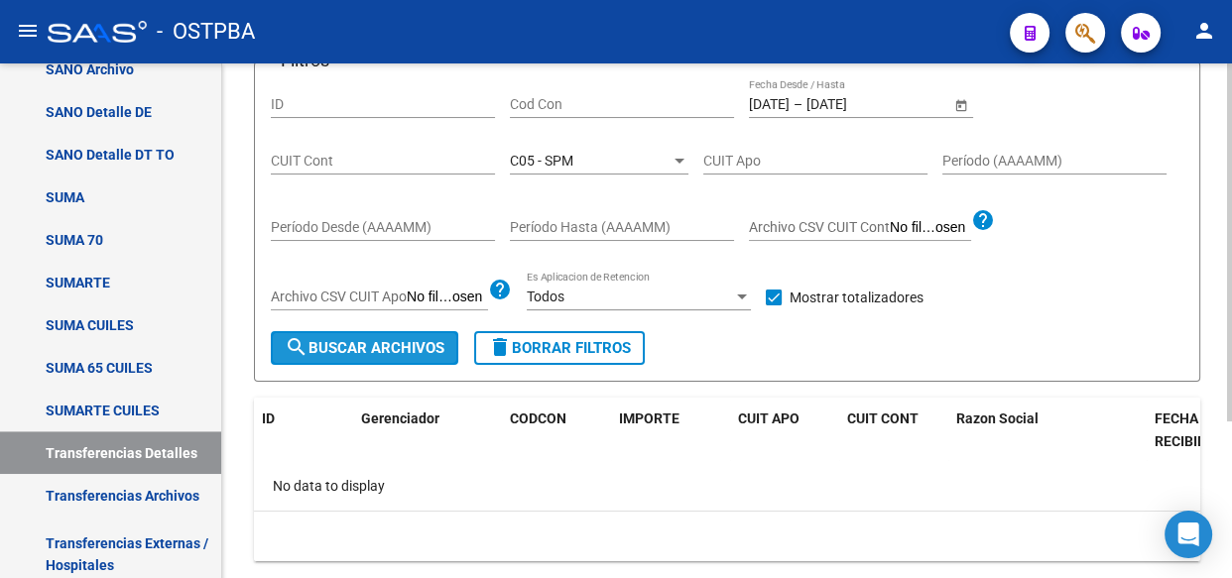
click at [369, 348] on span "search Buscar Archivos" at bounding box center [365, 348] width 160 height 18
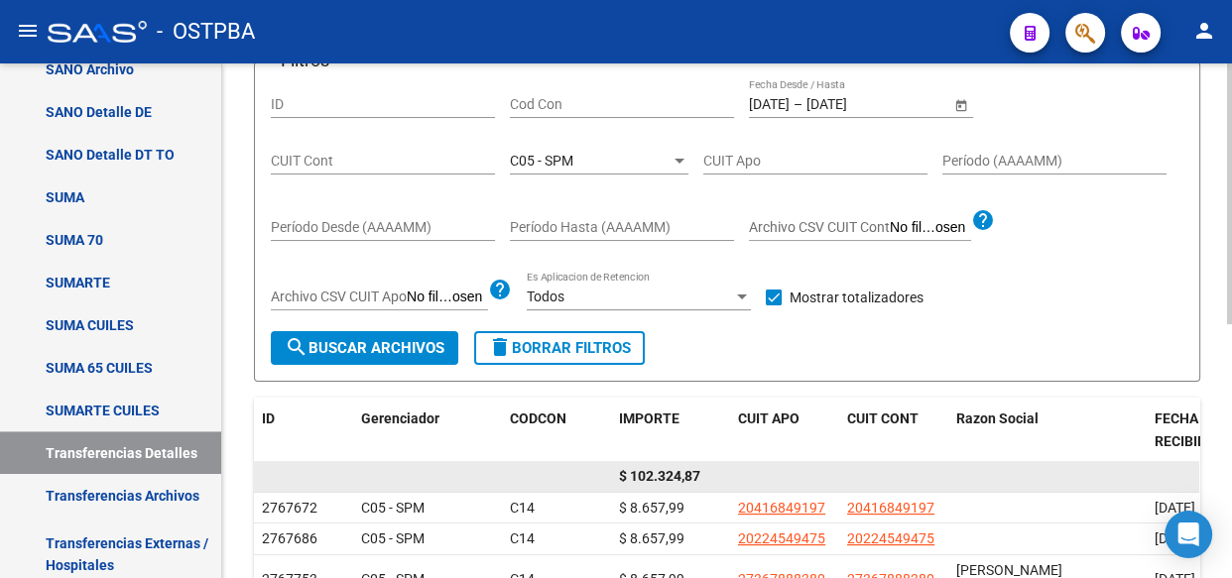
click at [656, 479] on span "$ 102.324,87" at bounding box center [659, 476] width 81 height 16
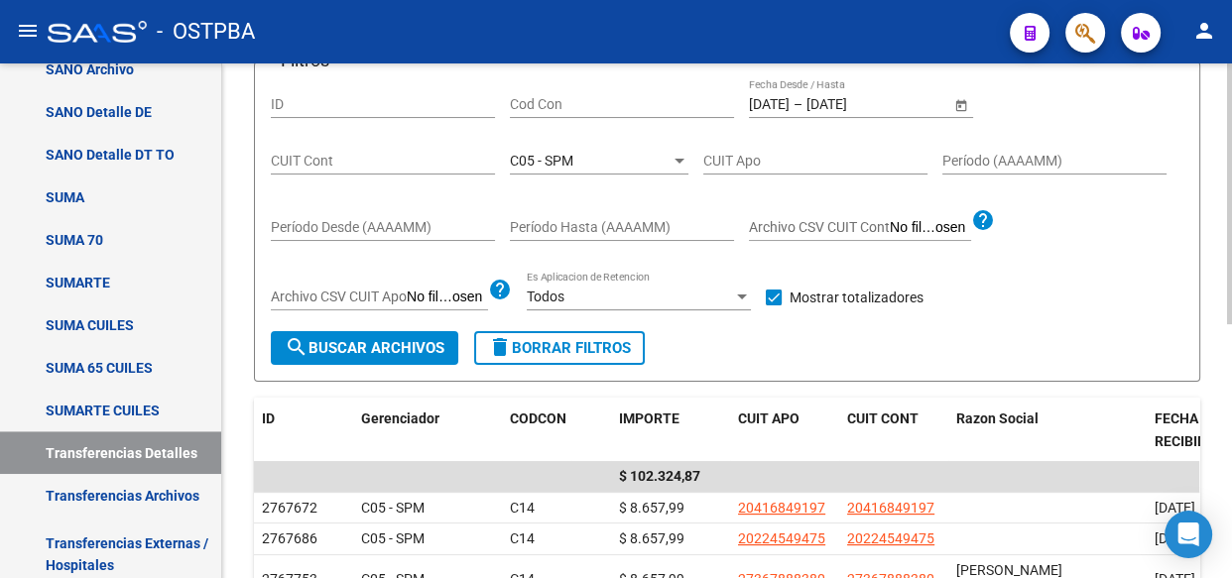
click at [568, 165] on span "C05 - SPM" at bounding box center [541, 161] width 63 height 16
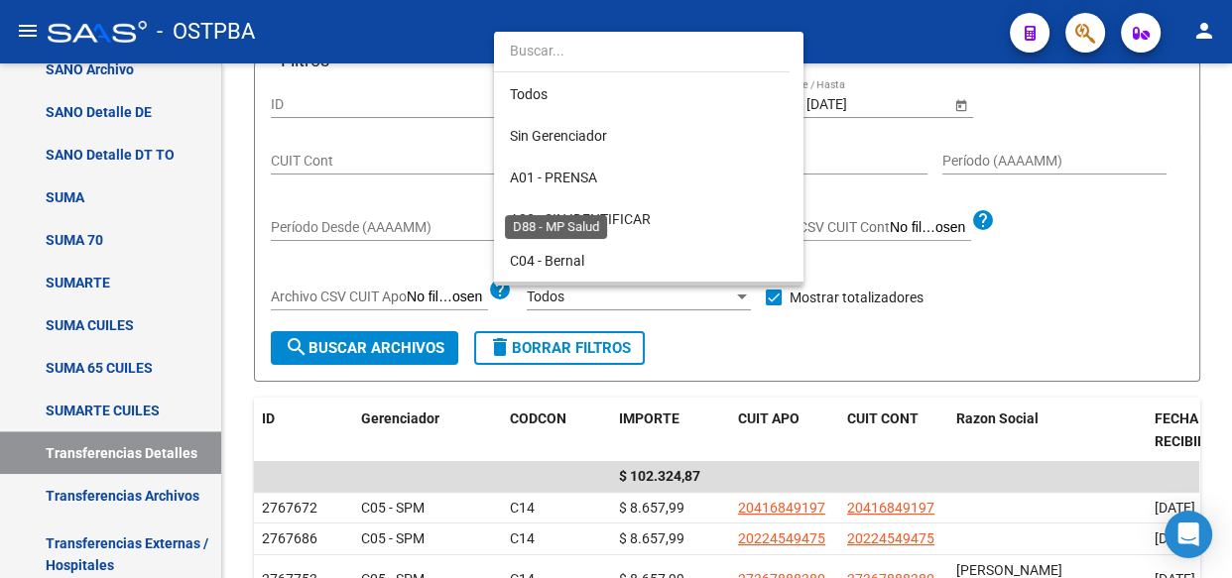
scroll to position [144, 0]
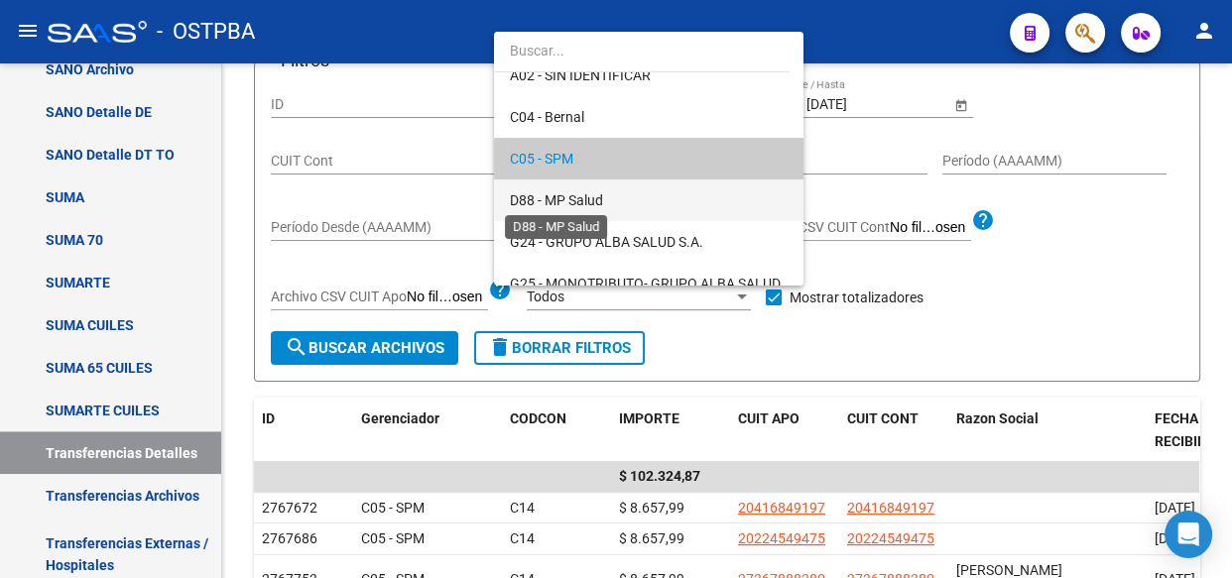
click at [557, 195] on span "D88 - MP Salud" at bounding box center [556, 200] width 93 height 16
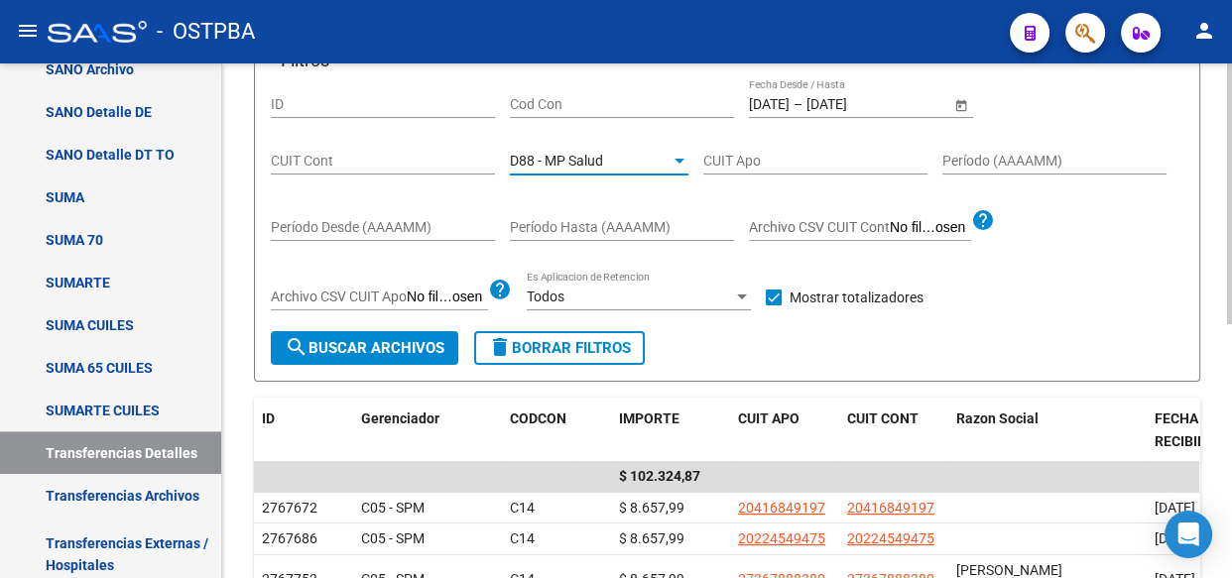
click at [340, 339] on span "search Buscar Archivos" at bounding box center [365, 348] width 160 height 18
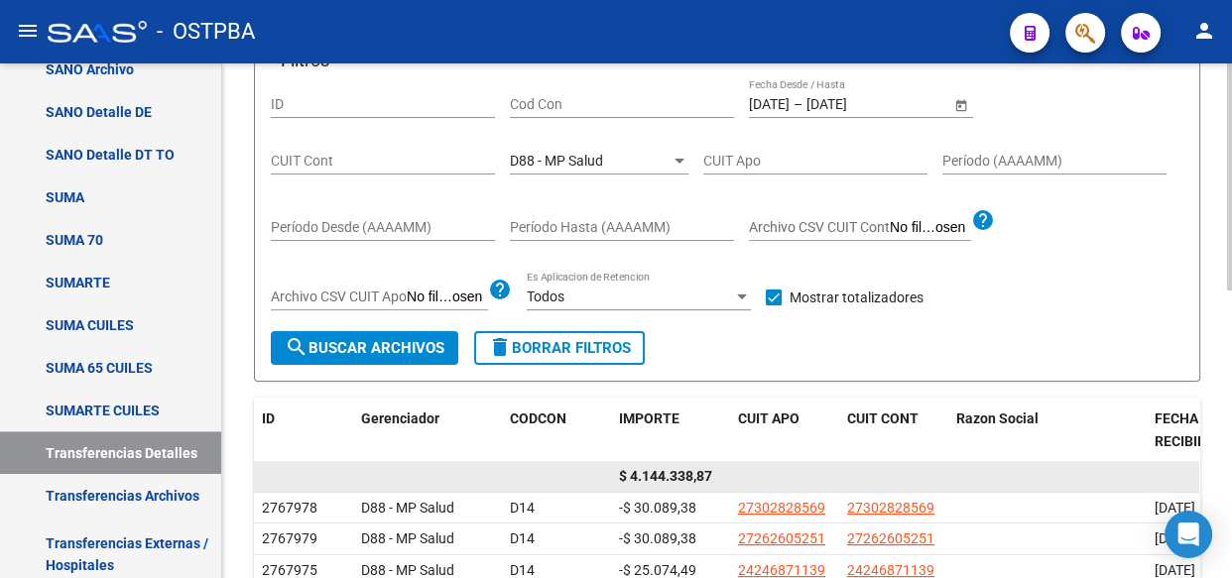
click at [674, 469] on span "$ 4.144.338,87" at bounding box center [665, 476] width 93 height 16
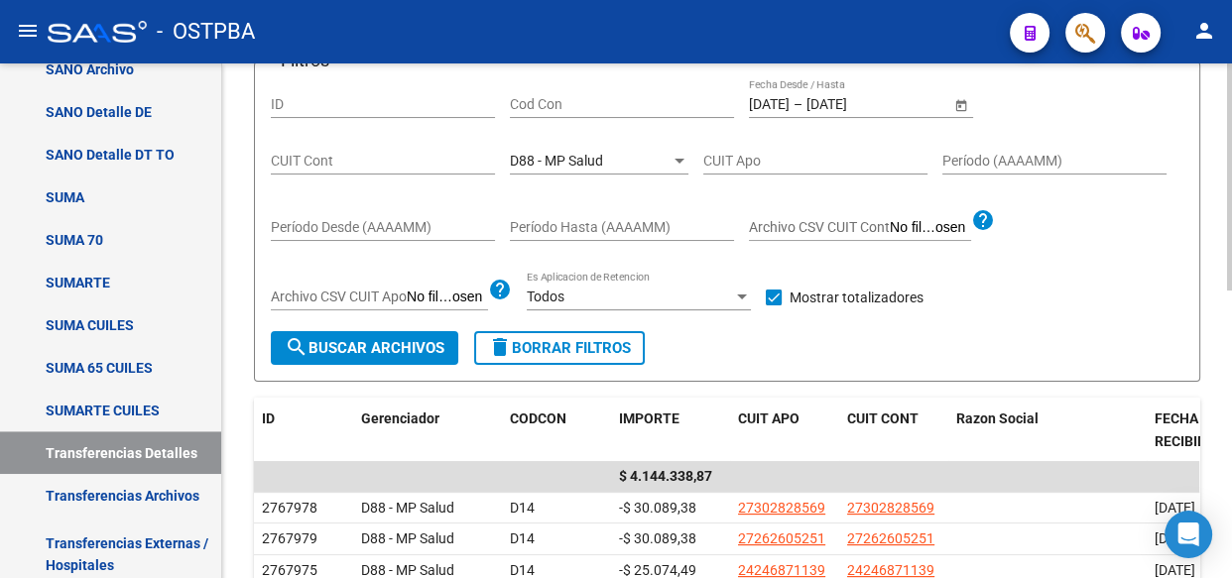
click at [584, 167] on div "D88 - MP Salud Seleccionar Gerenciador" at bounding box center [599, 155] width 179 height 40
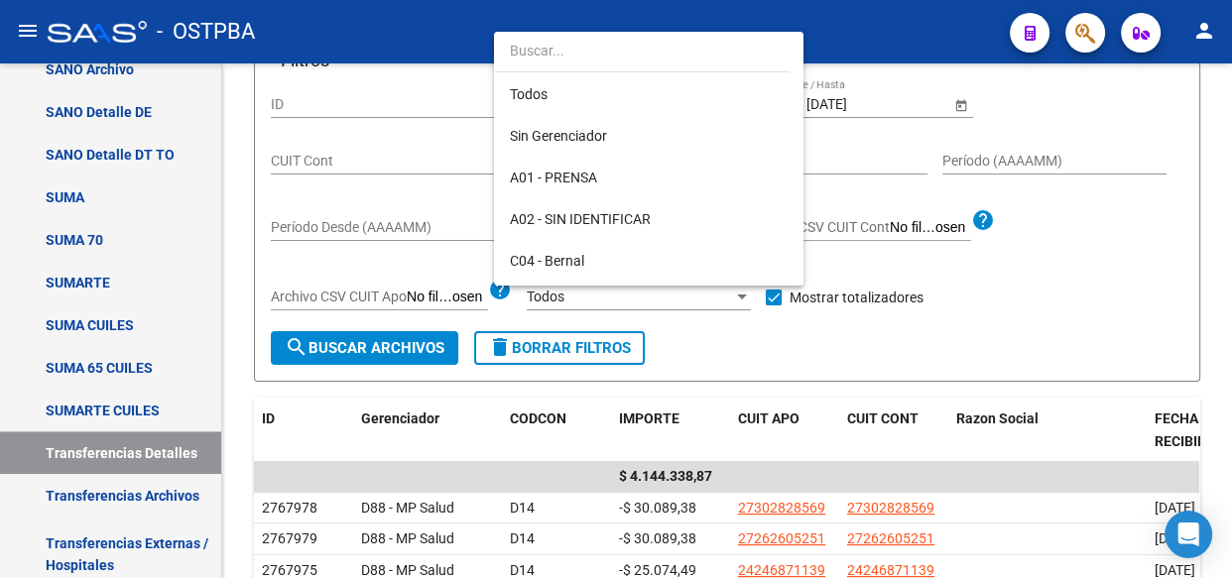
scroll to position [185, 0]
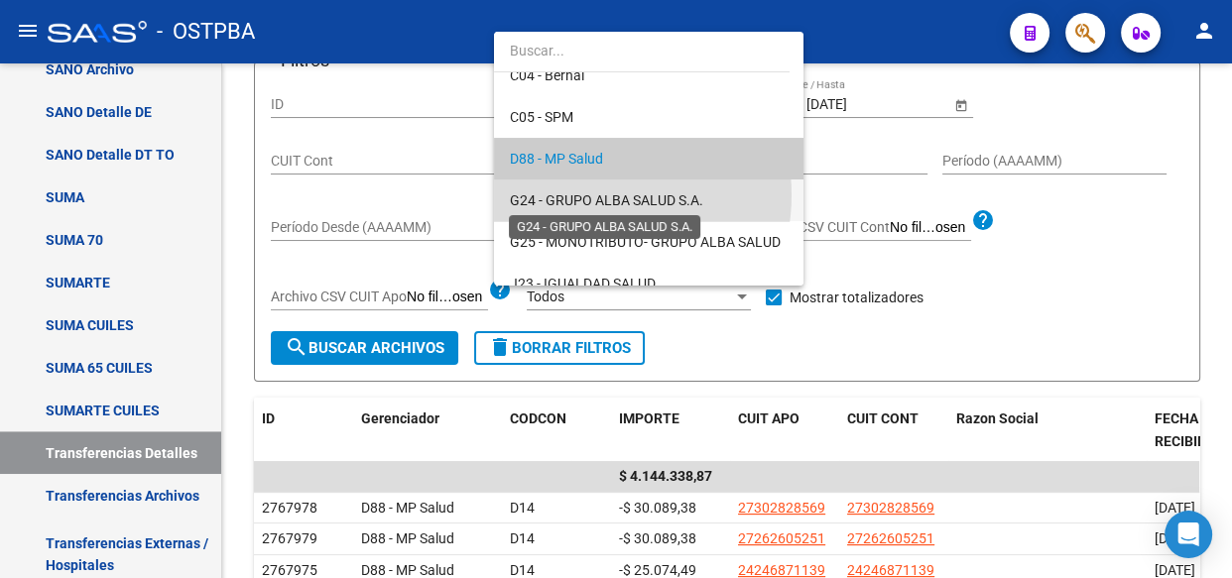
click at [584, 194] on span "G24 - GRUPO ALBA SALUD S.A." at bounding box center [606, 200] width 193 height 16
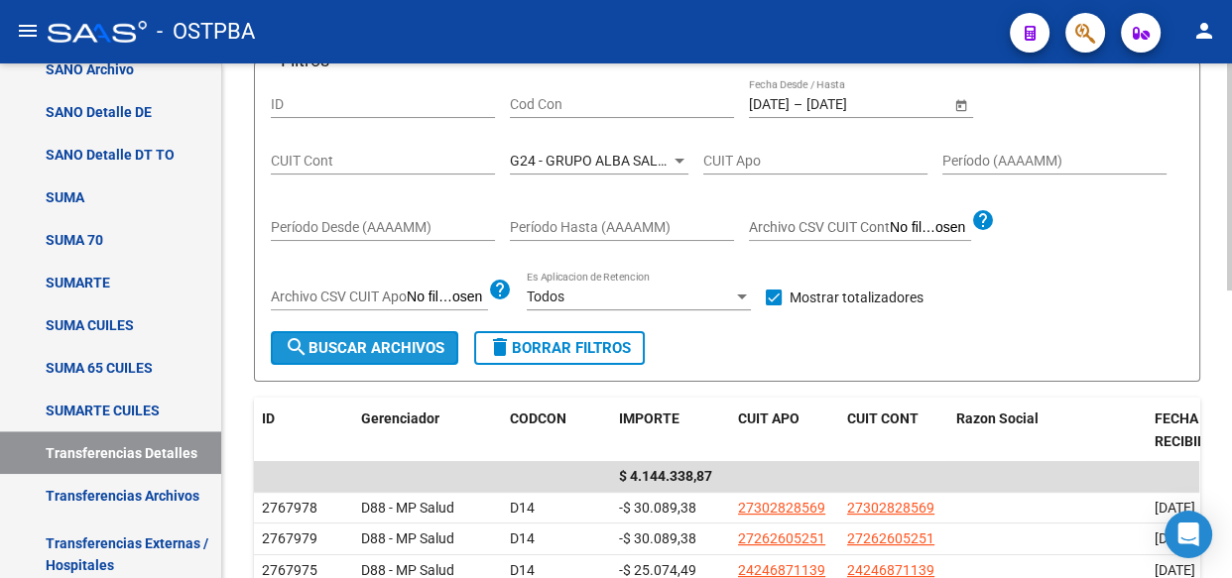
click at [385, 348] on span "search Buscar Archivos" at bounding box center [365, 348] width 160 height 18
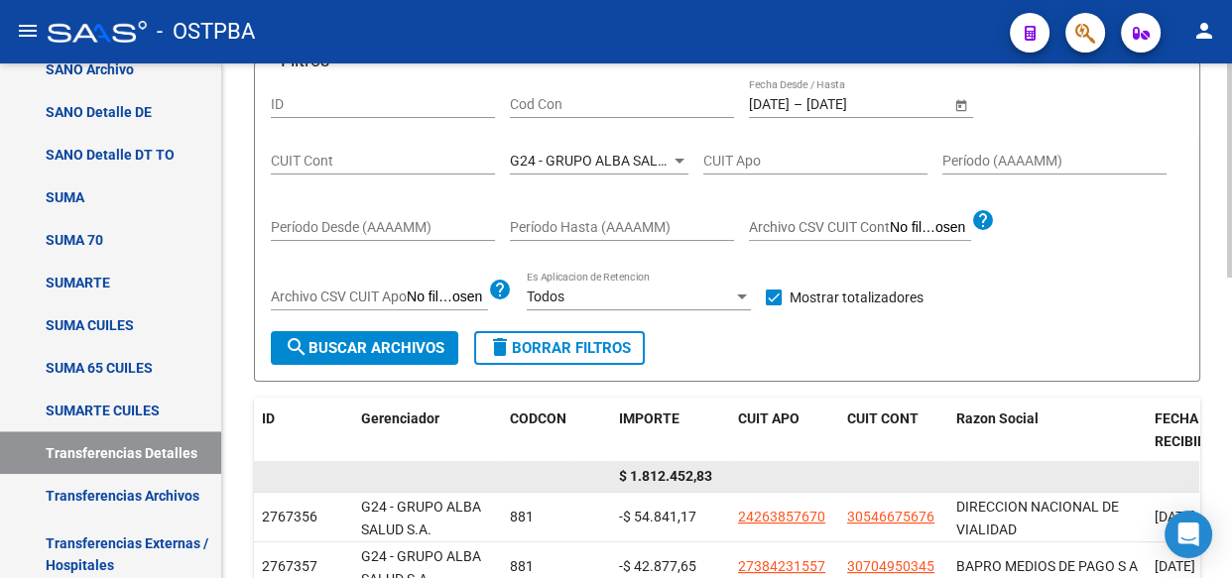
click at [690, 479] on span "$ 1.812.452,83" at bounding box center [665, 476] width 93 height 16
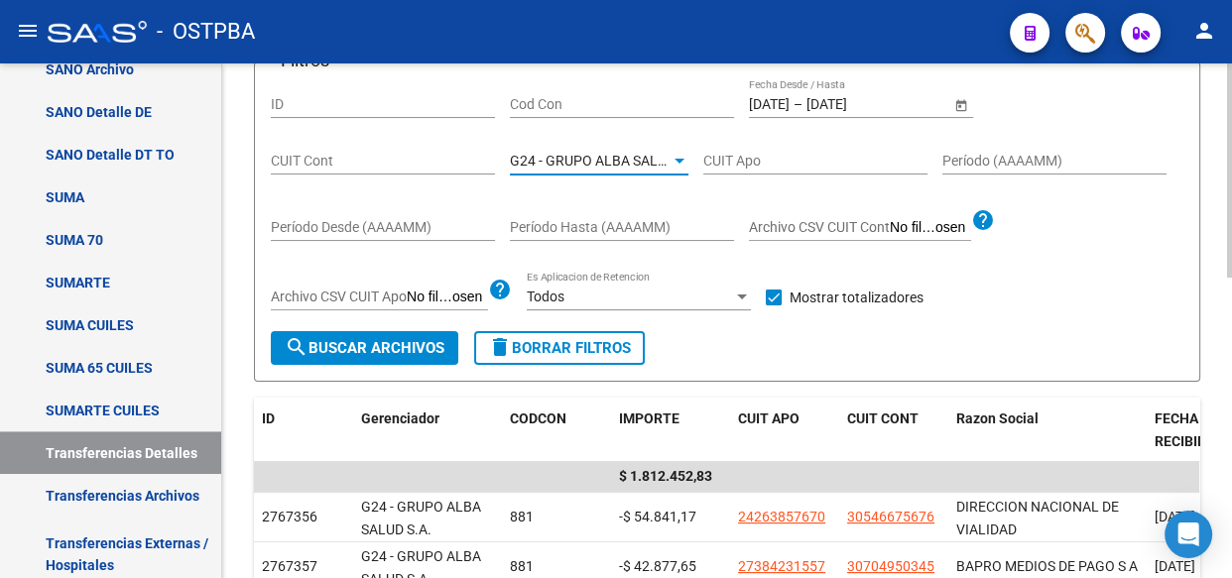
click at [609, 157] on span "G24 - GRUPO ALBA SALUD S.A." at bounding box center [606, 161] width 193 height 16
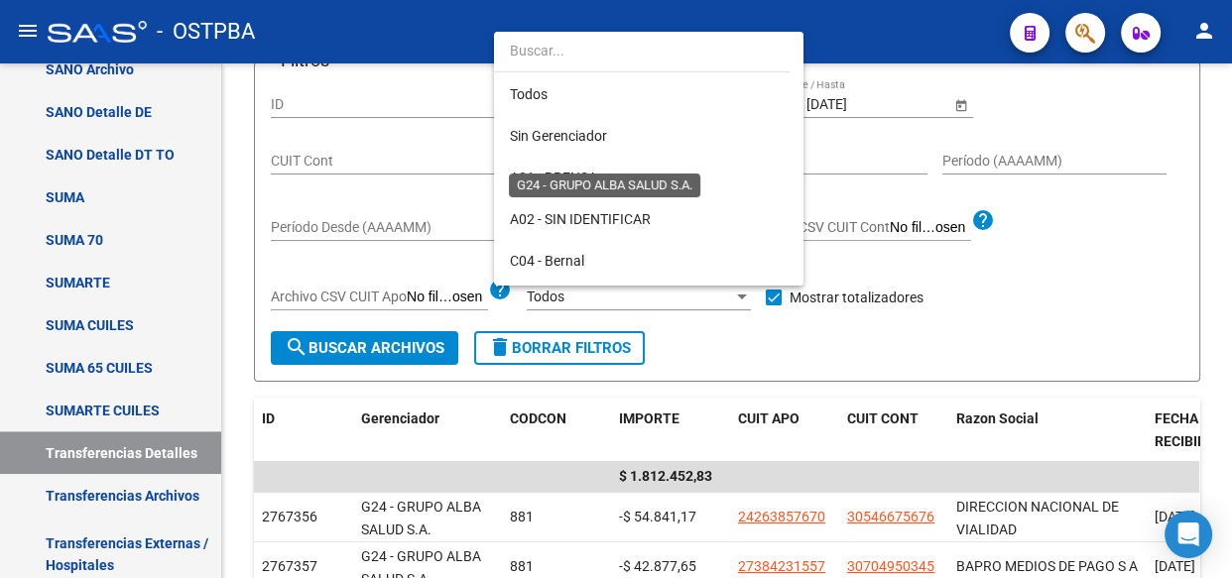
scroll to position [227, 0]
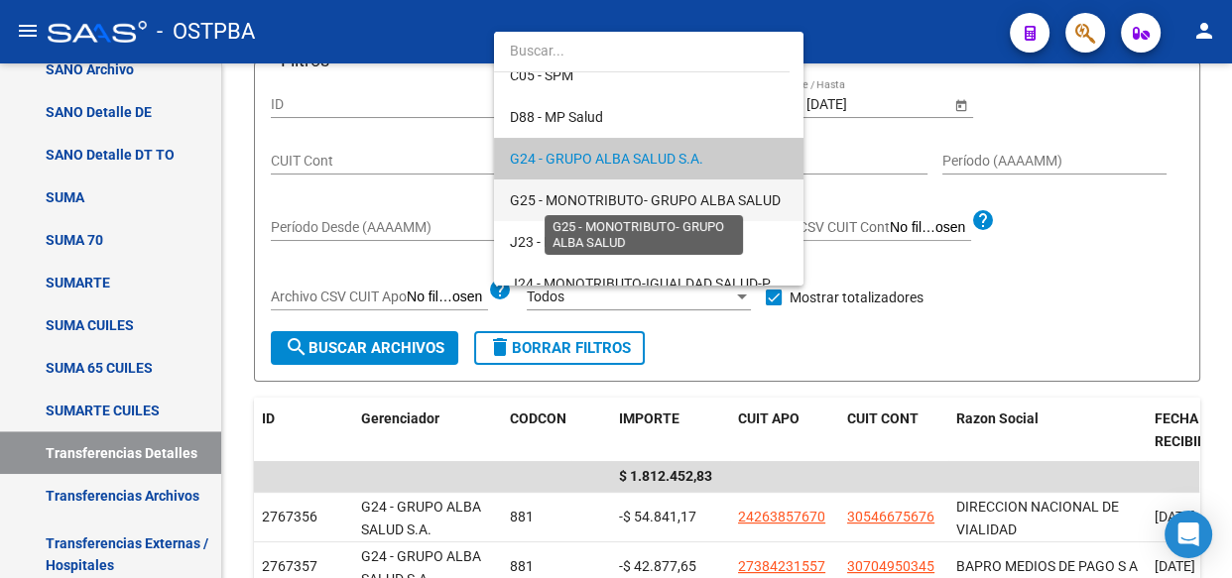
click at [597, 192] on span "G25 - MONOTRIBUTO- GRUPO ALBA SALUD" at bounding box center [645, 200] width 271 height 16
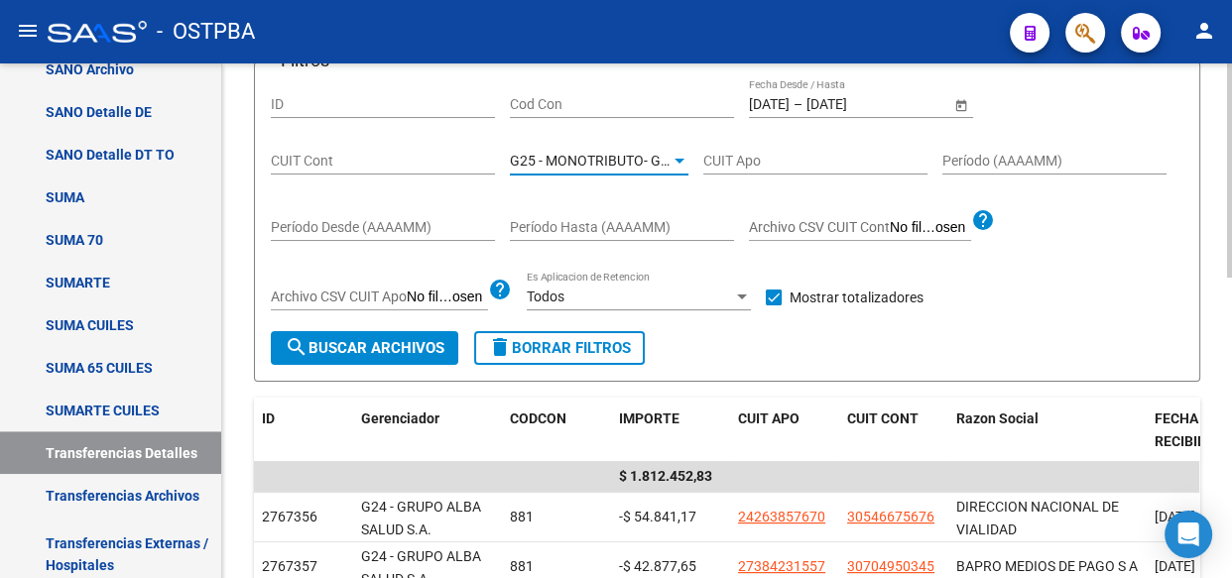
click at [425, 350] on span "search Buscar Archivos" at bounding box center [365, 348] width 160 height 18
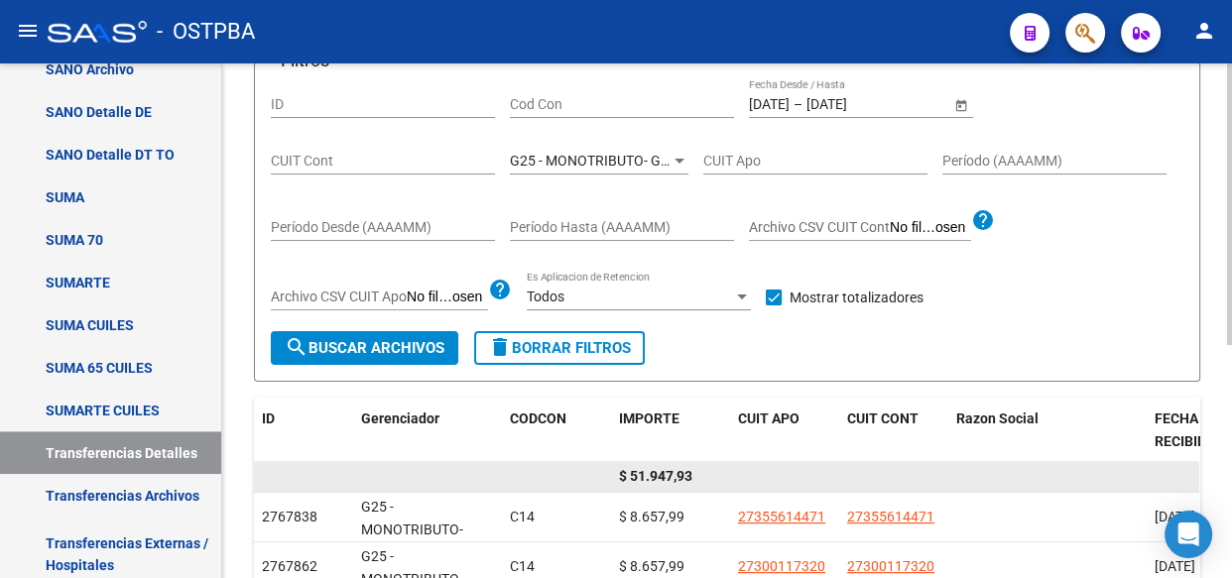
click at [665, 468] on span "$ 51.947,93" at bounding box center [655, 476] width 73 height 16
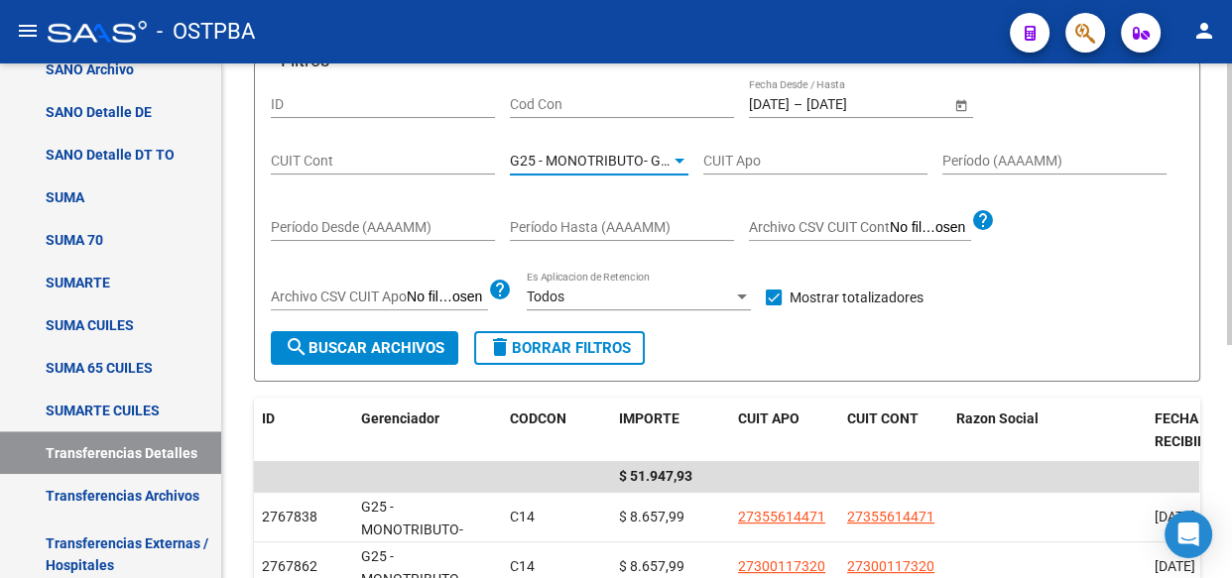
click at [602, 154] on span "G25 - MONOTRIBUTO- GRUPO ALBA SALUD" at bounding box center [645, 161] width 271 height 16
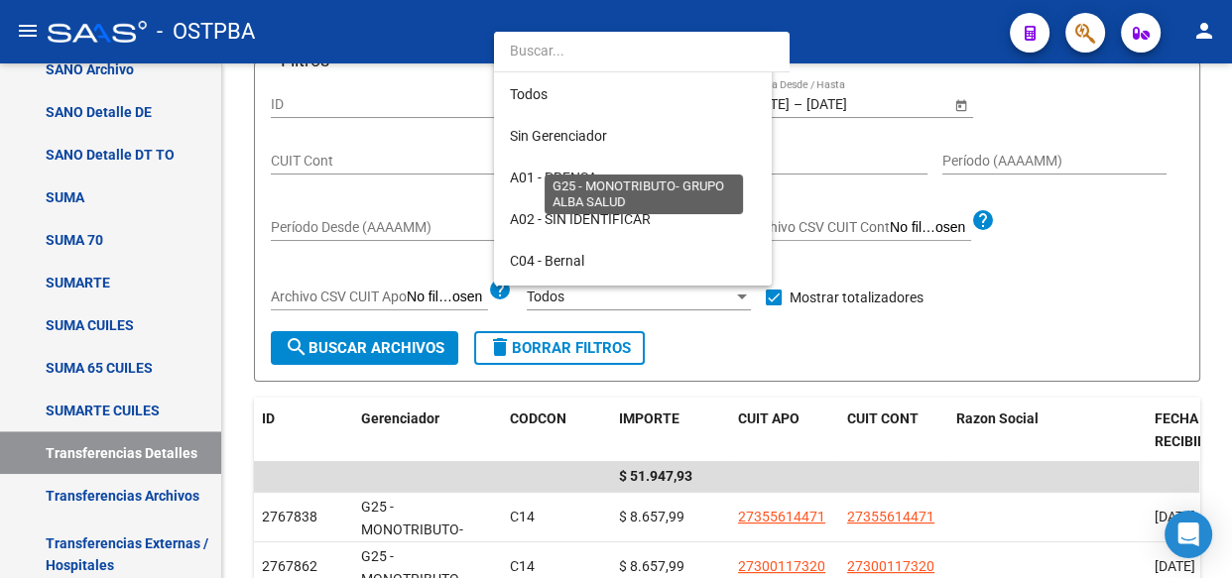
scroll to position [268, 0]
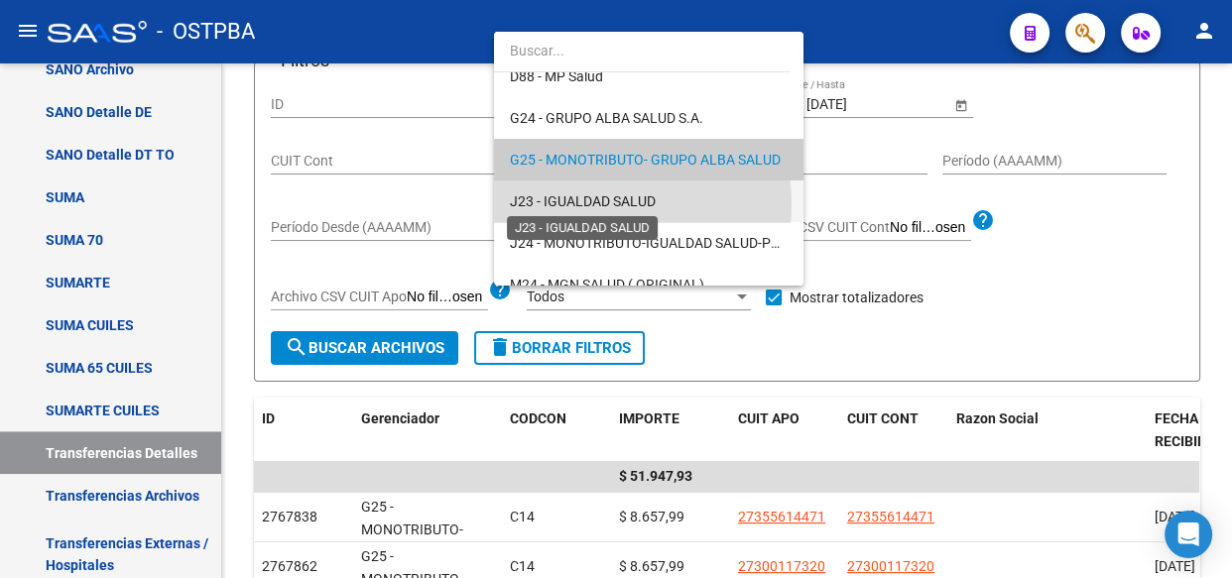
click at [592, 203] on span "J23 - IGUALDAD SALUD" at bounding box center [583, 201] width 146 height 16
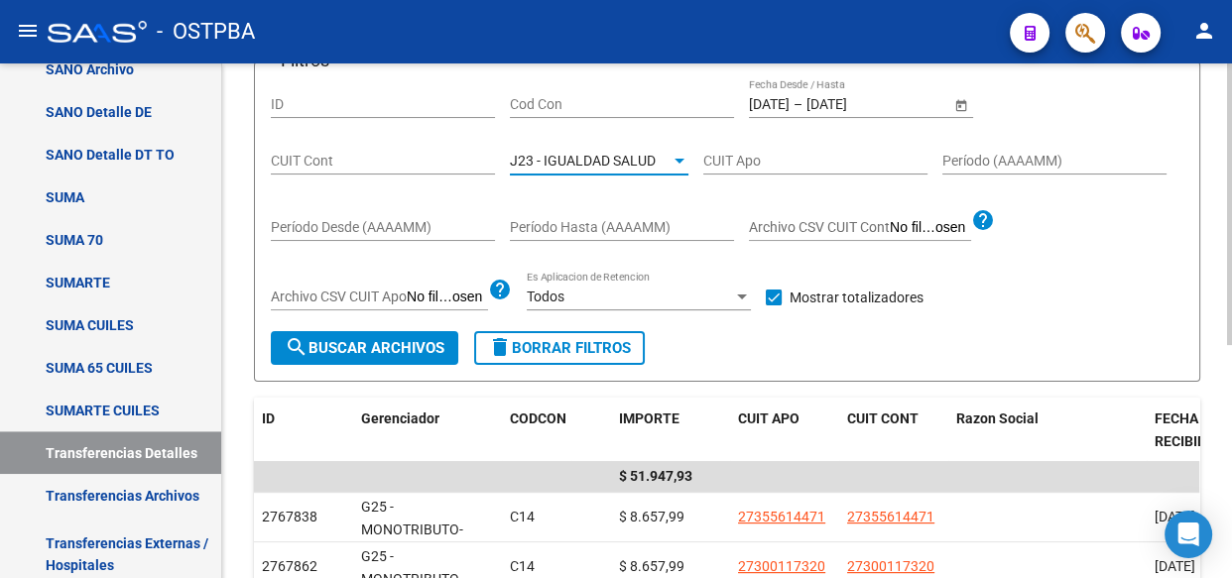
click at [440, 353] on span "search Buscar Archivos" at bounding box center [365, 348] width 160 height 18
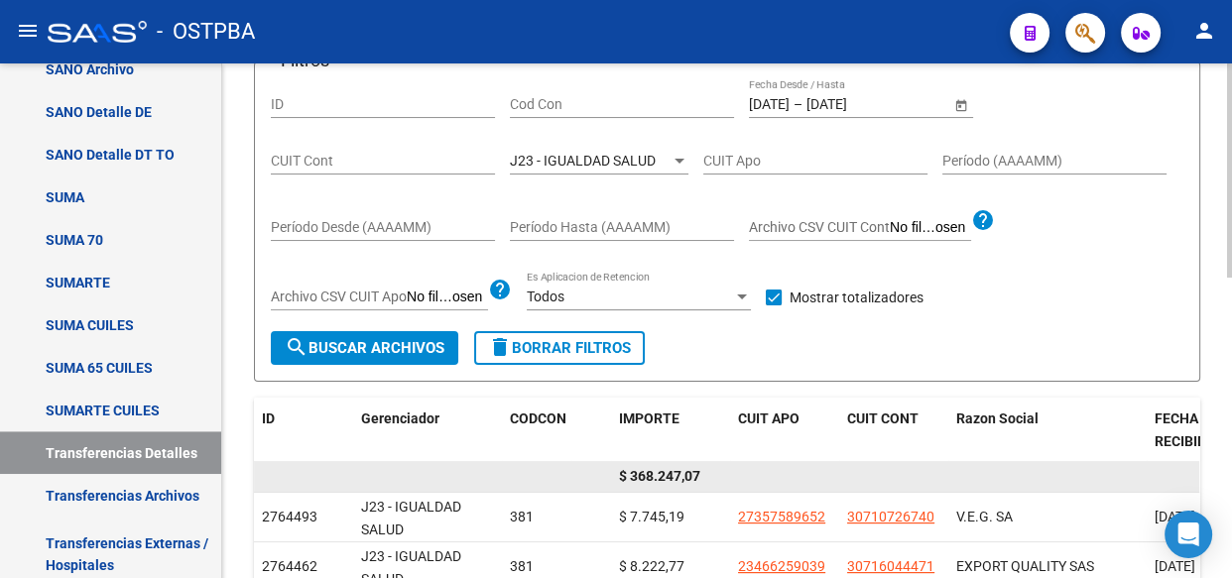
click at [655, 473] on span "$ 368.247,07" at bounding box center [659, 476] width 81 height 16
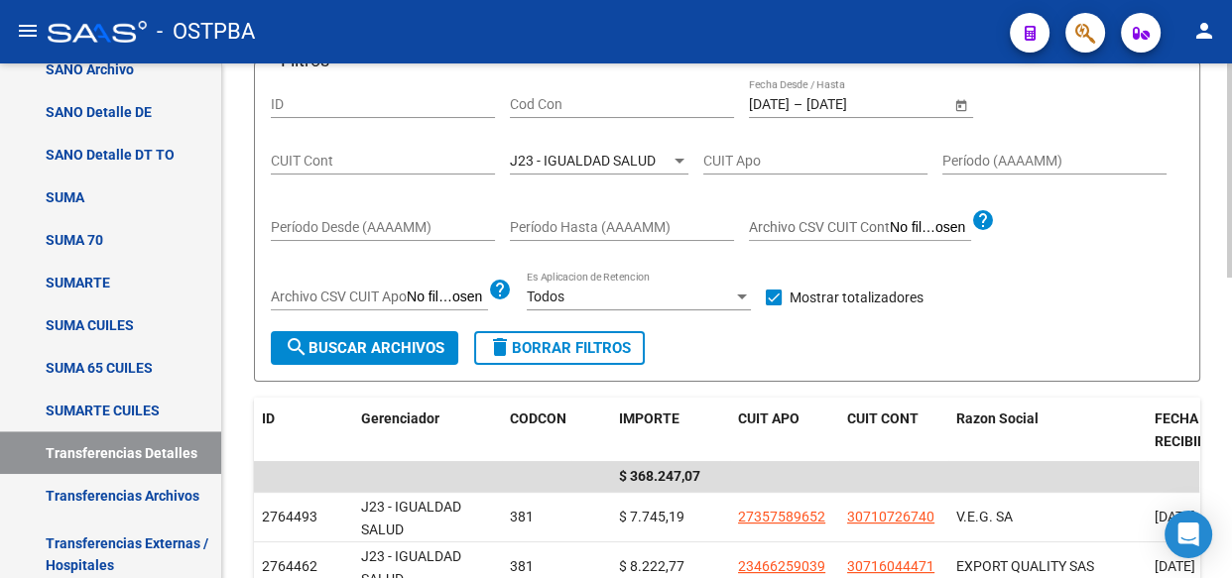
click at [579, 156] on span "J23 - IGUALDAD SALUD" at bounding box center [583, 161] width 146 height 16
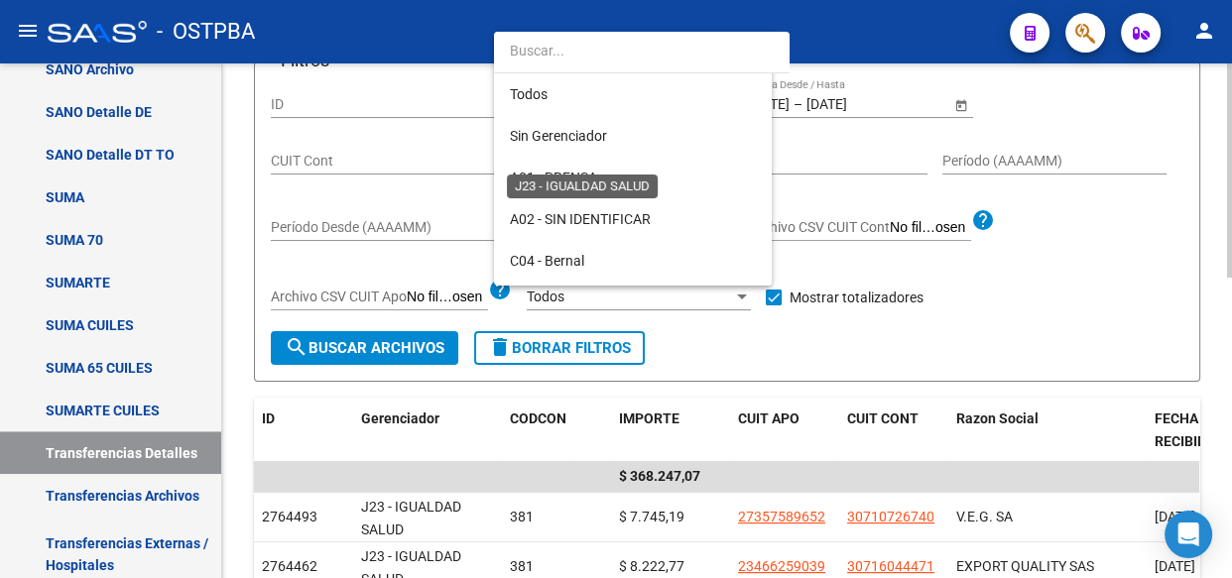
scroll to position [309, 0]
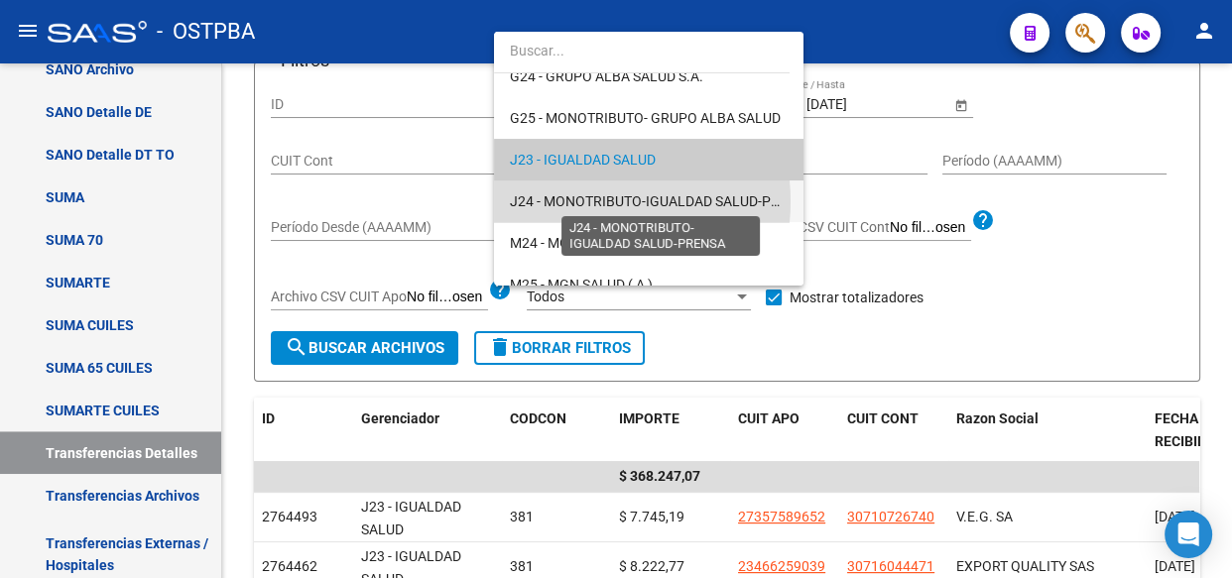
click at [572, 200] on span "J24 - MONOTRIBUTO-IGUALDAD SALUD-PRENSA" at bounding box center [662, 201] width 304 height 16
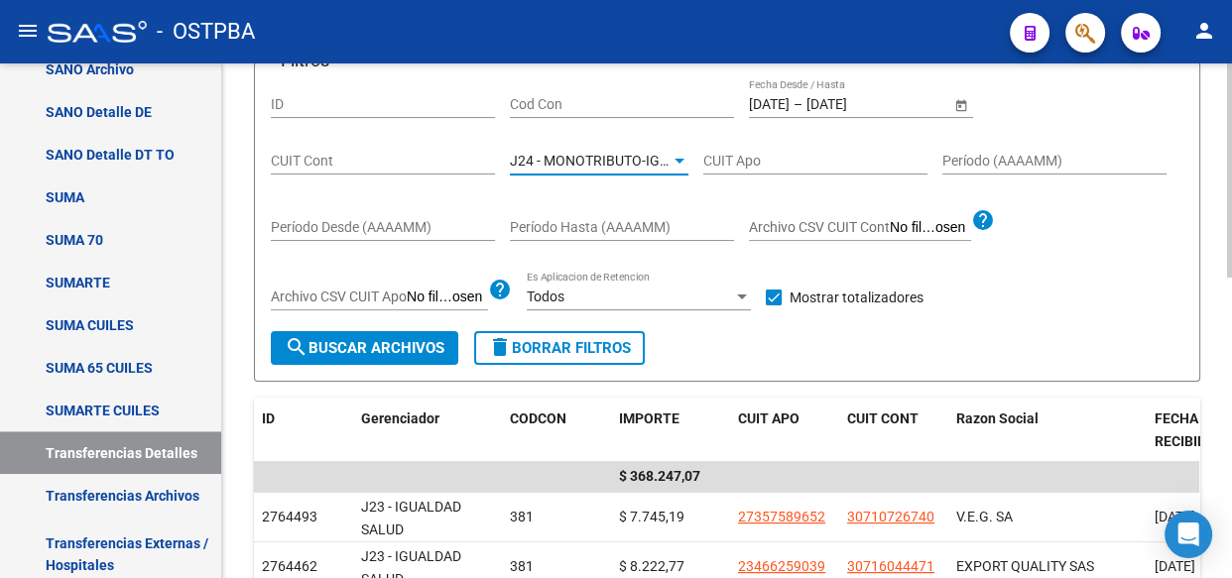
click at [412, 342] on span "search Buscar Archivos" at bounding box center [365, 348] width 160 height 18
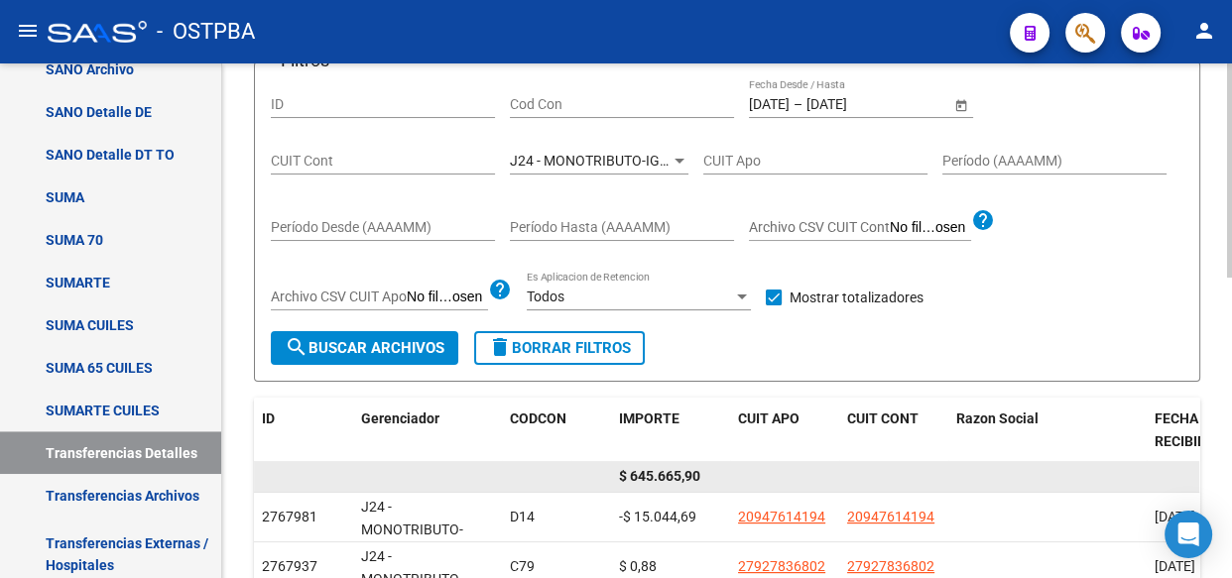
click at [669, 475] on span "$ 645.665,90" at bounding box center [659, 476] width 81 height 16
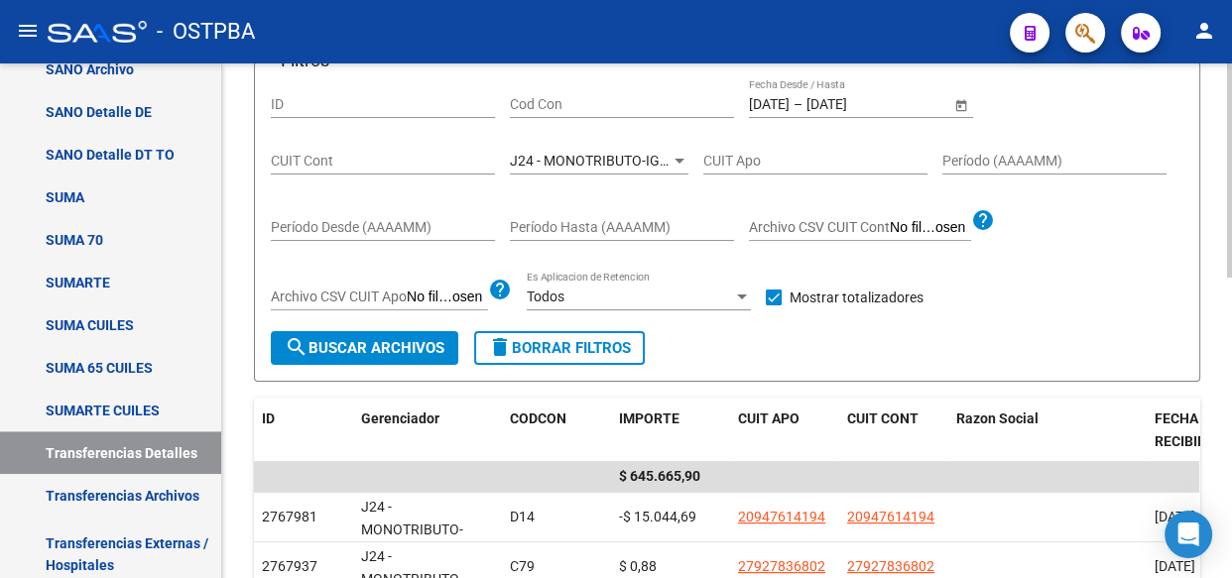
click at [609, 160] on span "J24 - MONOTRIBUTO-IGUALDAD SALUD-PRENSA" at bounding box center [662, 161] width 304 height 16
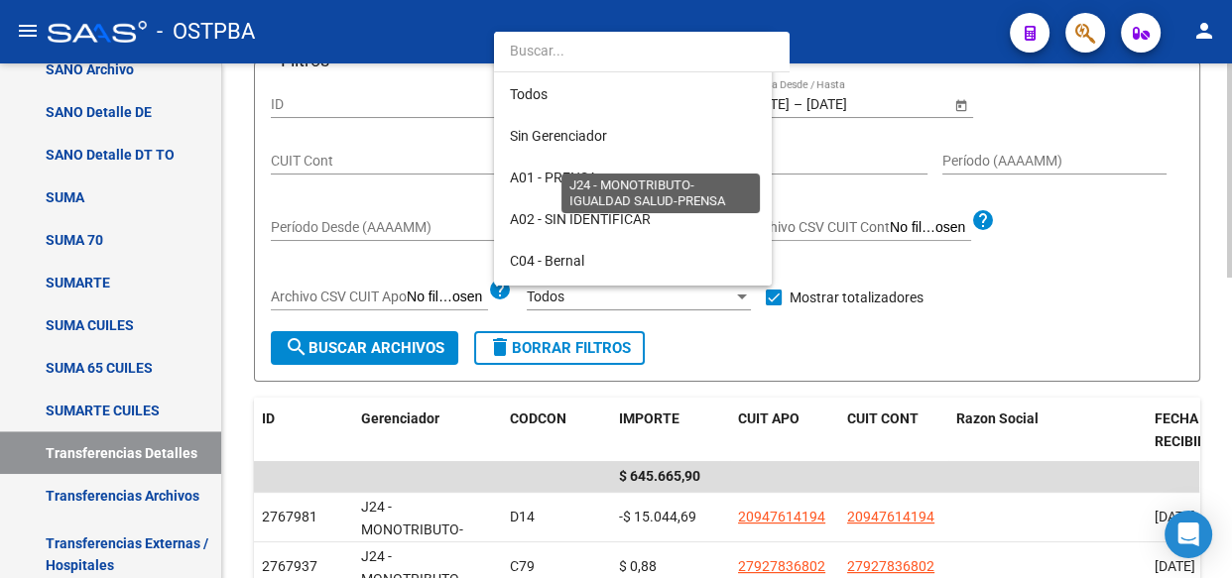
scroll to position [352, 0]
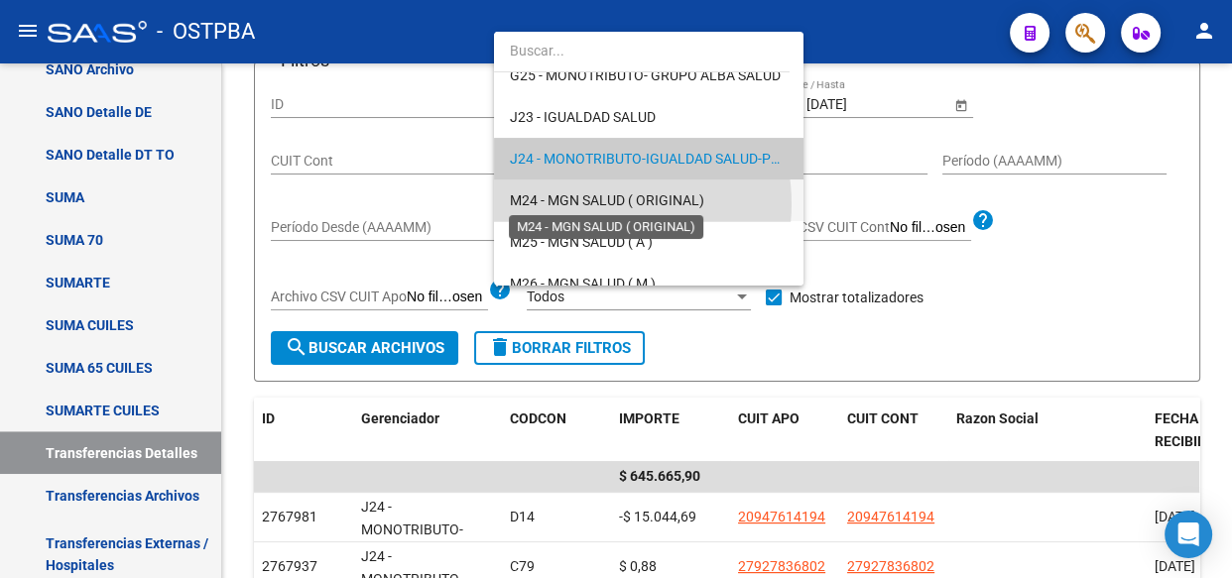
click at [589, 203] on span "M24 - MGN SALUD ( ORIGINAL)" at bounding box center [607, 200] width 194 height 16
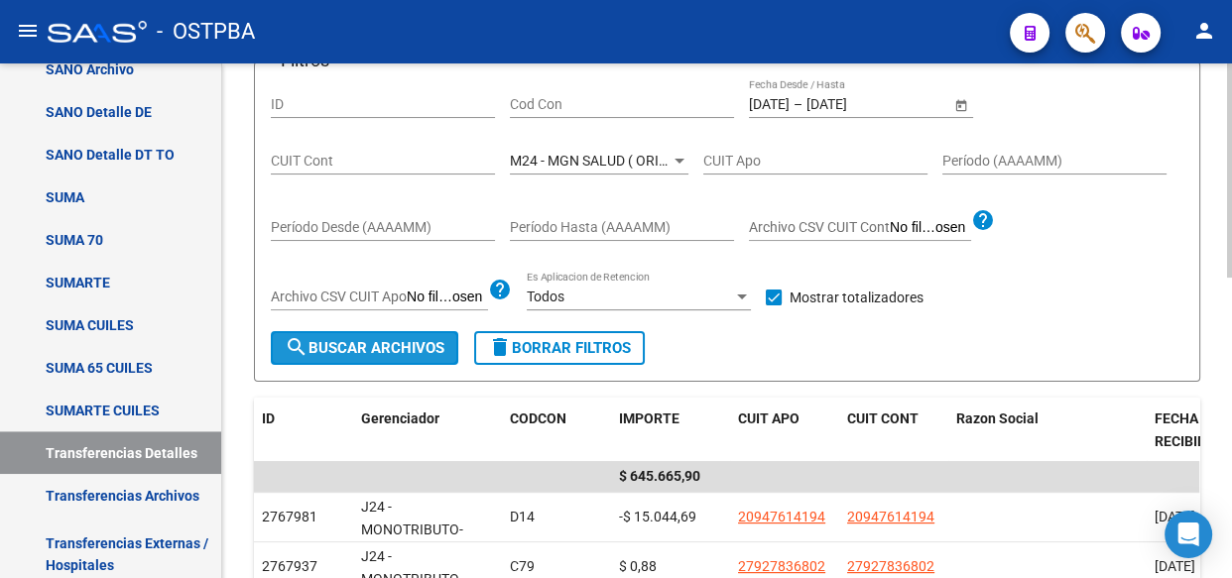
click at [370, 349] on span "search Buscar Archivos" at bounding box center [365, 348] width 160 height 18
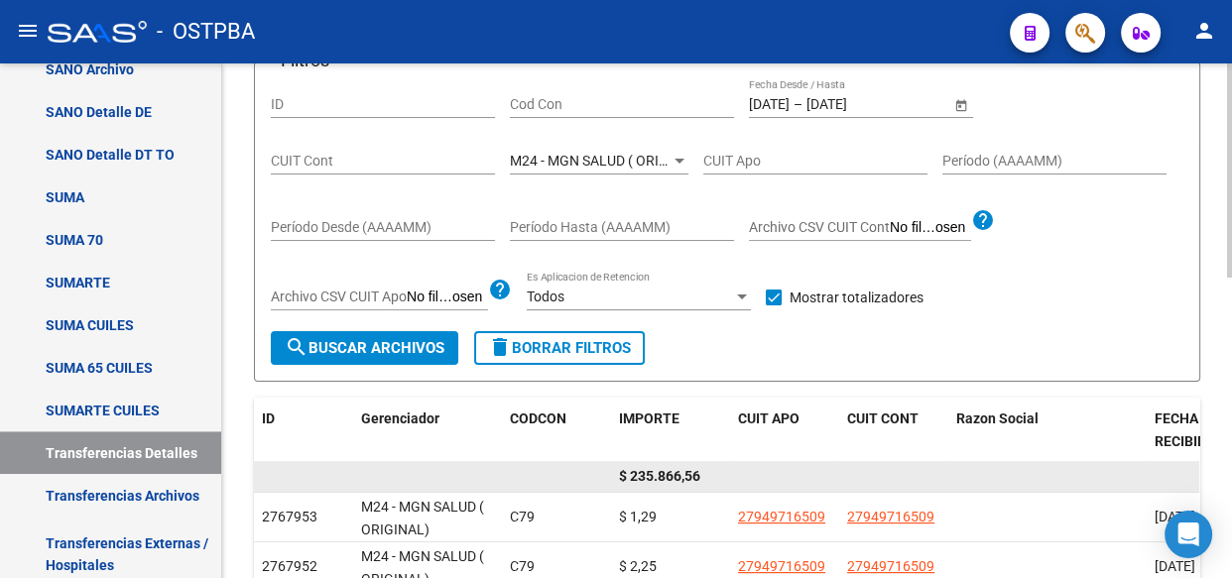
click at [669, 475] on span "$ 235.866,56" at bounding box center [659, 476] width 81 height 16
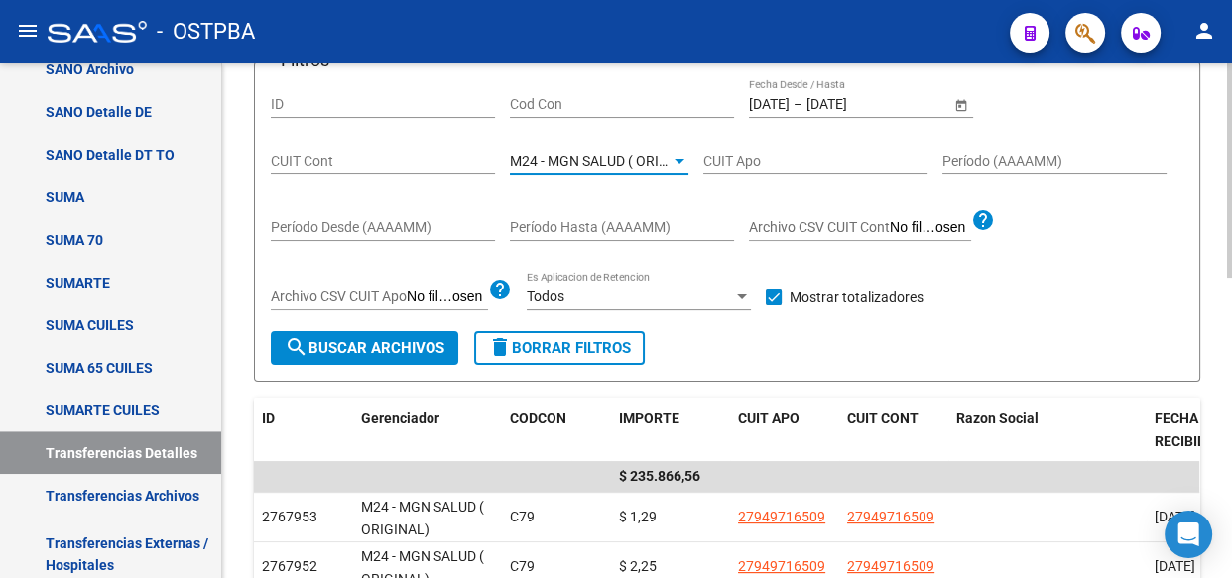
click at [611, 163] on span "M24 - MGN SALUD ( ORIGINAL)" at bounding box center [607, 161] width 194 height 16
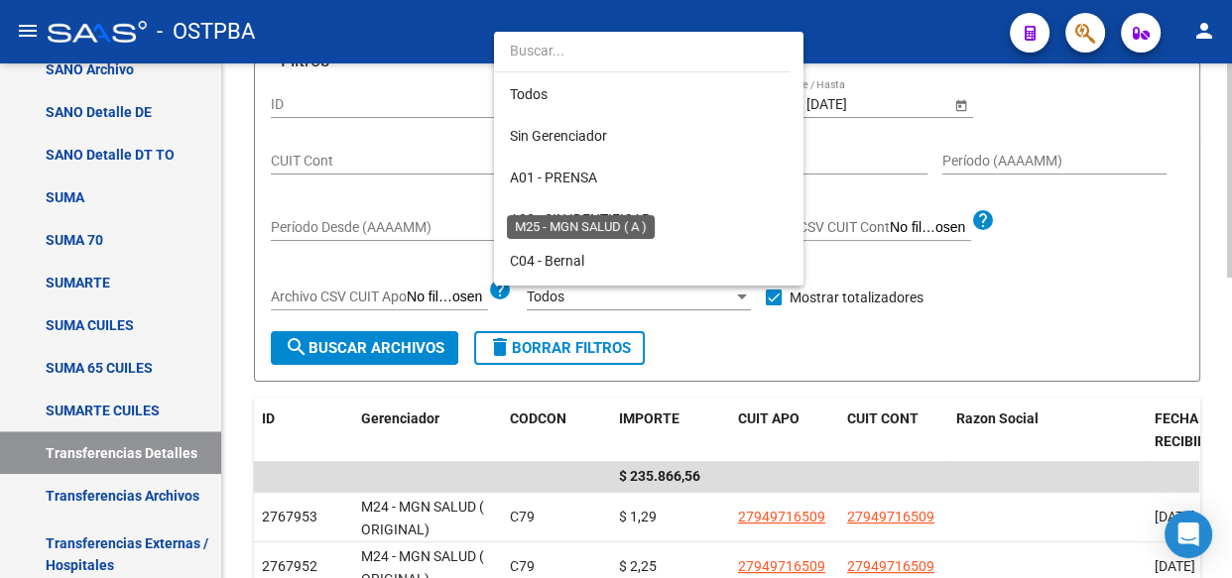
scroll to position [394, 0]
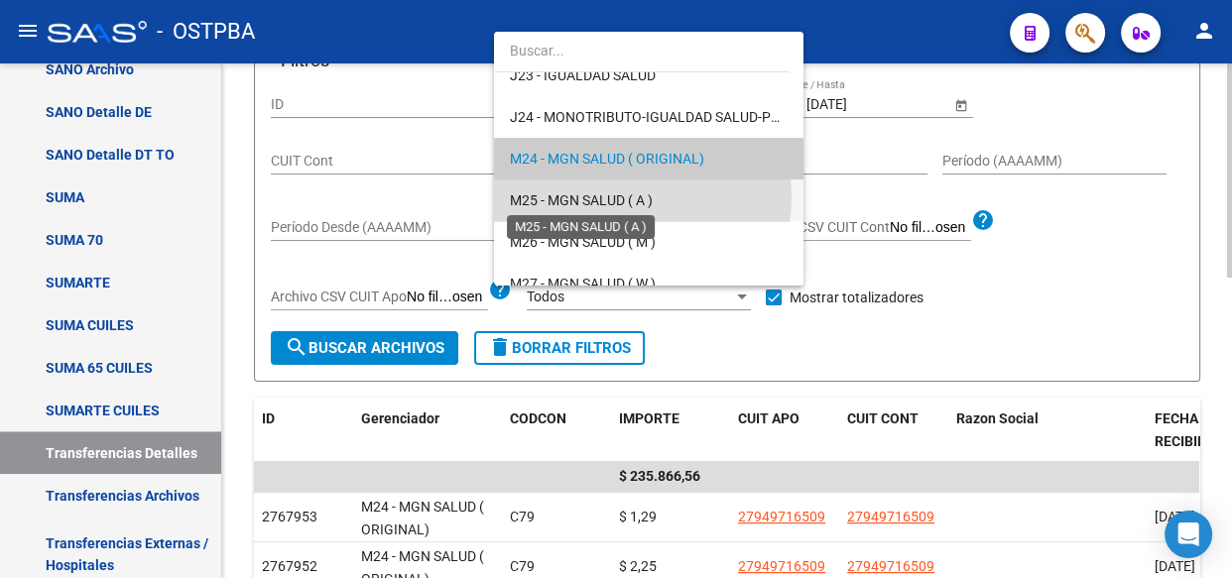
click at [606, 193] on span "M25 - MGN SALUD ( A )" at bounding box center [581, 200] width 143 height 16
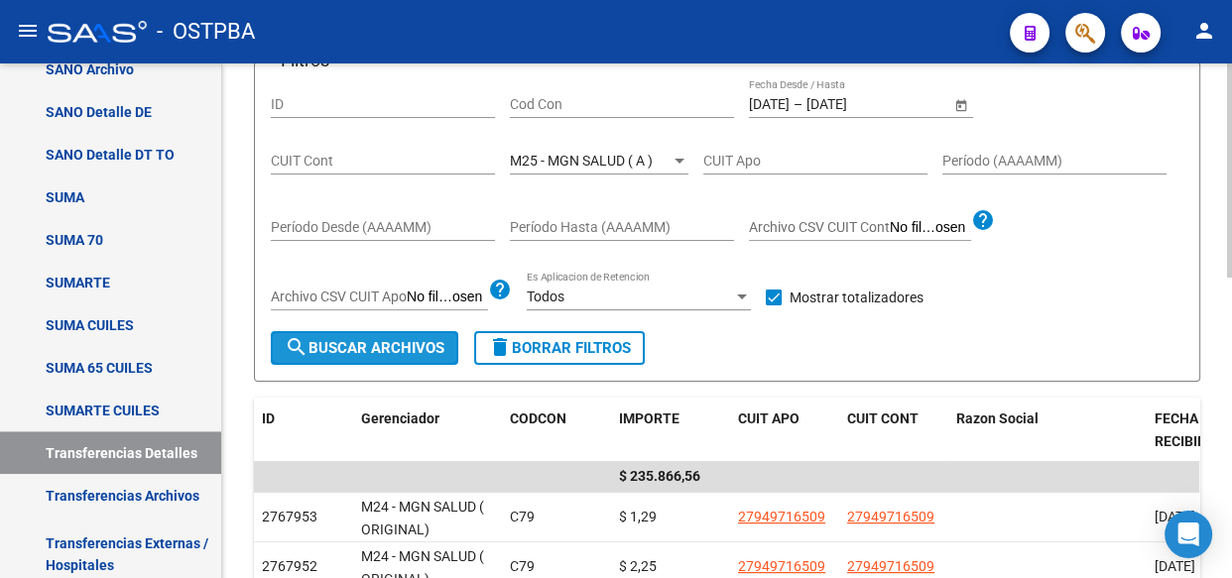
click at [369, 340] on span "search Buscar Archivos" at bounding box center [365, 348] width 160 height 18
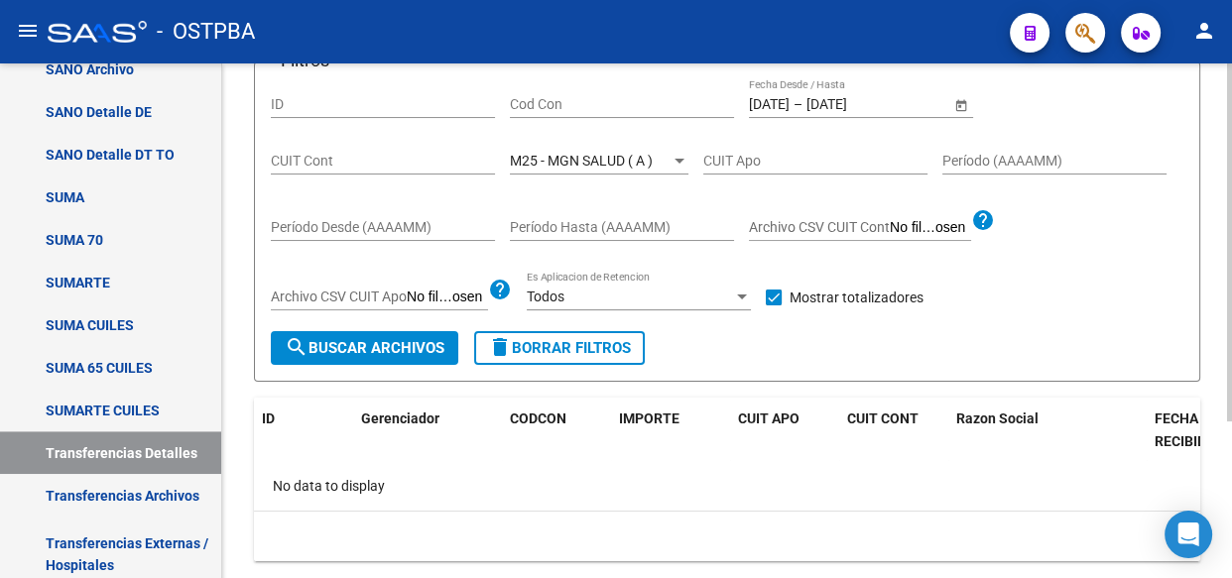
click at [580, 162] on span "M25 - MGN SALUD ( A )" at bounding box center [581, 161] width 143 height 16
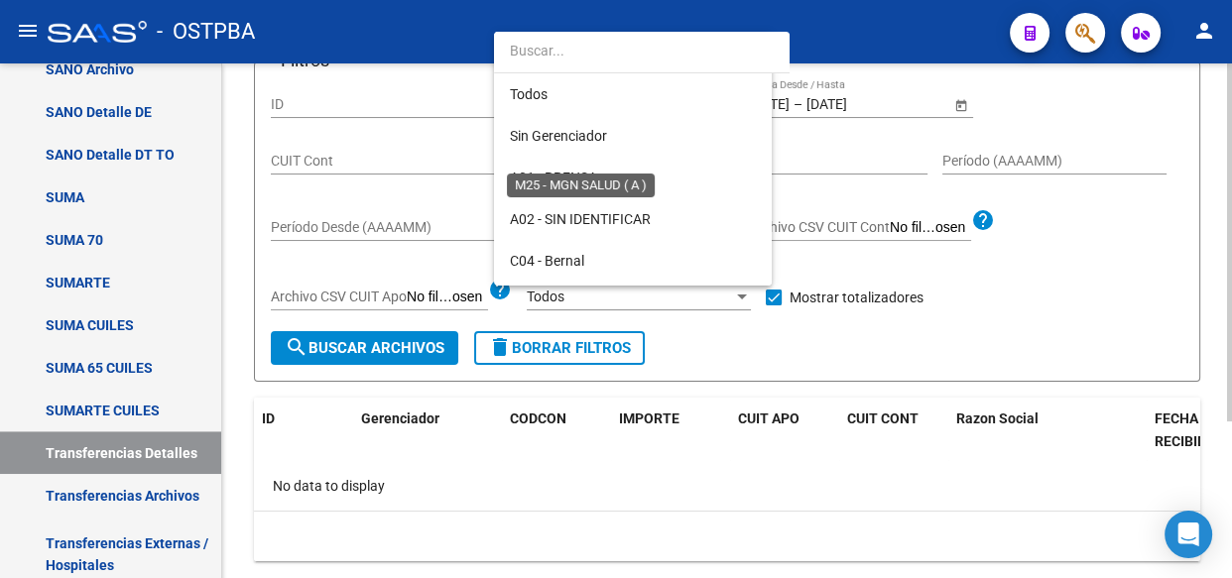
scroll to position [435, 0]
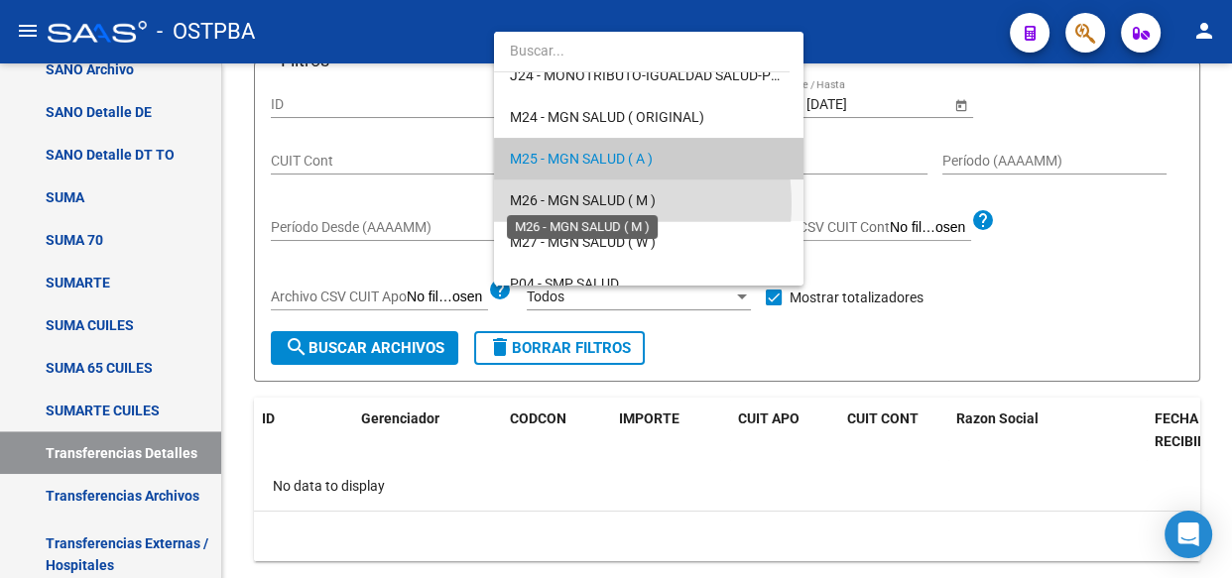
click at [576, 203] on span "M26 - MGN SALUD ( M )" at bounding box center [583, 200] width 146 height 16
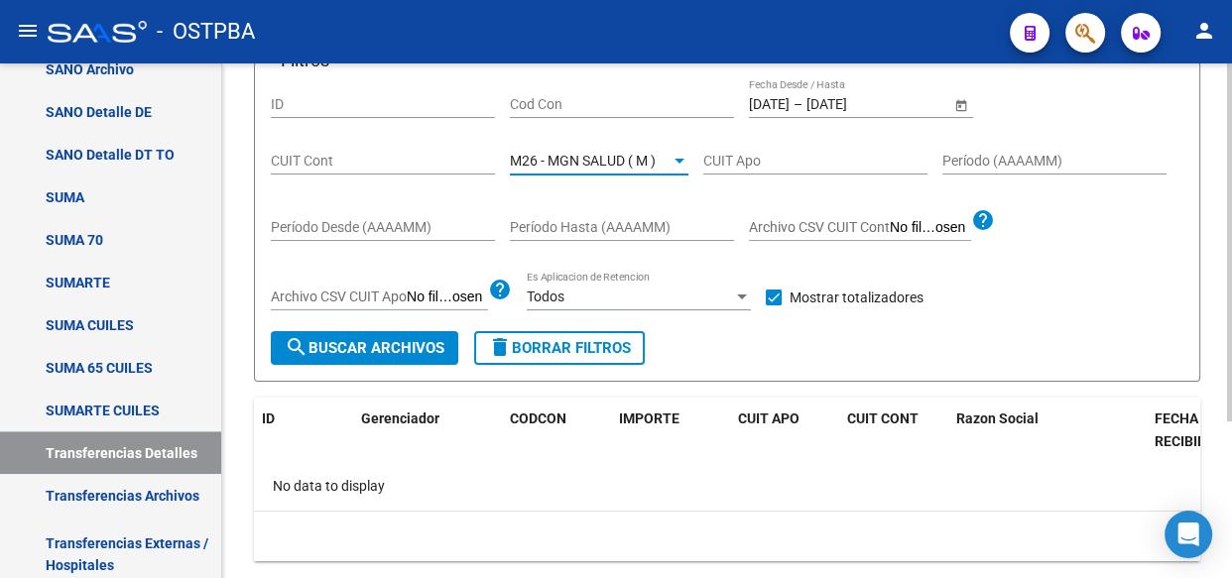
click at [365, 349] on span "search Buscar Archivos" at bounding box center [365, 348] width 160 height 18
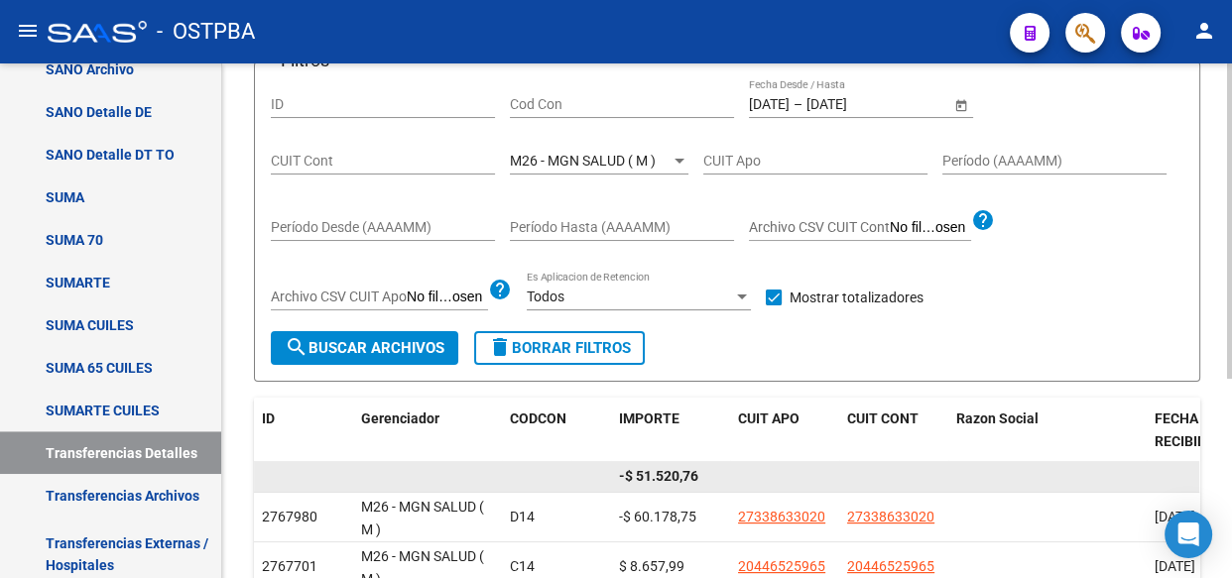
click at [676, 473] on span "-$ 51.520,76" at bounding box center [658, 476] width 79 height 16
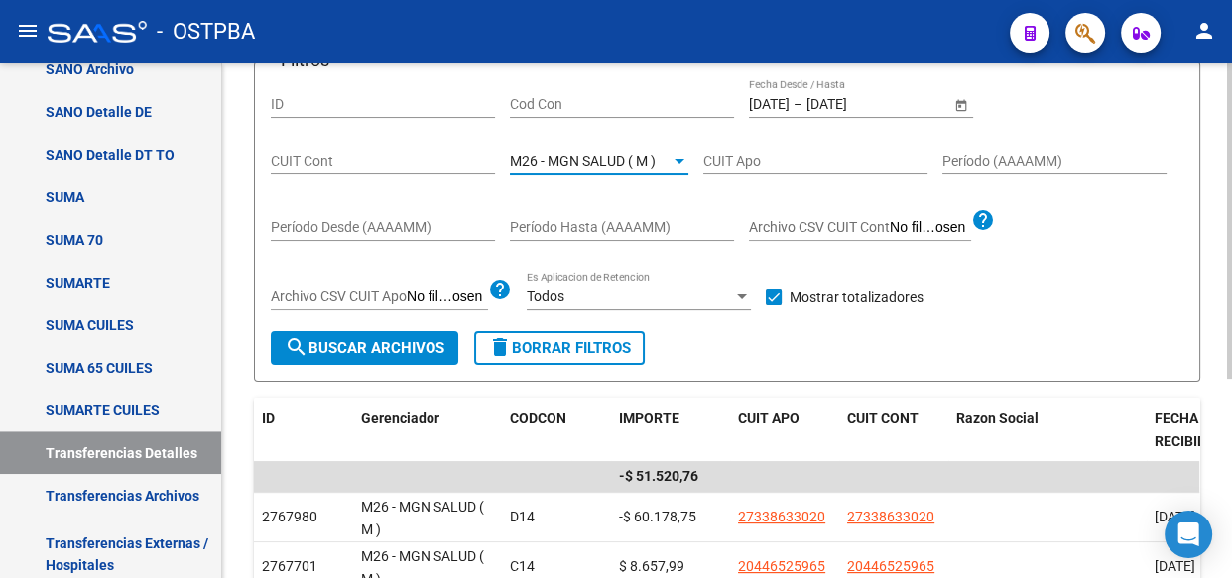
click at [563, 159] on span "M26 - MGN SALUD ( M )" at bounding box center [583, 161] width 146 height 16
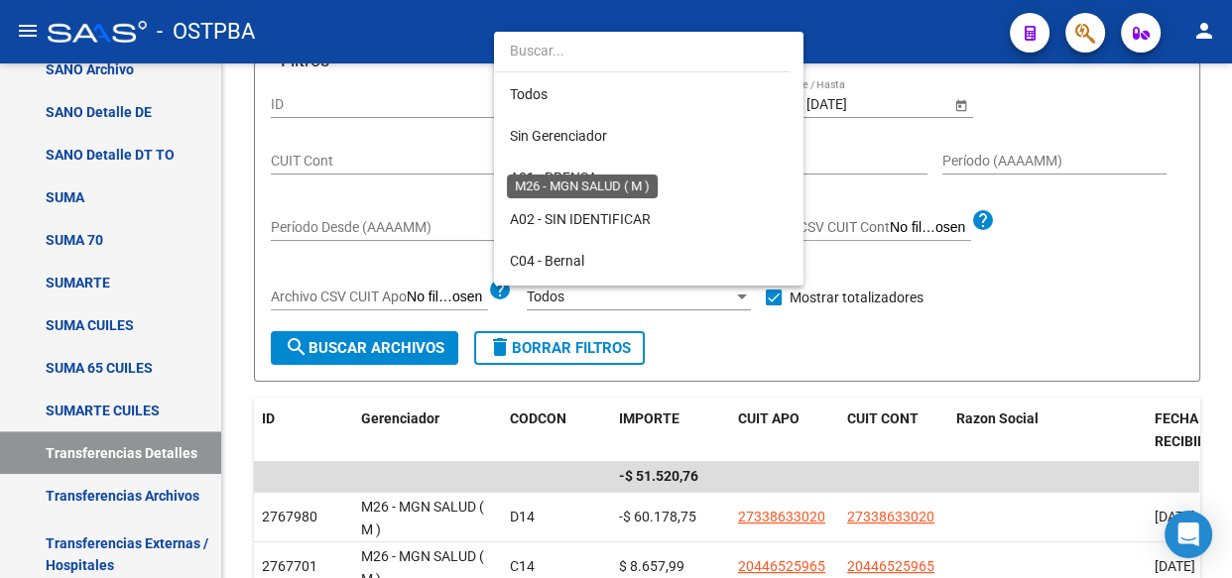
scroll to position [476, 0]
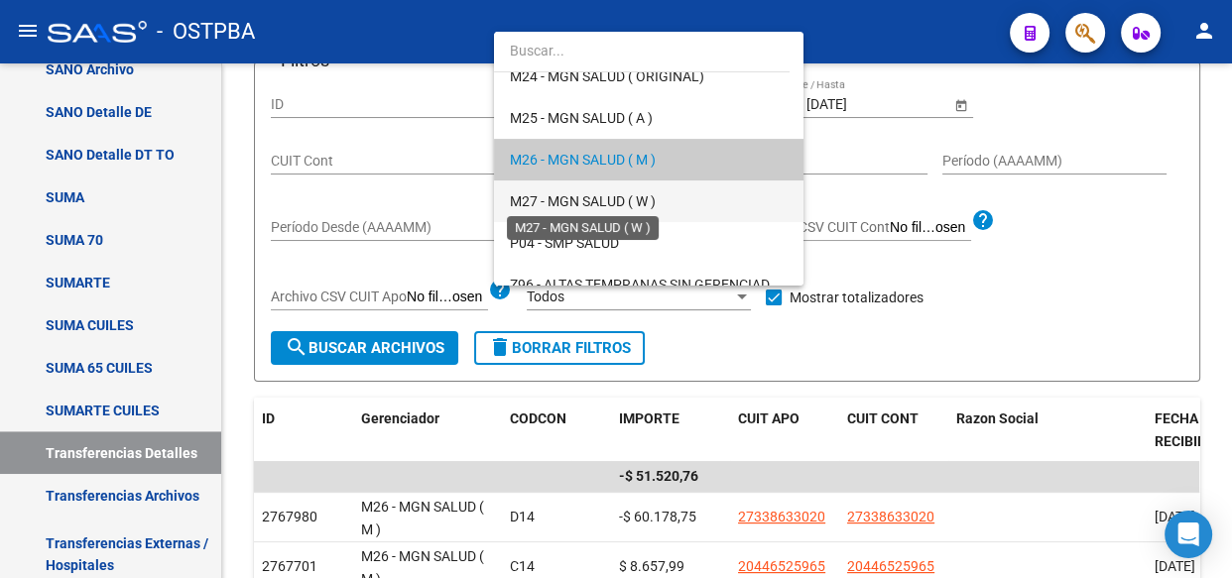
click at [565, 199] on span "M27 - MGN SALUD ( W )" at bounding box center [583, 201] width 146 height 16
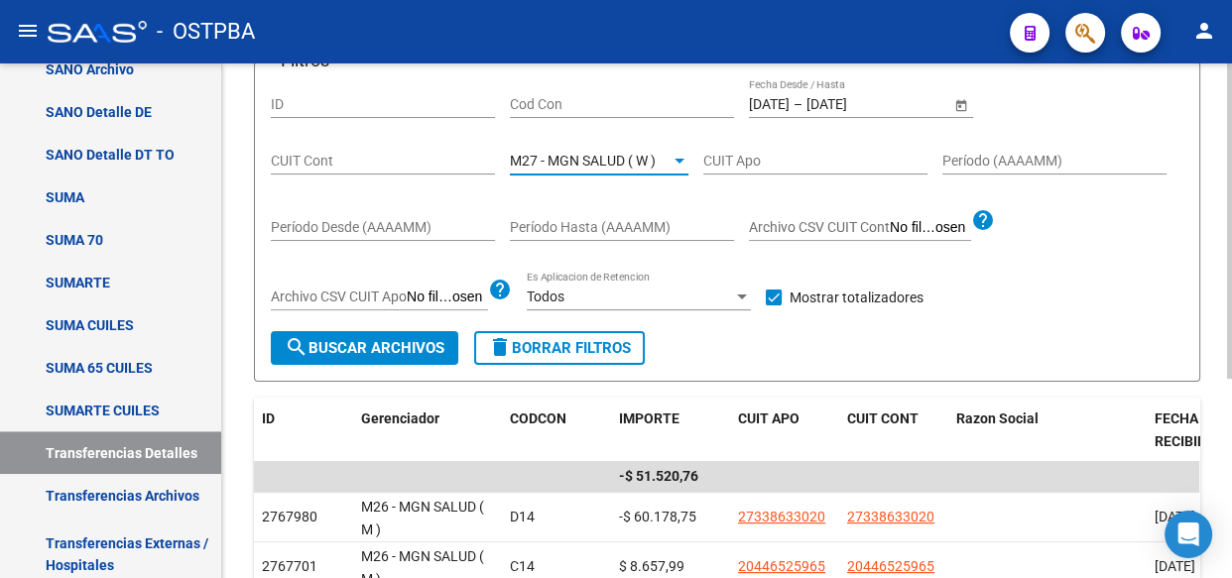
click at [420, 344] on span "search Buscar Archivos" at bounding box center [365, 348] width 160 height 18
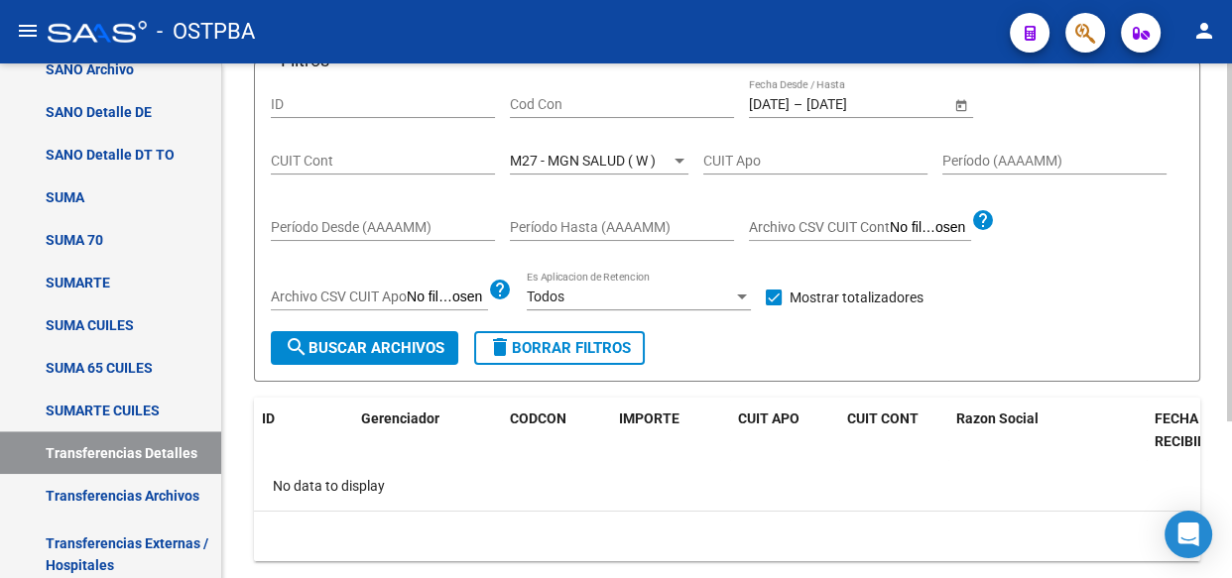
click at [591, 153] on span "M27 - MGN SALUD ( W )" at bounding box center [583, 161] width 146 height 16
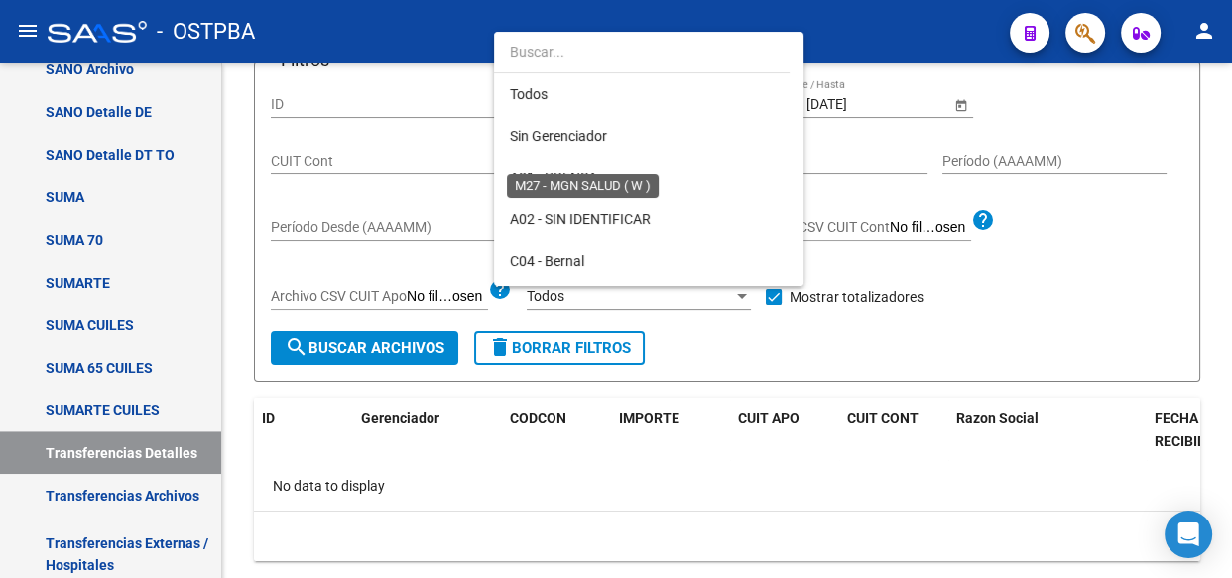
scroll to position [518, 0]
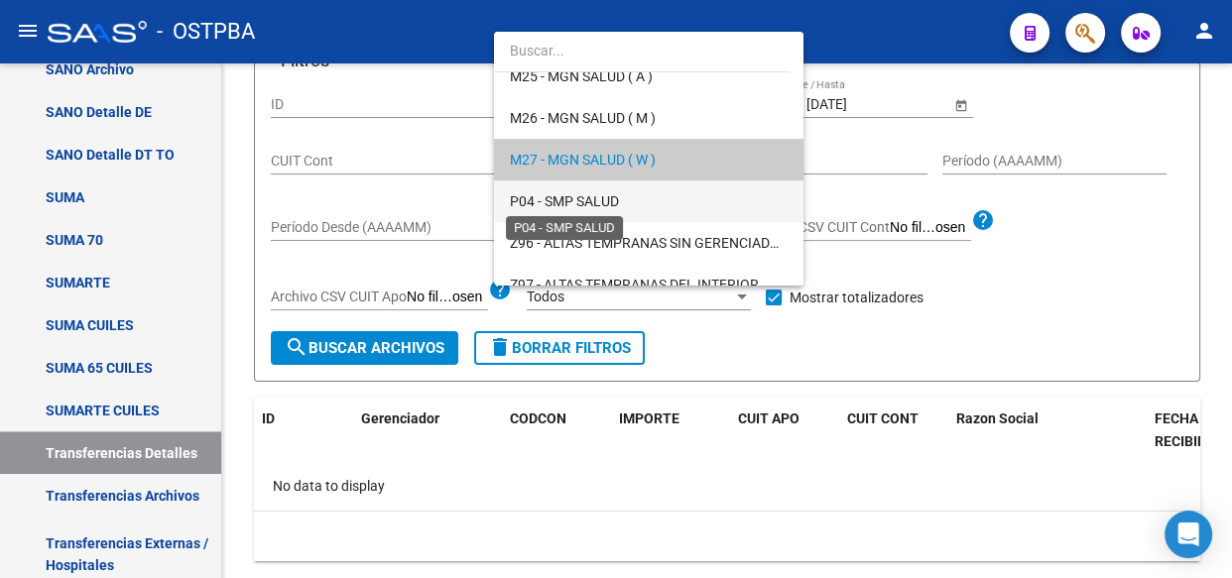
click at [587, 199] on span "P04 - SMP SALUD" at bounding box center [564, 201] width 109 height 16
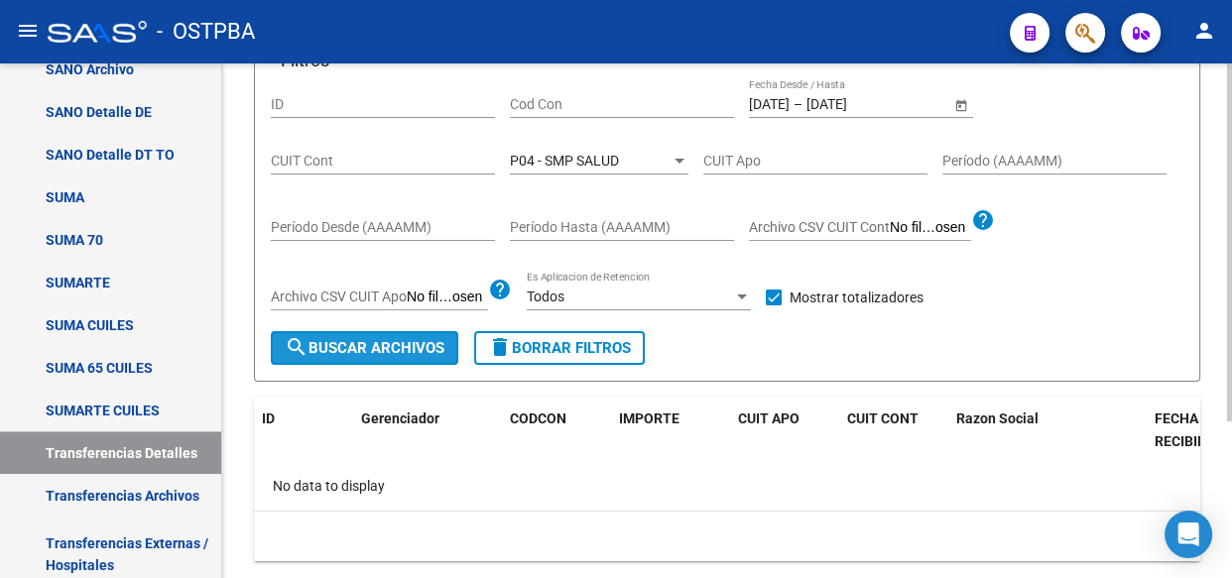
click at [426, 345] on span "search Buscar Archivos" at bounding box center [365, 348] width 160 height 18
click at [564, 161] on span "P04 - SMP SALUD" at bounding box center [564, 161] width 109 height 16
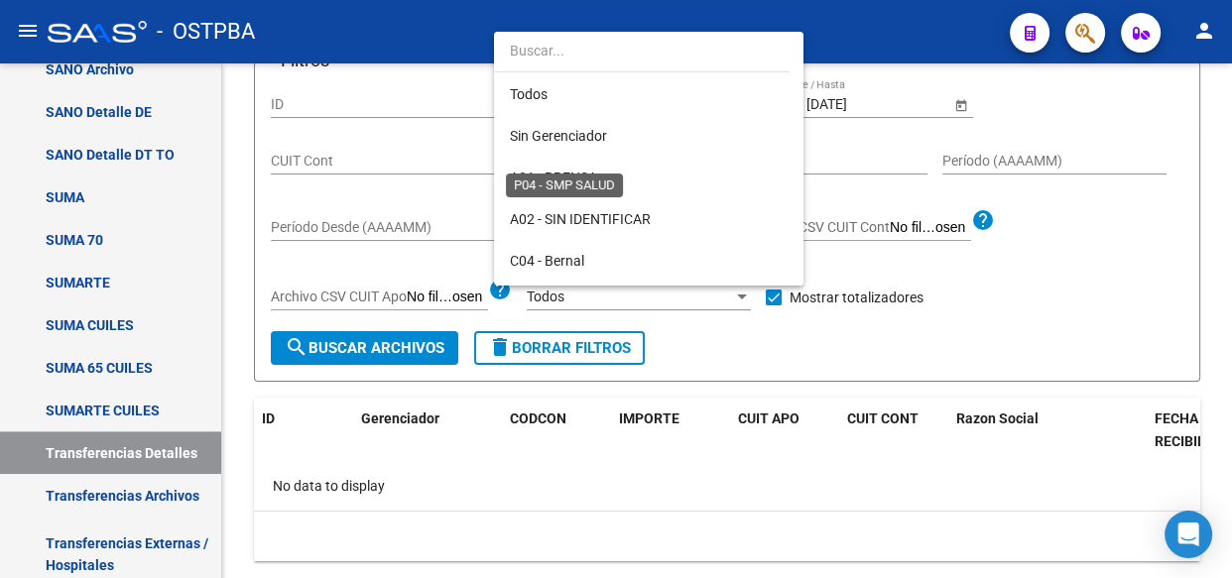
scroll to position [560, 0]
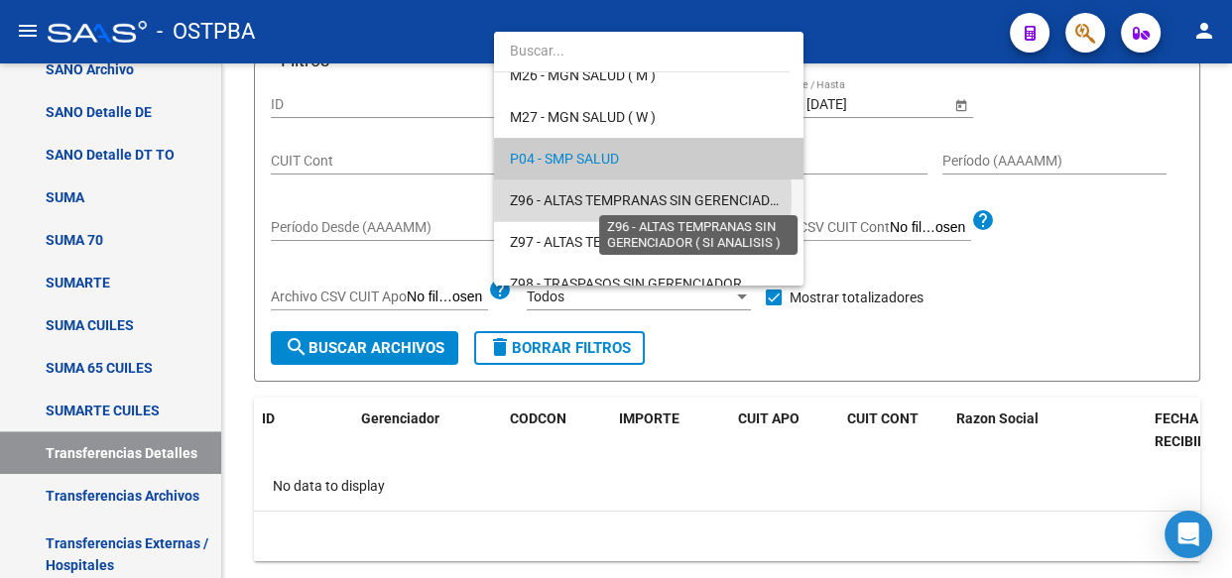
click at [563, 195] on span "Z96 - ALTAS TEMPRANAS SIN GERENCIADOR ( SI ANALISIS )" at bounding box center [696, 200] width 372 height 16
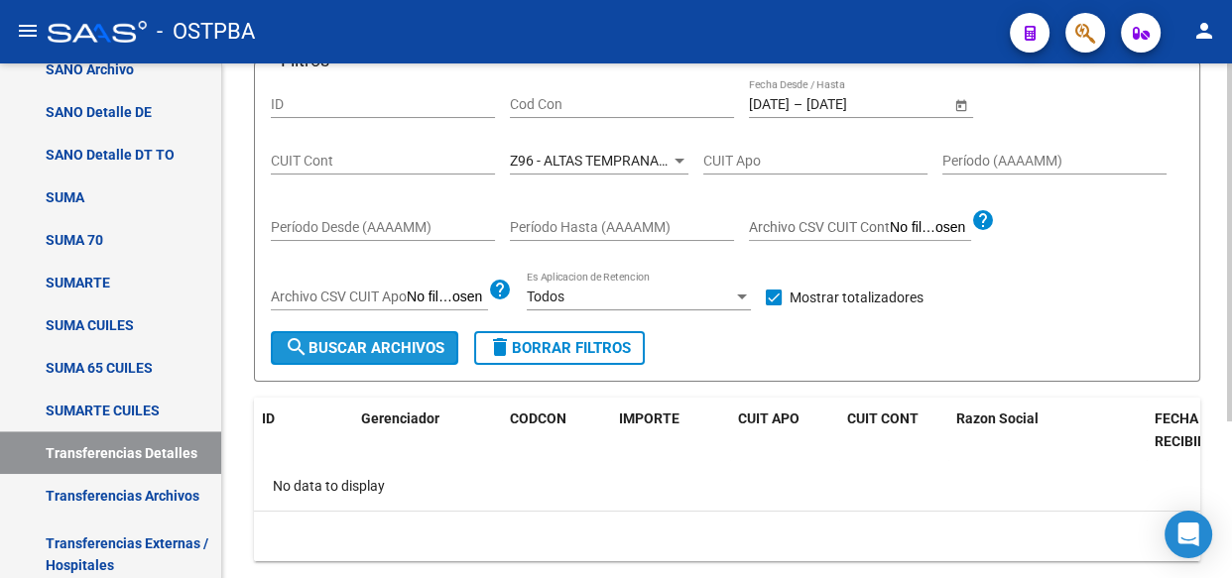
click at [402, 341] on span "search Buscar Archivos" at bounding box center [365, 348] width 160 height 18
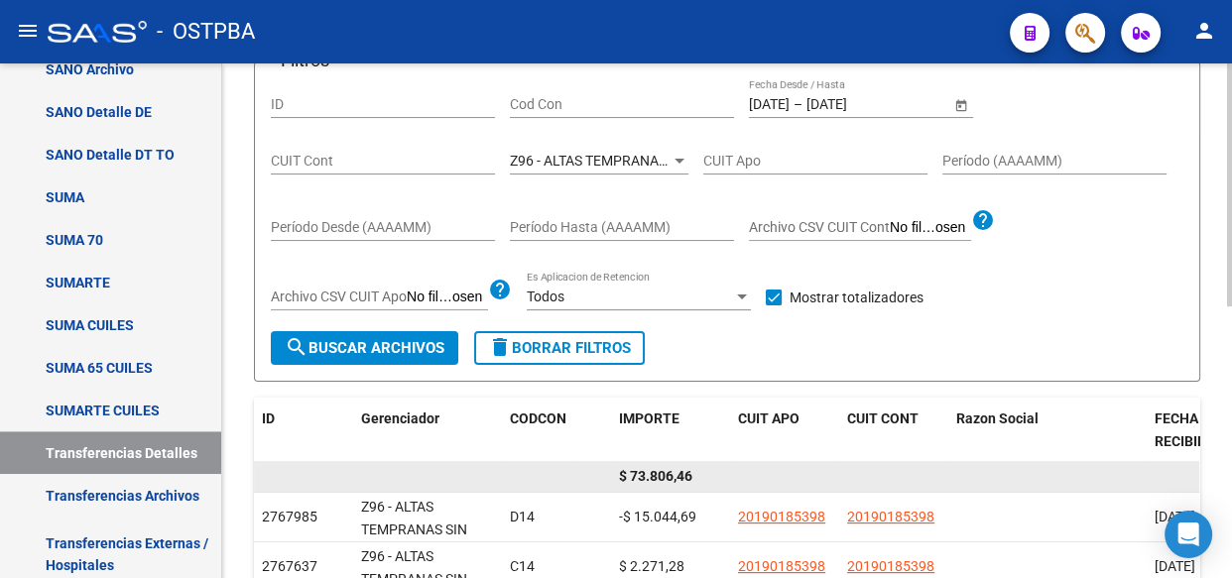
click at [652, 471] on span "$ 73.806,46" at bounding box center [655, 476] width 73 height 16
click at [653, 470] on span "$ 73.806,46" at bounding box center [655, 476] width 73 height 16
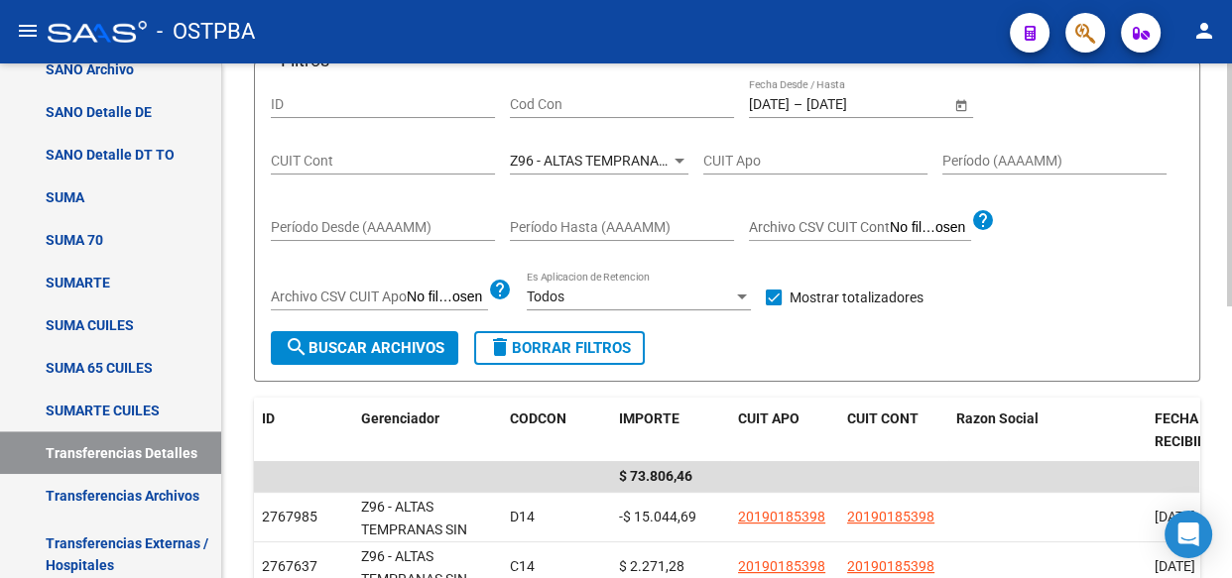
click at [598, 160] on span "Z96 - ALTAS TEMPRANAS SIN GERENCIADOR ( SI ANALISIS )" at bounding box center [696, 161] width 372 height 16
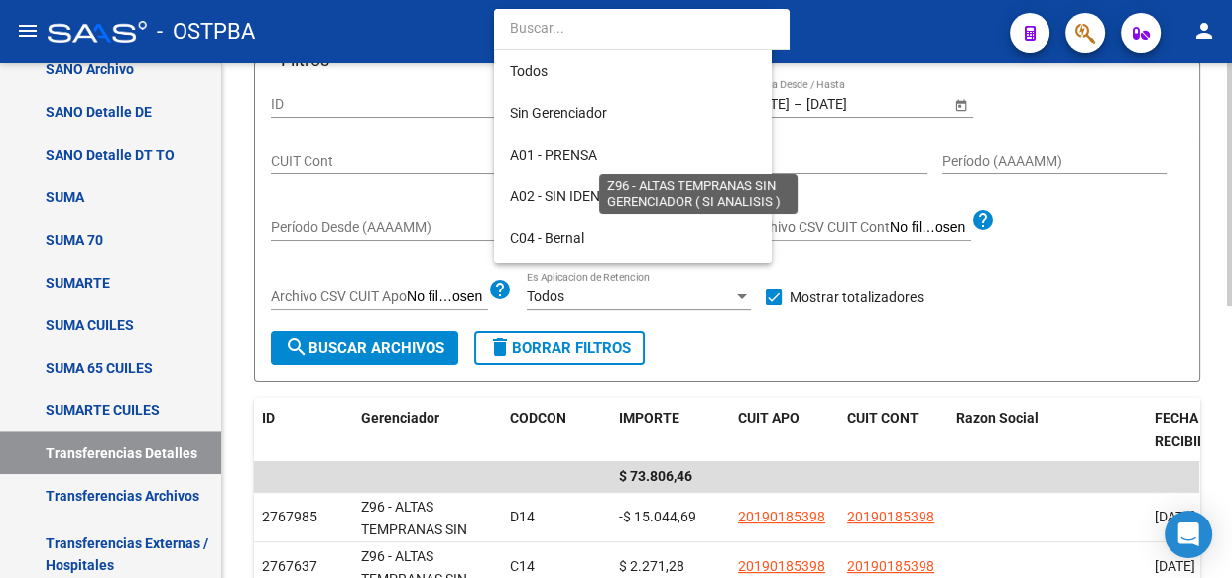
scroll to position [578, 0]
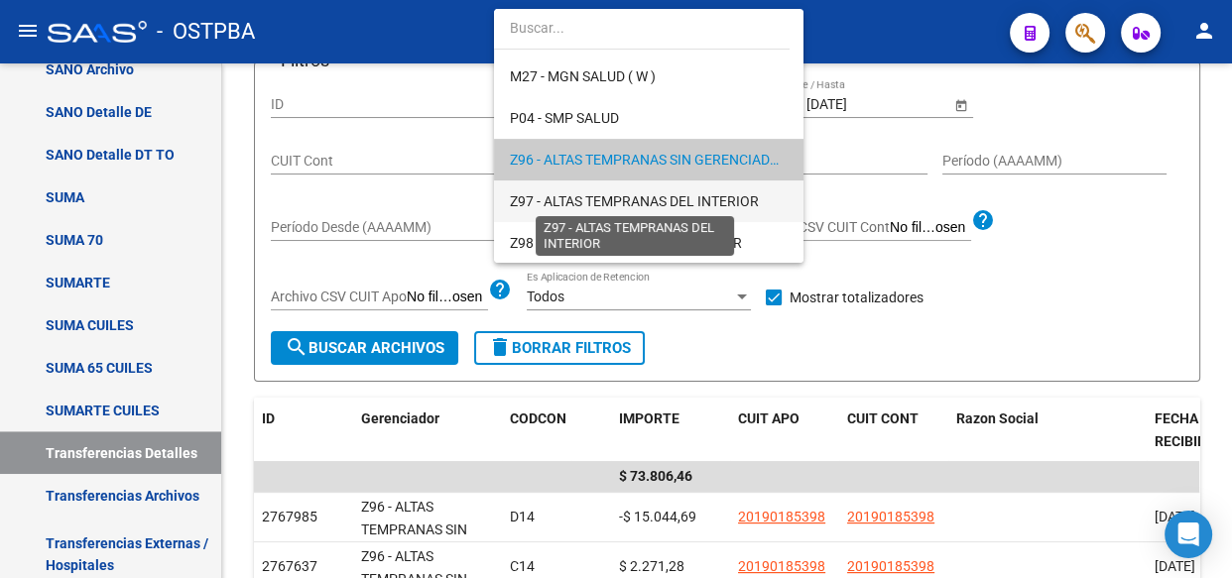
click at [598, 205] on span "Z97 - ALTAS TEMPRANAS DEL INTERIOR" at bounding box center [634, 201] width 249 height 16
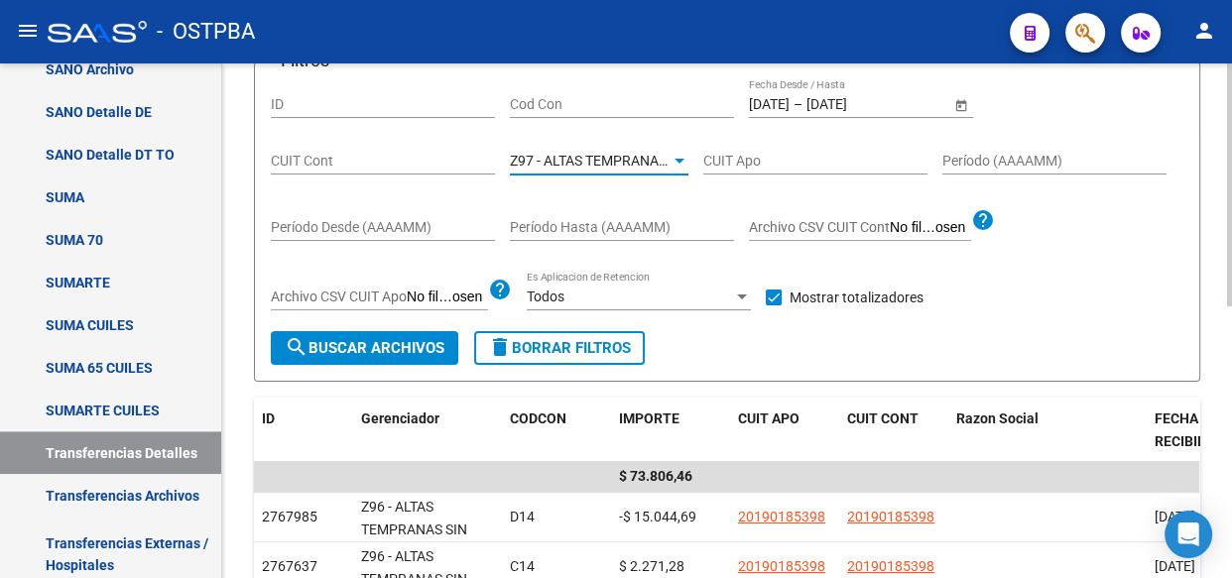
click at [382, 347] on span "search Buscar Archivos" at bounding box center [365, 348] width 160 height 18
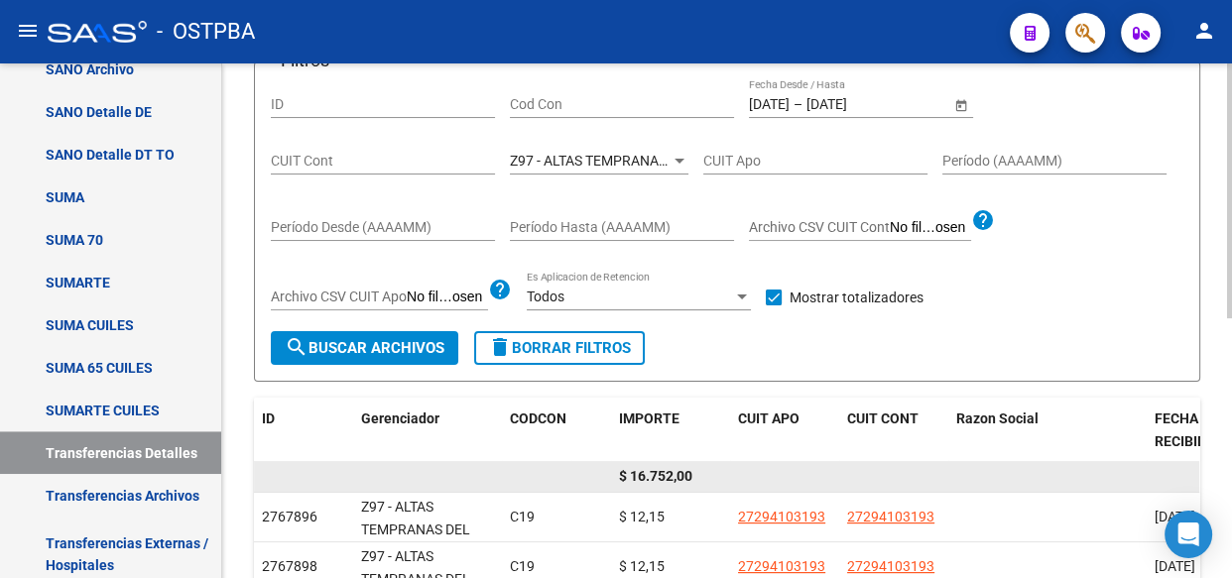
click at [665, 479] on span "$ 16.752,00" at bounding box center [655, 476] width 73 height 16
click at [666, 479] on span "$ 16.752,00" at bounding box center [655, 476] width 73 height 16
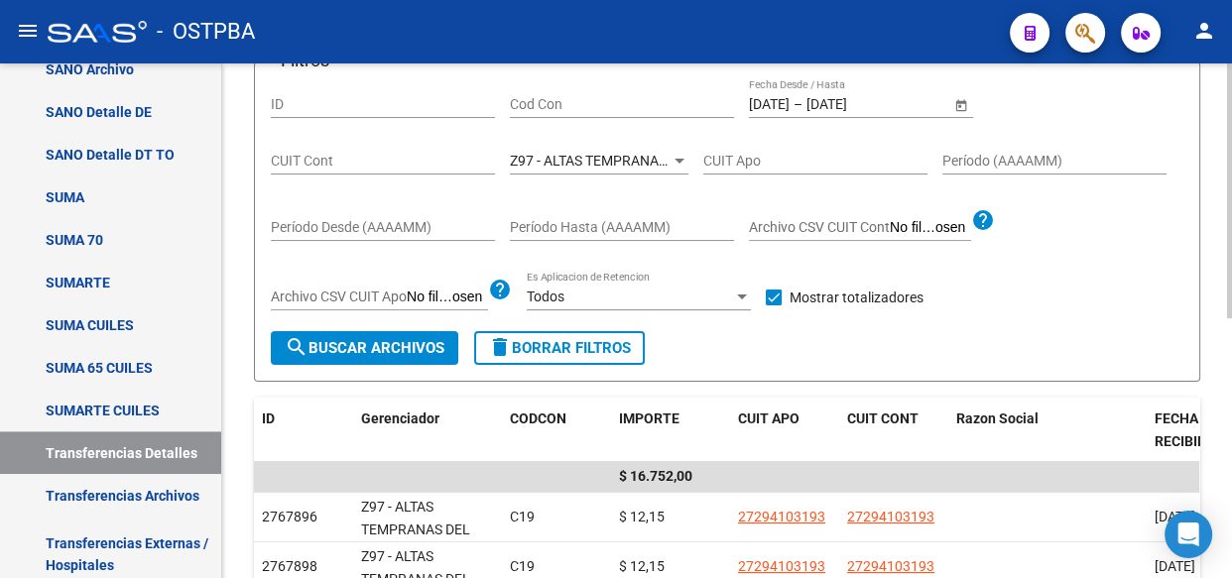
click at [580, 96] on input "Cod Con" at bounding box center [622, 104] width 224 height 17
type input "C14"
click at [626, 153] on span "Z97 - ALTAS TEMPRANAS DEL INTERIOR" at bounding box center [634, 161] width 249 height 16
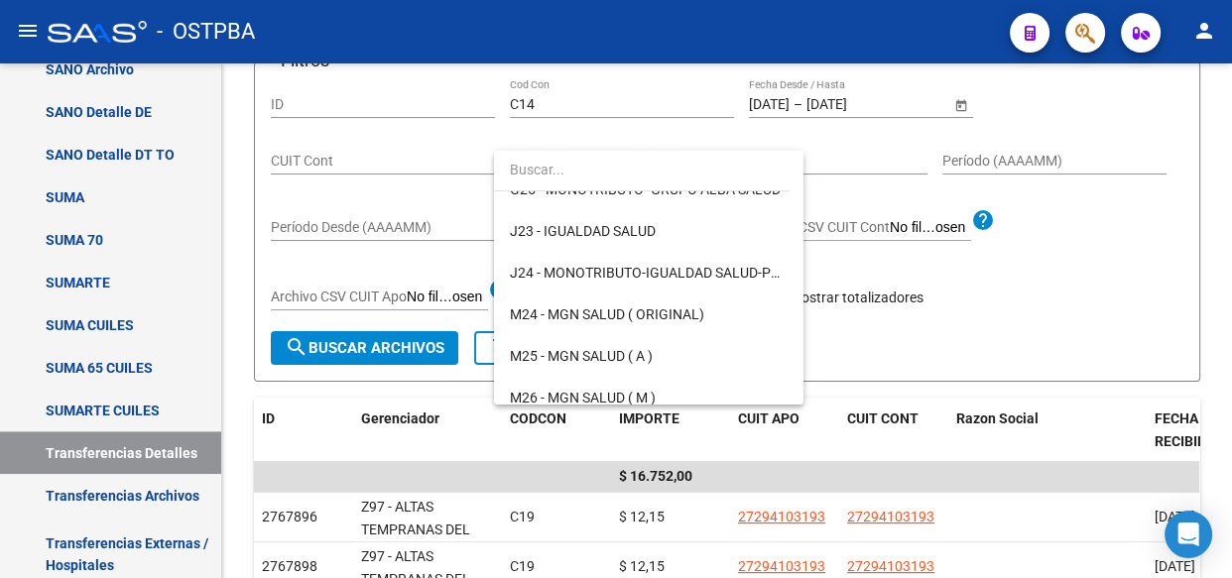
scroll to position [0, 0]
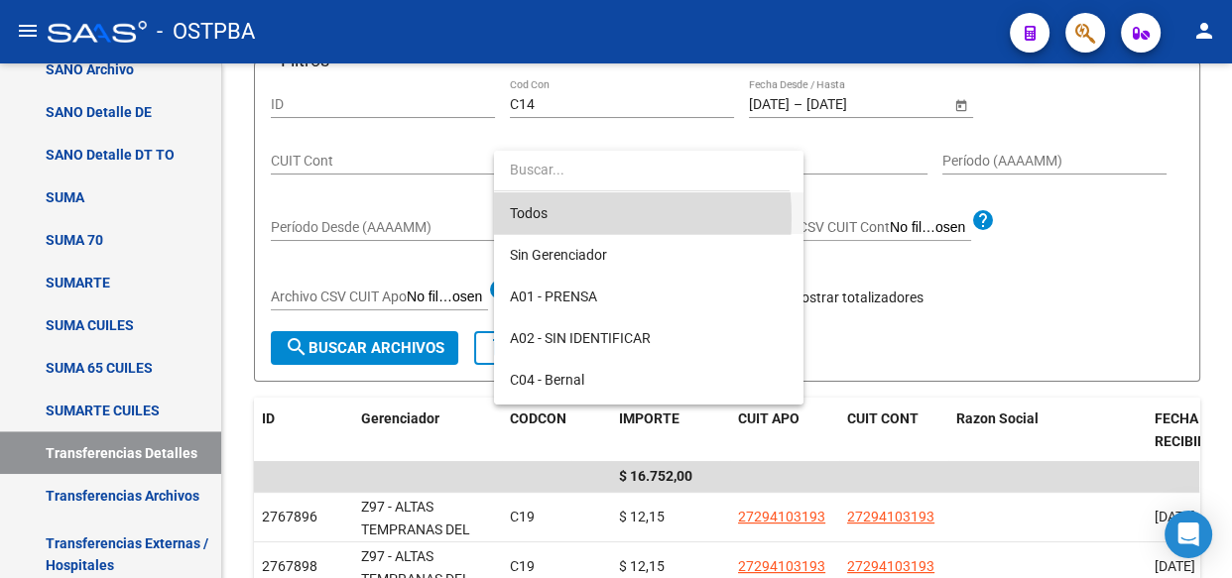
click at [540, 217] on span "Todos" at bounding box center [649, 213] width 278 height 42
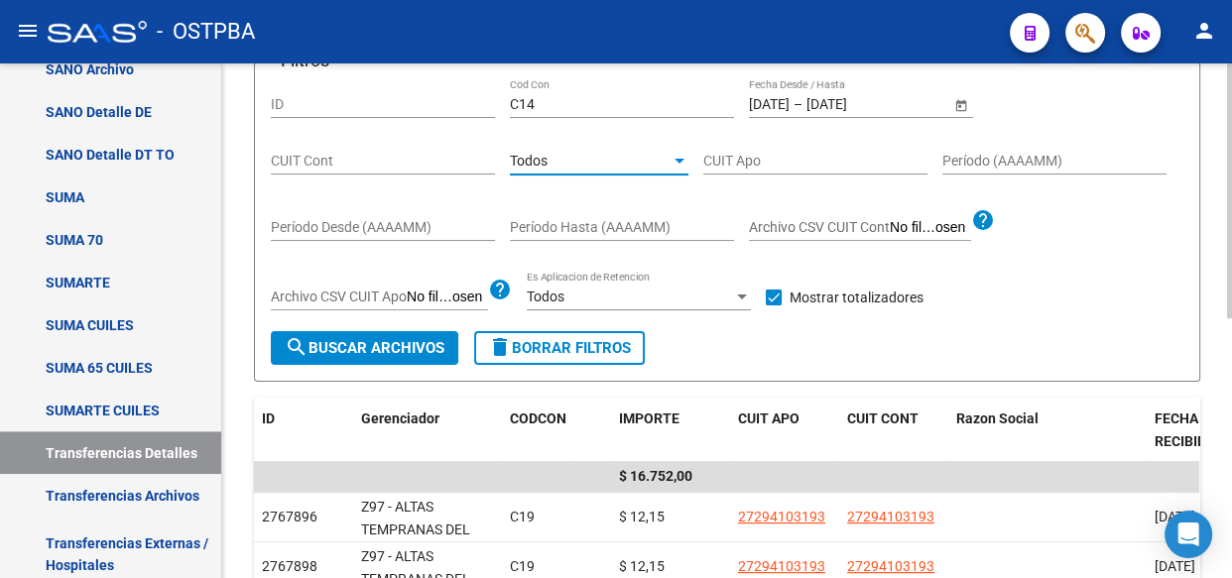
click at [395, 356] on button "search Buscar Archivos" at bounding box center [364, 348] width 187 height 34
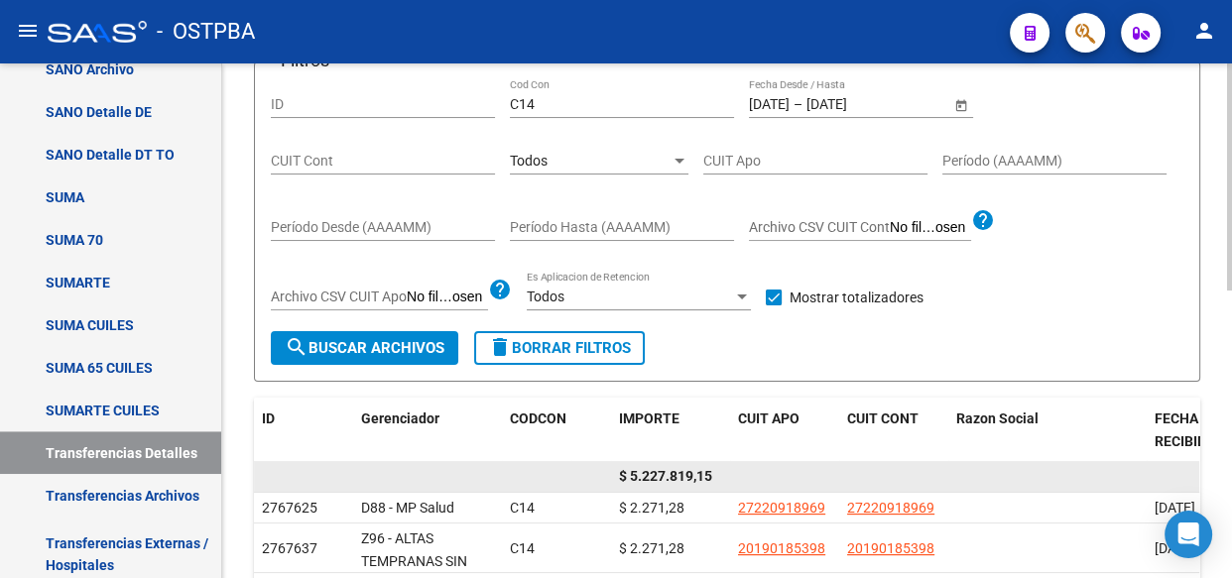
click at [675, 474] on span "$ 5.227.819,15" at bounding box center [665, 476] width 93 height 16
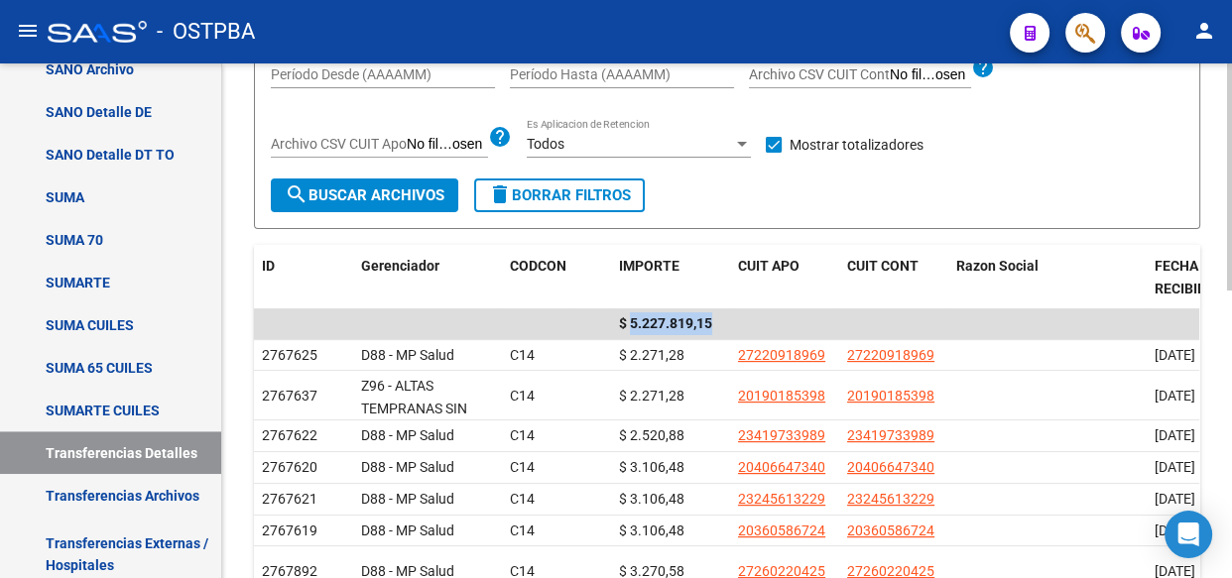
scroll to position [198, 0]
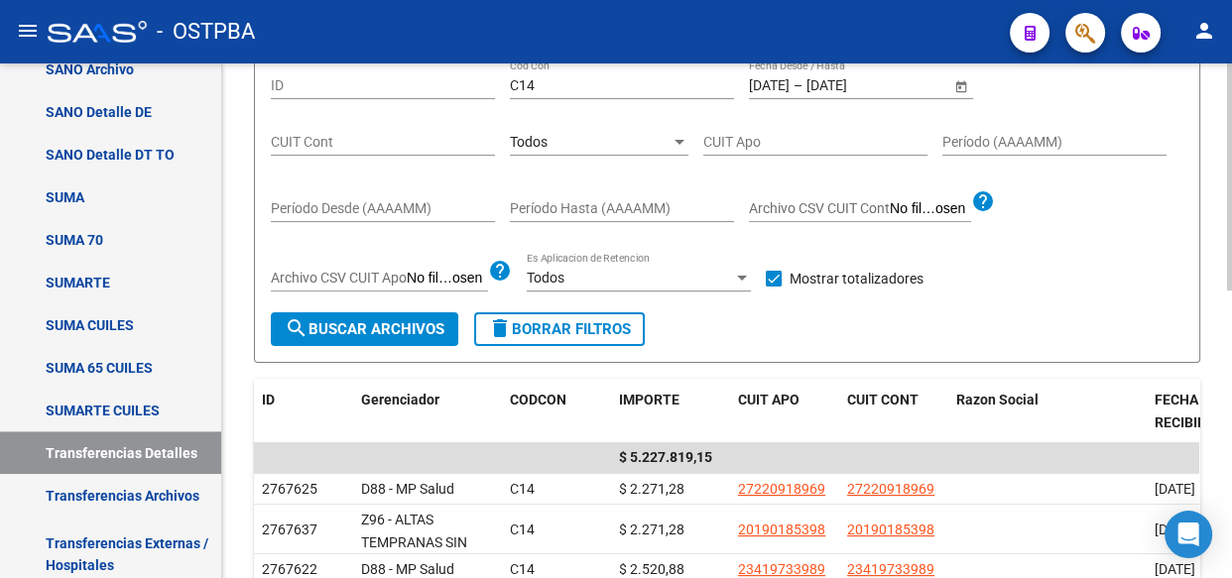
click at [545, 139] on span "Todos" at bounding box center [529, 142] width 38 height 16
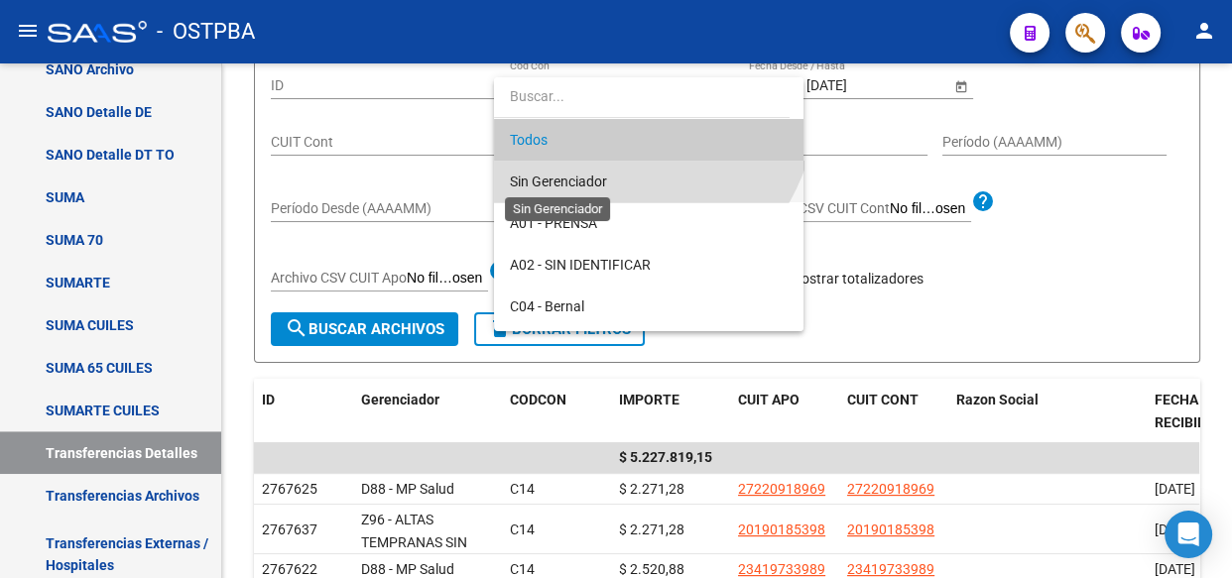
click at [545, 179] on span "Sin Gerenciador" at bounding box center [558, 182] width 97 height 16
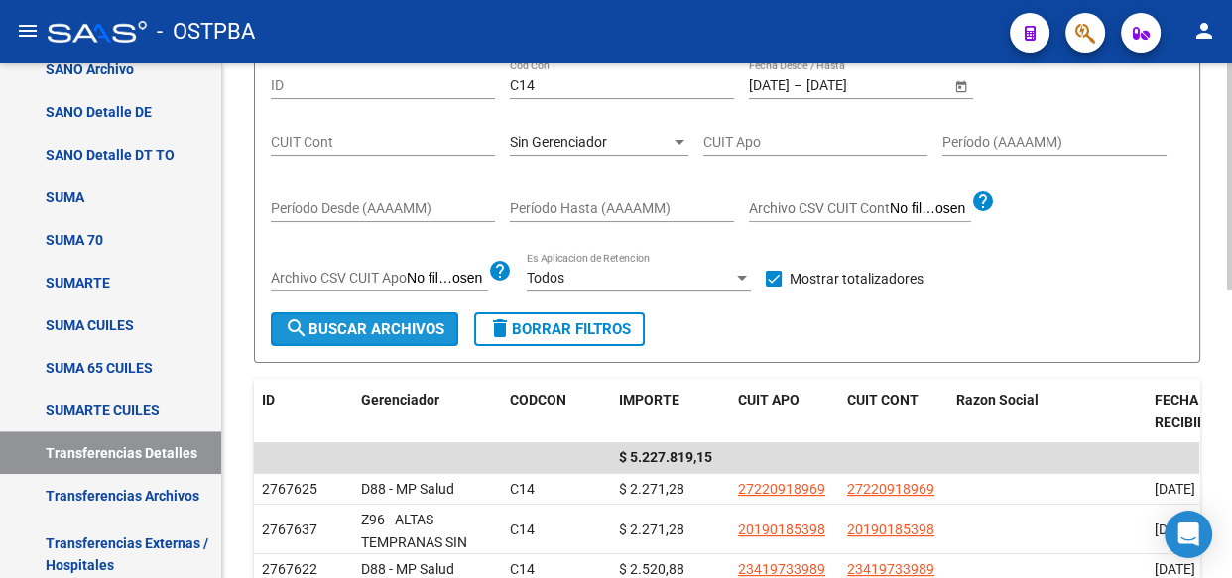
click at [384, 331] on span "search Buscar Archivos" at bounding box center [365, 329] width 160 height 18
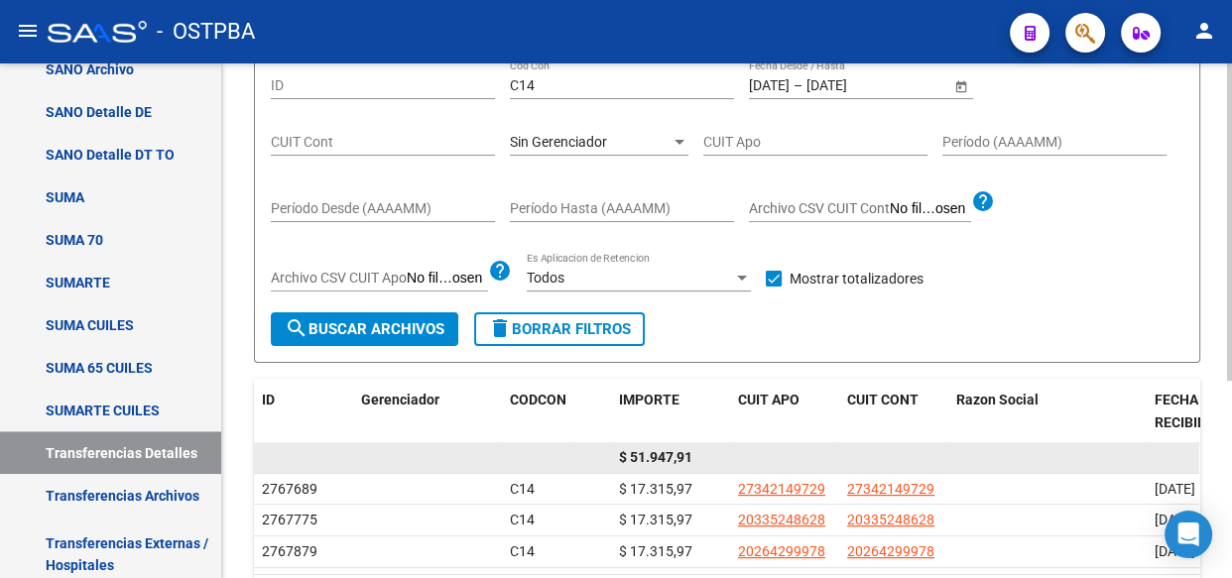
click at [671, 452] on span "$ 51.947,91" at bounding box center [655, 457] width 73 height 16
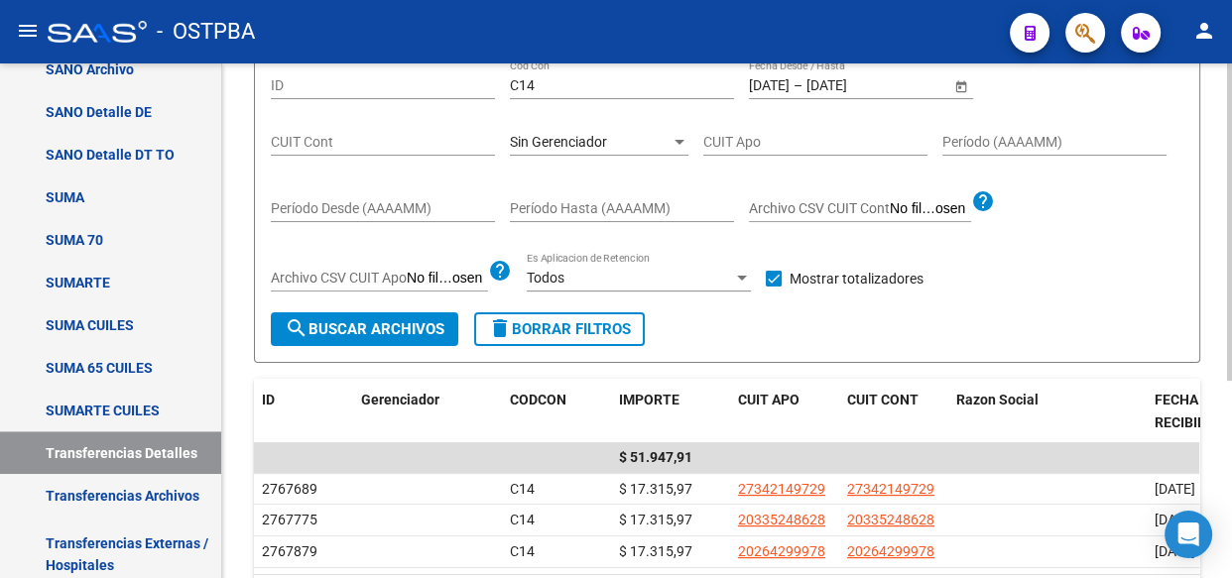
click at [578, 146] on span "Sin Gerenciador" at bounding box center [558, 142] width 97 height 16
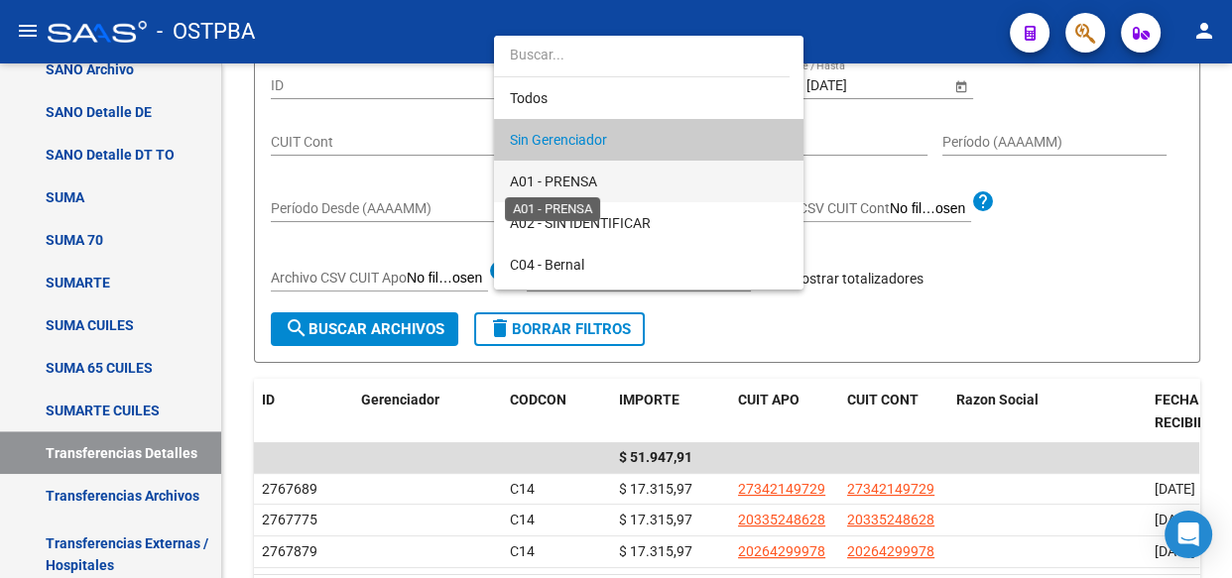
click at [573, 180] on span "A01 - PRENSA" at bounding box center [553, 182] width 87 height 16
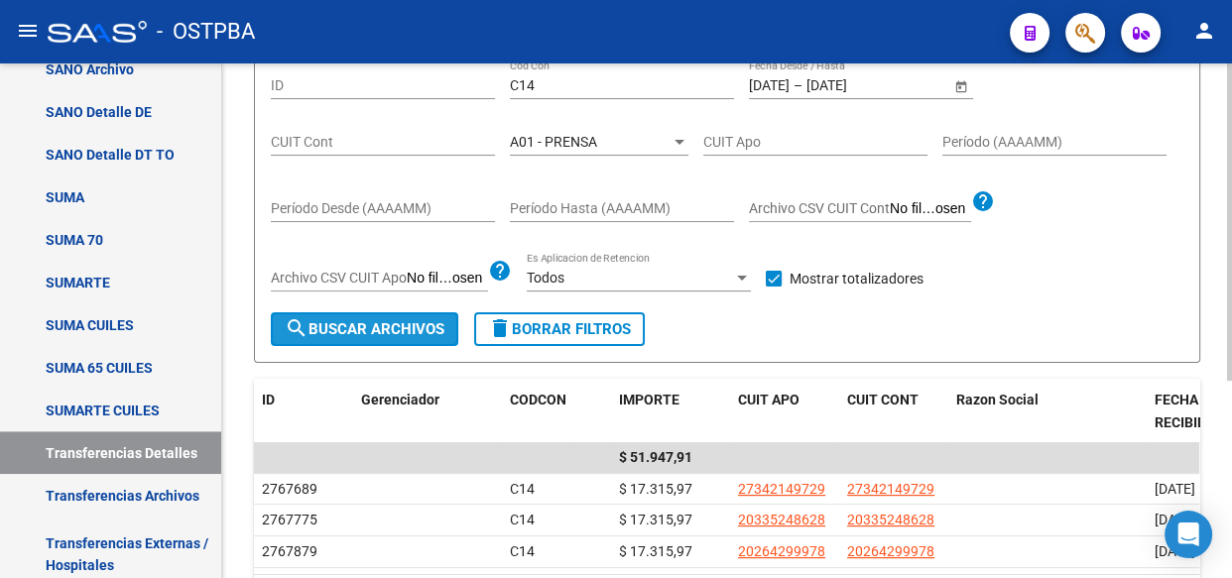
click at [391, 334] on span "search Buscar Archivos" at bounding box center [365, 329] width 160 height 18
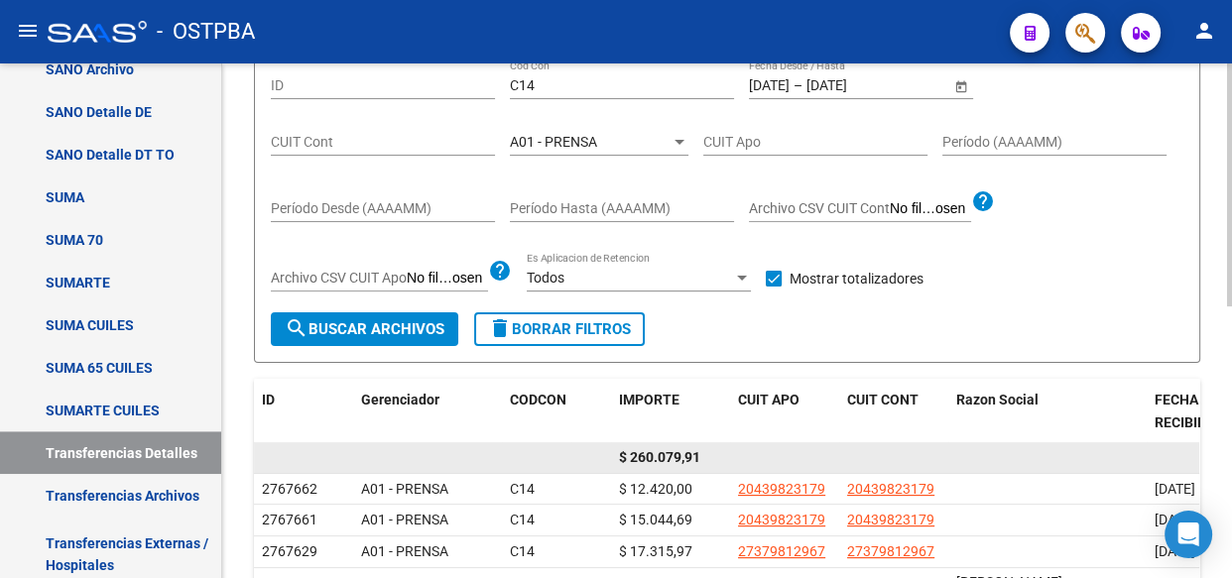
click at [674, 455] on span "$ 260.079,91" at bounding box center [659, 457] width 81 height 16
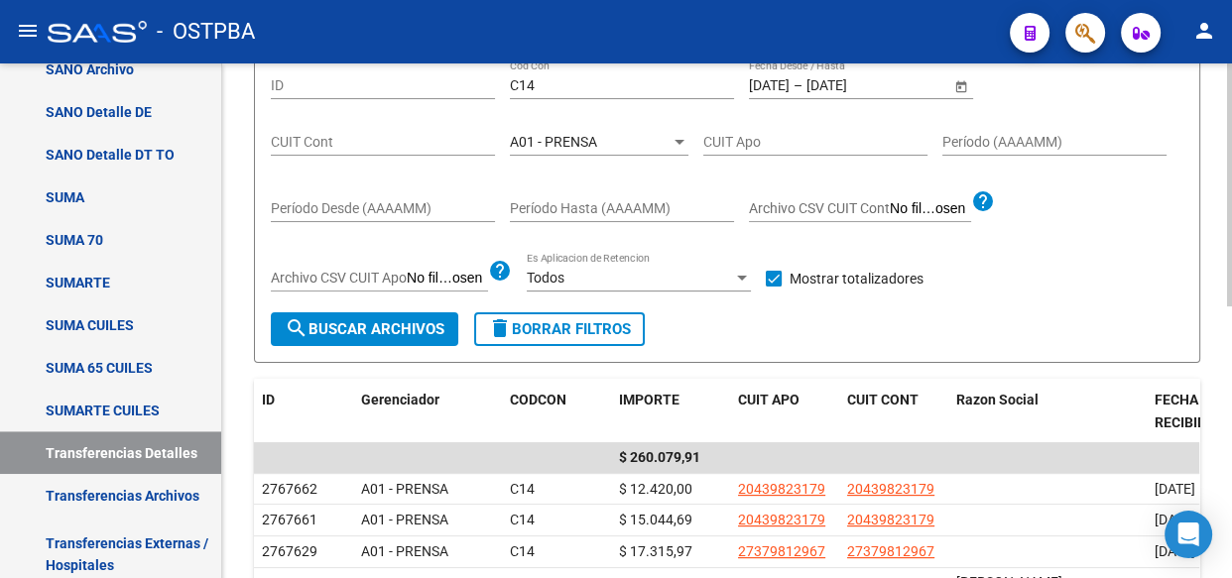
click at [590, 141] on span "A01 - PRENSA" at bounding box center [553, 142] width 87 height 16
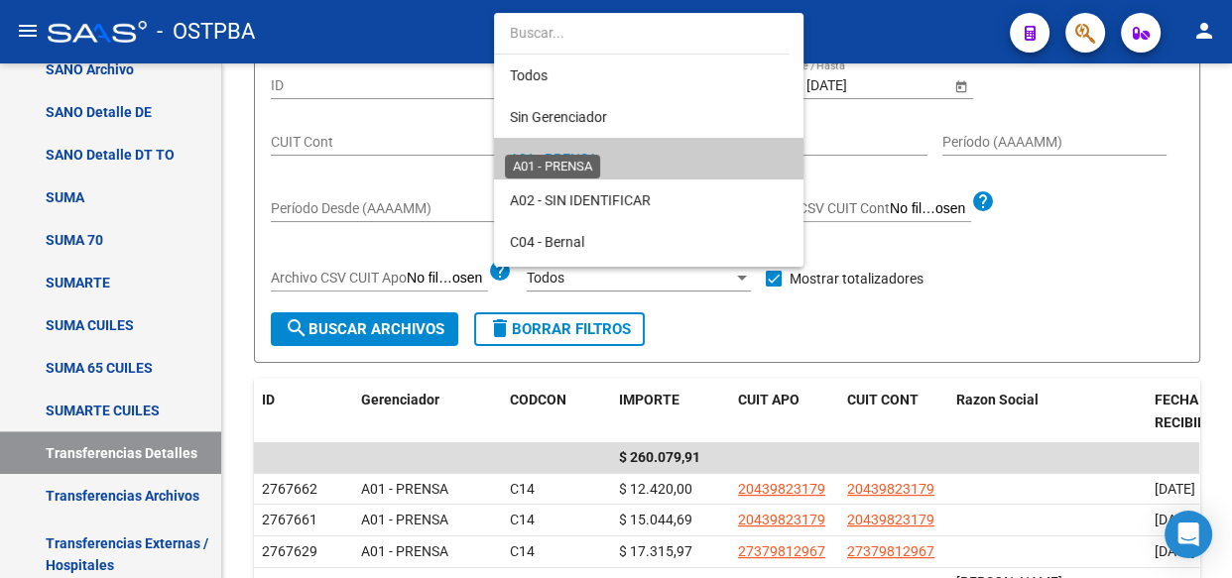
scroll to position [19, 0]
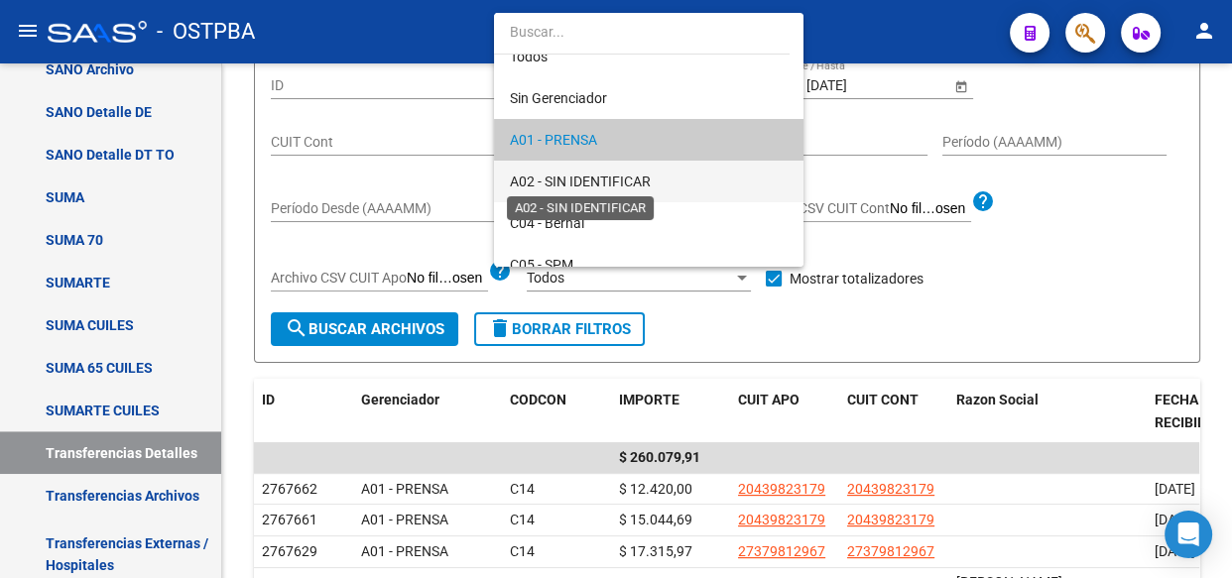
click at [590, 181] on span "A02 - SIN IDENTIFICAR" at bounding box center [580, 182] width 141 height 16
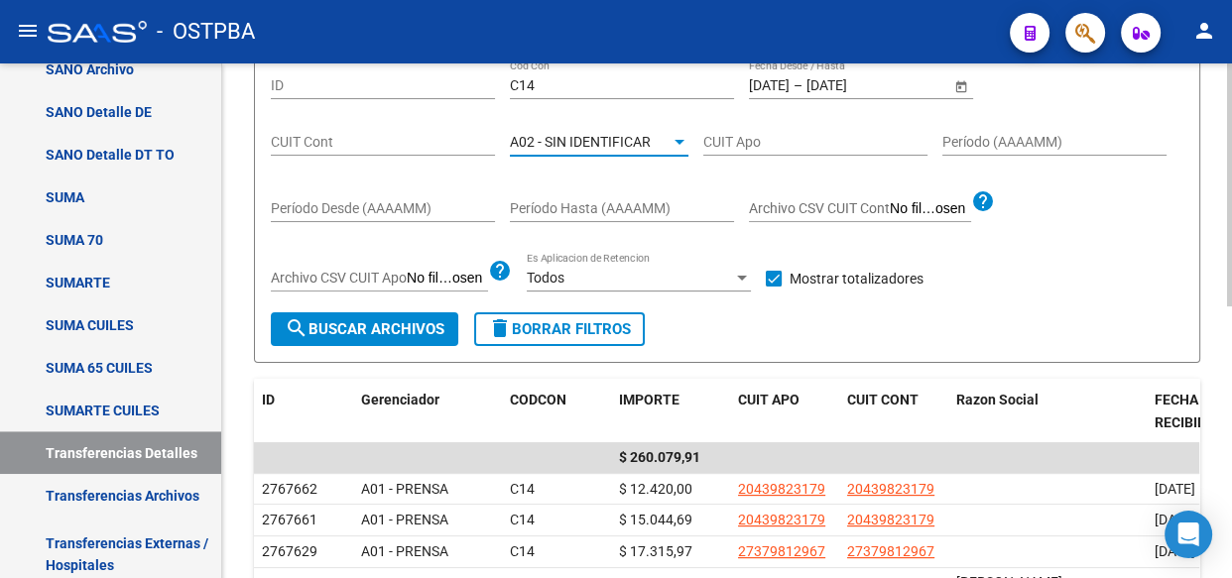
click at [403, 333] on span "search Buscar Archivos" at bounding box center [365, 329] width 160 height 18
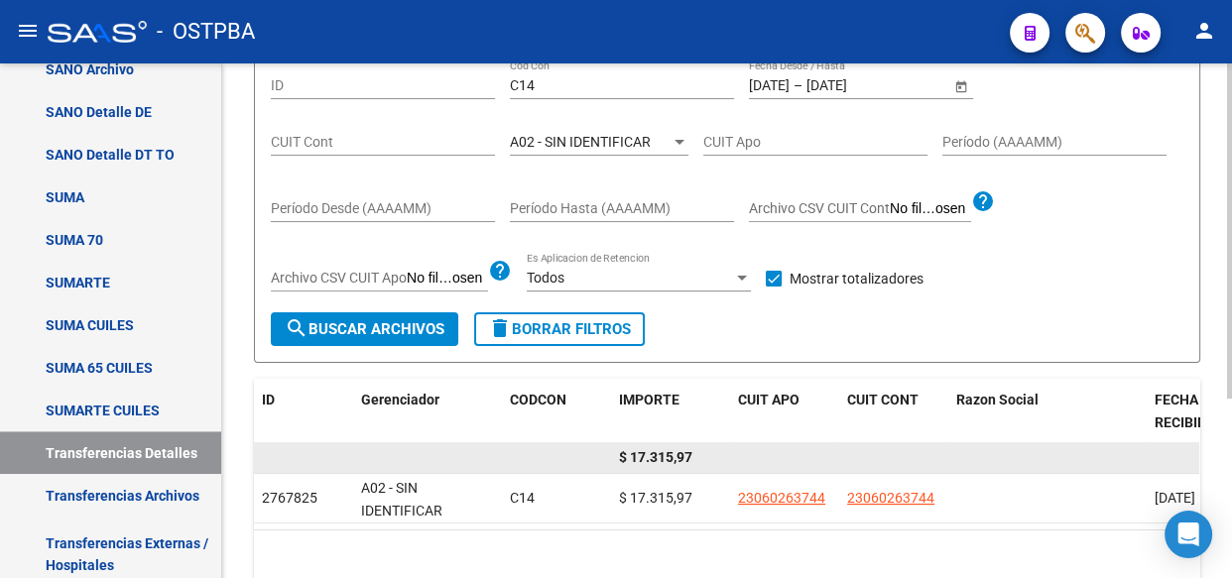
click at [662, 456] on span "$ 17.315,97" at bounding box center [655, 457] width 73 height 16
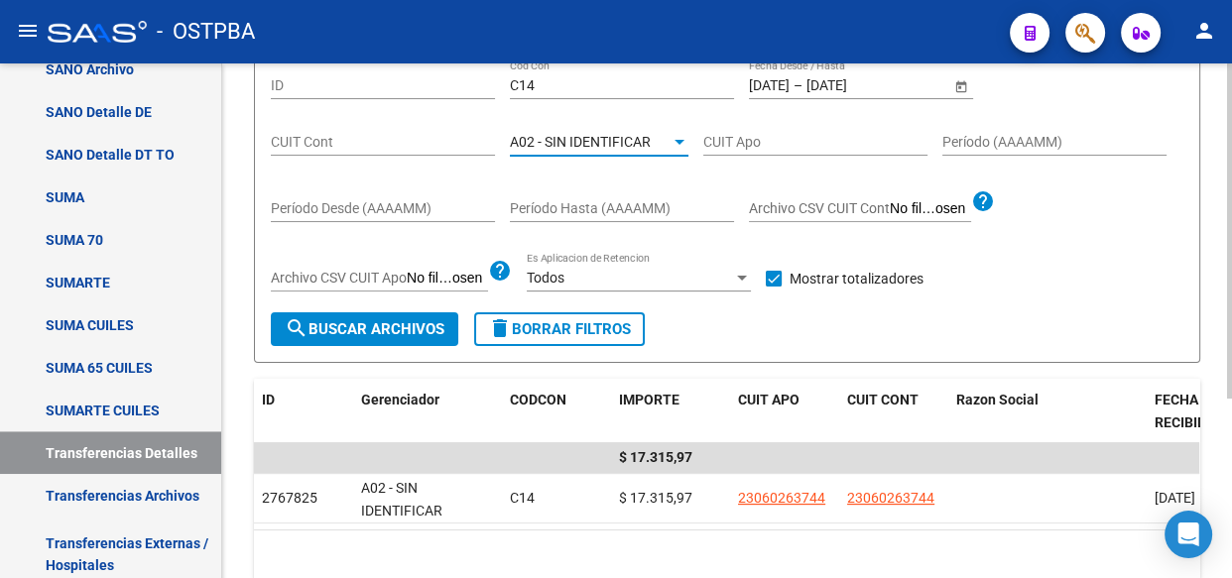
click at [595, 134] on span "A02 - SIN IDENTIFICAR" at bounding box center [580, 142] width 141 height 16
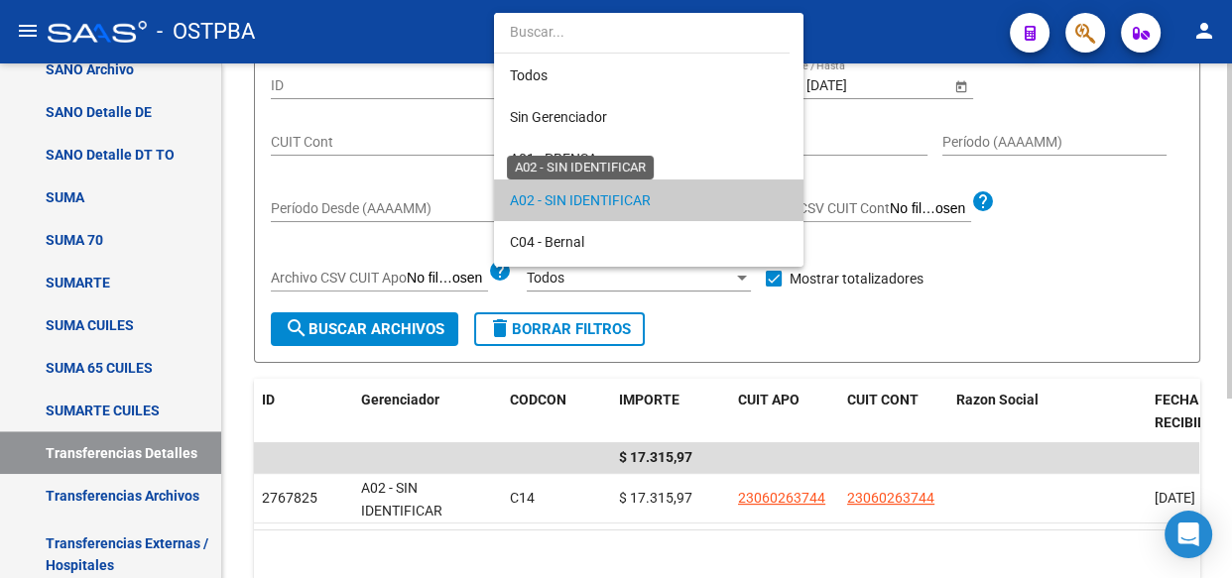
scroll to position [60, 0]
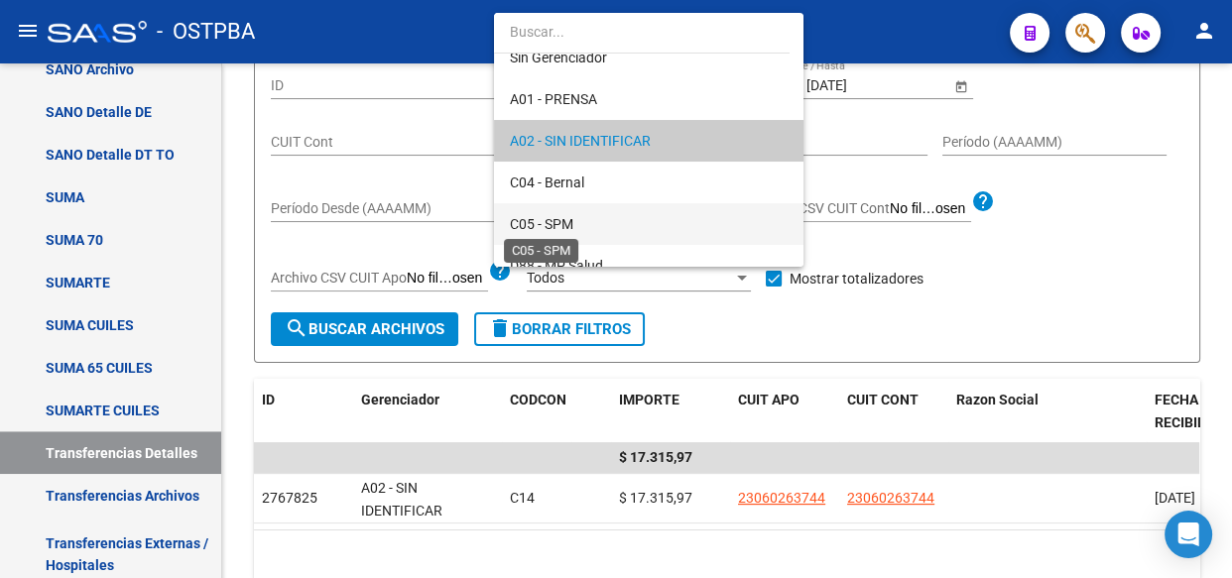
click at [542, 219] on span "C05 - SPM" at bounding box center [541, 224] width 63 height 16
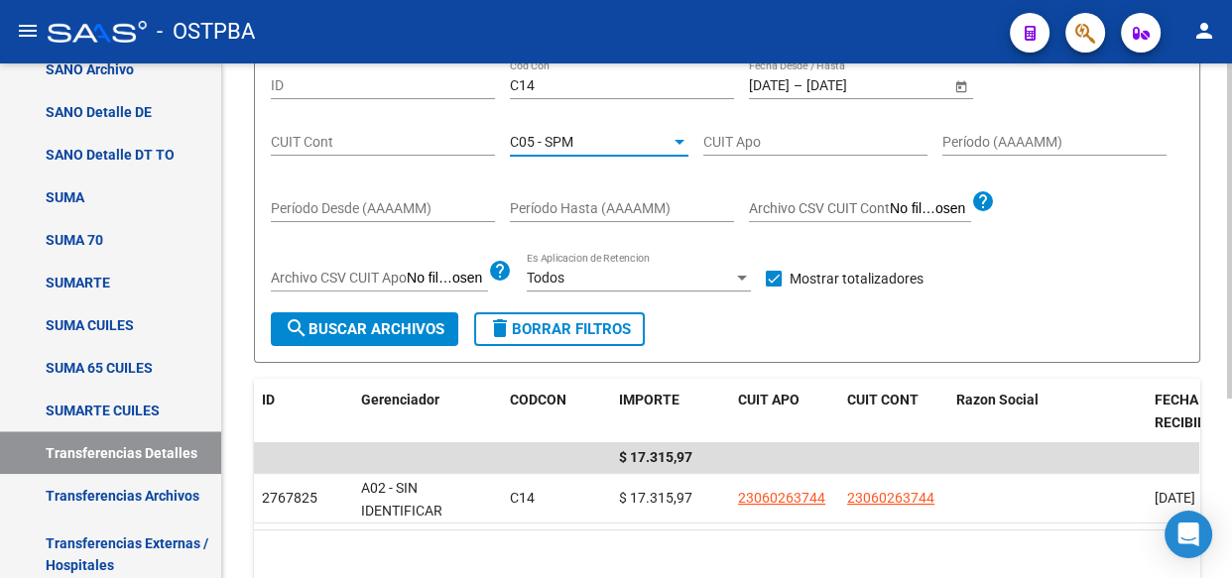
click at [349, 333] on span "search Buscar Archivos" at bounding box center [365, 329] width 160 height 18
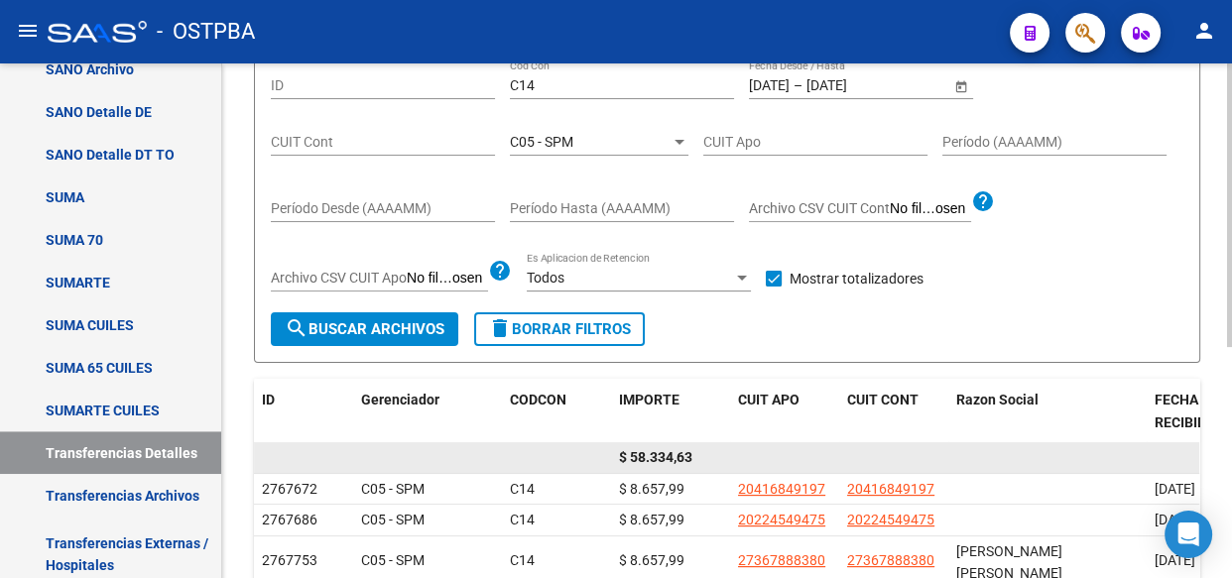
click at [672, 450] on span "$ 58.334,63" at bounding box center [655, 457] width 73 height 16
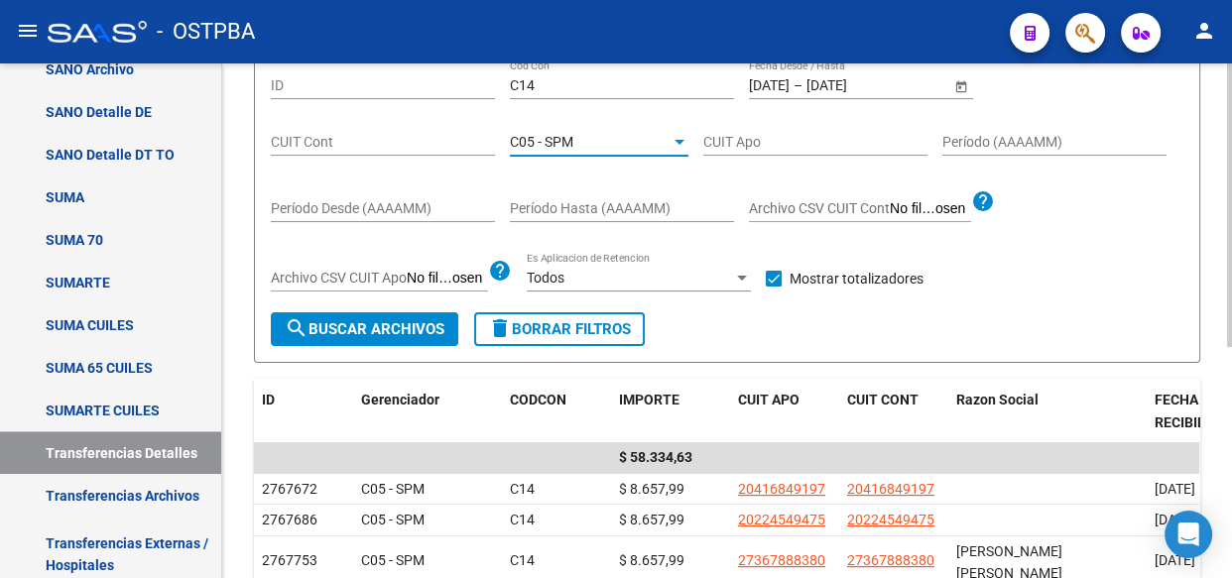
click at [582, 134] on div "C05 - SPM" at bounding box center [590, 142] width 161 height 17
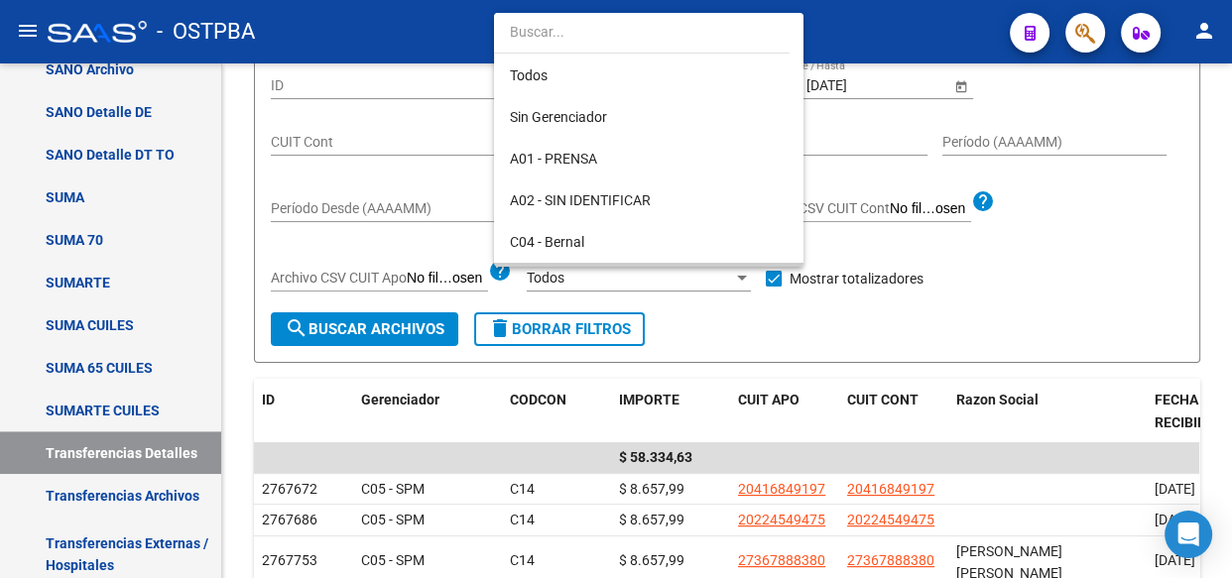
scroll to position [144, 0]
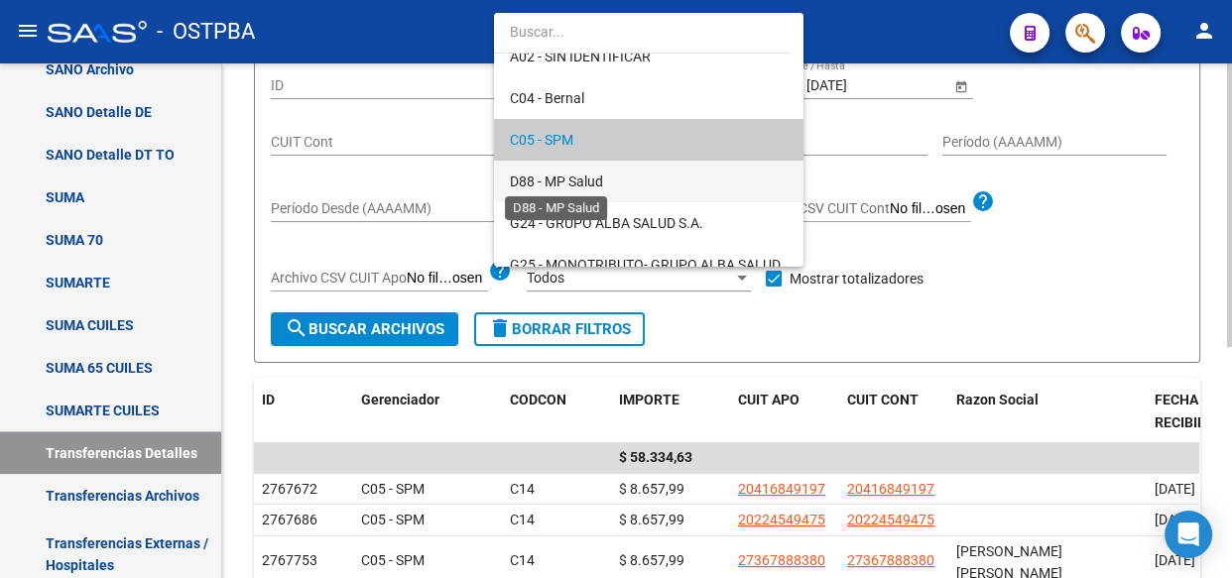
click at [552, 181] on span "D88 - MP Salud" at bounding box center [556, 182] width 93 height 16
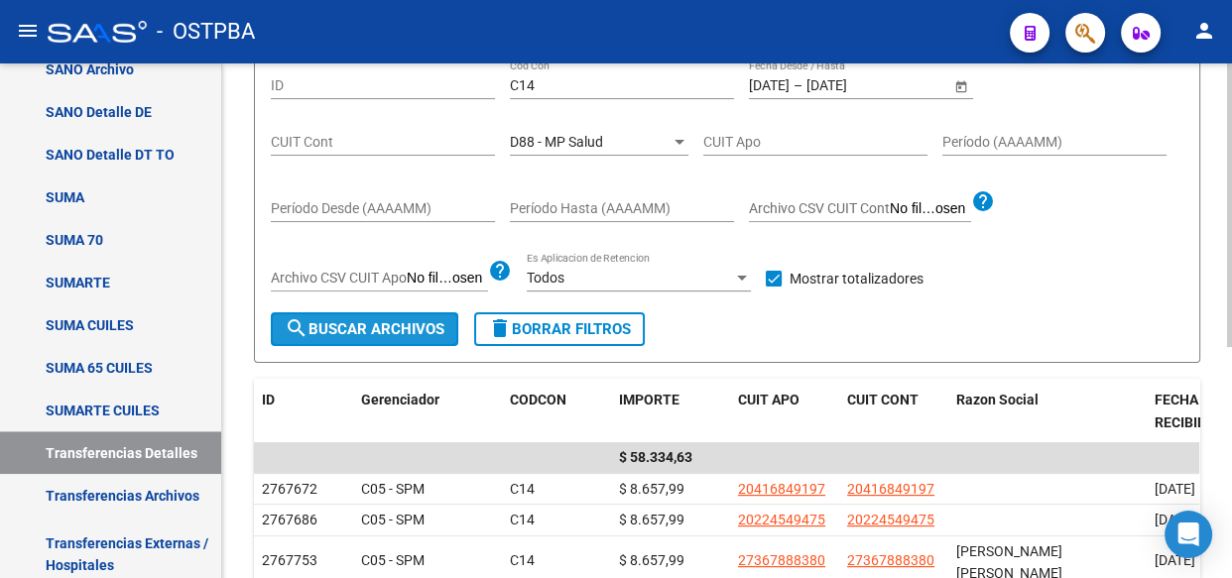
click at [359, 330] on span "search Buscar Archivos" at bounding box center [365, 329] width 160 height 18
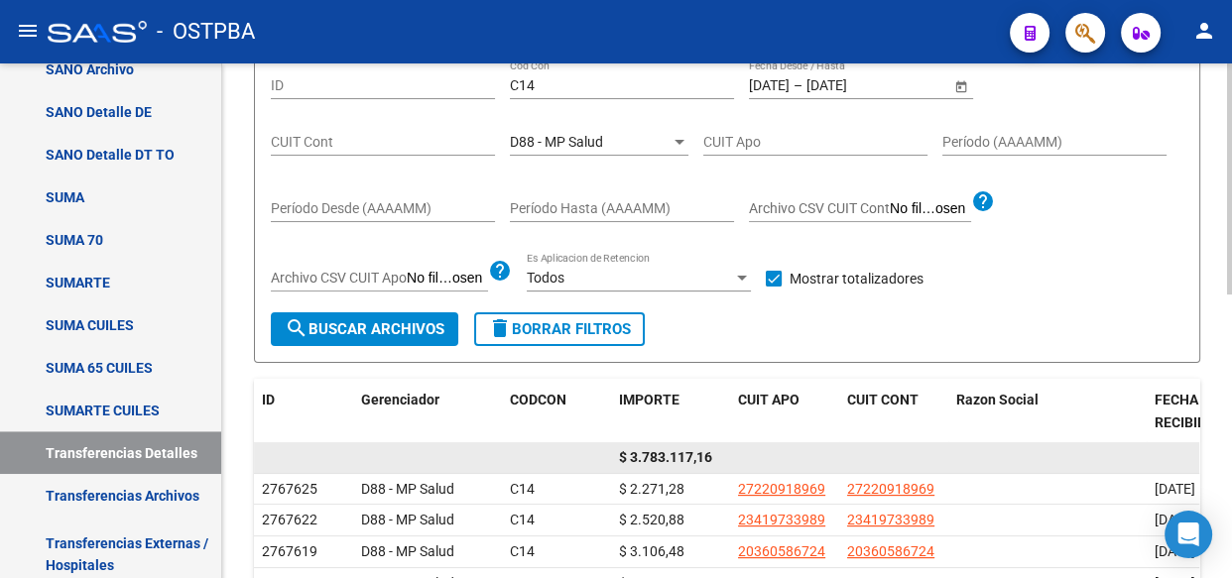
click at [674, 459] on span "$ 3.783.117,16" at bounding box center [665, 457] width 93 height 16
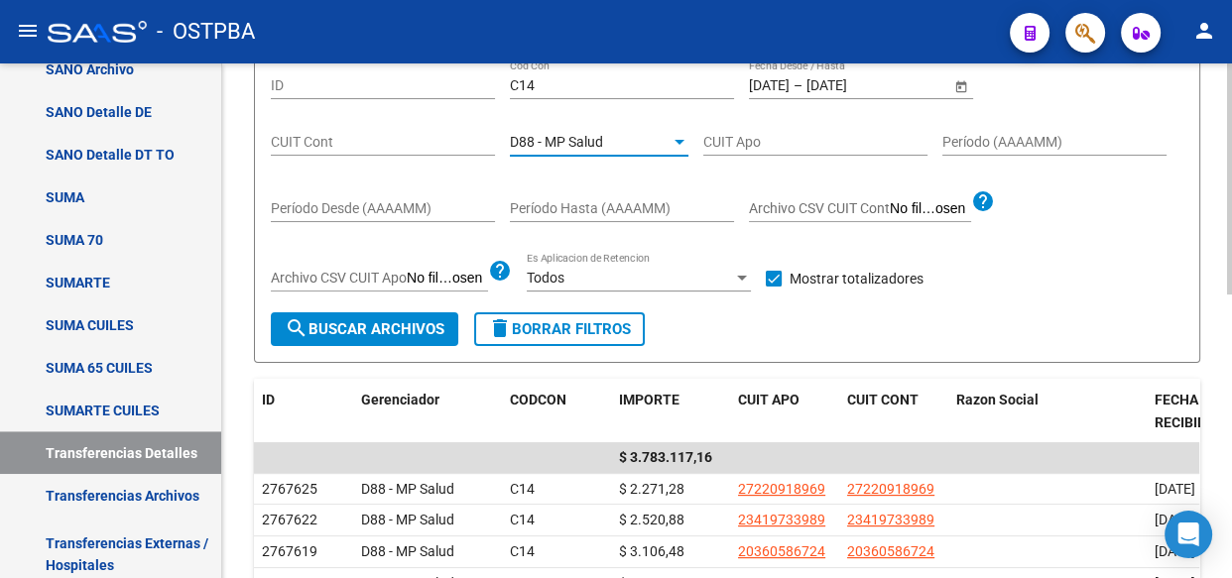
click at [585, 140] on span "D88 - MP Salud" at bounding box center [556, 142] width 93 height 16
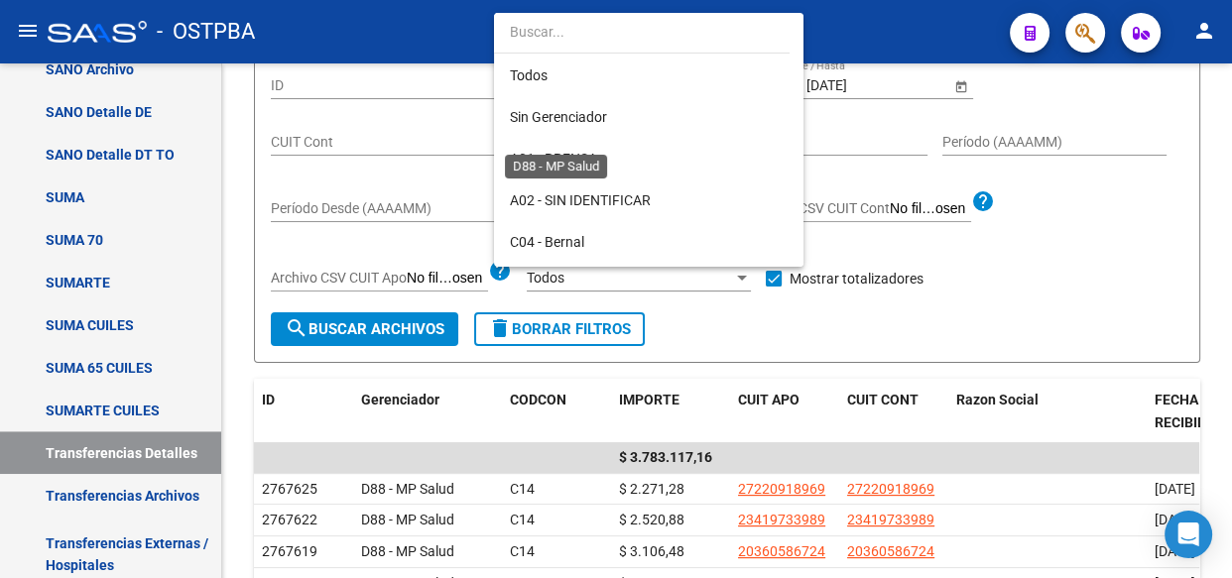
scroll to position [185, 0]
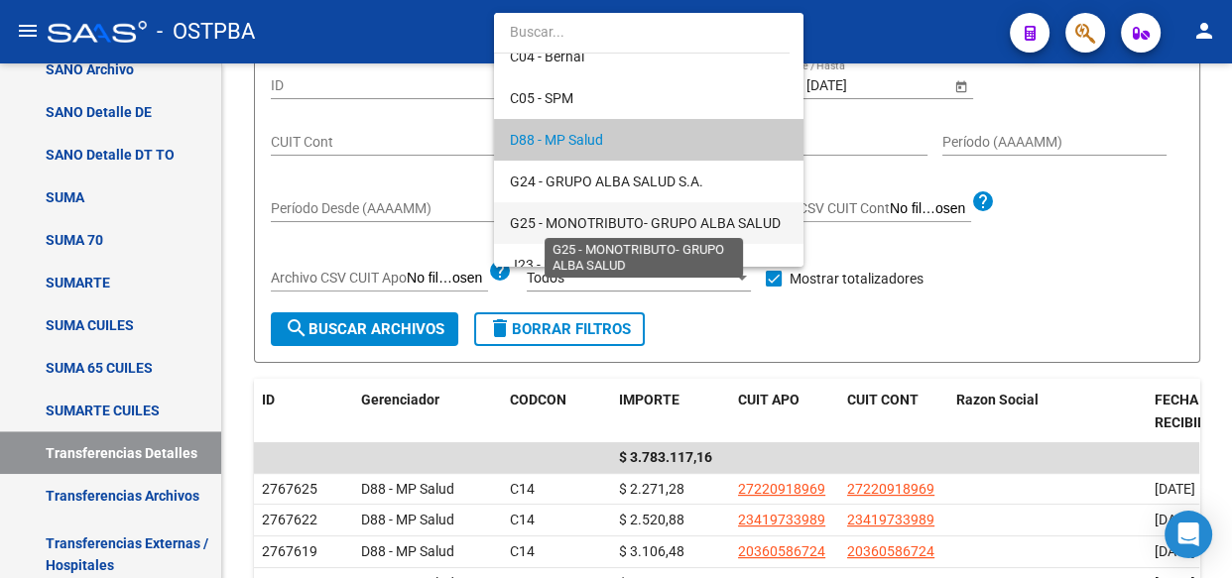
click at [579, 219] on span "G25 - MONOTRIBUTO- GRUPO ALBA SALUD" at bounding box center [645, 223] width 271 height 16
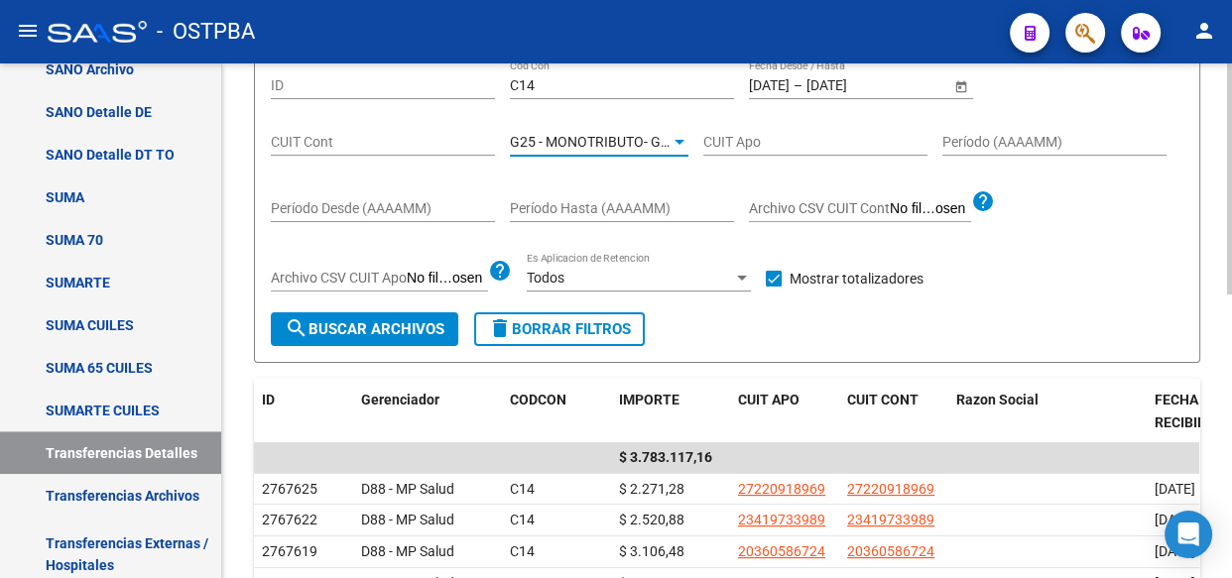
click at [355, 322] on span "search Buscar Archivos" at bounding box center [365, 329] width 160 height 18
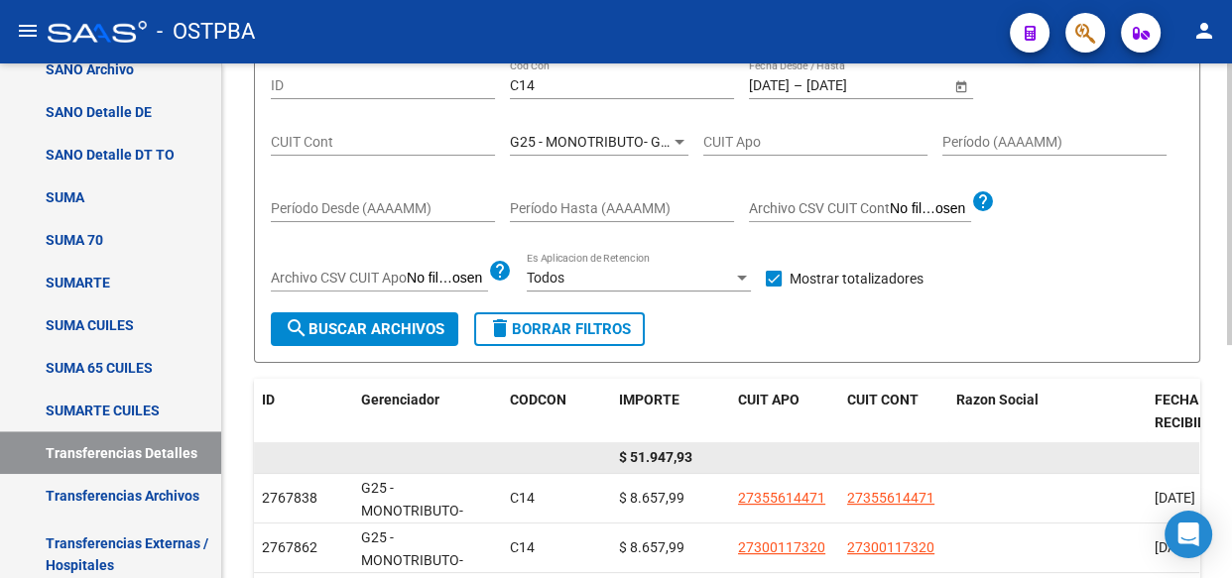
click at [675, 455] on span "$ 51.947,93" at bounding box center [655, 457] width 73 height 16
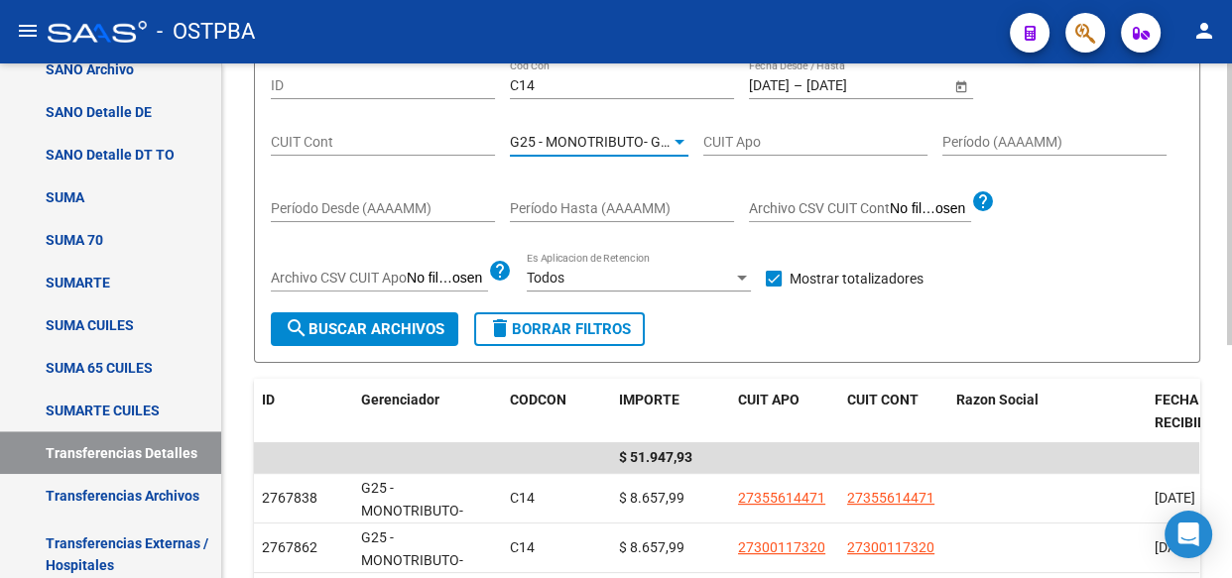
click at [597, 142] on span "G25 - MONOTRIBUTO- GRUPO ALBA SALUD" at bounding box center [645, 142] width 271 height 16
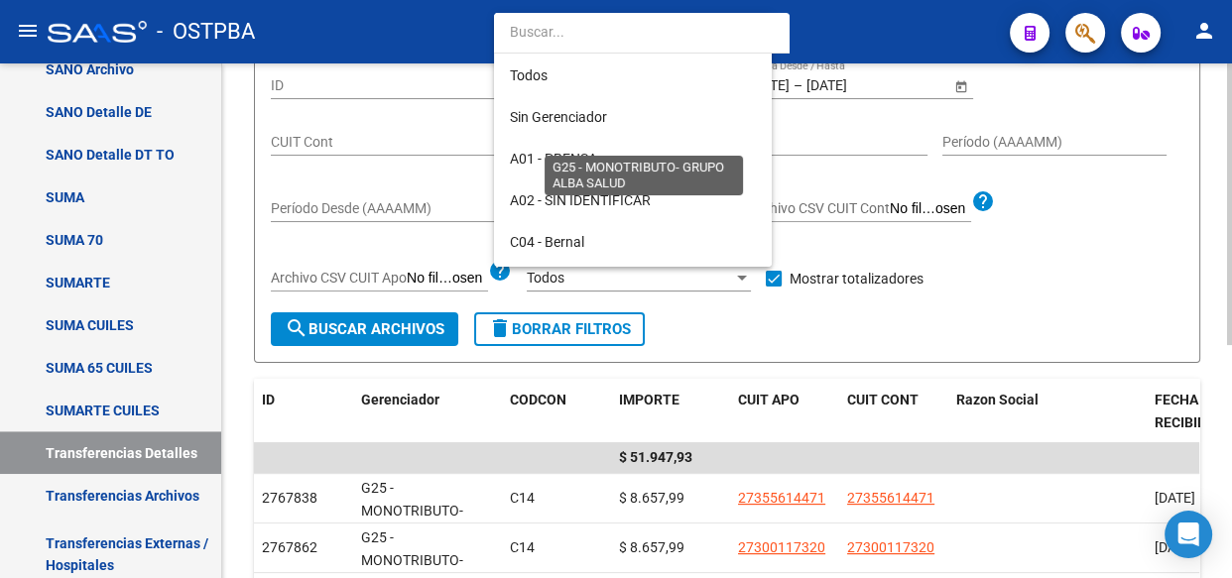
scroll to position [268, 0]
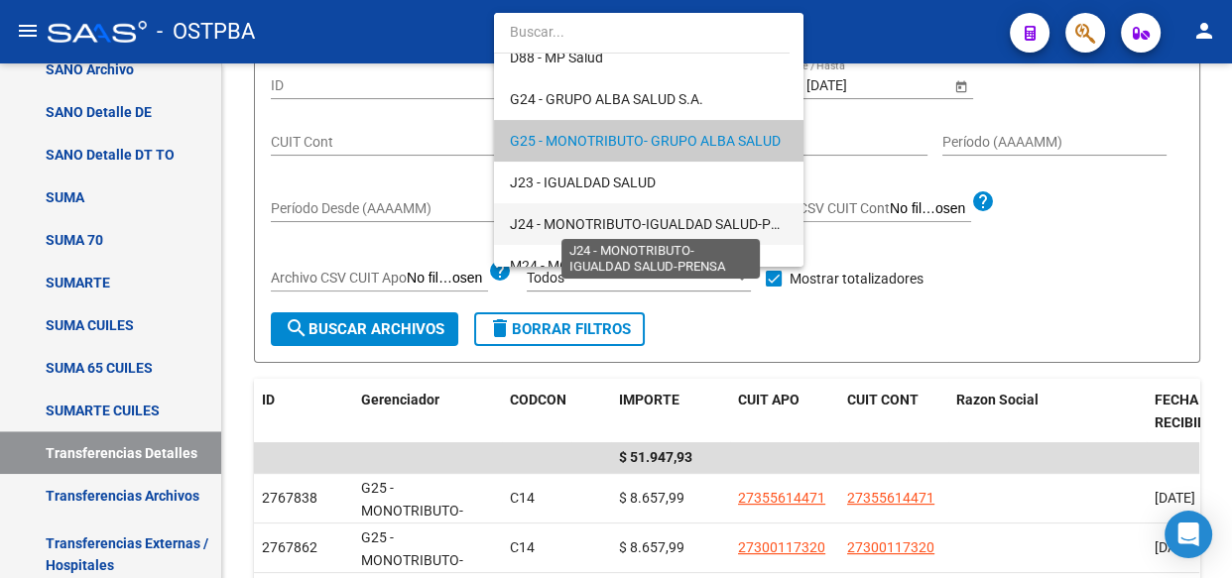
click at [597, 226] on span "J24 - MONOTRIBUTO-IGUALDAD SALUD-PRENSA" at bounding box center [662, 224] width 304 height 16
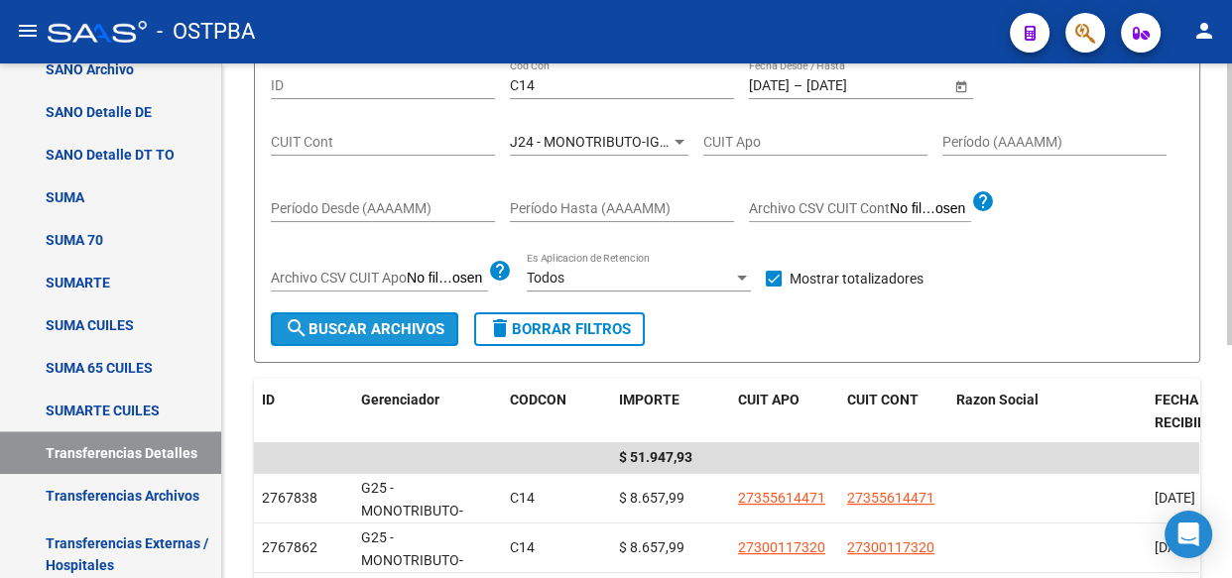
click at [366, 322] on span "search Buscar Archivos" at bounding box center [365, 329] width 160 height 18
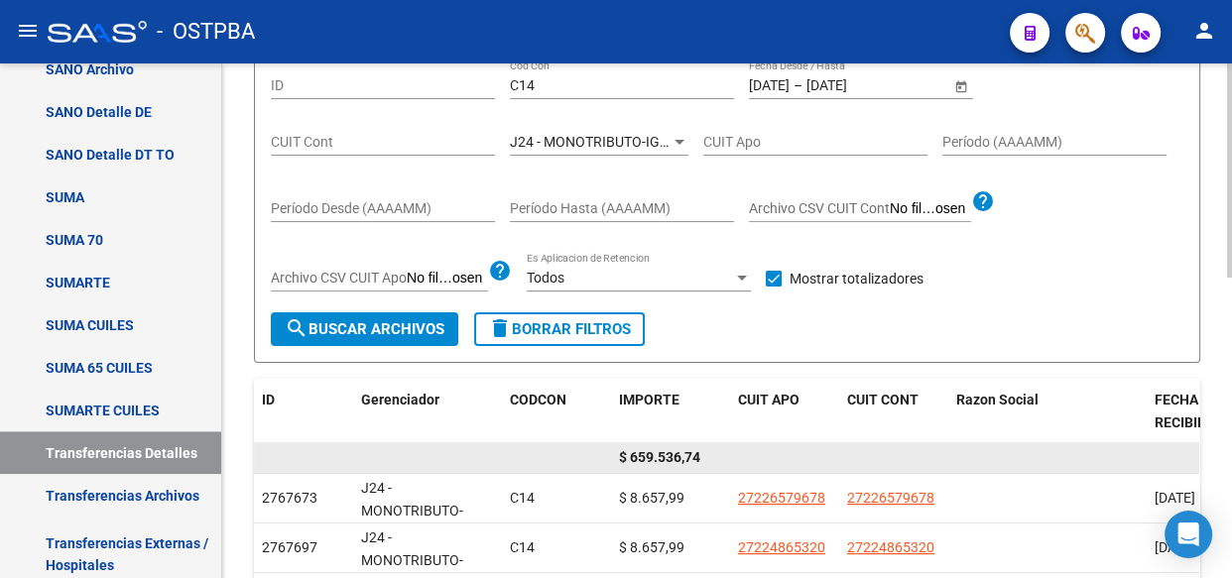
click at [674, 455] on span "$ 659.536,74" at bounding box center [659, 457] width 81 height 16
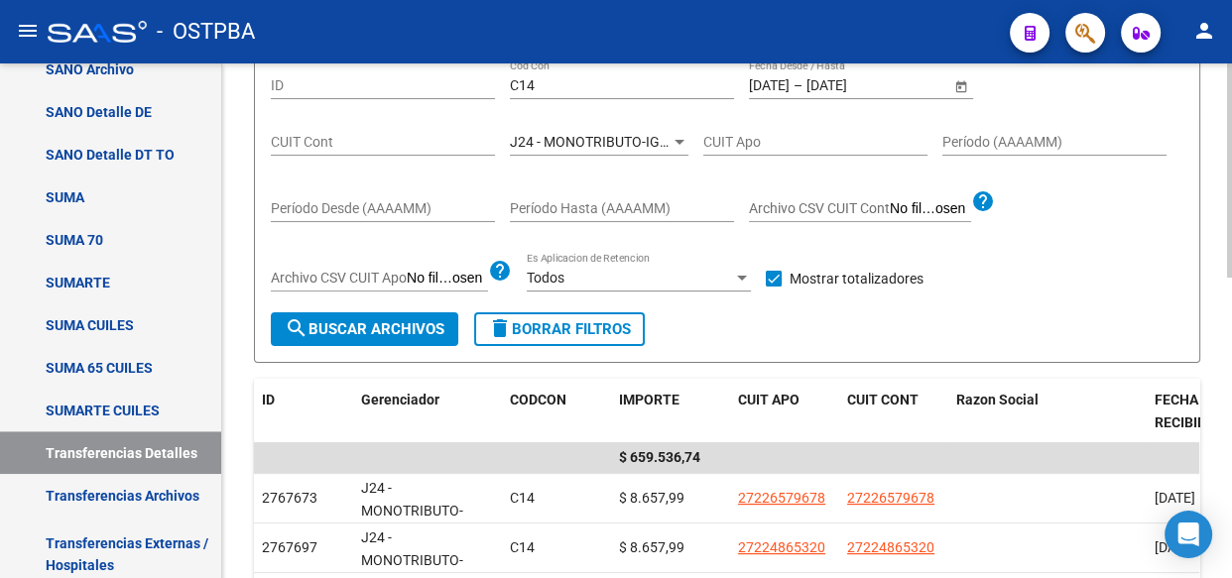
click at [575, 147] on span "J24 - MONOTRIBUTO-IGUALDAD SALUD-PRENSA" at bounding box center [662, 142] width 304 height 16
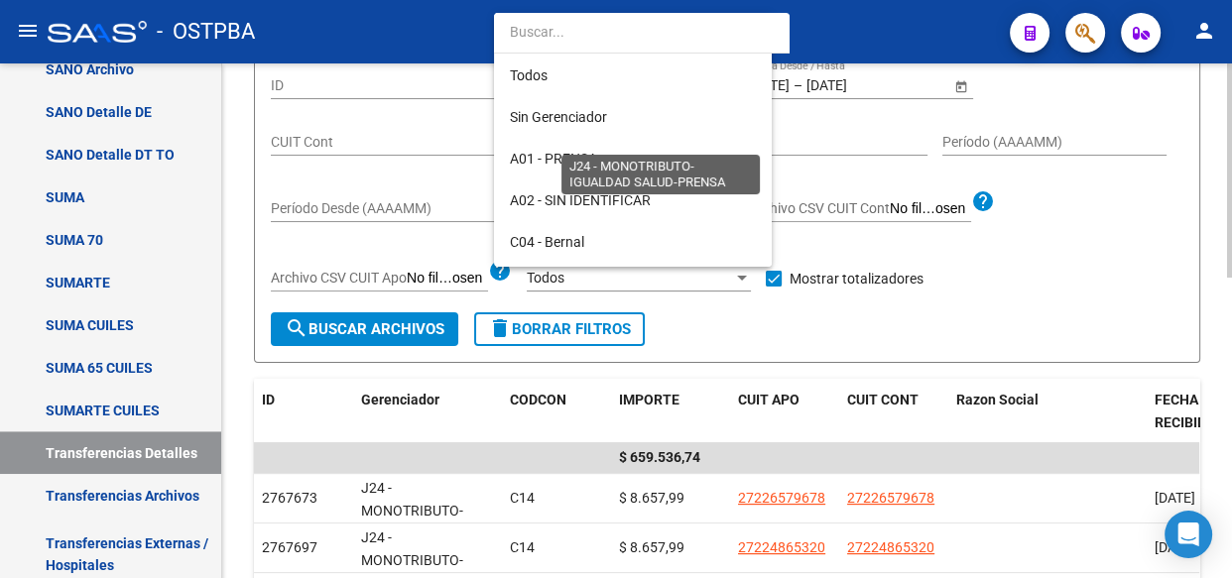
scroll to position [352, 0]
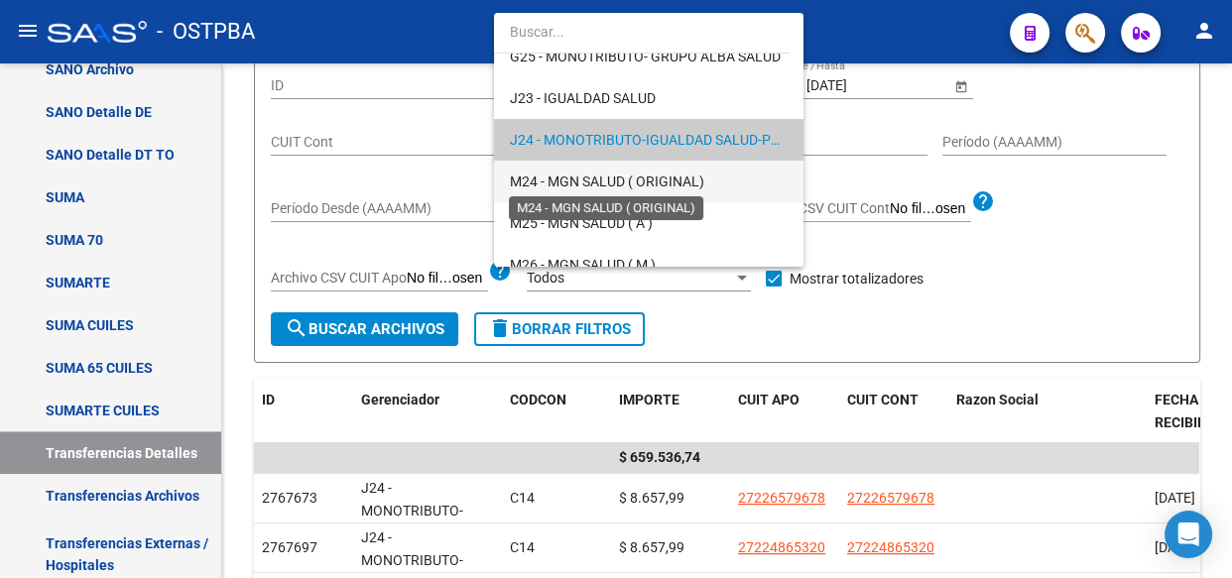
click at [575, 181] on span "M24 - MGN SALUD ( ORIGINAL)" at bounding box center [607, 182] width 194 height 16
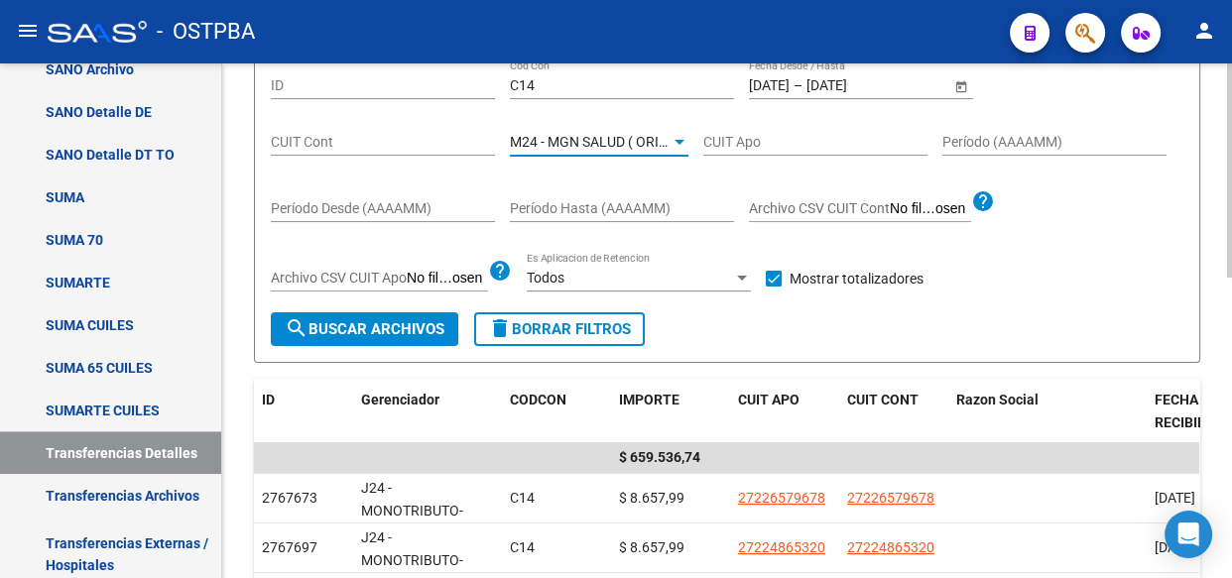
click at [382, 330] on span "search Buscar Archivos" at bounding box center [365, 329] width 160 height 18
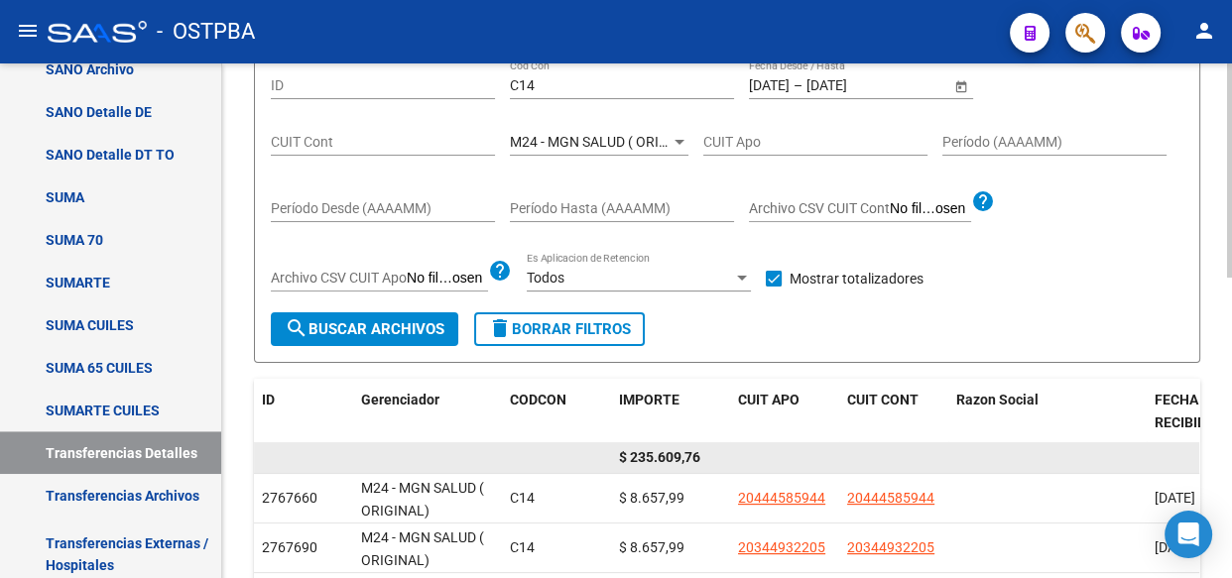
click at [672, 455] on span "$ 235.609,76" at bounding box center [659, 457] width 81 height 16
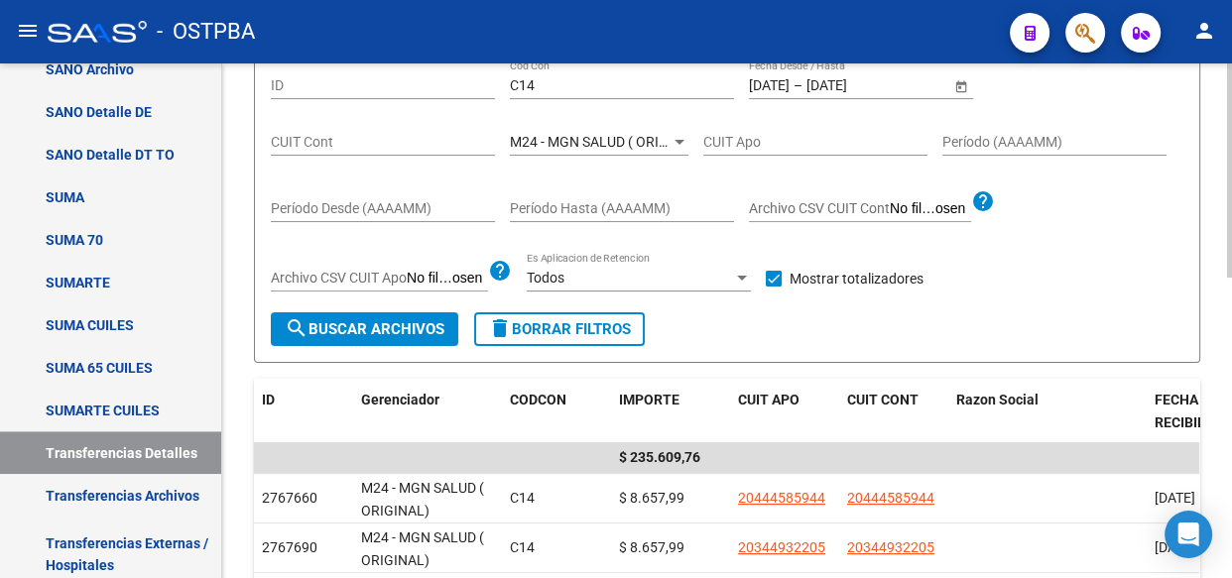
click at [595, 139] on span "M24 - MGN SALUD ( ORIGINAL)" at bounding box center [607, 142] width 194 height 16
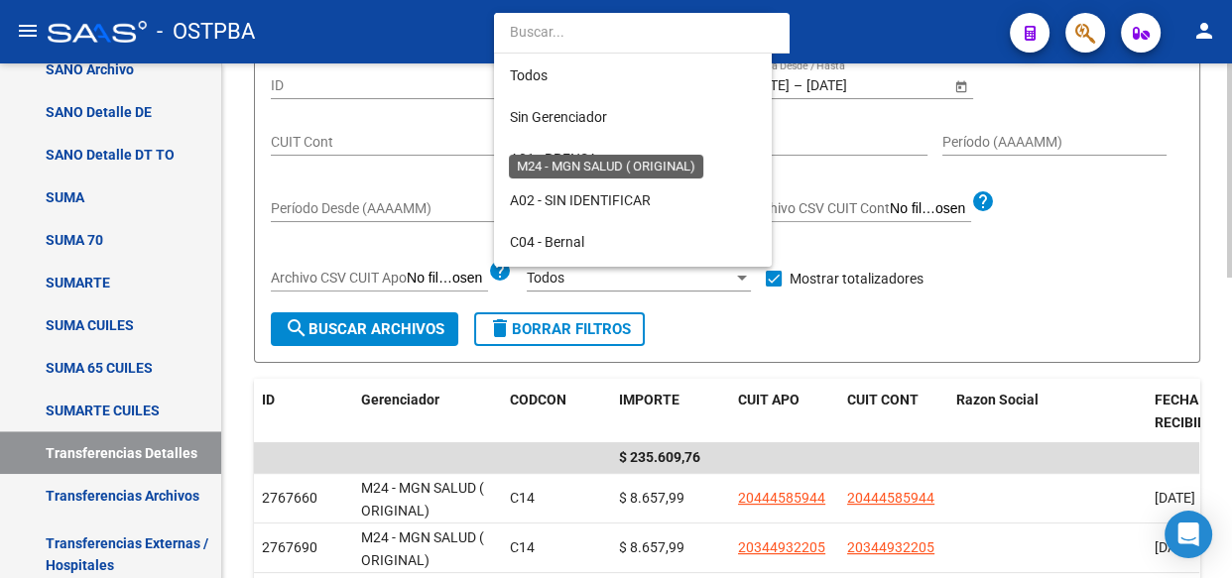
scroll to position [394, 0]
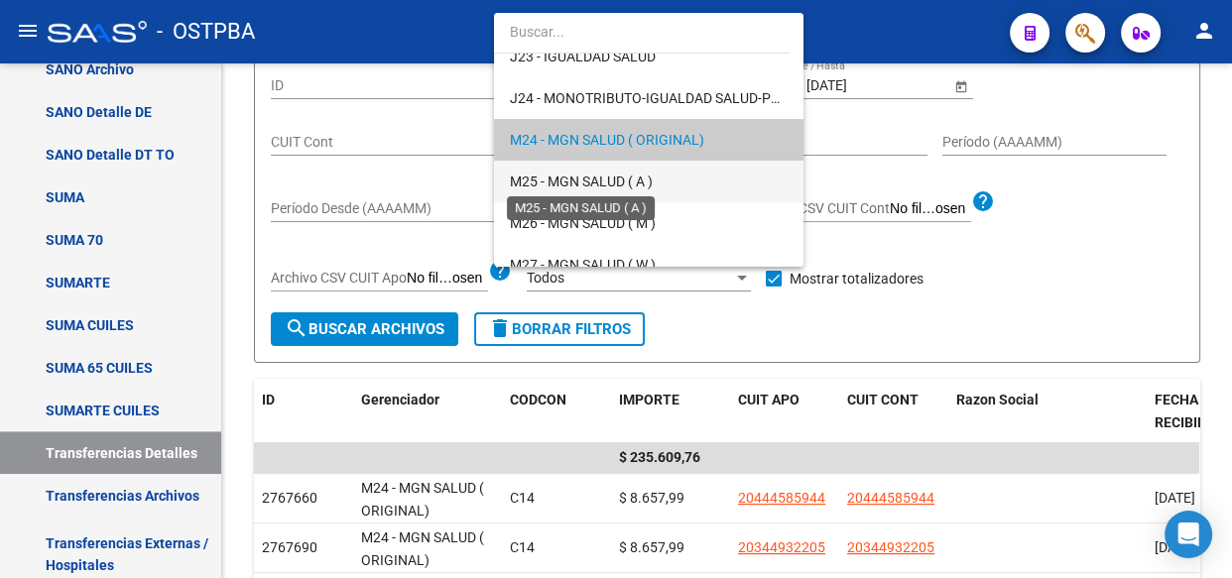
click at [584, 179] on span "M25 - MGN SALUD ( A )" at bounding box center [581, 182] width 143 height 16
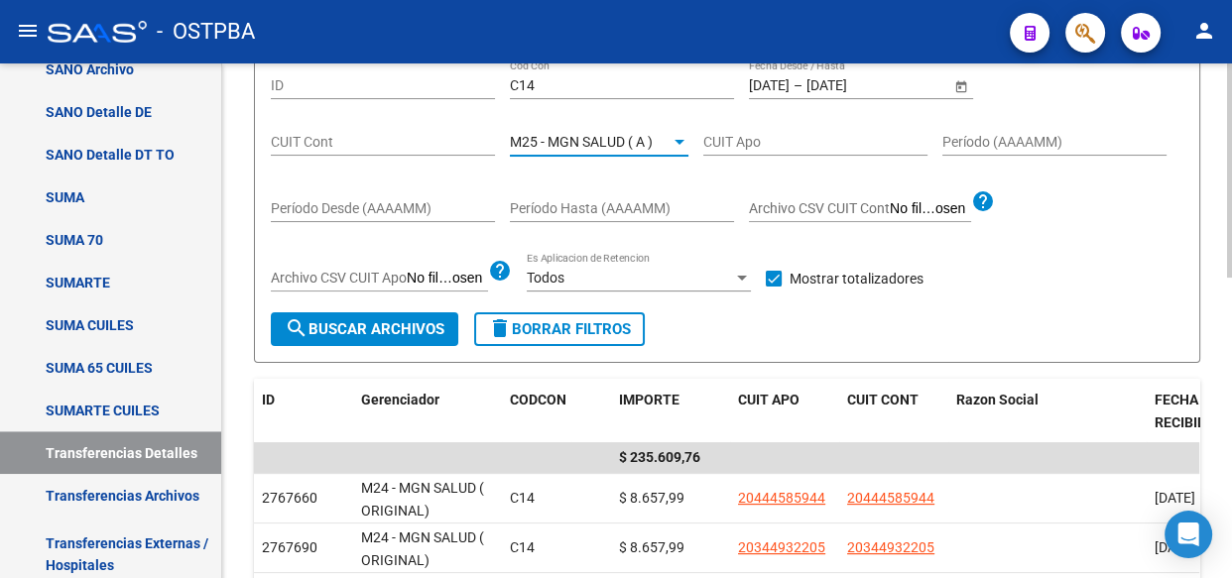
click at [371, 316] on button "search Buscar Archivos" at bounding box center [364, 329] width 187 height 34
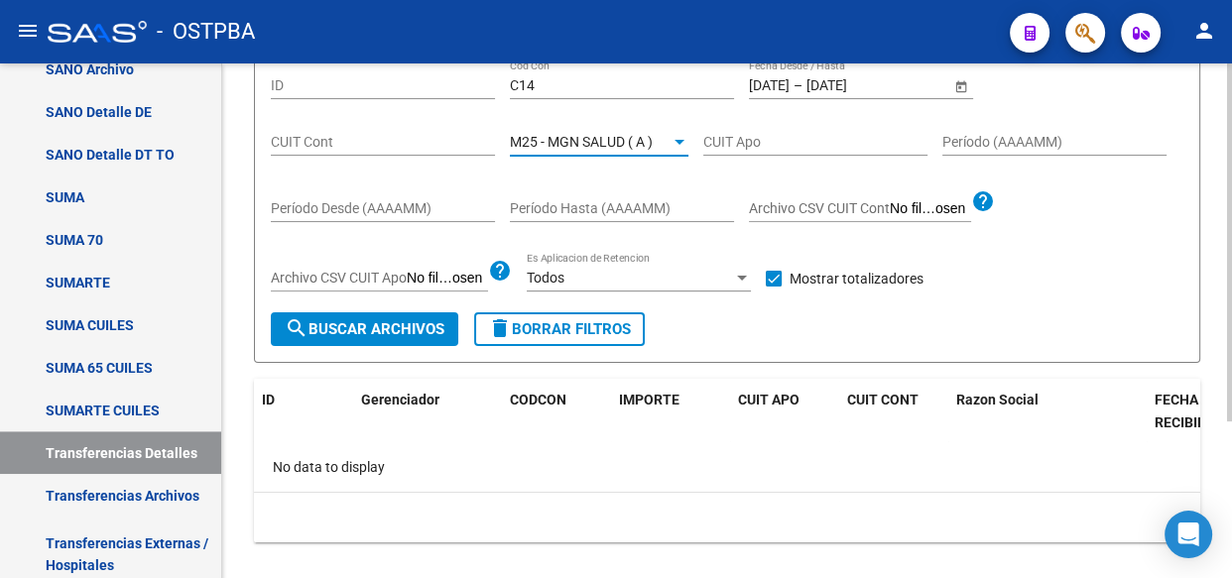
click at [604, 134] on span "M25 - MGN SALUD ( A )" at bounding box center [581, 142] width 143 height 16
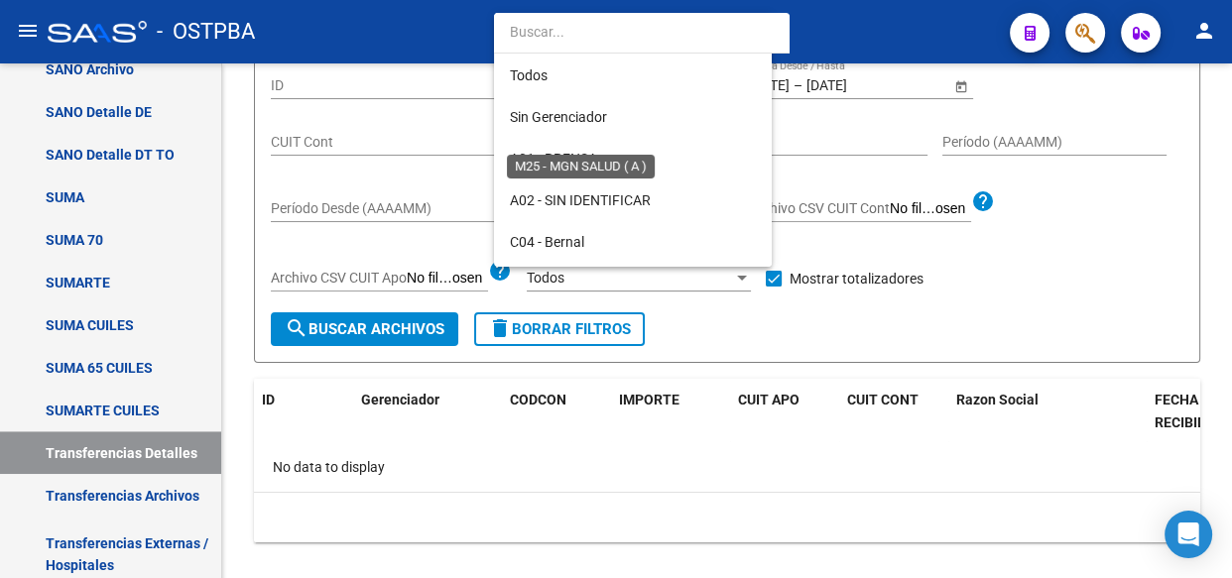
scroll to position [435, 0]
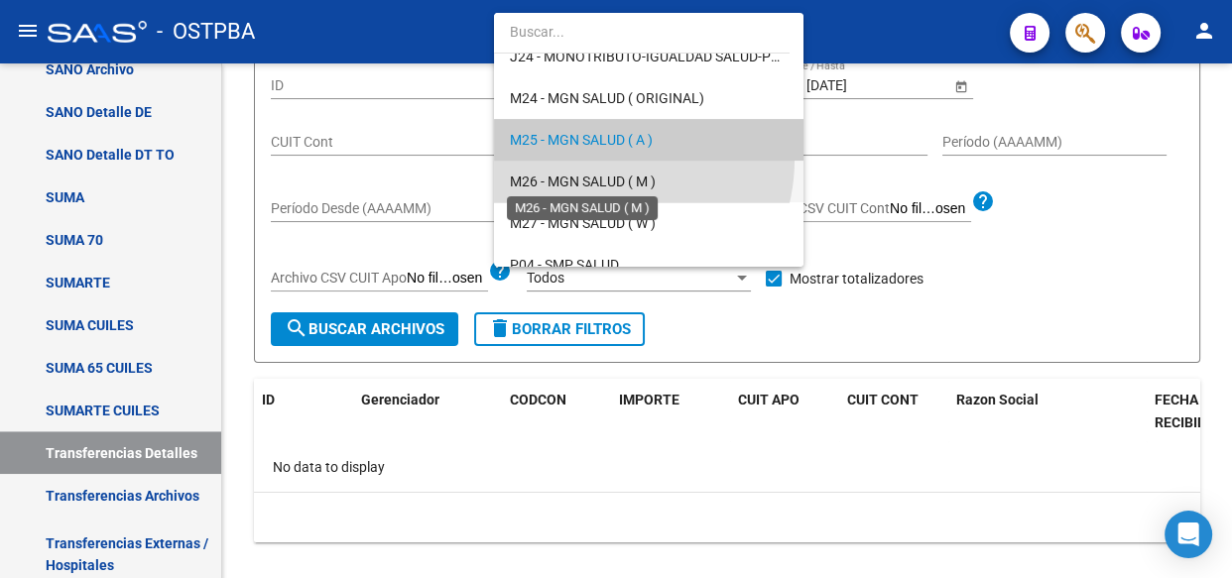
click at [604, 179] on span "M26 - MGN SALUD ( M )" at bounding box center [583, 182] width 146 height 16
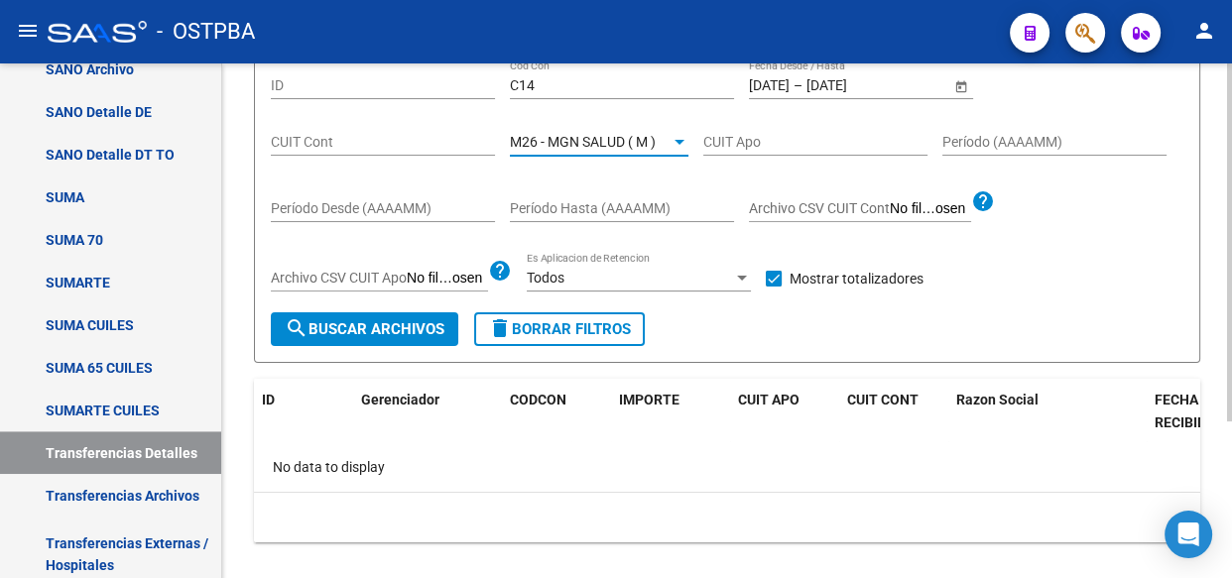
click at [389, 331] on span "search Buscar Archivos" at bounding box center [365, 329] width 160 height 18
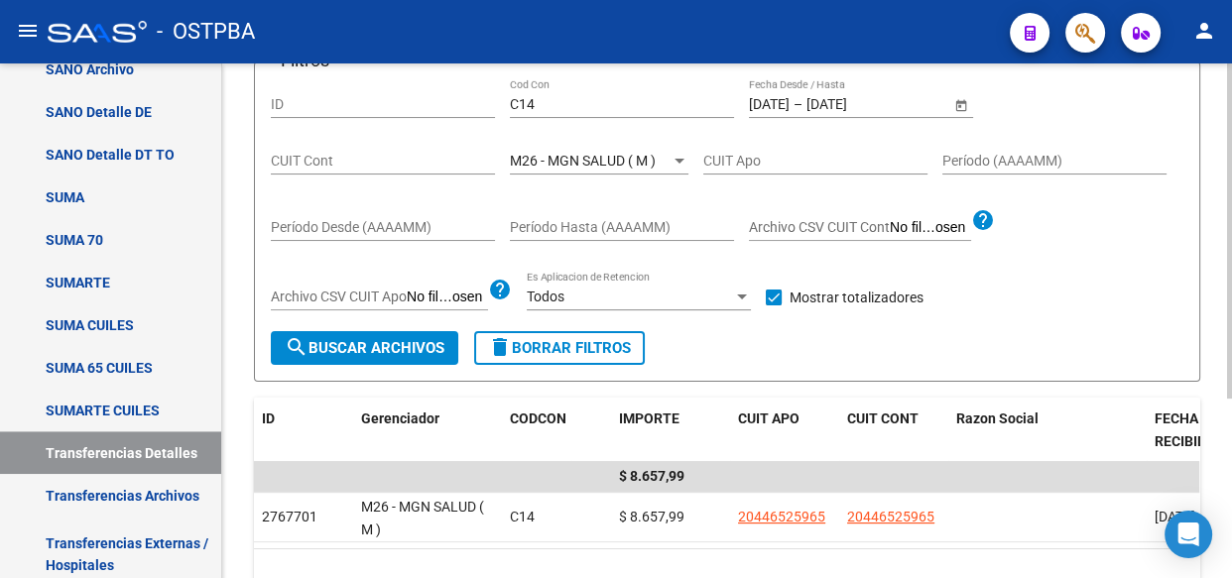
scroll to position [198, 0]
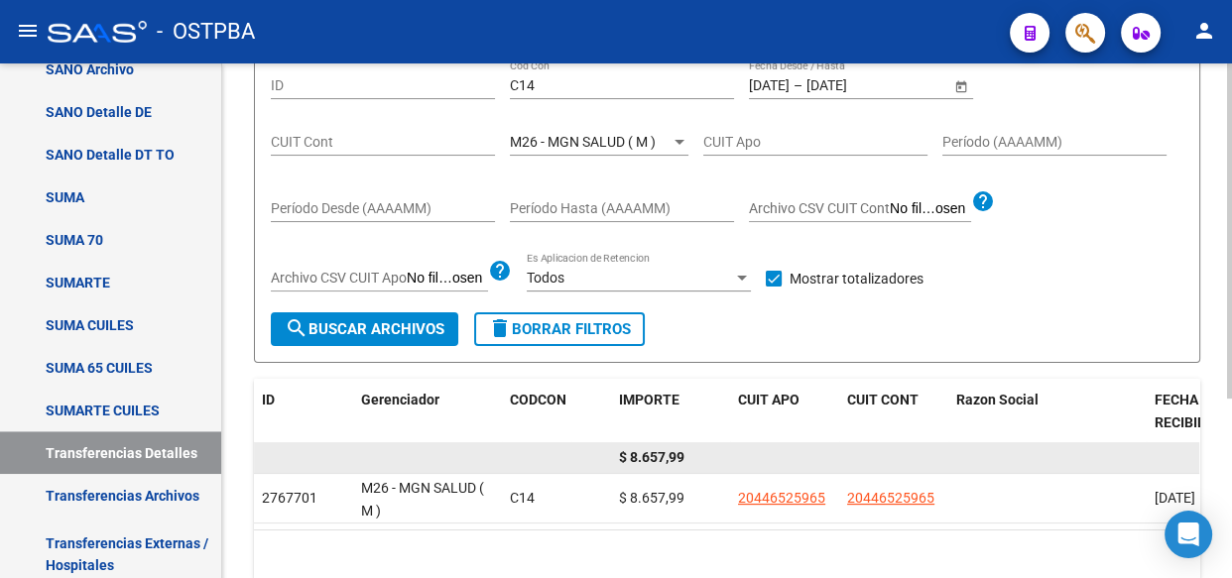
click at [643, 458] on span "$ 8.657,99" at bounding box center [651, 457] width 65 height 16
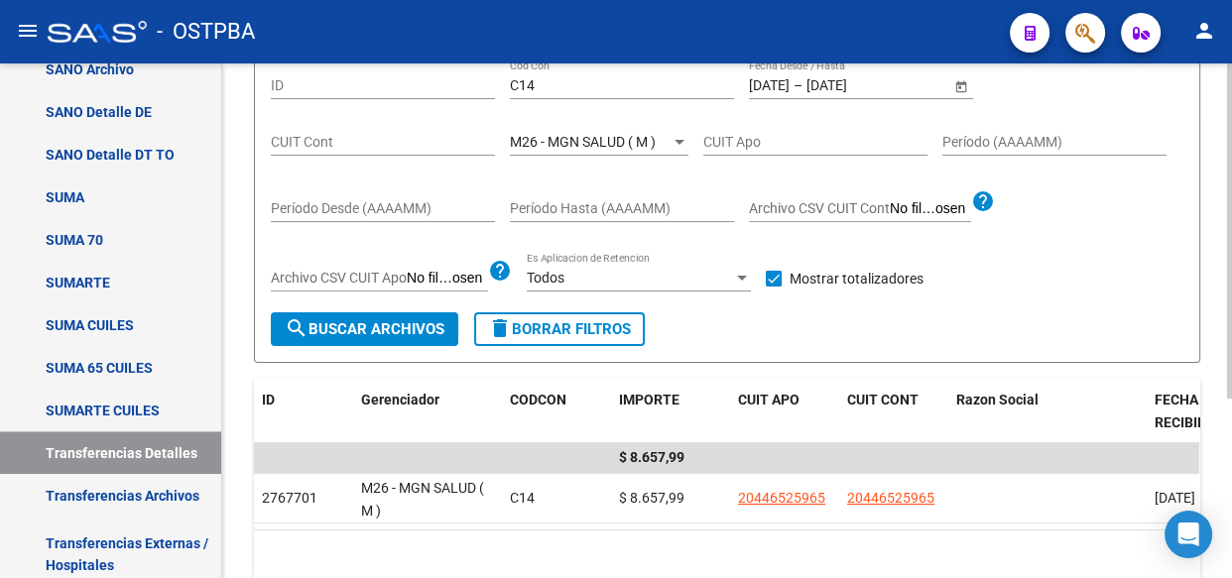
click at [602, 150] on div "M26 - MGN SALUD ( M ) Seleccionar Gerenciador" at bounding box center [599, 136] width 179 height 40
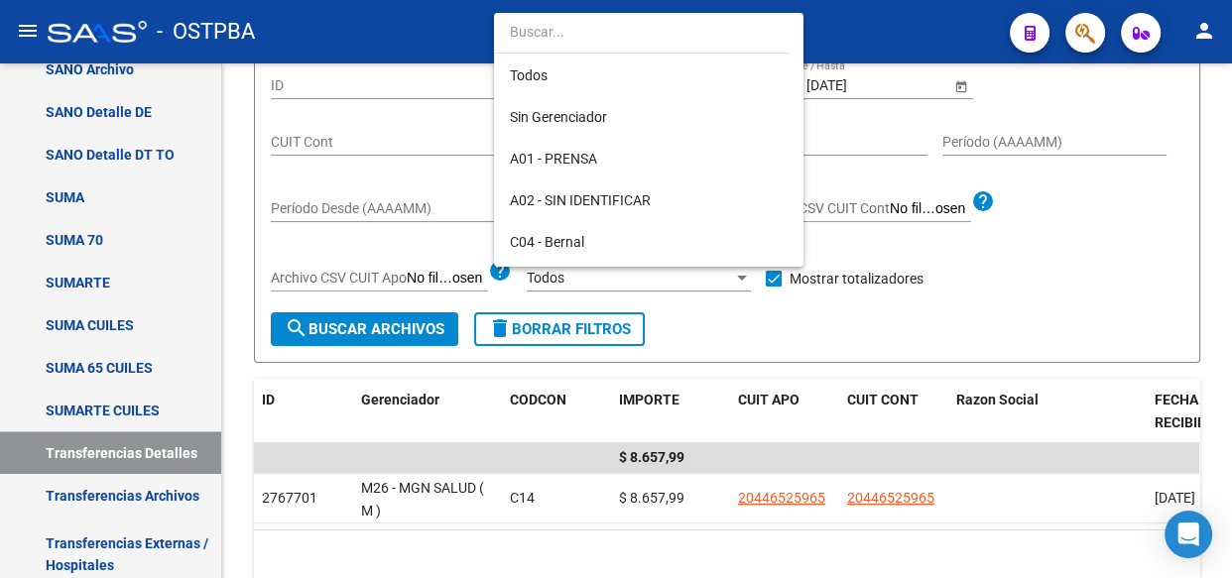
scroll to position [476, 0]
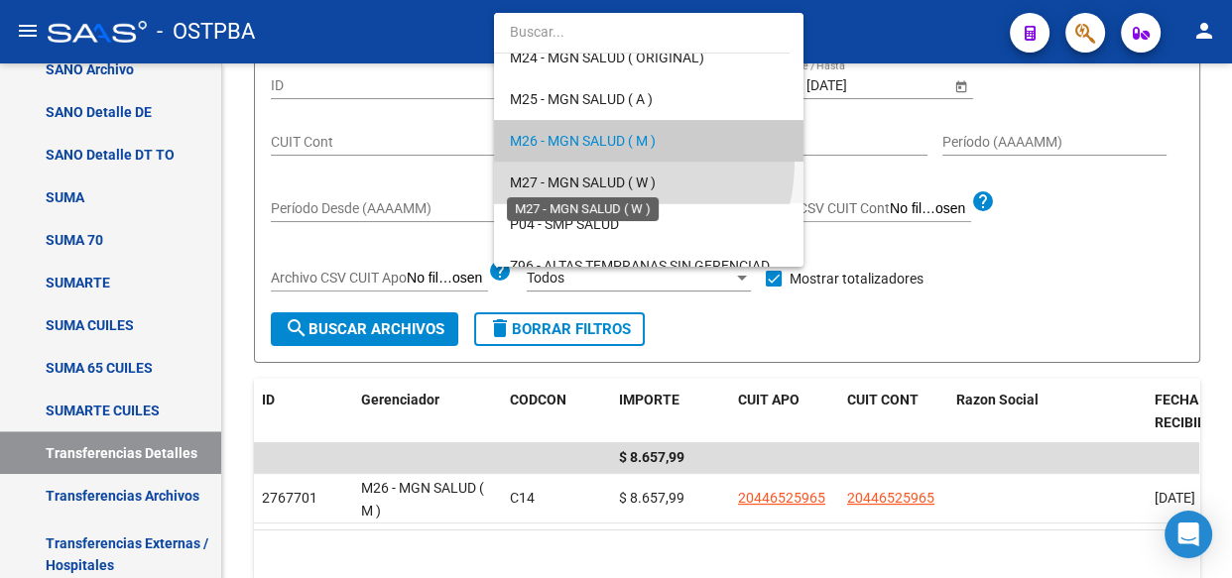
click at [592, 179] on span "M27 - MGN SALUD ( W )" at bounding box center [583, 183] width 146 height 16
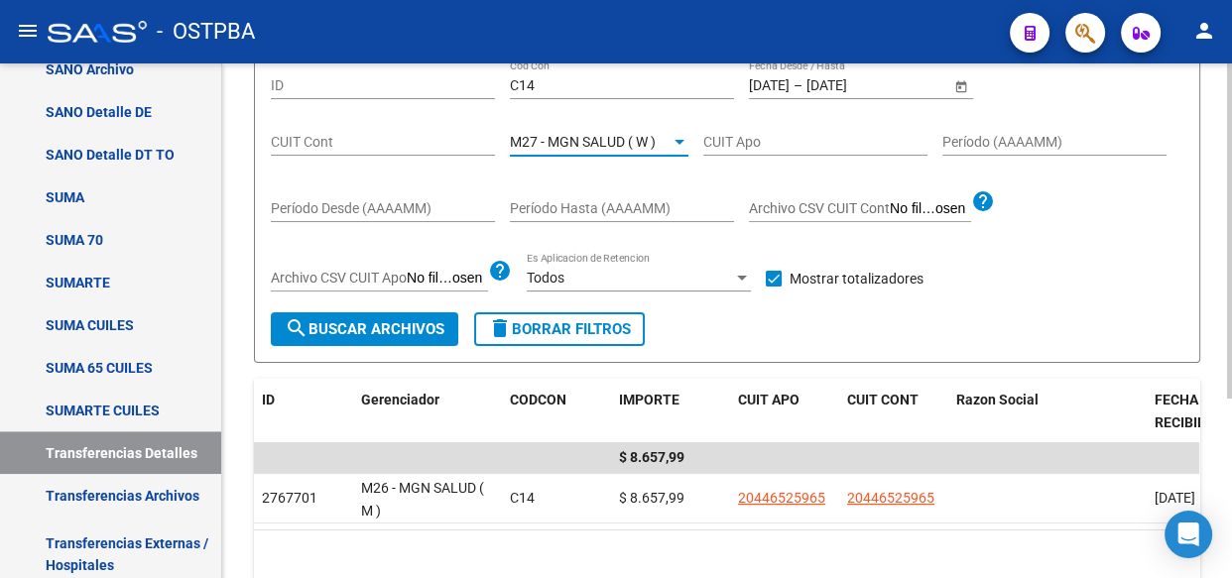
click at [381, 338] on button "search Buscar Archivos" at bounding box center [364, 329] width 187 height 34
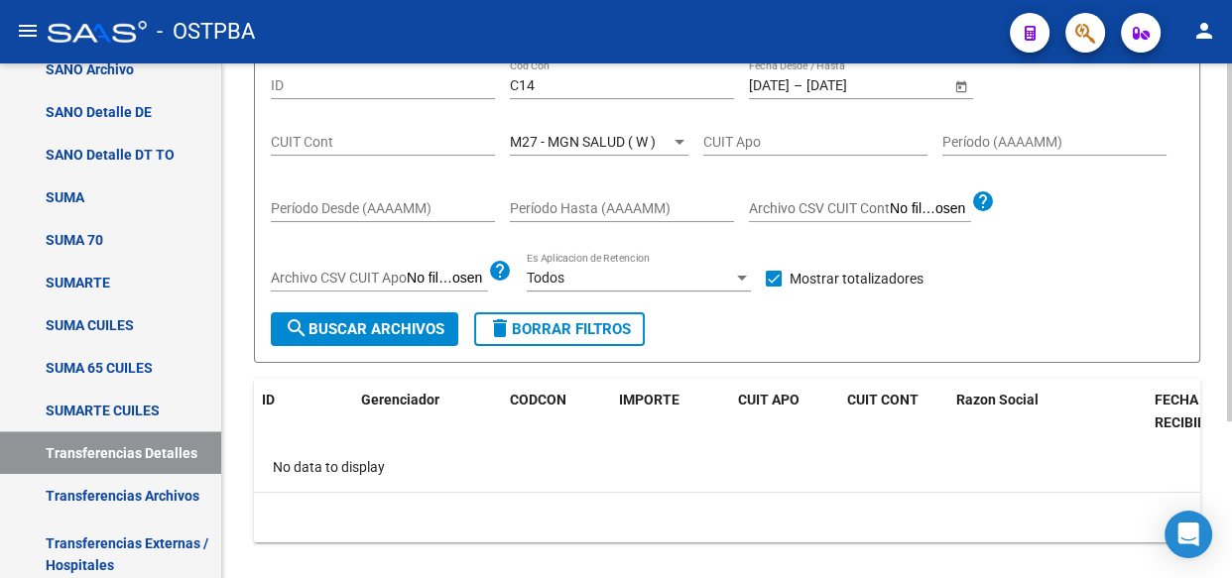
click at [603, 140] on span "M27 - MGN SALUD ( W )" at bounding box center [583, 142] width 146 height 16
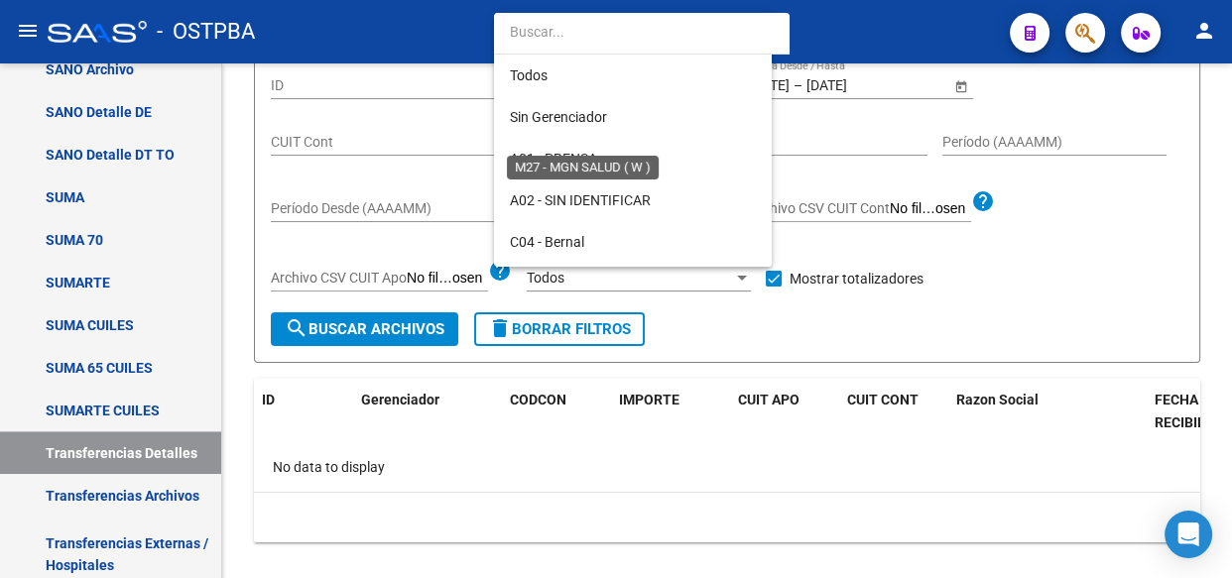
scroll to position [518, 0]
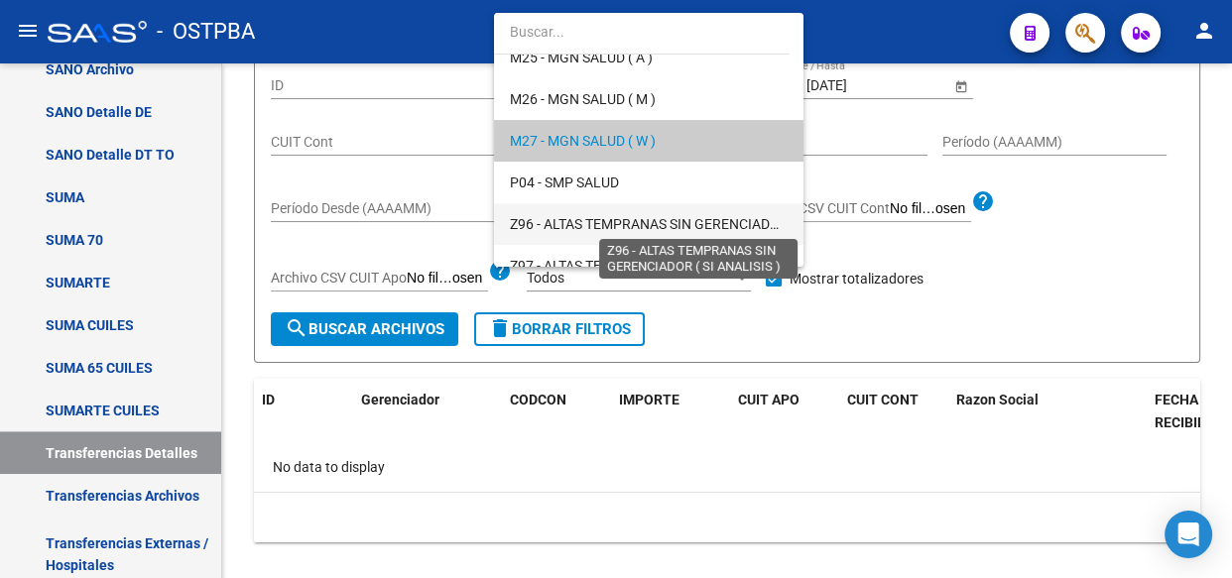
click at [601, 219] on span "Z96 - ALTAS TEMPRANAS SIN GERENCIADOR ( SI ANALISIS )" at bounding box center [696, 224] width 372 height 16
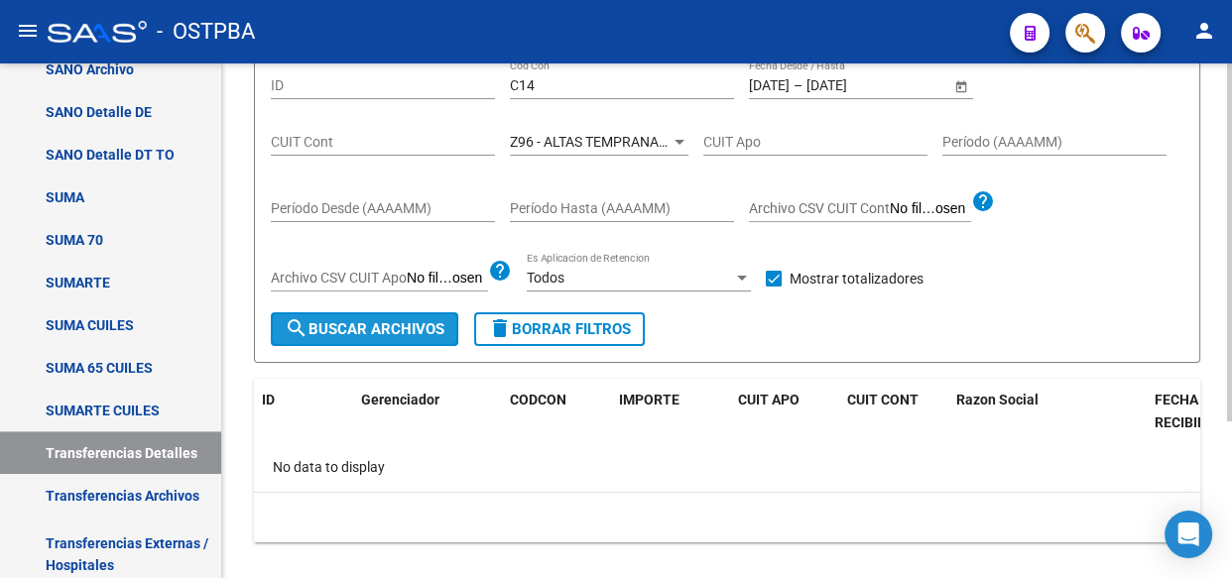
click at [347, 321] on span "search Buscar Archivos" at bounding box center [365, 329] width 160 height 18
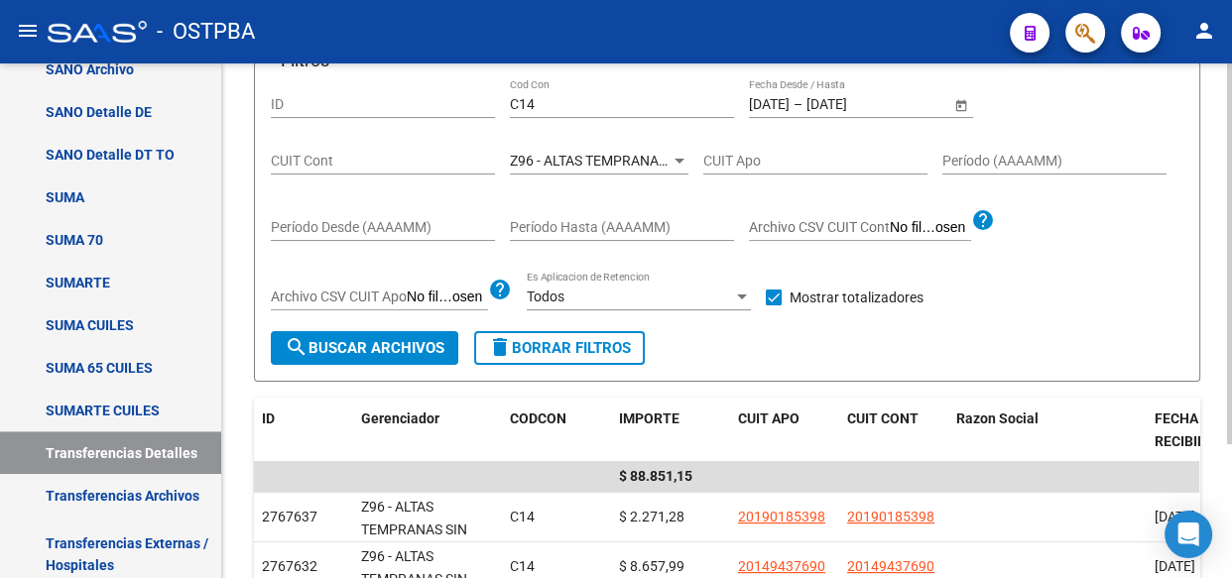
scroll to position [198, 0]
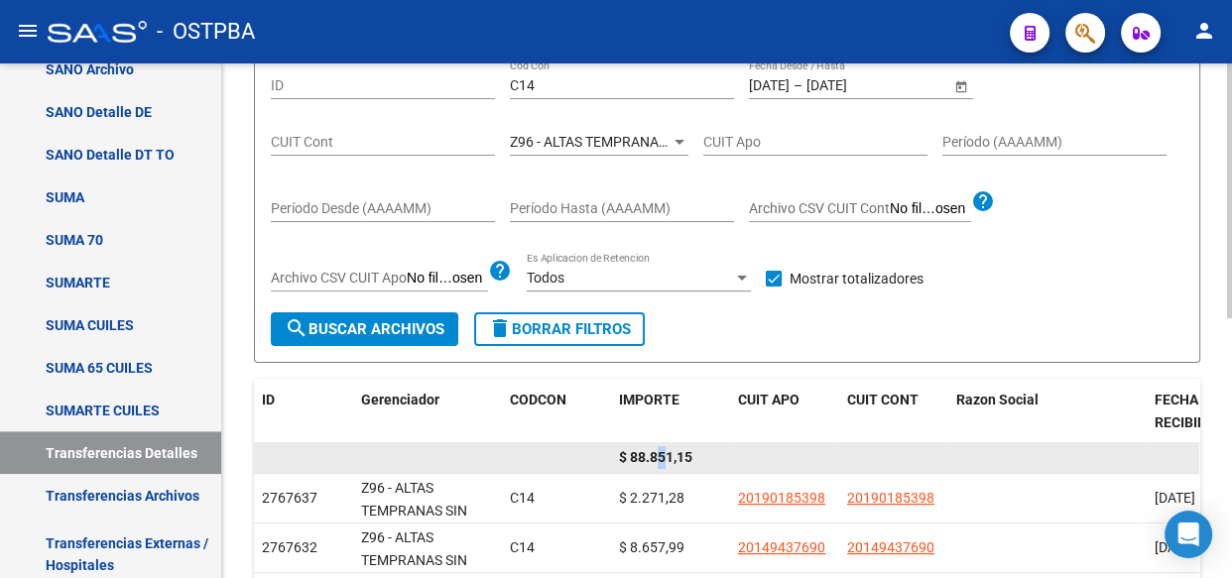
click at [662, 456] on span "$ 88.851,15" at bounding box center [655, 457] width 73 height 16
click at [651, 459] on span "$ 88.851,15" at bounding box center [655, 457] width 73 height 16
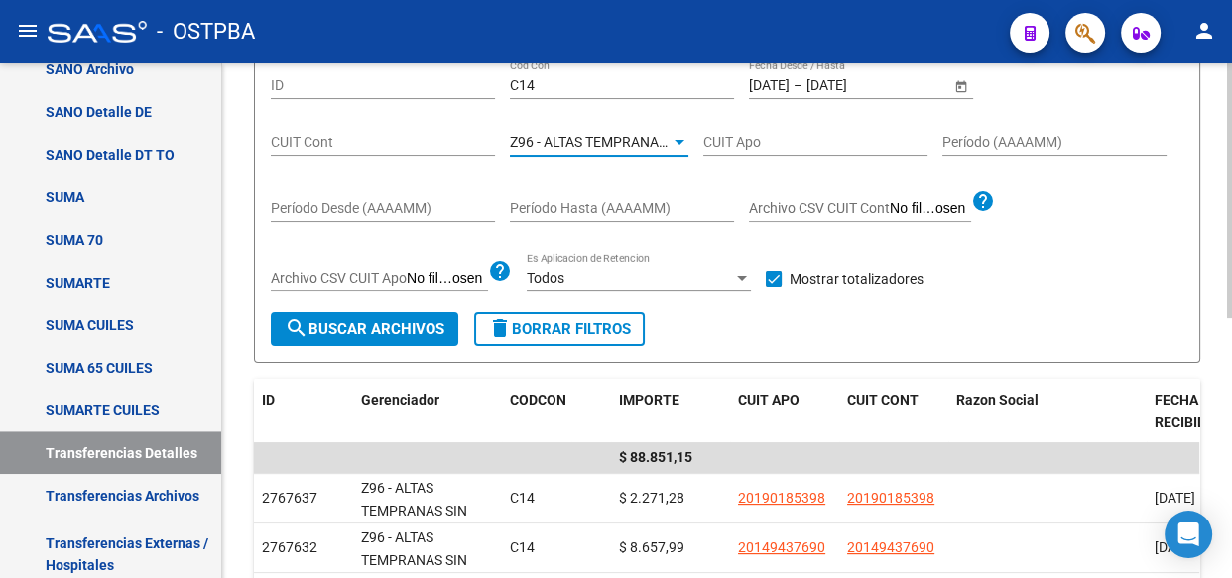
click at [624, 145] on span "Z96 - ALTAS TEMPRANAS SIN GERENCIADOR ( SI ANALISIS )" at bounding box center [696, 142] width 372 height 16
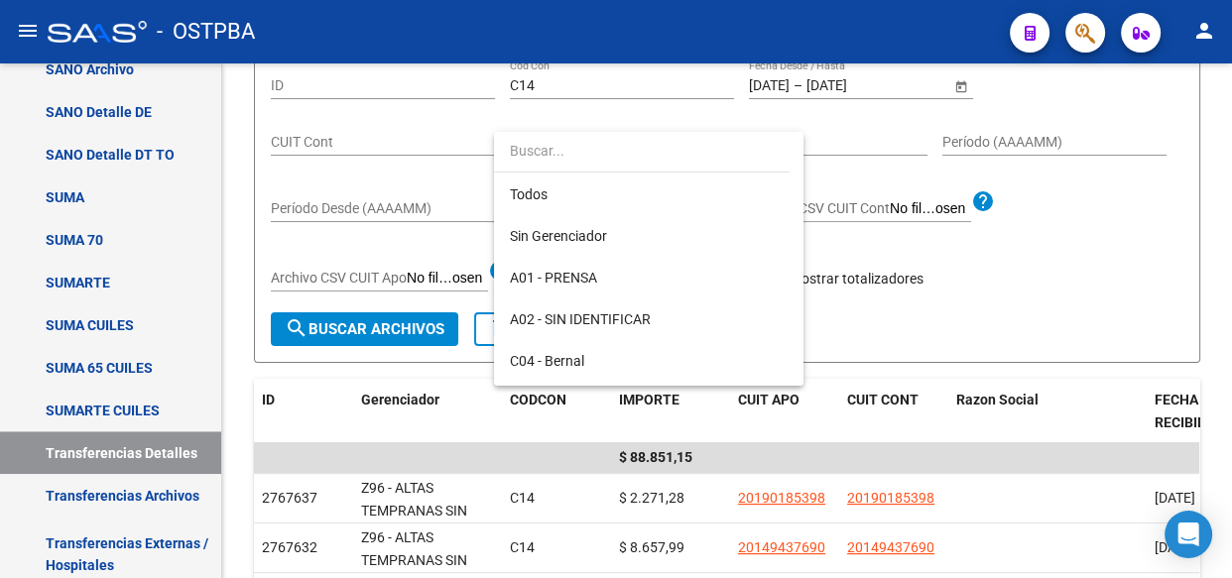
scroll to position [578, 0]
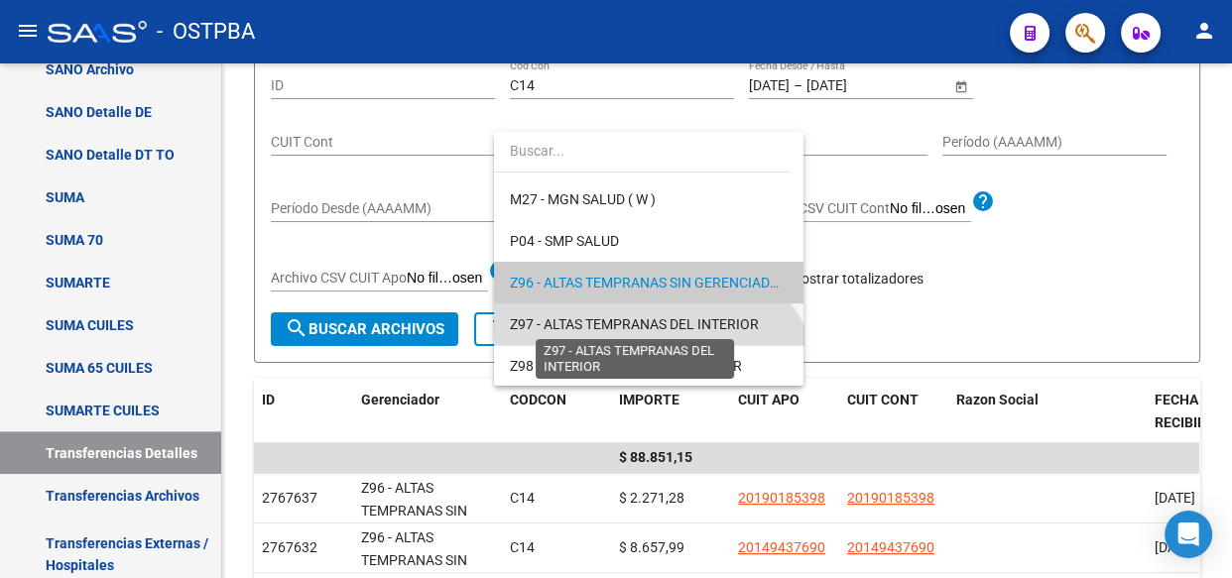
click at [590, 322] on span "Z97 - ALTAS TEMPRANAS DEL INTERIOR" at bounding box center [634, 324] width 249 height 16
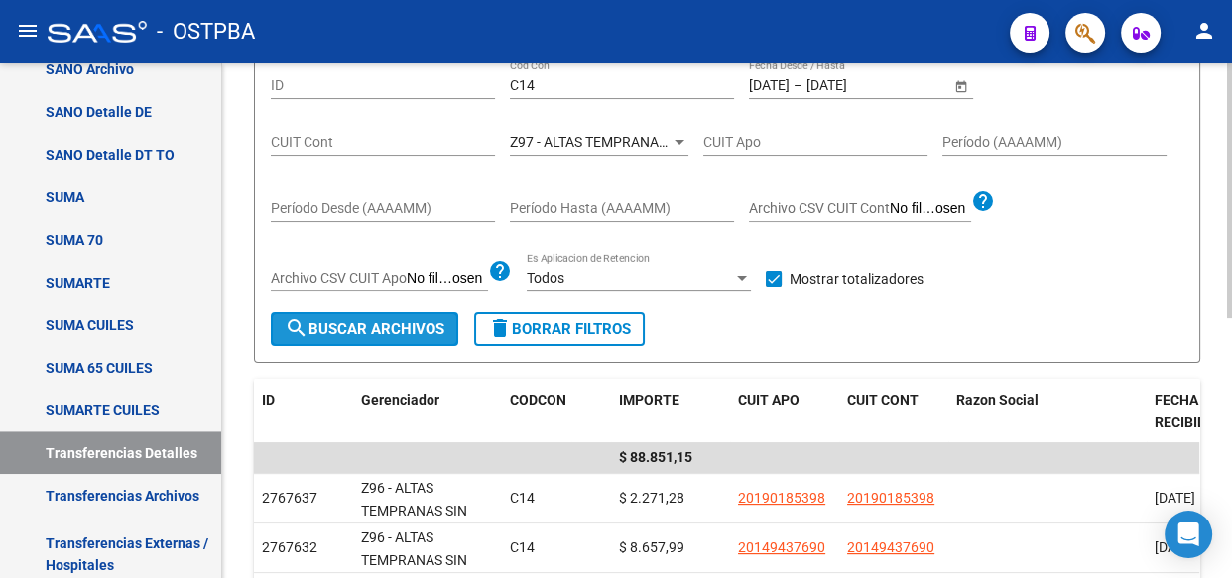
click at [352, 323] on span "search Buscar Archivos" at bounding box center [365, 329] width 160 height 18
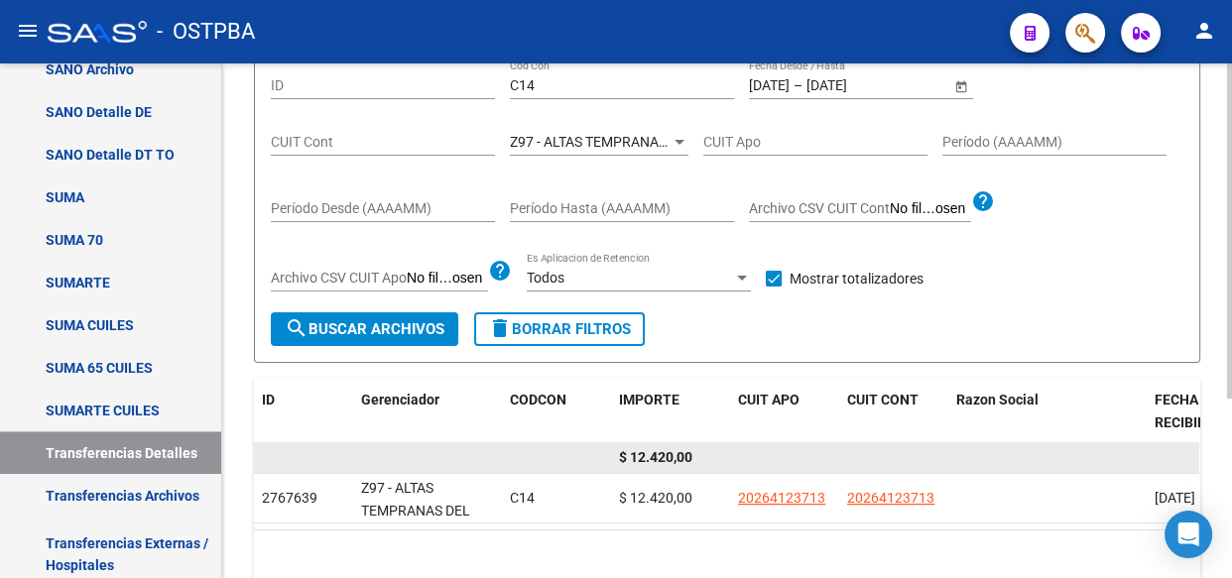
click at [666, 455] on span "$ 12.420,00" at bounding box center [655, 457] width 73 height 16
